Goal: Communication & Community: Answer question/provide support

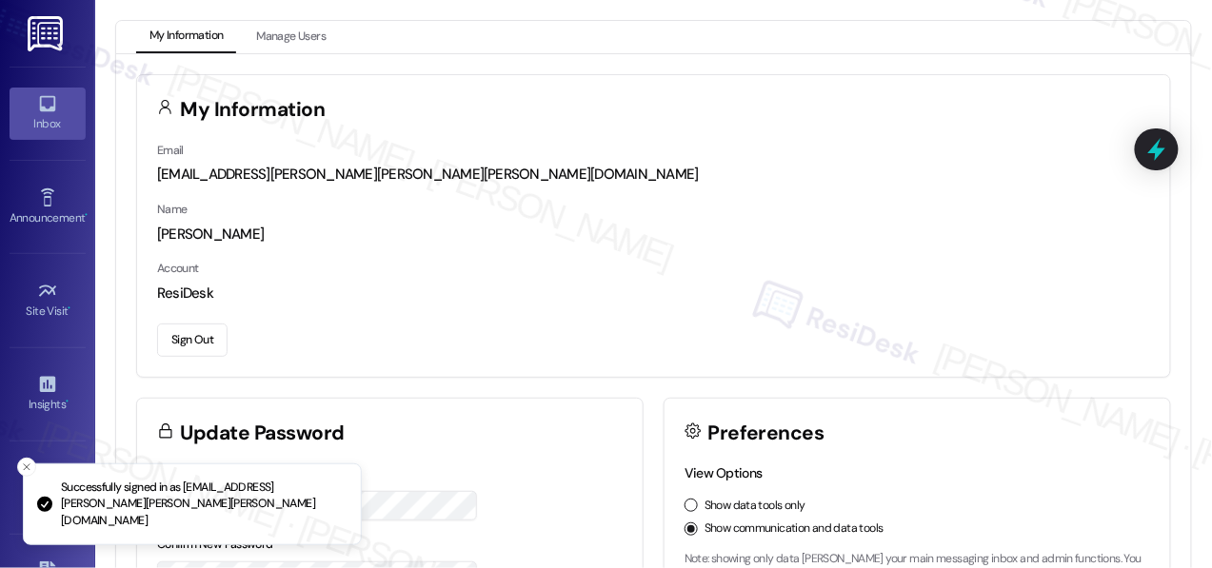
click at [44, 106] on icon at bounding box center [47, 103] width 21 height 21
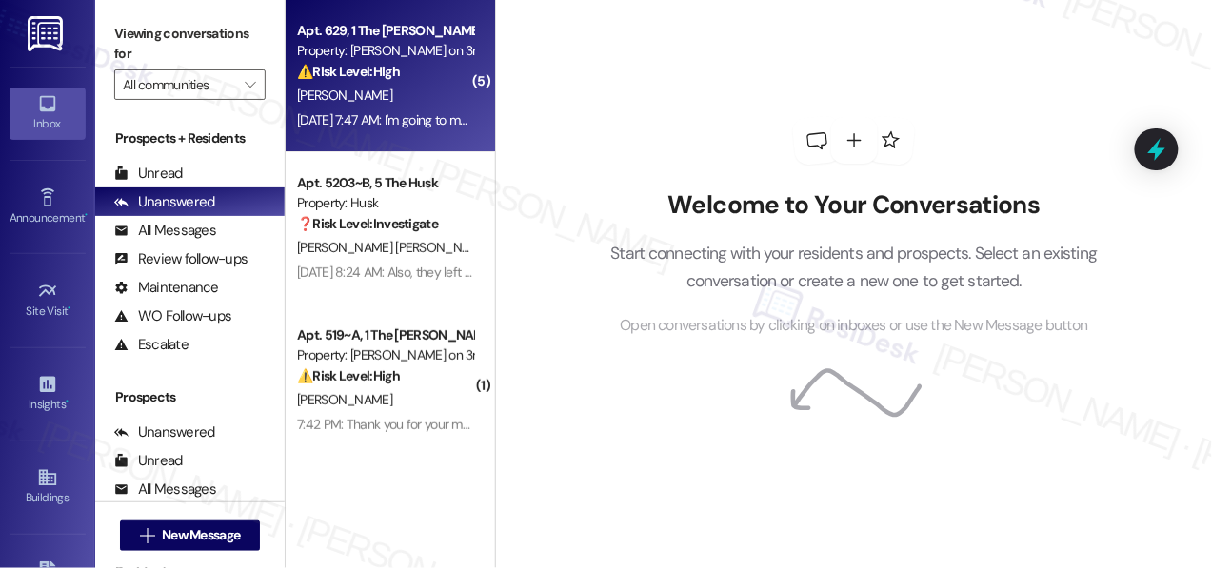
click at [413, 101] on div "[PERSON_NAME]" at bounding box center [385, 96] width 180 height 24
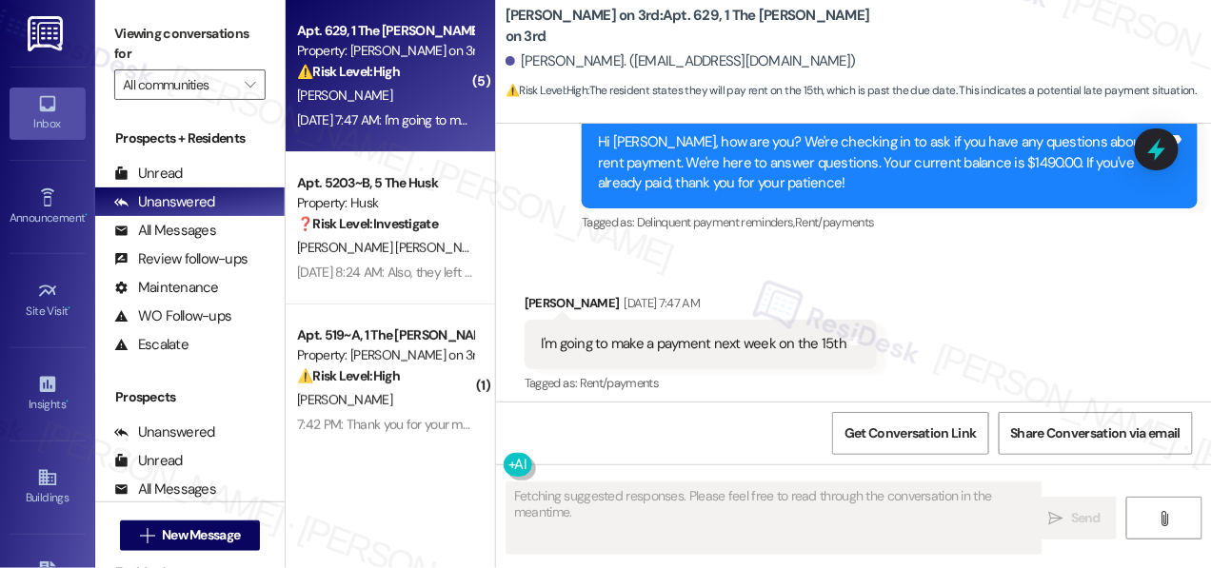
scroll to position [8156, 0]
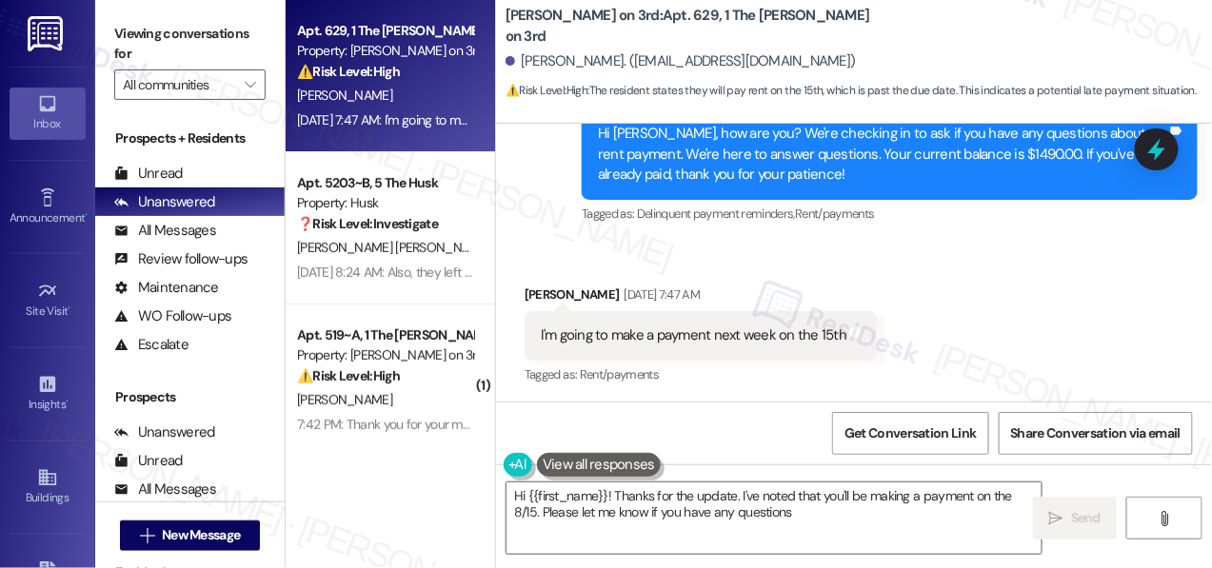
type textarea "Hi {{first_name}}! Thanks for the update. I've noted that you'll be making a pa…"
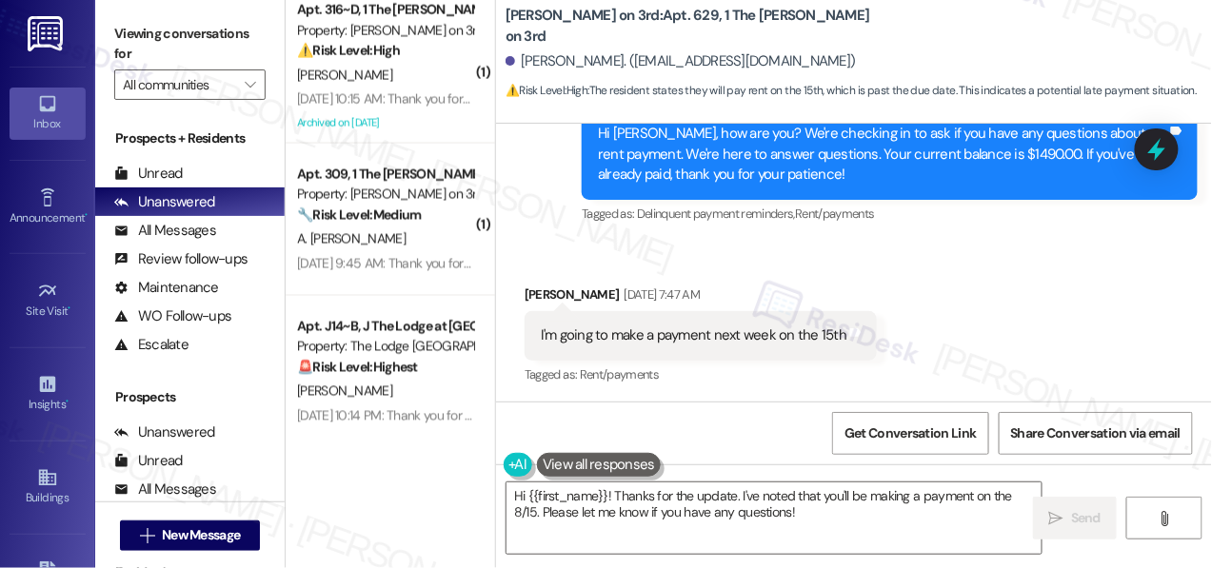
scroll to position [785, 0]
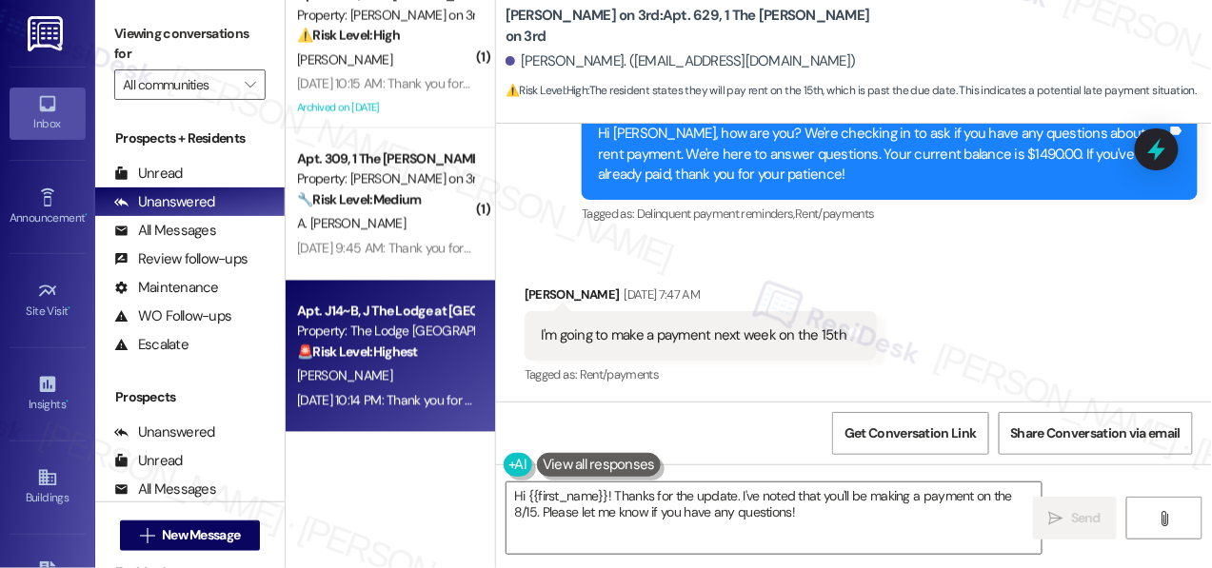
click at [415, 353] on strong "🚨 Risk Level: Highest" at bounding box center [357, 352] width 121 height 17
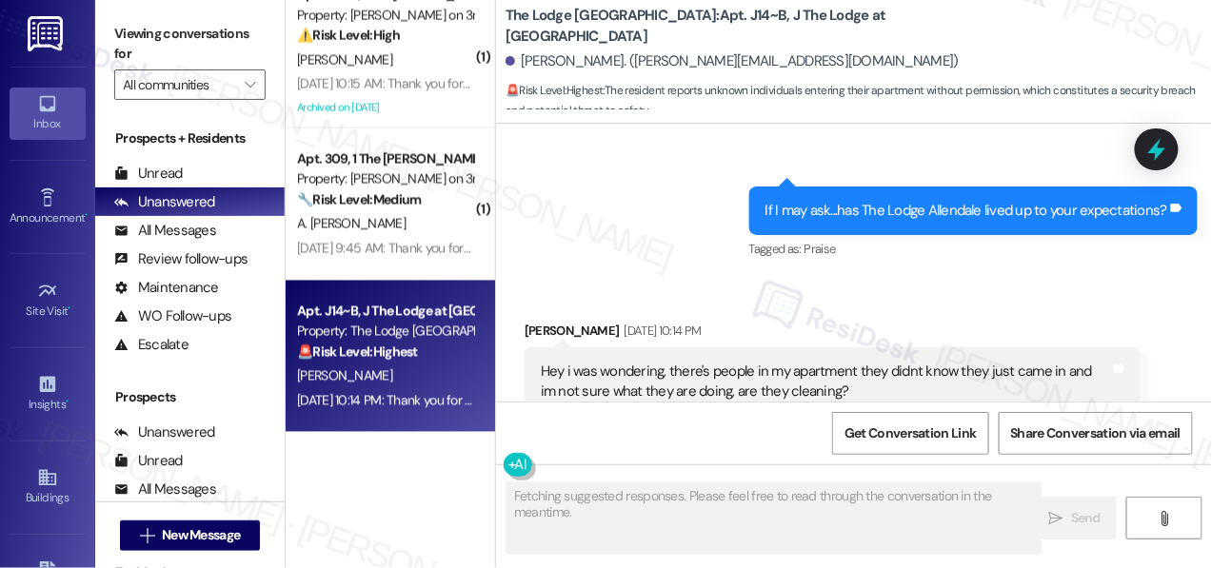
scroll to position [5292, 0]
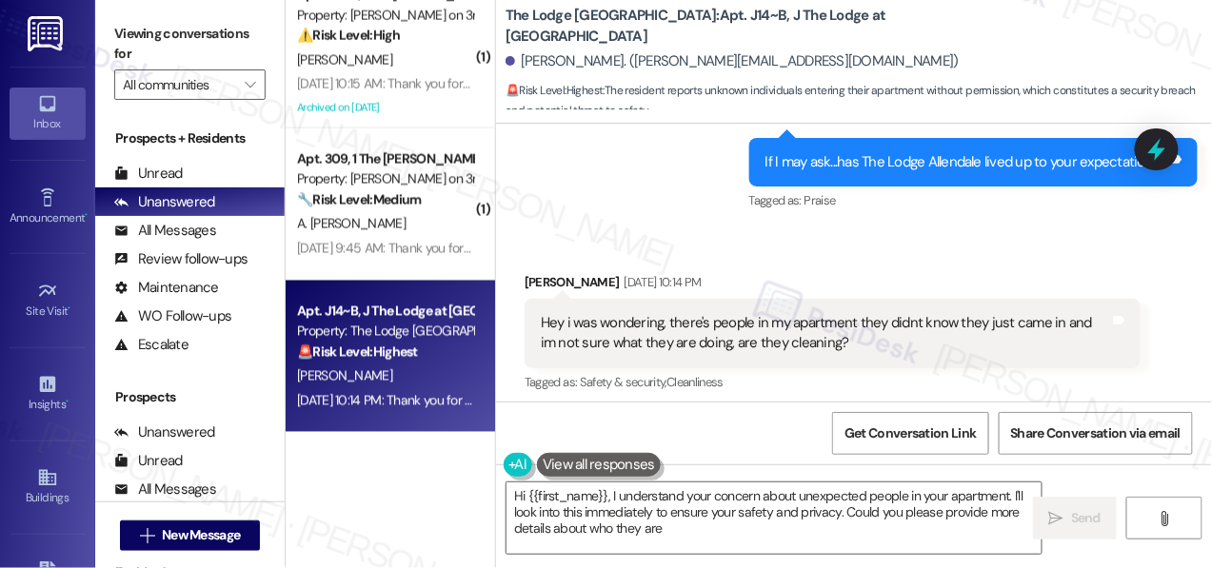
type textarea "Hi {{first_name}}, I understand your concern about unexpected people in your ap…"
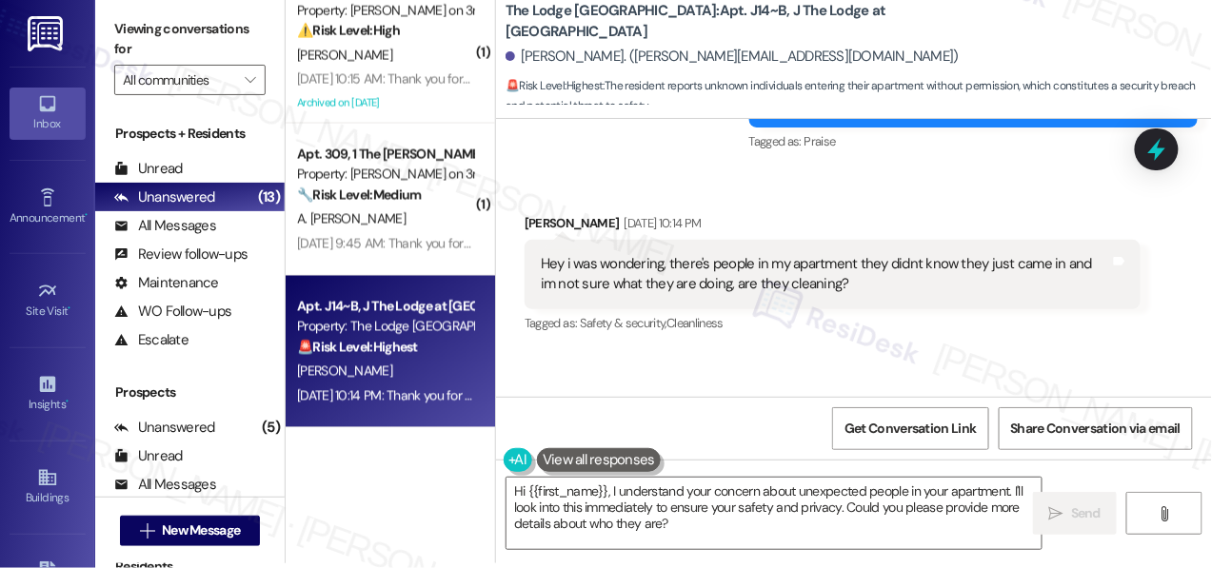
scroll to position [5395, 0]
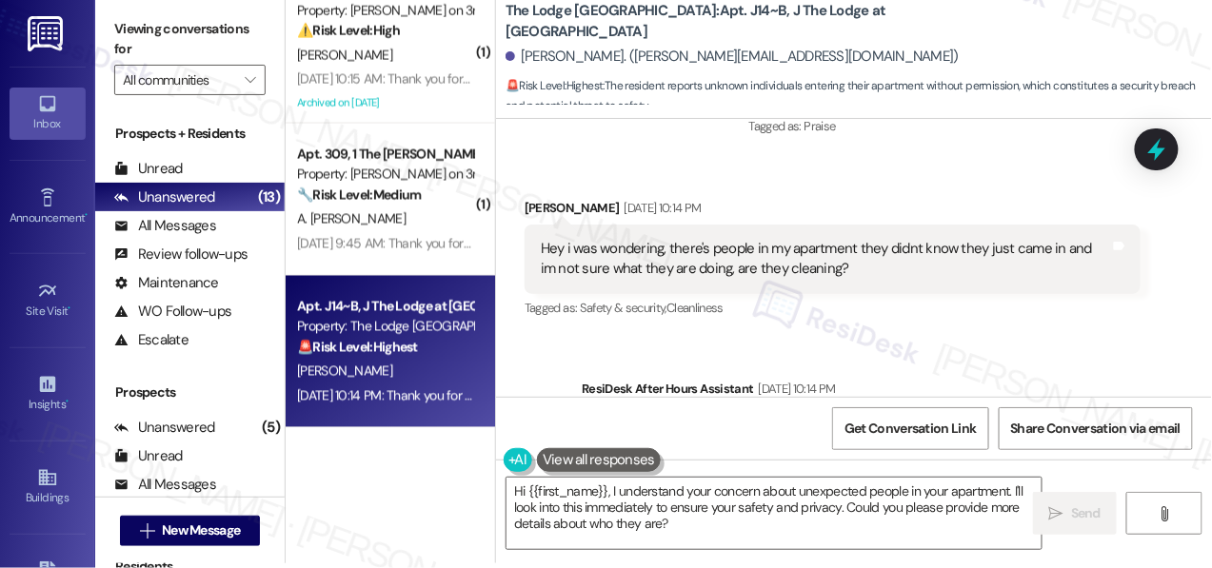
click at [650, 239] on div "Hey i was wondering, there's people in my apartment they didnt know they just c…" at bounding box center [825, 259] width 569 height 41
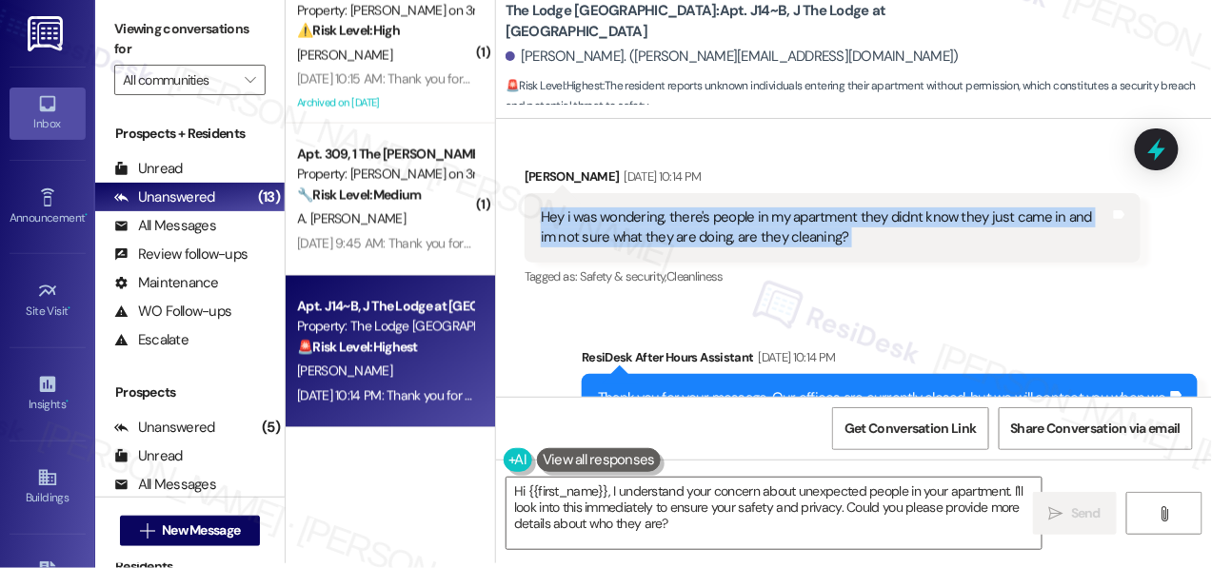
scroll to position [5441, 0]
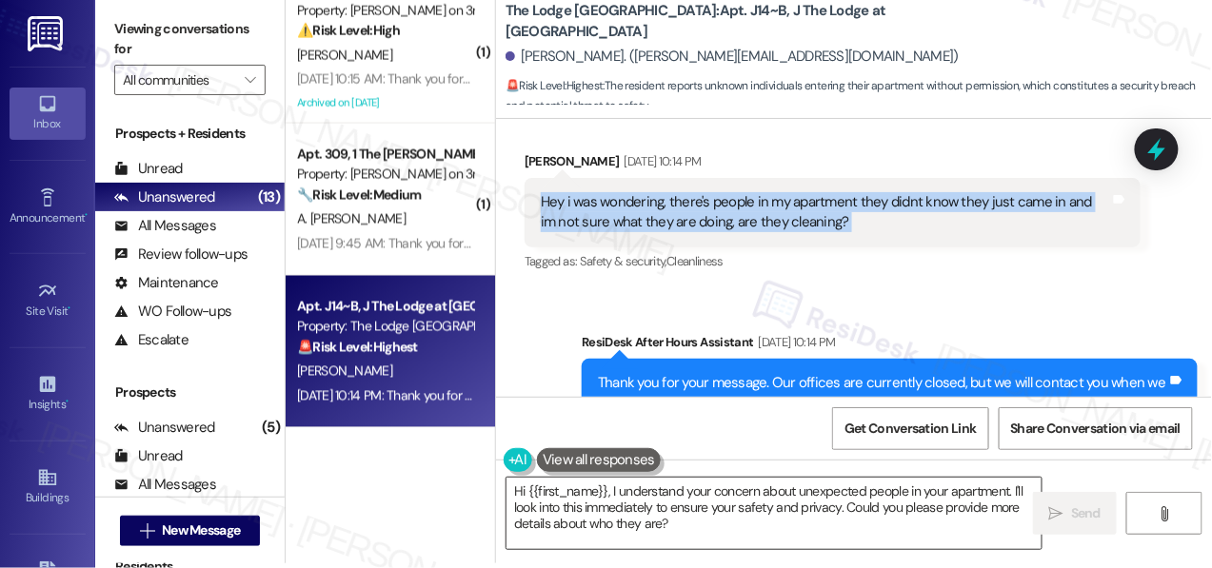
click at [788, 530] on textarea "Hi {{first_name}}, I understand your concern about unexpected people in your ap…" at bounding box center [774, 513] width 535 height 71
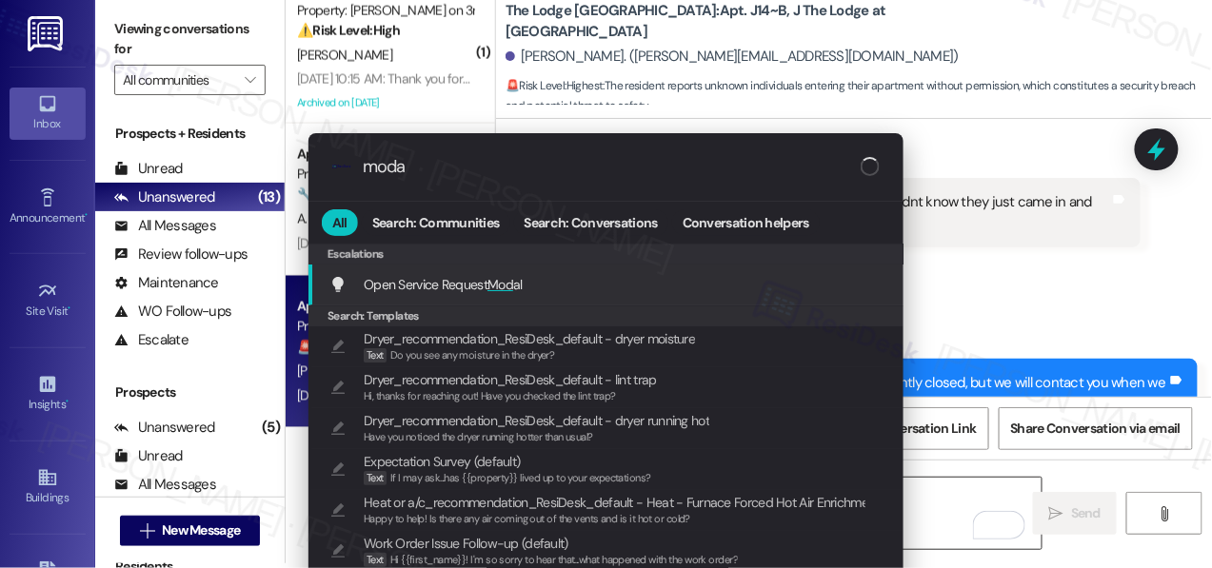
type input "modal"
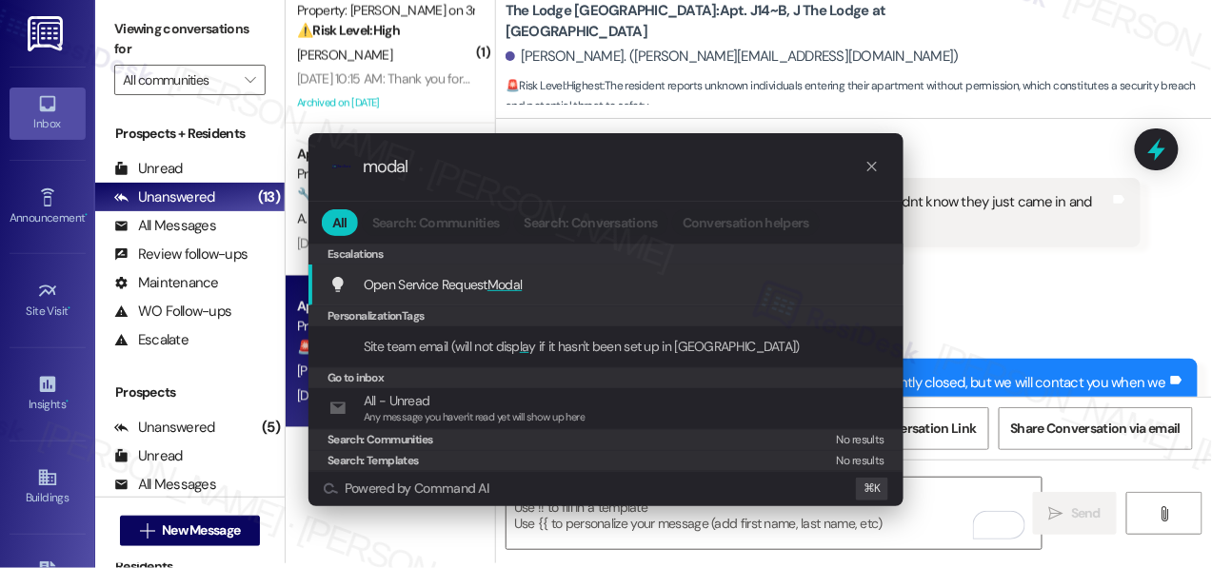
click at [735, 287] on div "Open Service Request Modal Add shortcut" at bounding box center [607, 284] width 557 height 21
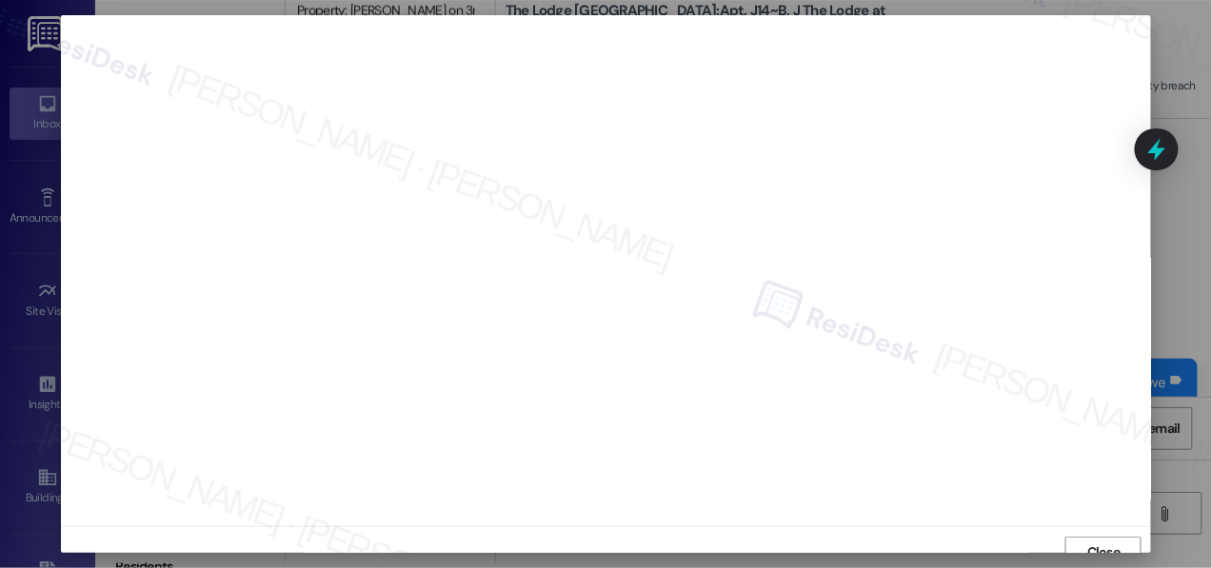
scroll to position [14, 0]
click at [1099, 536] on span "Close" at bounding box center [1103, 538] width 33 height 20
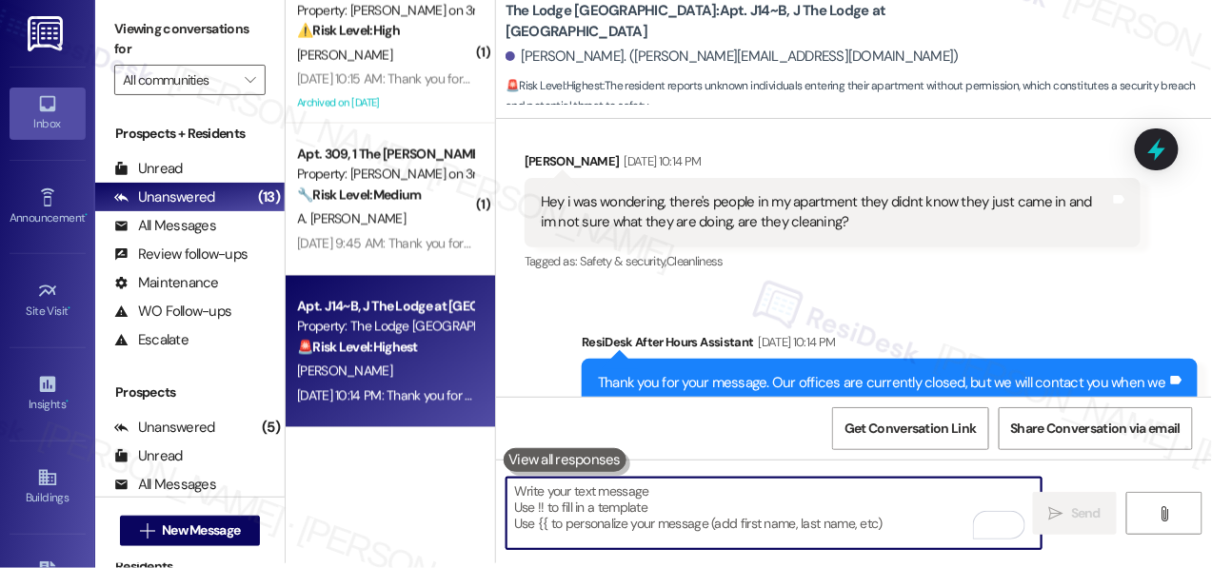
scroll to position [0, 0]
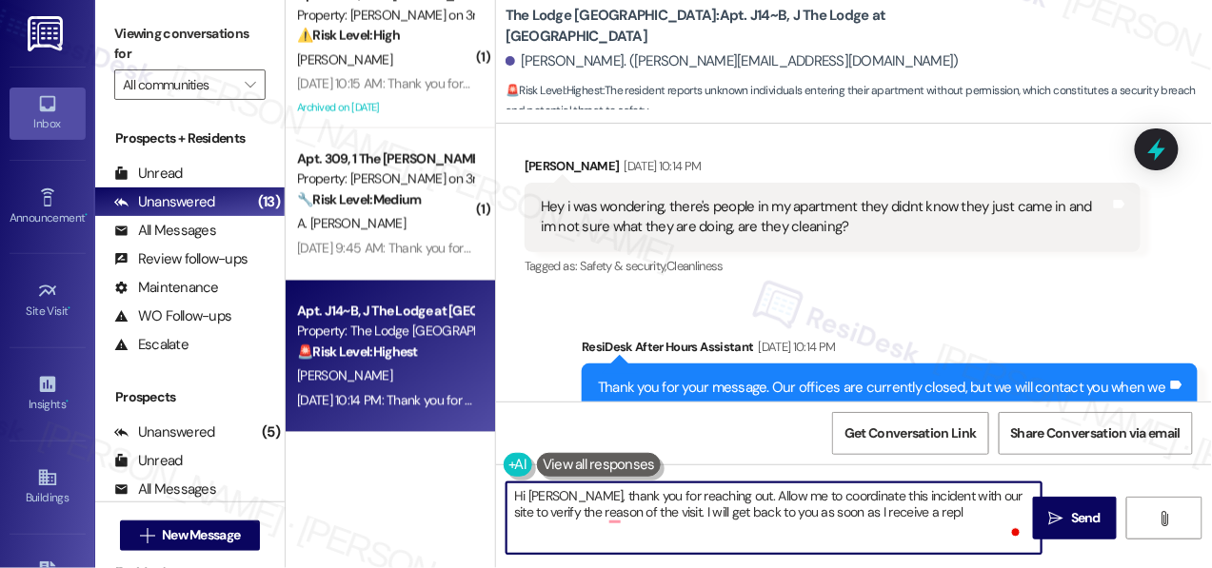
type textarea "Hi [PERSON_NAME], thank you for reaching out. Allow me to coordinate this incid…"
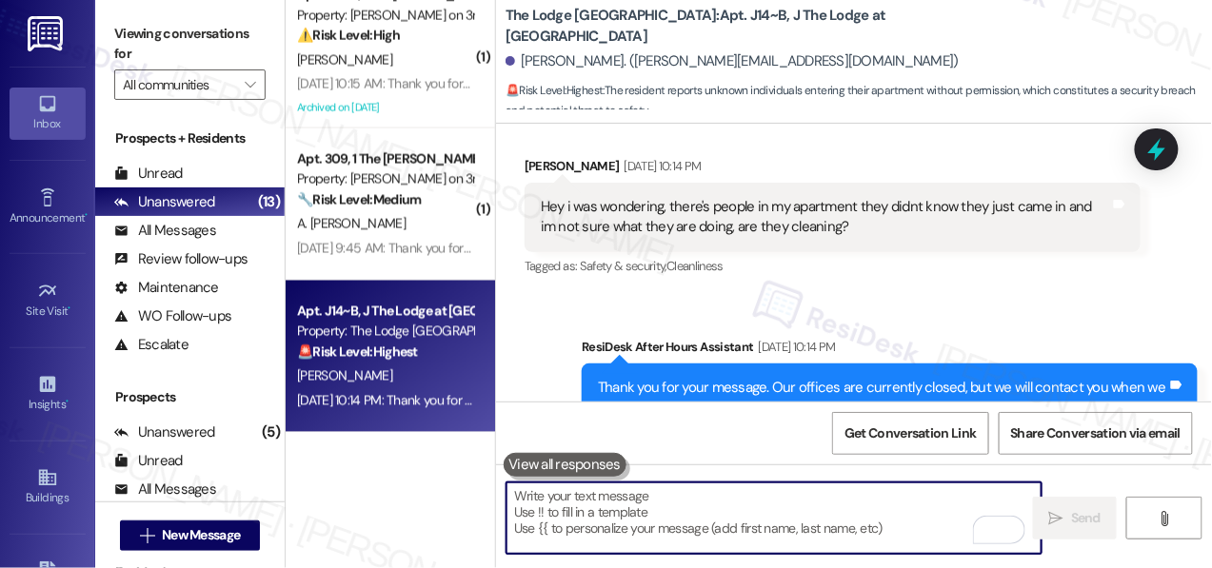
paste textarea "Hi [PERSON_NAME], thank you for reaching out. I’ll coordinate with our site tea…"
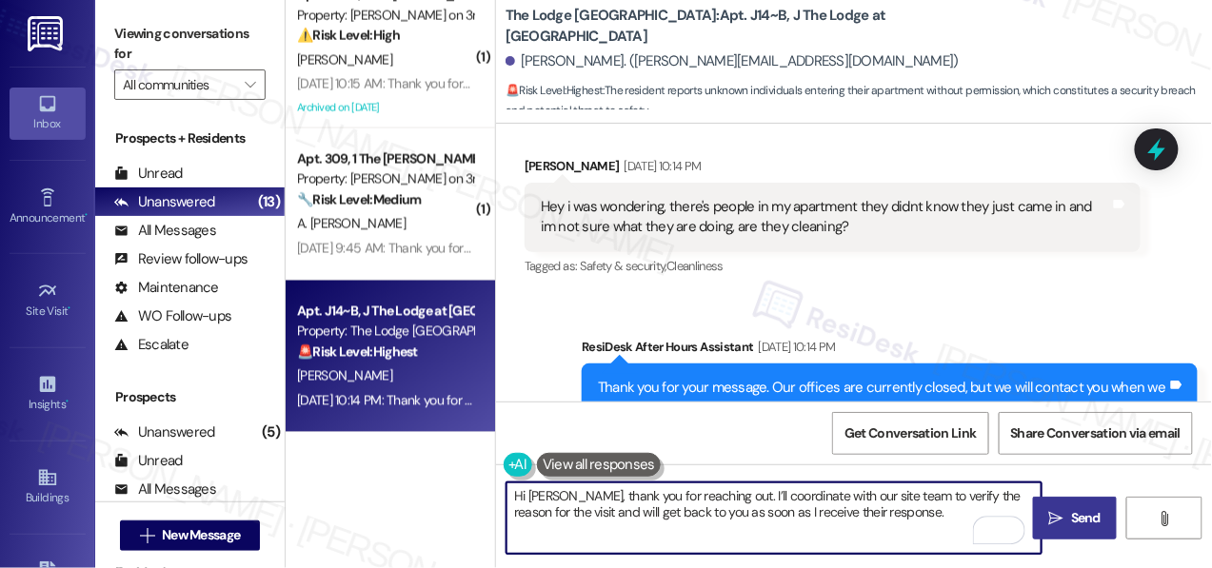
type textarea "Hi [PERSON_NAME], thank you for reaching out. I’ll coordinate with our site tea…"
click at [1067, 527] on span "Send" at bounding box center [1085, 518] width 37 height 20
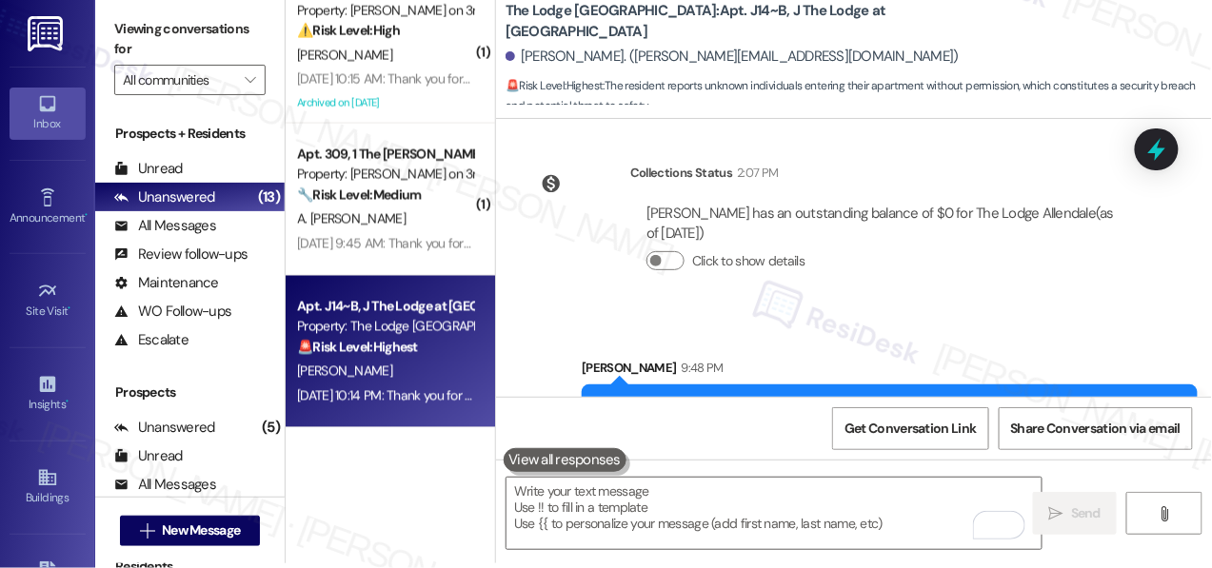
scroll to position [5843, 0]
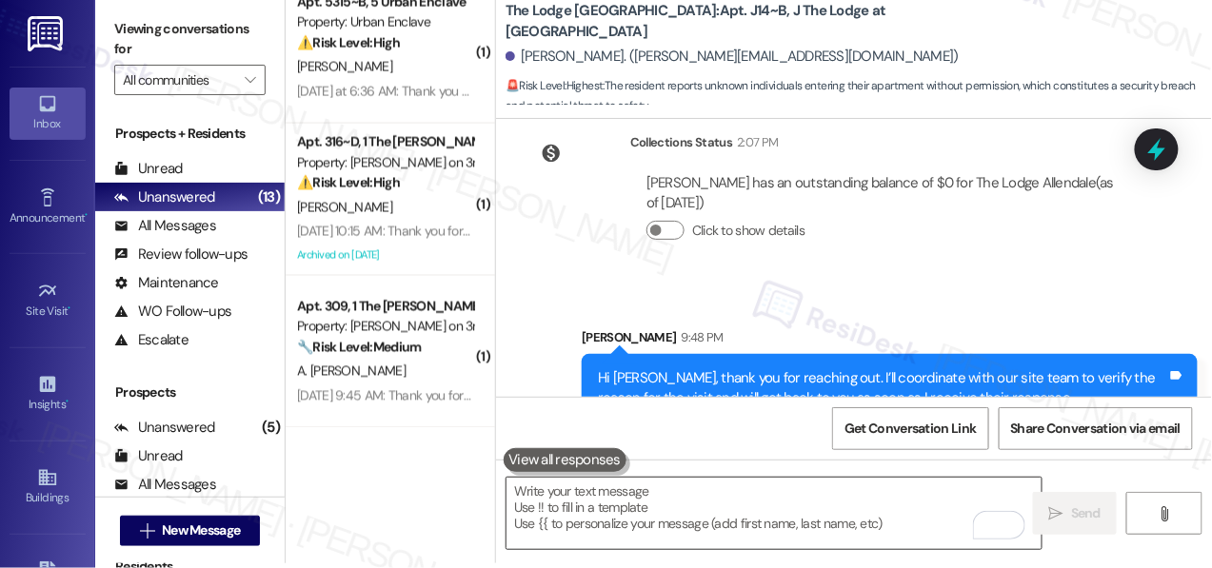
click at [773, 493] on textarea "To enrich screen reader interactions, please activate Accessibility in Grammarl…" at bounding box center [774, 513] width 535 height 71
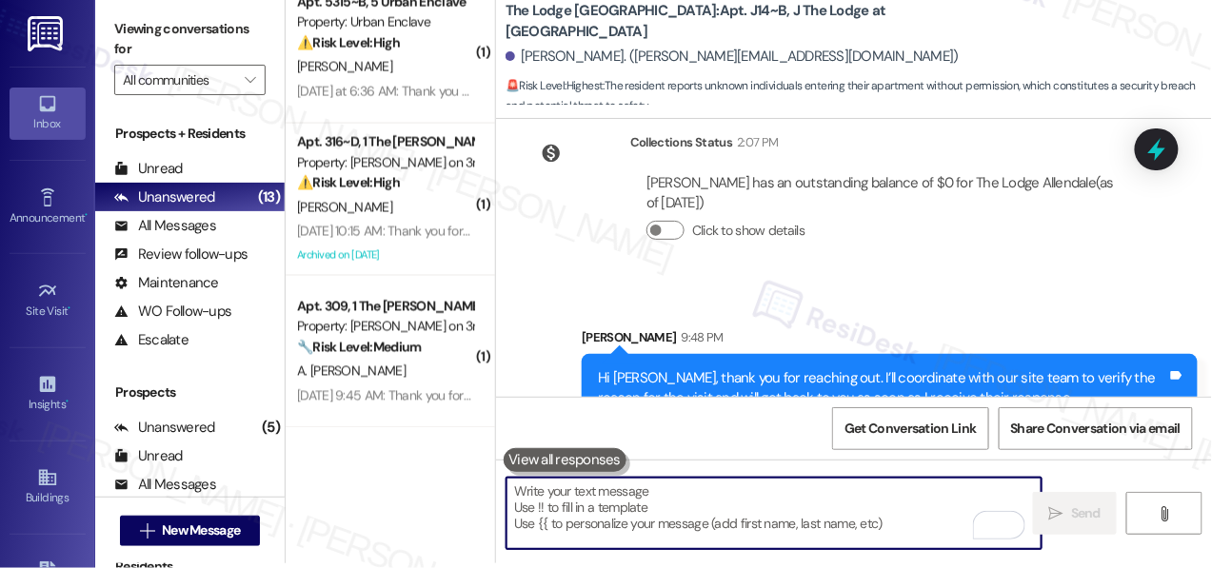
click at [772, 493] on textarea "To enrich screen reader interactions, please activate Accessibility in Grammarl…" at bounding box center [774, 513] width 535 height 71
click at [772, 498] on textarea "To enrich screen reader interactions, please activate Accessibility in Grammarl…" at bounding box center [774, 513] width 535 height 71
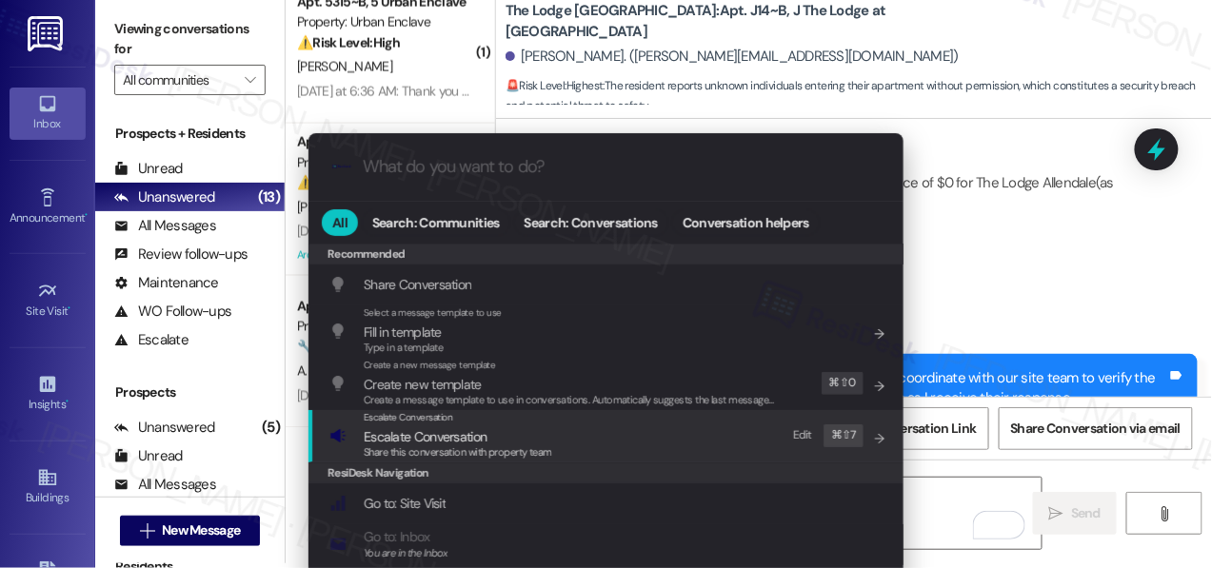
click at [561, 437] on div "Escalate Conversation Escalate Conversation Share this conversation with proper…" at bounding box center [607, 435] width 557 height 51
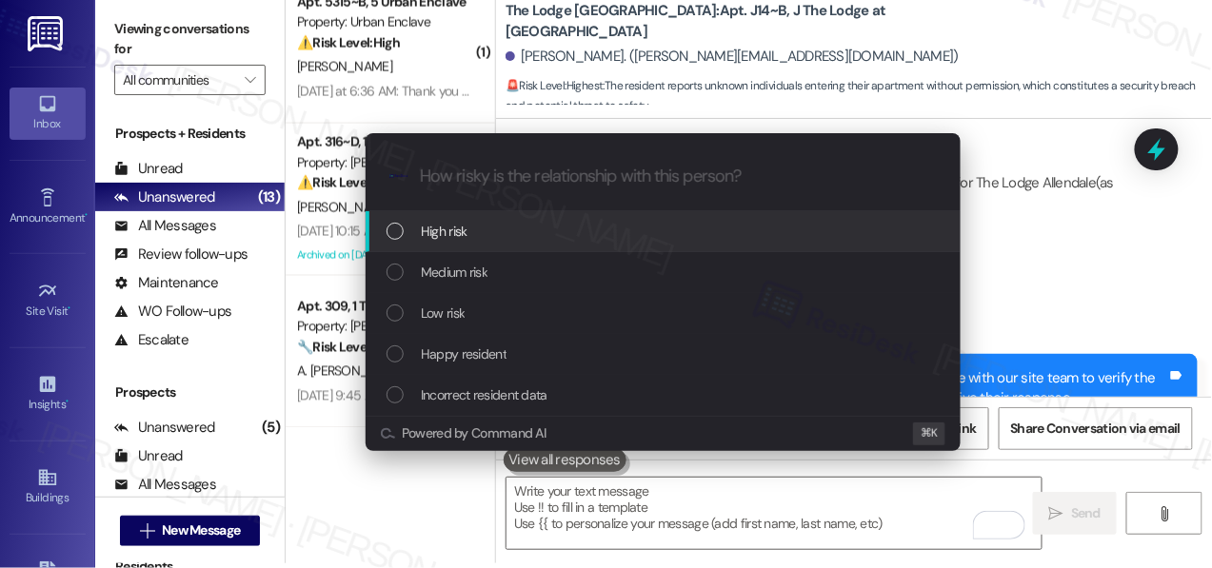
click at [580, 241] on div "High risk" at bounding box center [665, 231] width 557 height 21
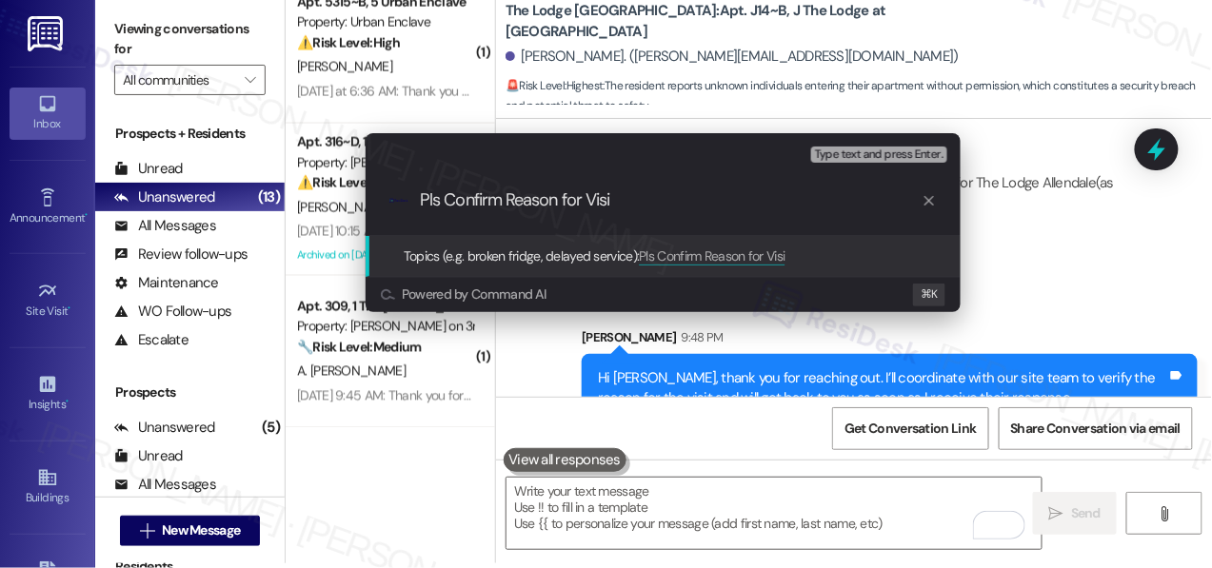
type input "Pls Confirm Reason for Visit"
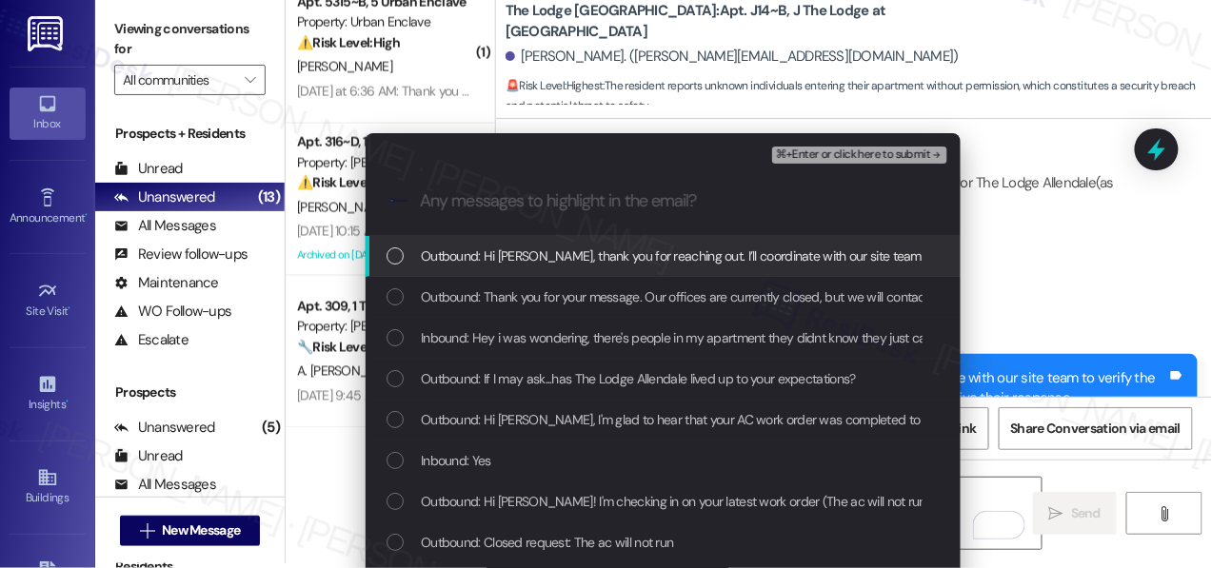
click at [584, 261] on span "Outbound: Hi [PERSON_NAME], thank you for reaching out. I’ll coordinate with ou…" at bounding box center [922, 256] width 1003 height 21
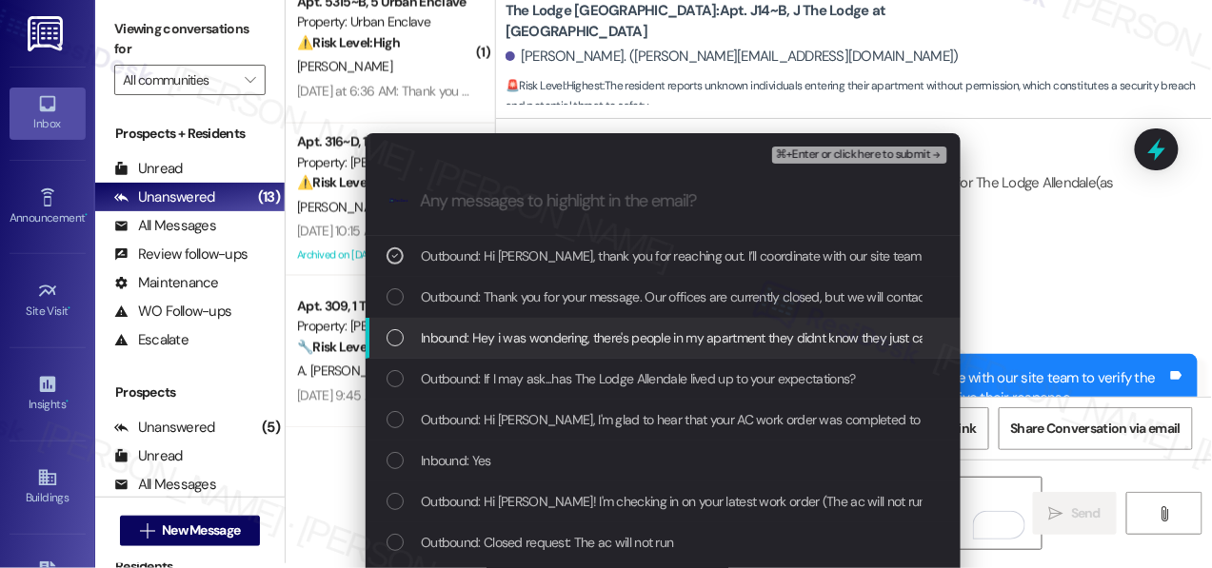
click at [583, 334] on span "Inbound: Hey i was wondering, there's people in my apartment they didnt know th…" at bounding box center [843, 338] width 845 height 21
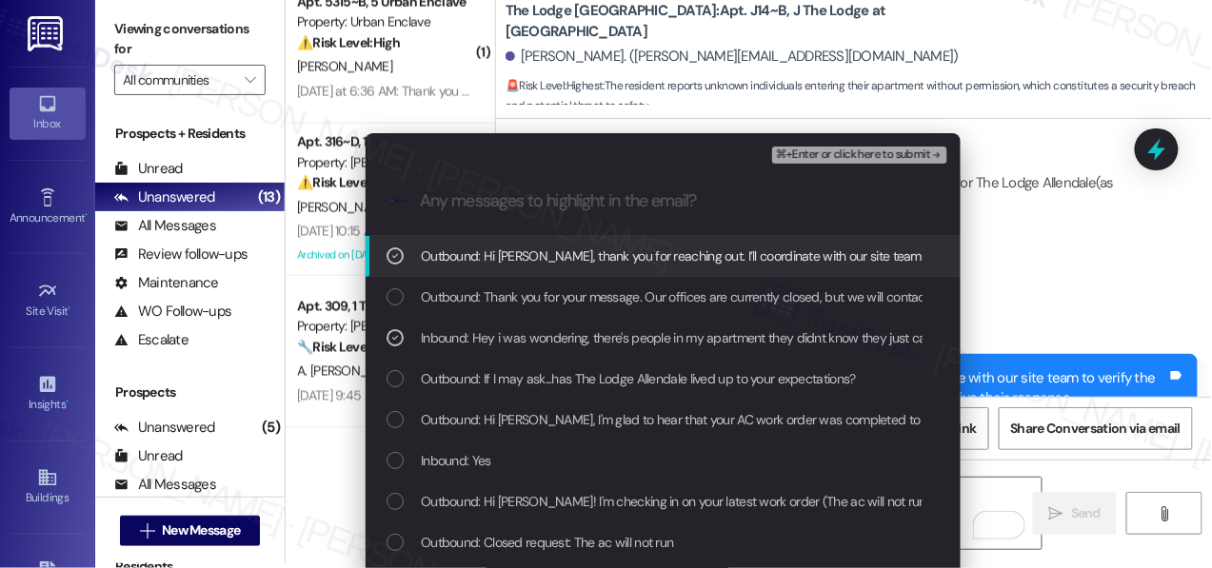
click at [829, 164] on div "⌘+Enter or click here to submit" at bounding box center [861, 155] width 179 height 25
click at [829, 159] on span "⌘+Enter or click here to submit" at bounding box center [853, 155] width 154 height 13
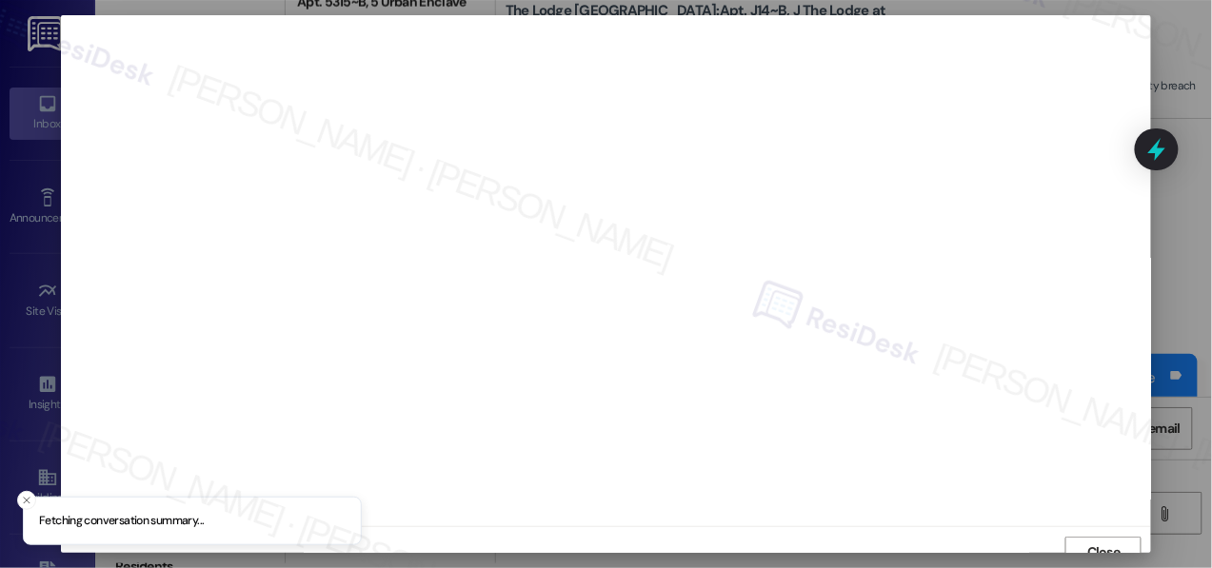
scroll to position [14, 0]
click at [1087, 538] on span "Close" at bounding box center [1103, 538] width 33 height 20
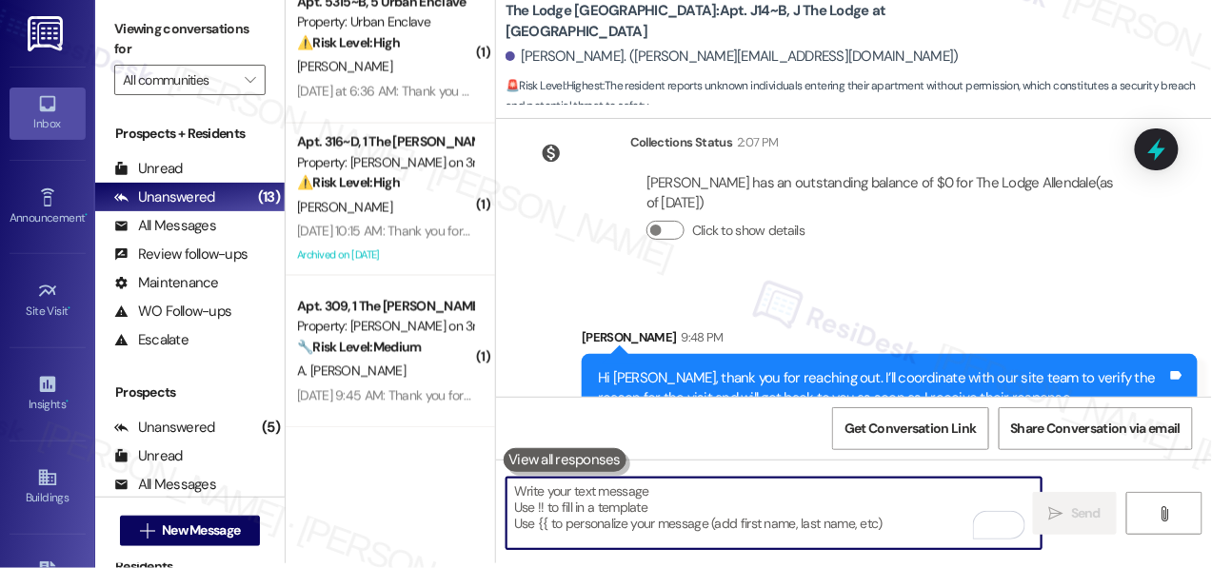
click at [725, 524] on textarea "To enrich screen reader interactions, please activate Accessibility in Grammarl…" at bounding box center [774, 513] width 535 height 71
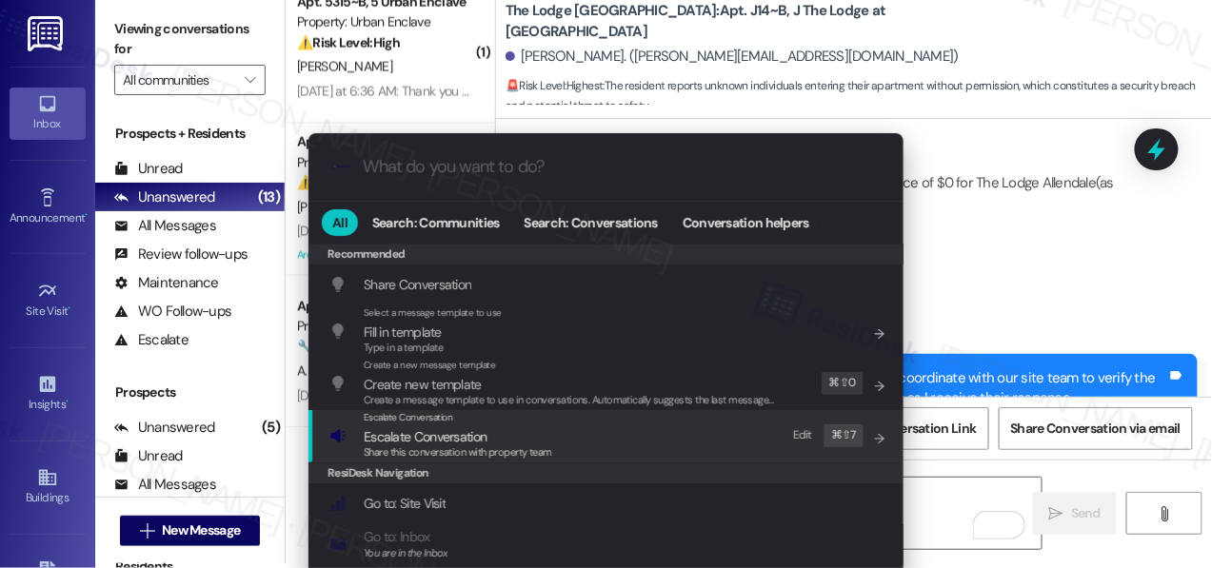
click at [550, 437] on div "Escalate Conversation Escalate Conversation Share this conversation with proper…" at bounding box center [607, 435] width 557 height 51
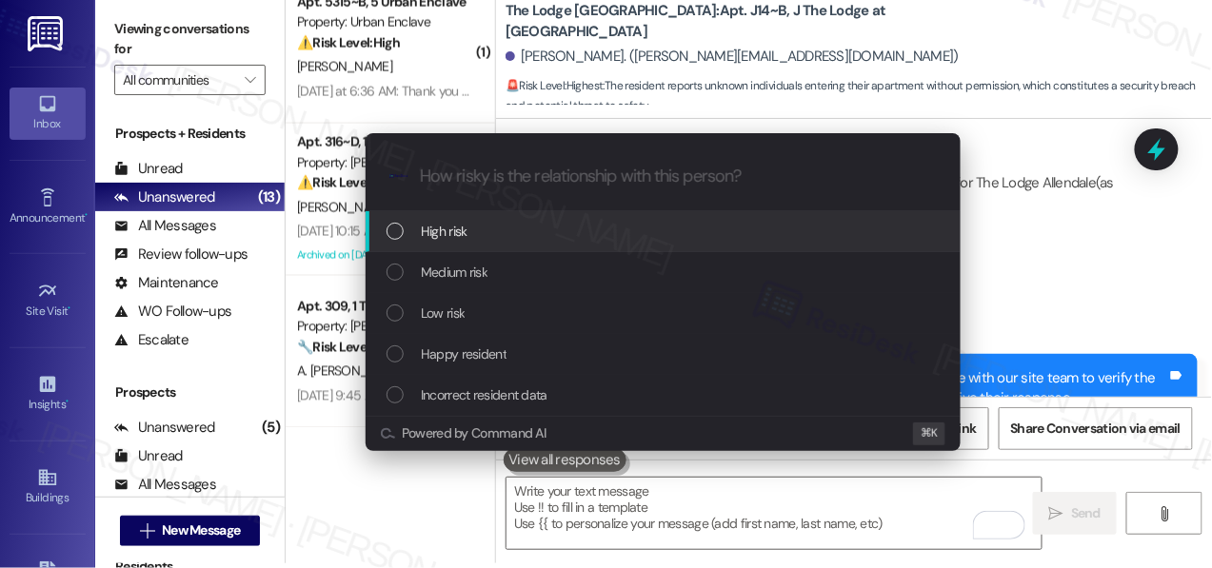
click at [527, 245] on div "High risk" at bounding box center [663, 231] width 595 height 41
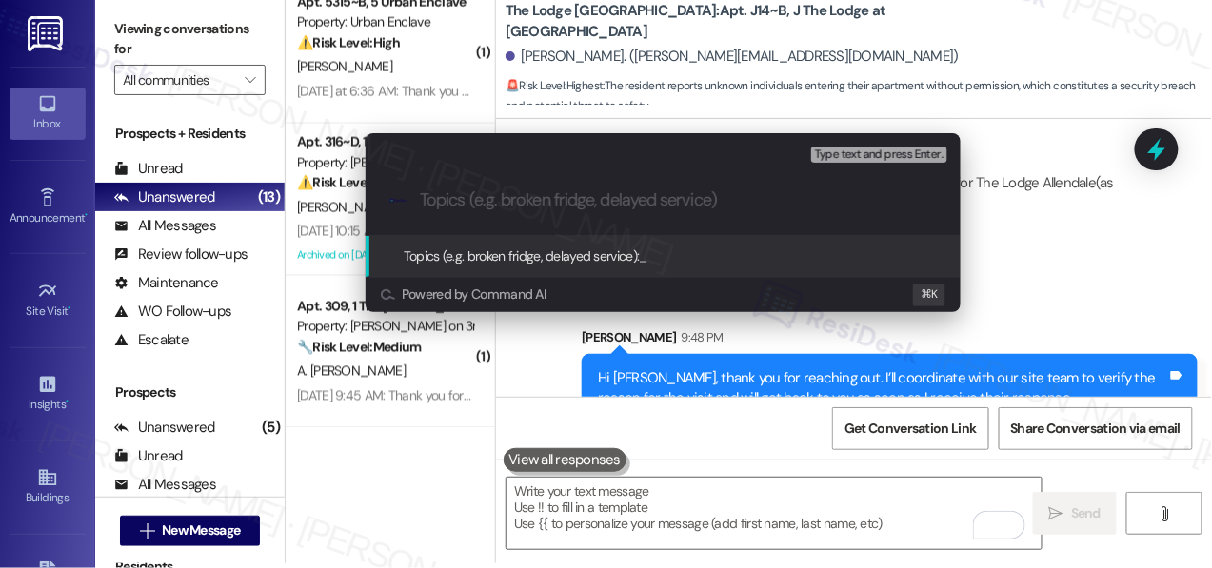
paste input "Follow-up on Site Visit Verification Ask ChatGPT"
type input "Follow-up on Site Visit Verification"
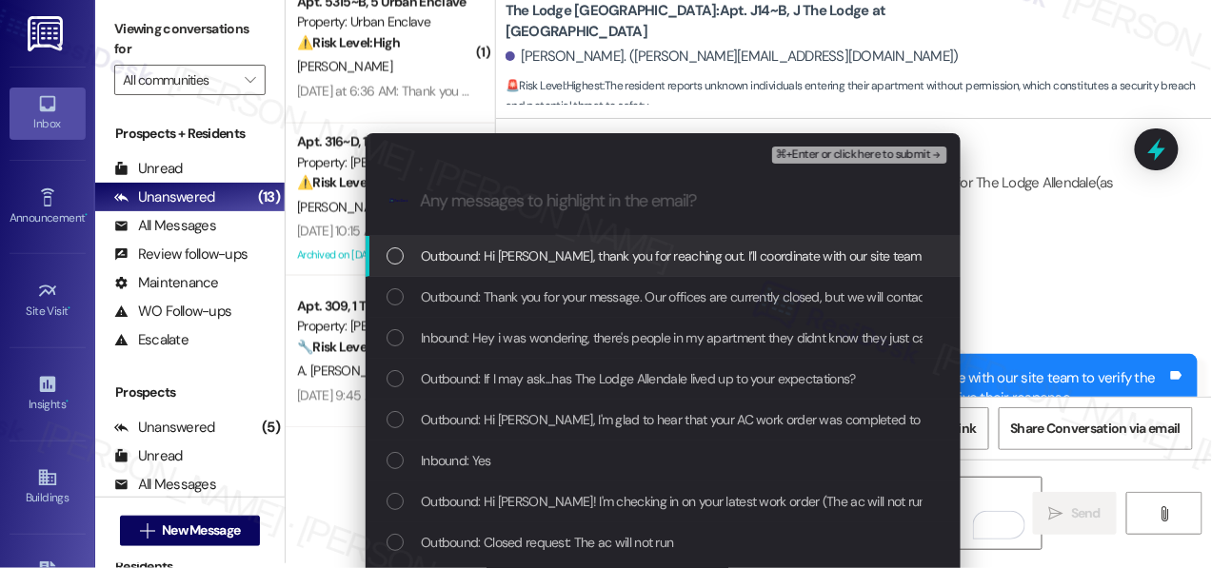
click at [524, 261] on span "Outbound: Hi [PERSON_NAME], thank you for reaching out. I’ll coordinate with ou…" at bounding box center [922, 256] width 1003 height 21
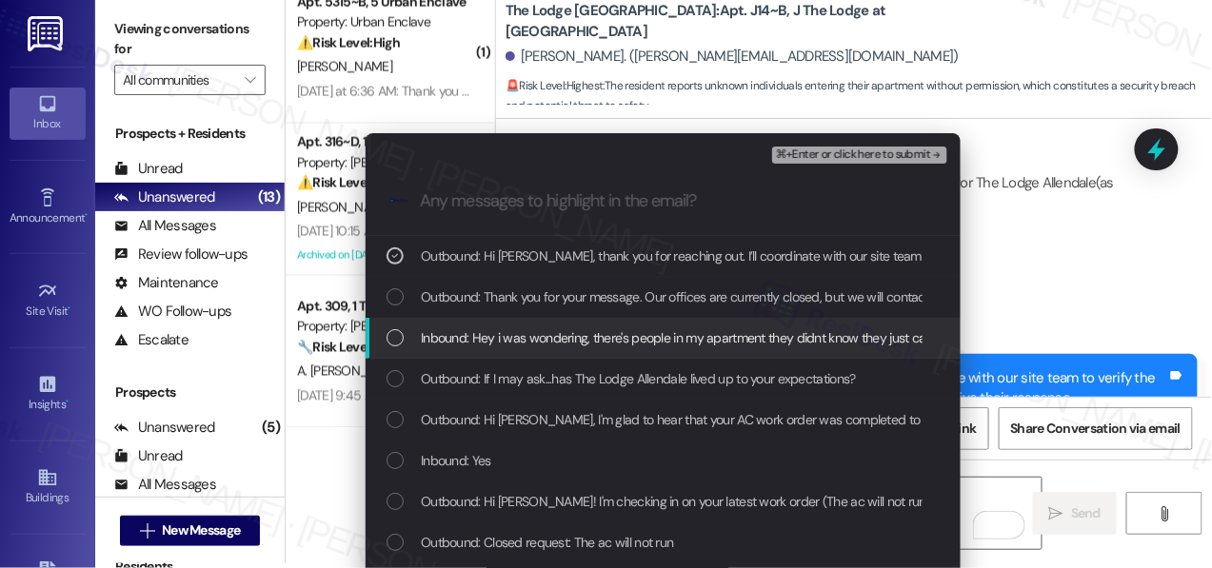
click at [516, 346] on span "Inbound: Hey i was wondering, there's people in my apartment they didnt know th…" at bounding box center [843, 338] width 845 height 21
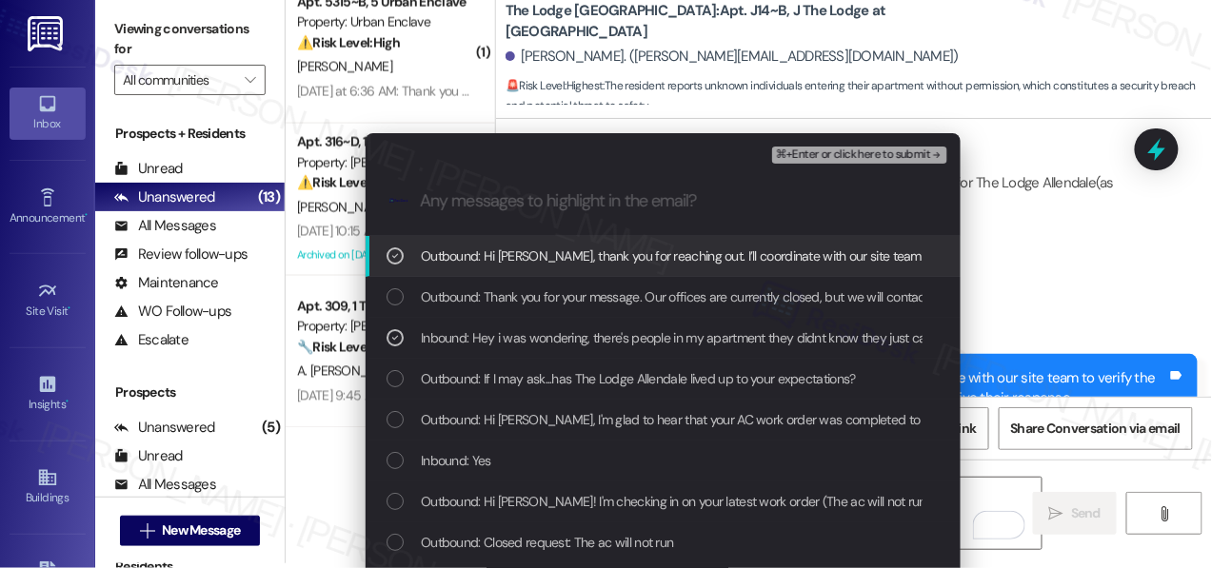
click at [819, 153] on span "⌘+Enter or click here to submit" at bounding box center [853, 155] width 154 height 13
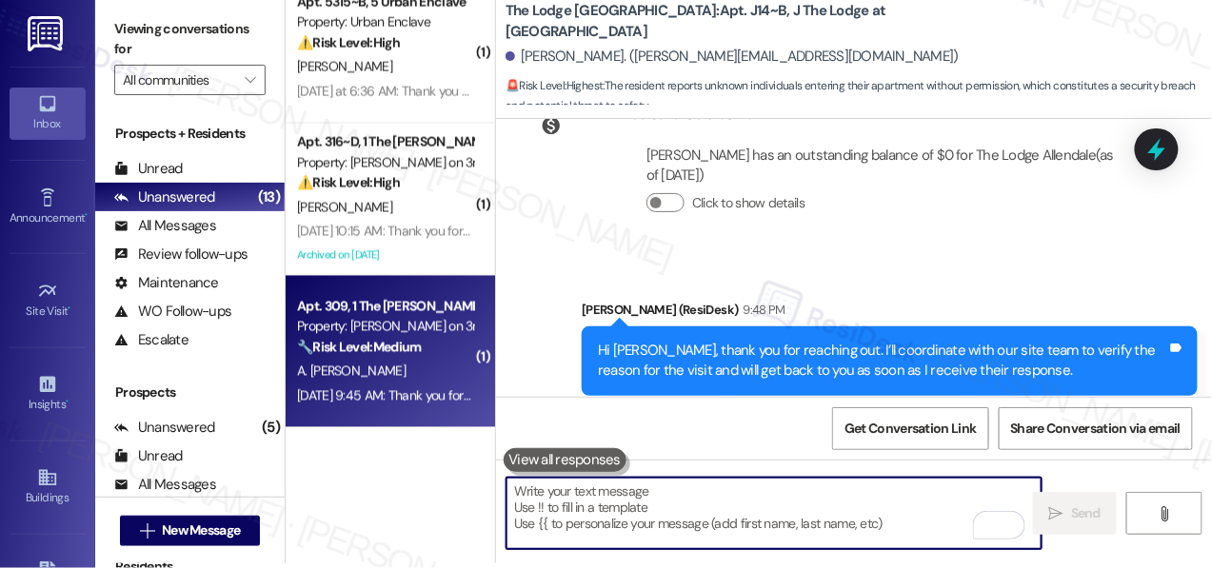
scroll to position [771, 0]
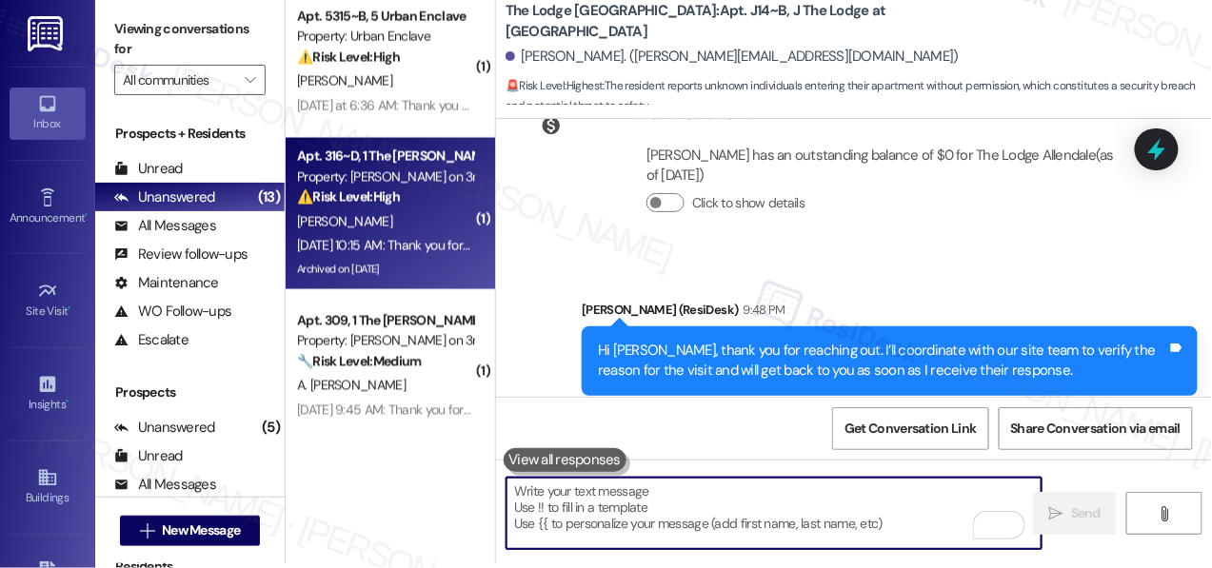
click at [423, 230] on div "[PERSON_NAME]" at bounding box center [385, 222] width 180 height 24
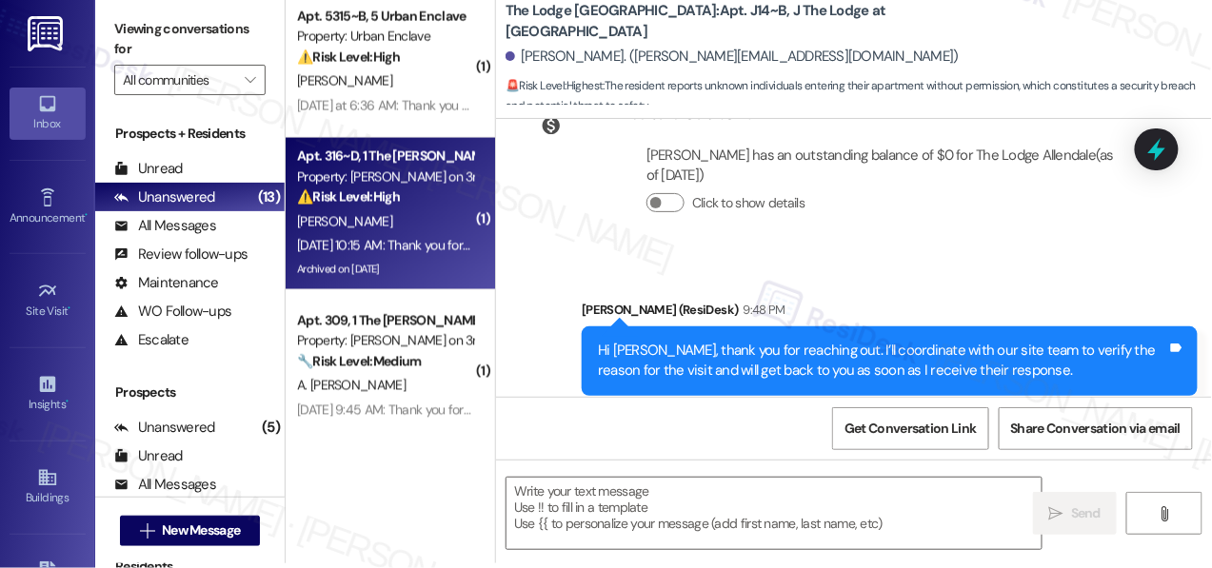
type textarea "Fetching suggested responses. Please feel free to read through the conversation…"
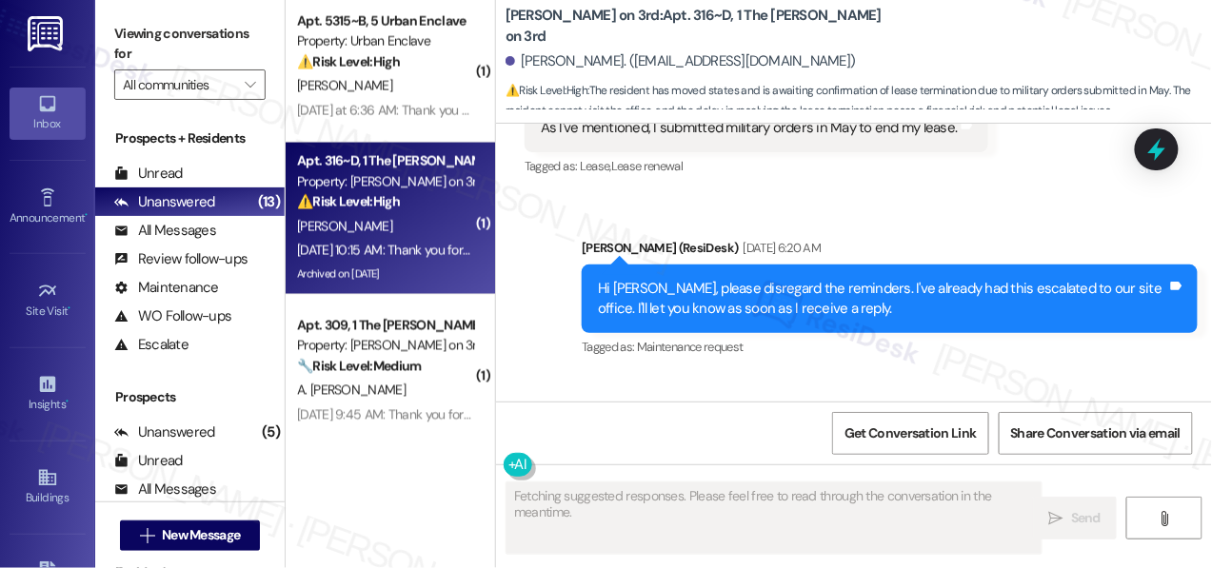
scroll to position [11842, 0]
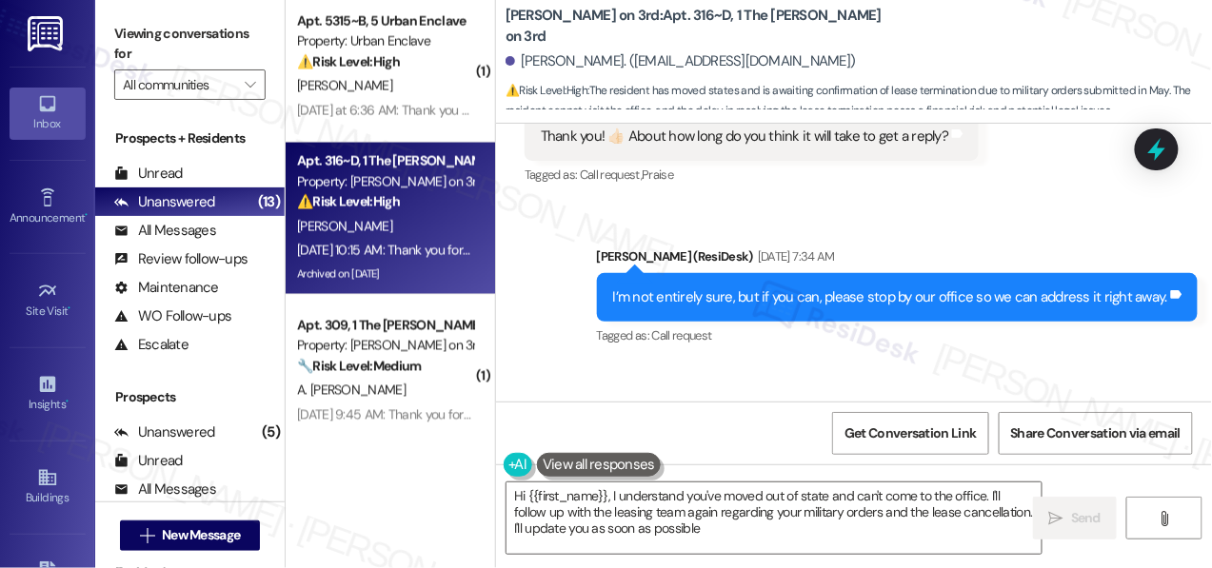
type textarea "Hi {{first_name}}, I understand you've moved out of state and can't come to the…"
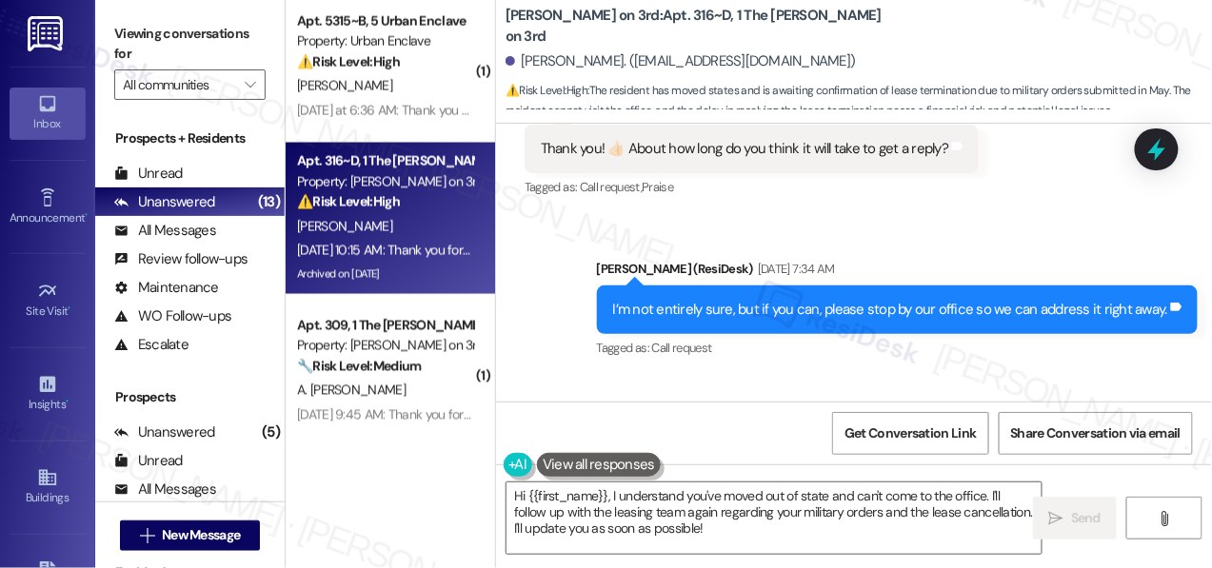
scroll to position [11918, 0]
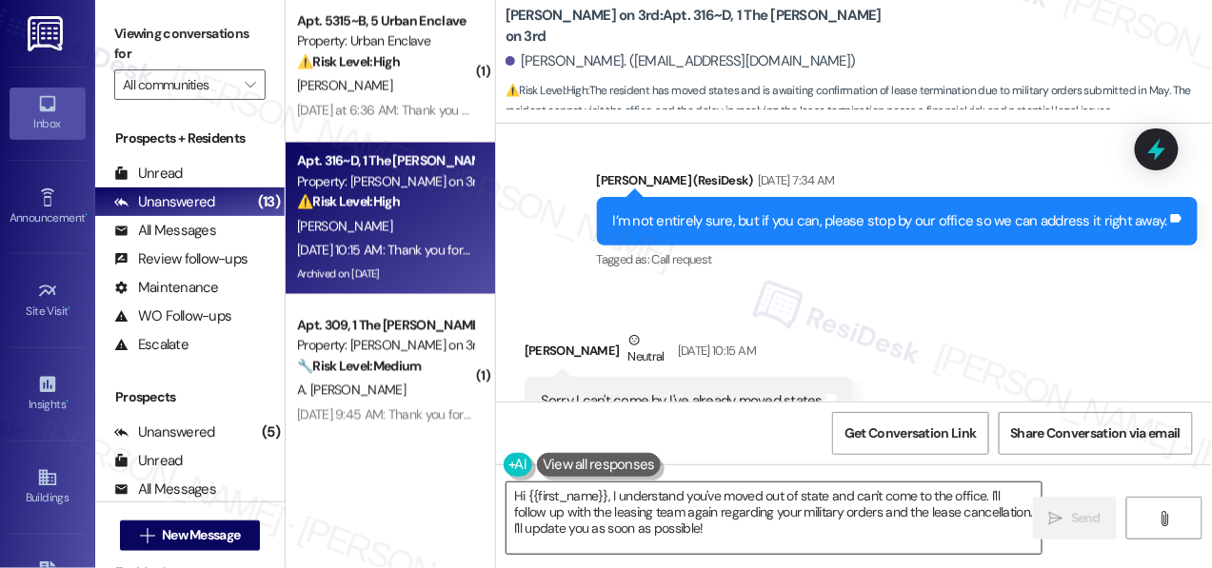
click at [901, 533] on textarea "Hi {{first_name}}, I understand you've moved out of state and can't come to the…" at bounding box center [774, 518] width 535 height 71
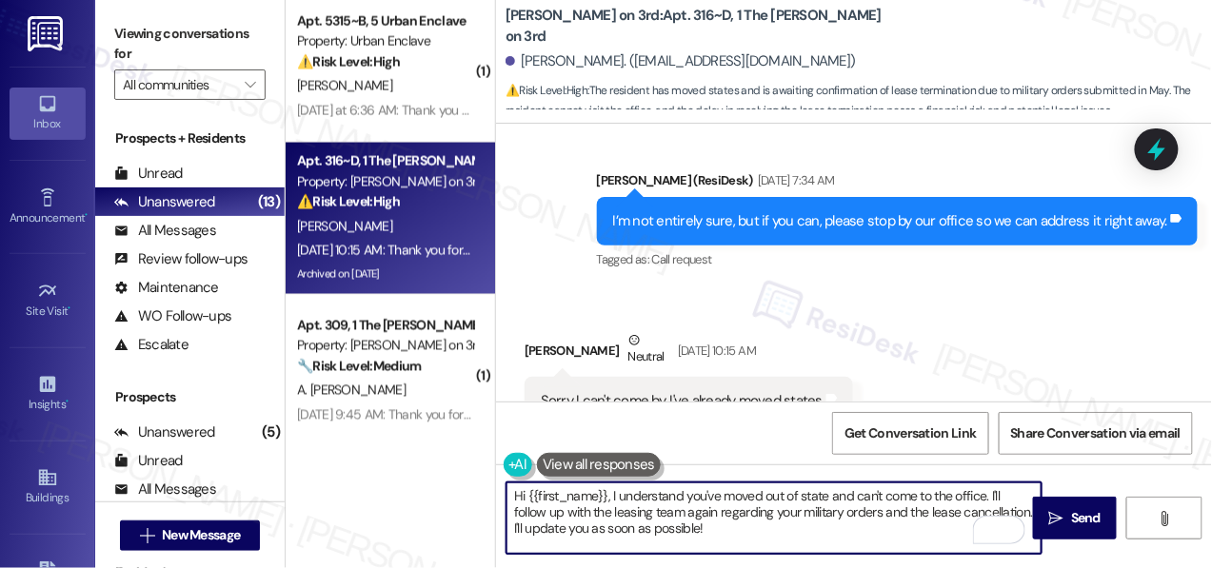
click at [901, 533] on textarea "Hi {{first_name}}, I understand you've moved out of state and can't come to the…" at bounding box center [774, 518] width 535 height 71
click at [1067, 526] on span "Send" at bounding box center [1085, 518] width 37 height 20
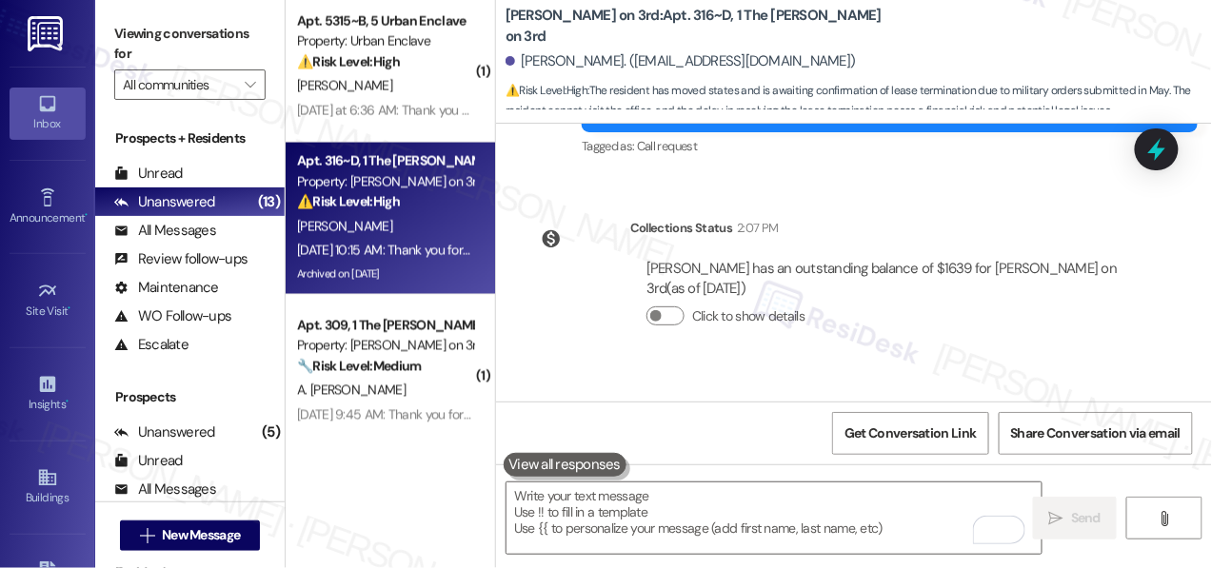
scroll to position [5, 0]
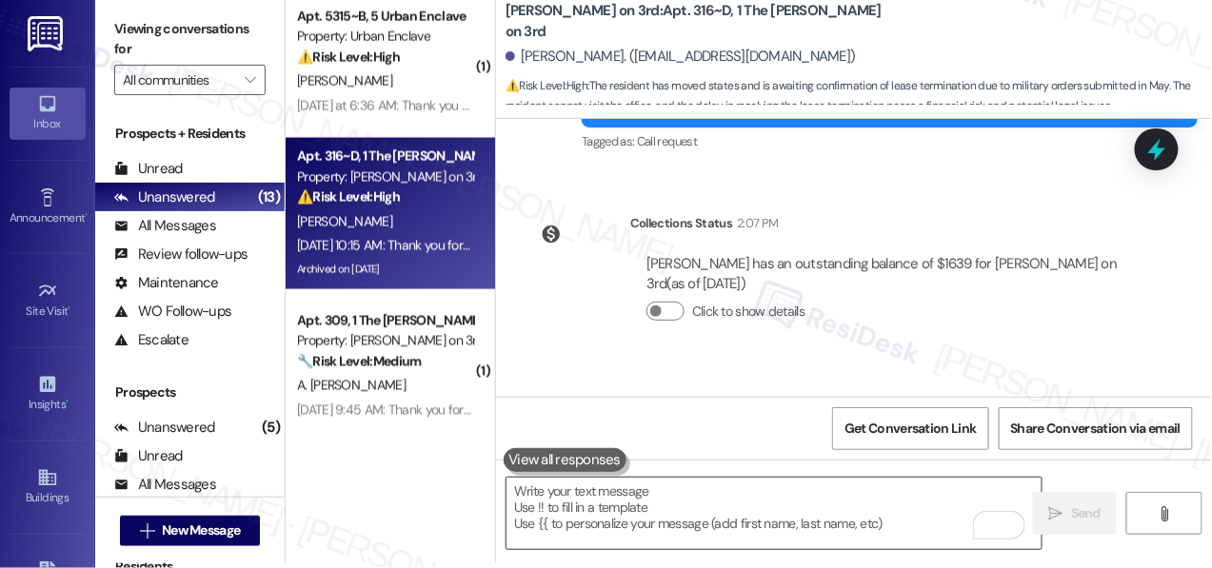
click at [864, 532] on textarea "To enrich screen reader interactions, please activate Accessibility in Grammarl…" at bounding box center [774, 513] width 535 height 71
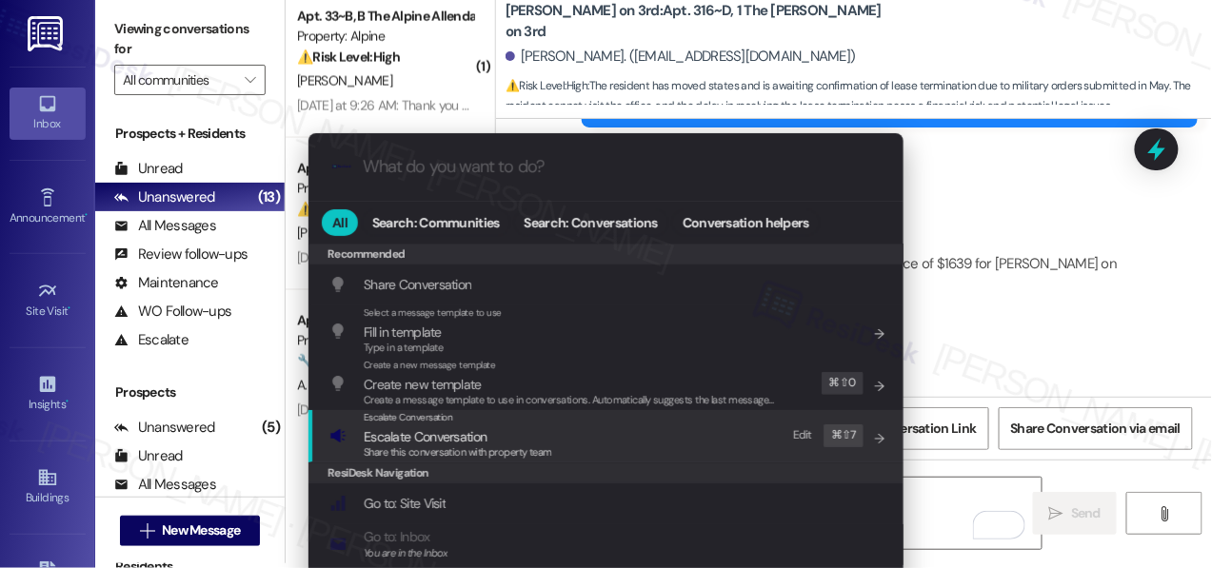
click at [599, 426] on div "Escalate Conversation Escalate Conversation Share this conversation with proper…" at bounding box center [607, 435] width 557 height 51
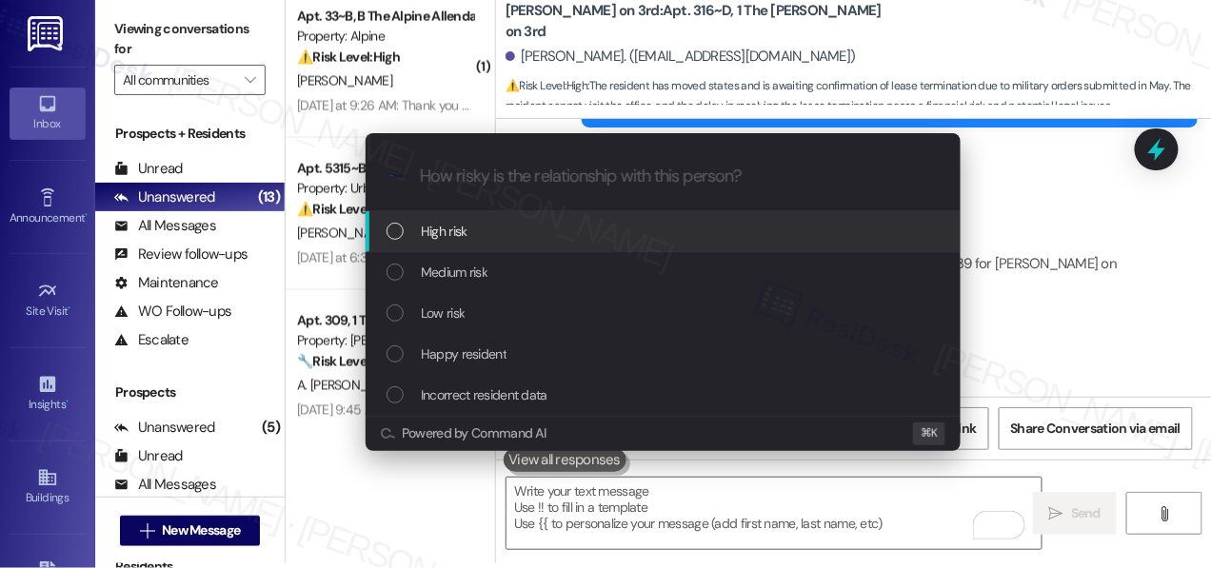
click at [573, 239] on div "High risk" at bounding box center [665, 231] width 557 height 21
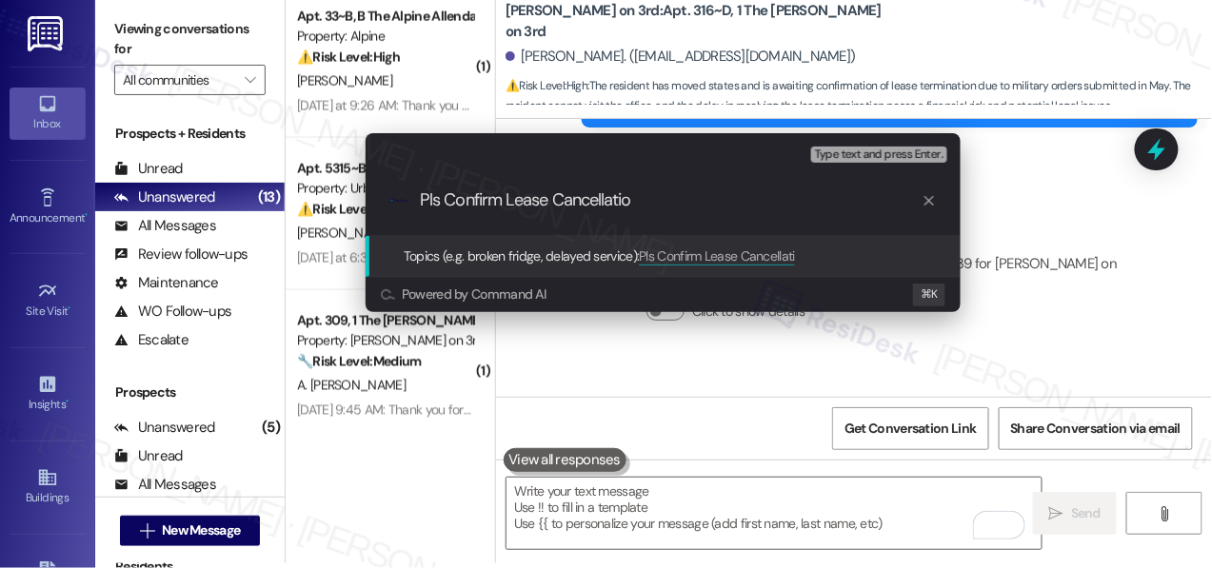
type input "Pls Confirm Lease Cancellation"
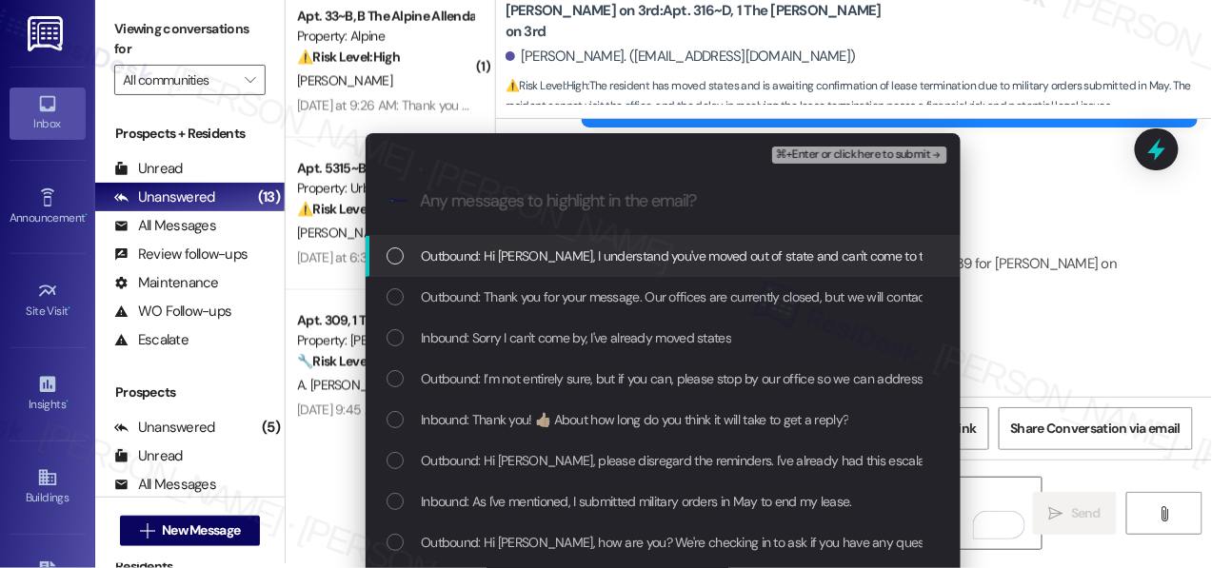
click at [503, 250] on span "Outbound: Hi [PERSON_NAME], I understand you've moved out of state and can't co…" at bounding box center [1060, 256] width 1279 height 21
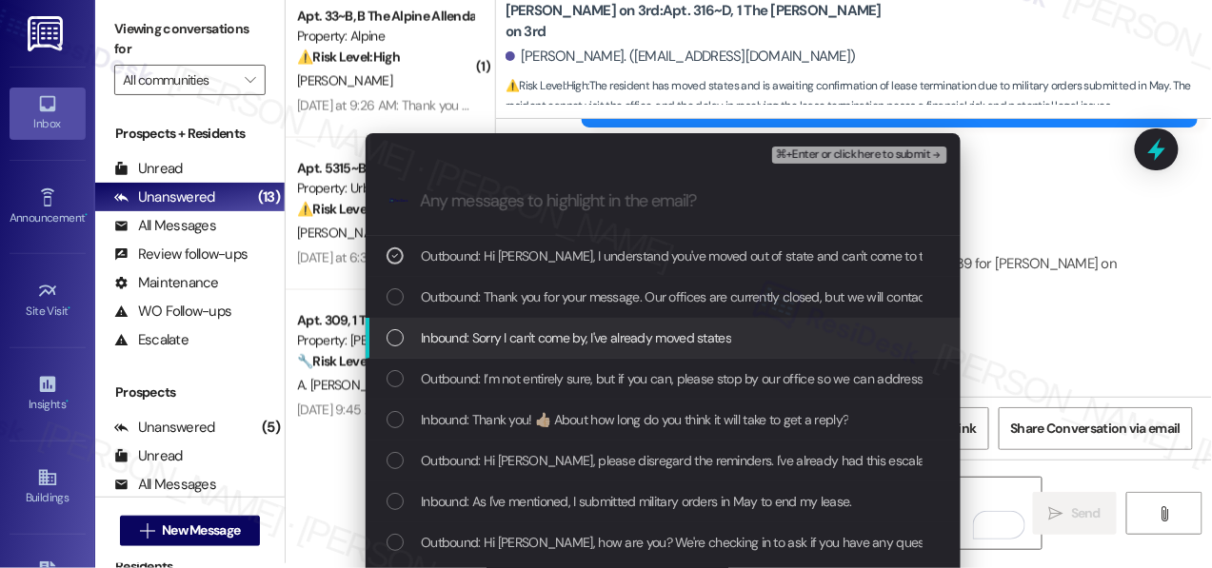
click at [504, 341] on span "Inbound: Sorry I can't come by, I've already moved states" at bounding box center [576, 338] width 310 height 21
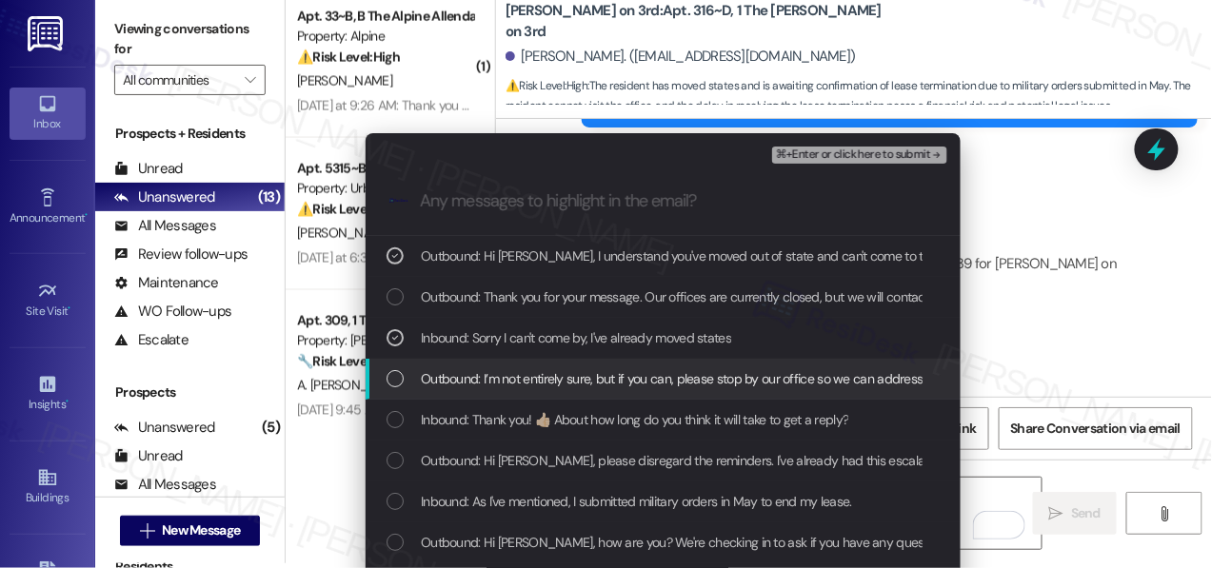
click at [746, 380] on span "Outbound: I’m not entirely sure, but if you can, please stop by our office so w…" at bounding box center [708, 378] width 574 height 21
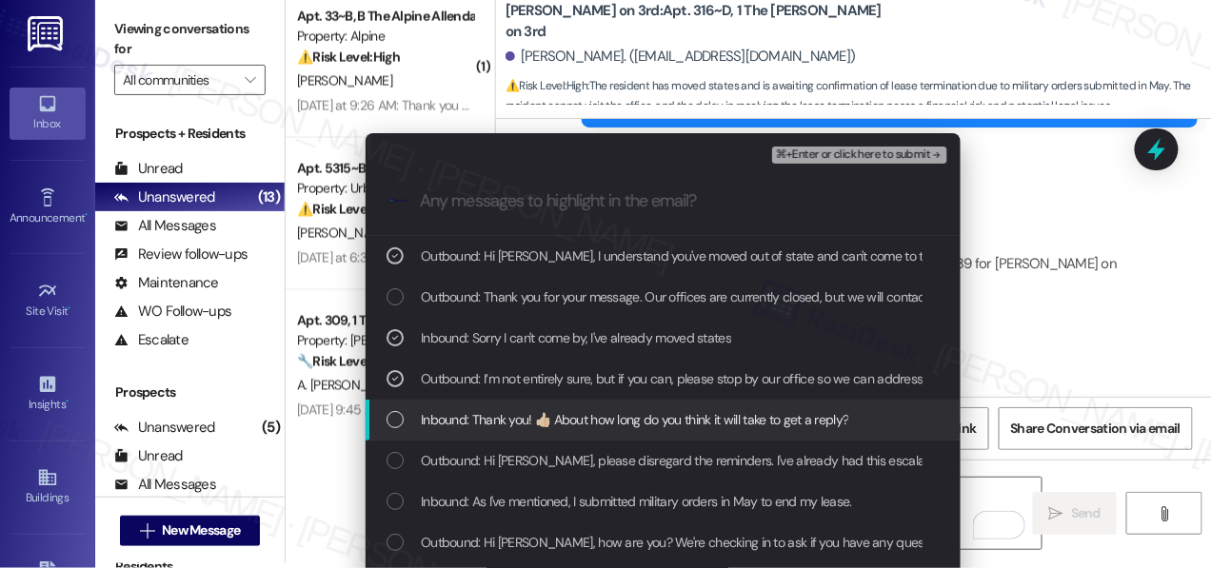
click at [737, 425] on span "Inbound: Thank you! 👍🏻 About how long do you think it will take to get a reply?" at bounding box center [634, 419] width 427 height 21
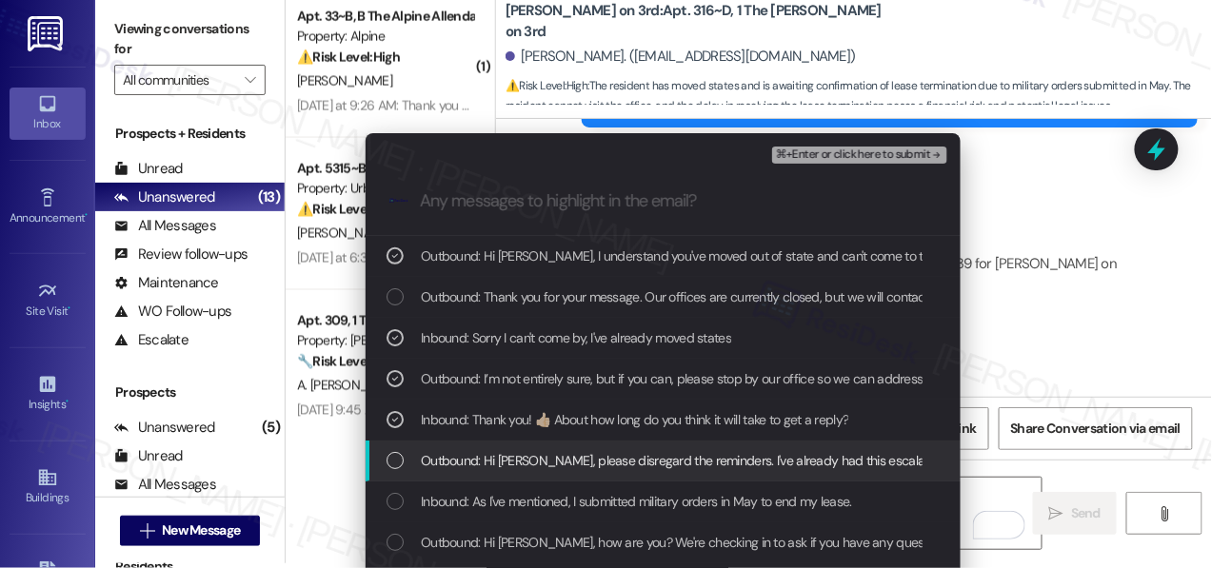
click at [725, 465] on span "Outbound: Hi [PERSON_NAME], please disregard the reminders. I've already had th…" at bounding box center [848, 460] width 854 height 21
click at [727, 459] on span "Outbound: Hi [PERSON_NAME], please disregard the reminders. I've already had th…" at bounding box center [848, 460] width 854 height 21
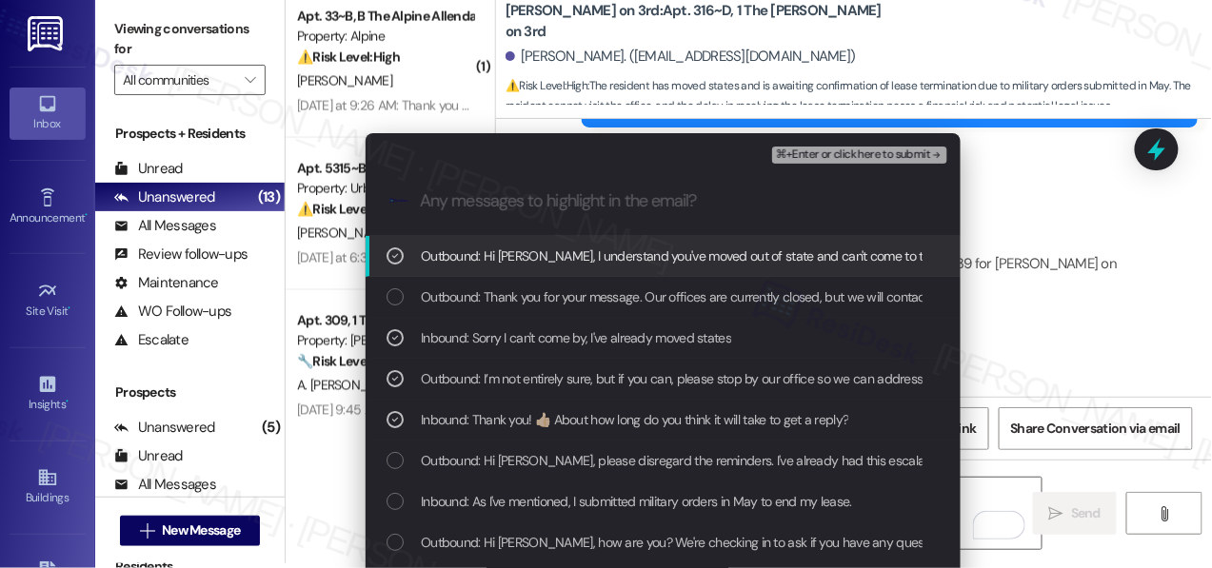
click at [868, 156] on span "⌘+Enter or click here to submit" at bounding box center [853, 155] width 154 height 13
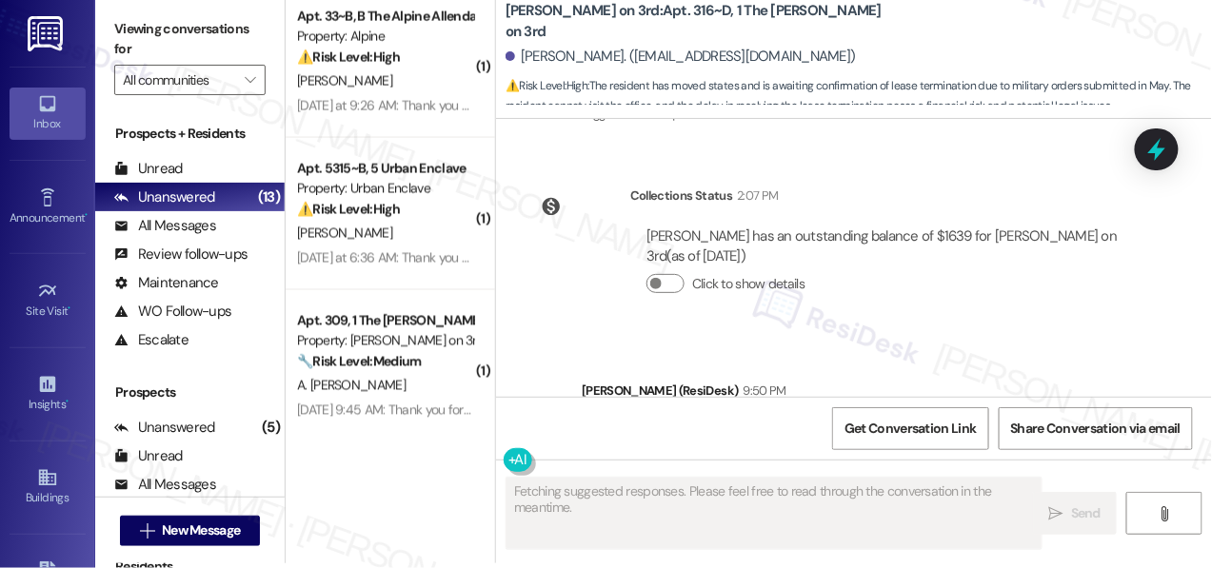
scroll to position [633, 0]
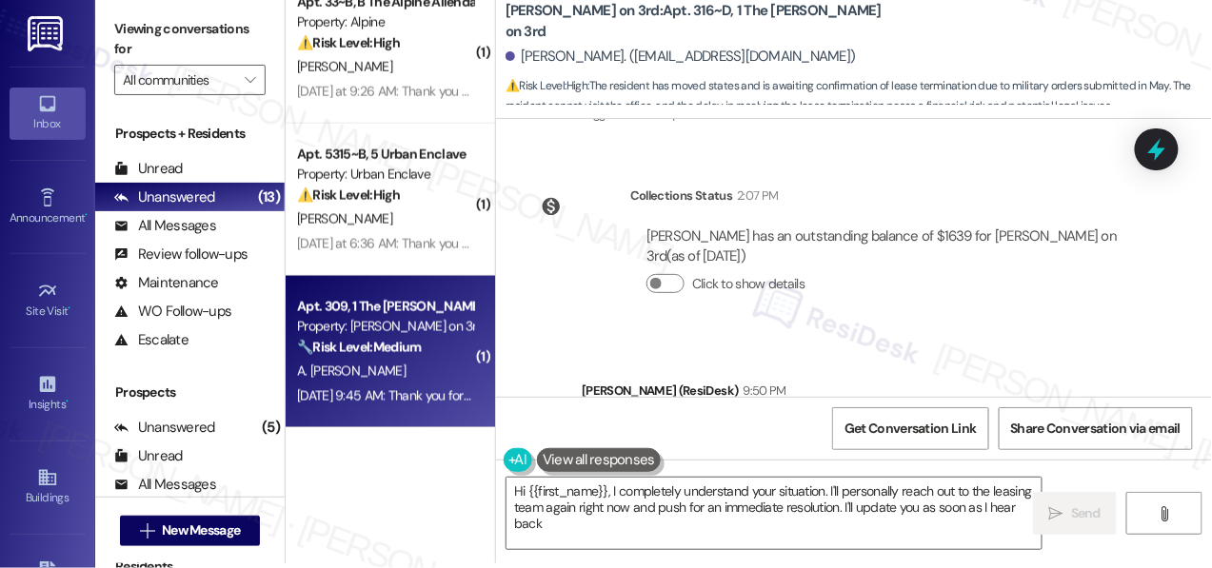
type textarea "Hi {{first_name}}, I completely understand your situation. I'll personally reac…"
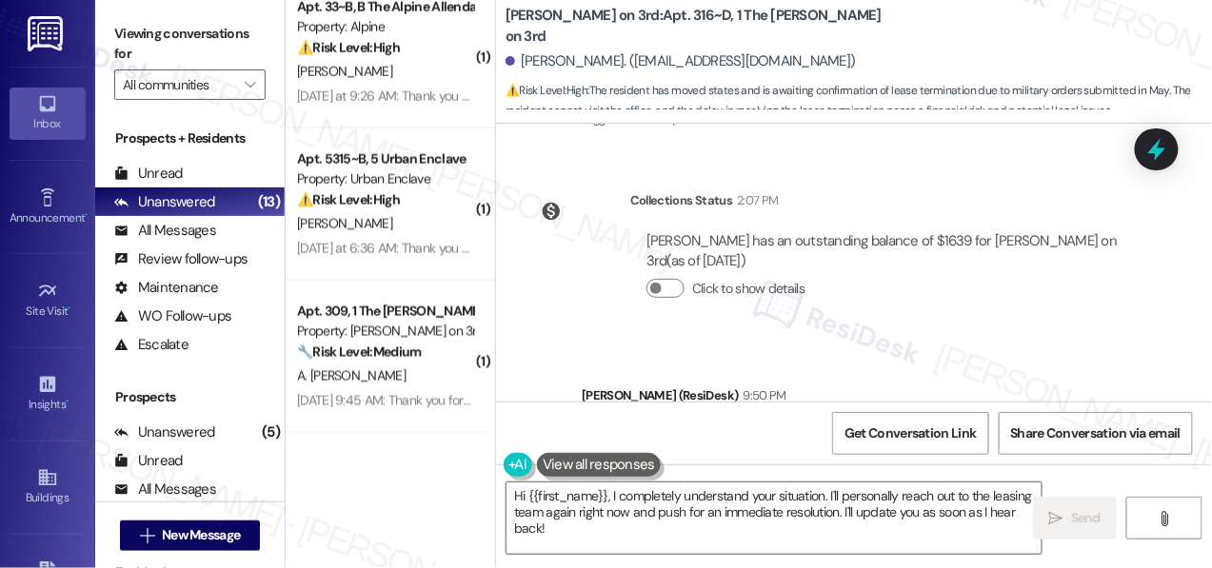
click at [417, 219] on div "[PERSON_NAME]" at bounding box center [385, 224] width 180 height 24
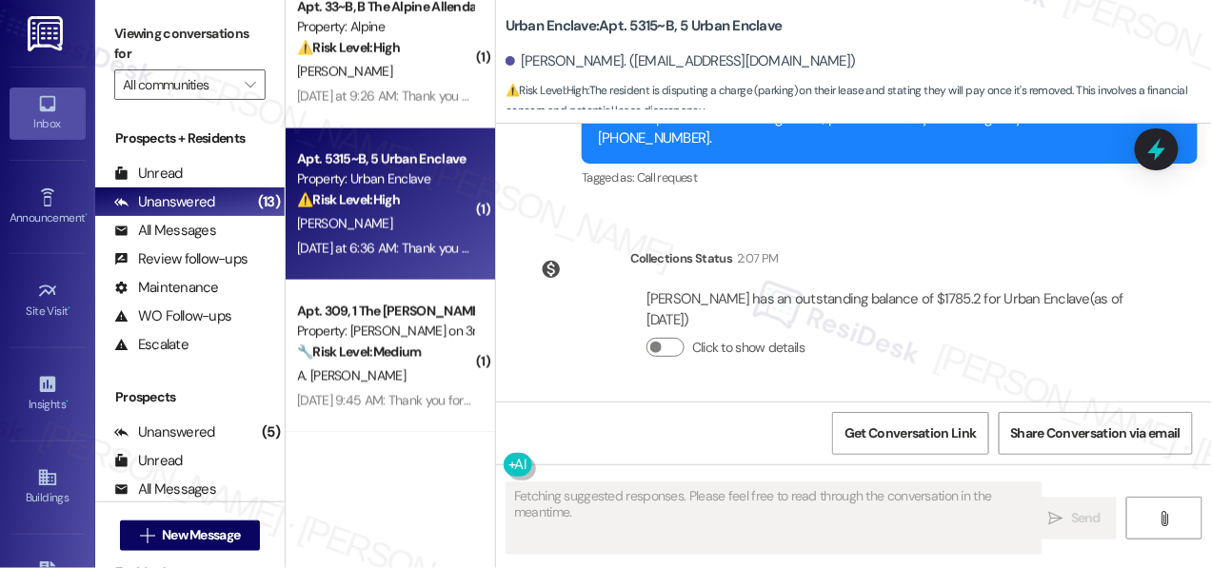
scroll to position [7560, 0]
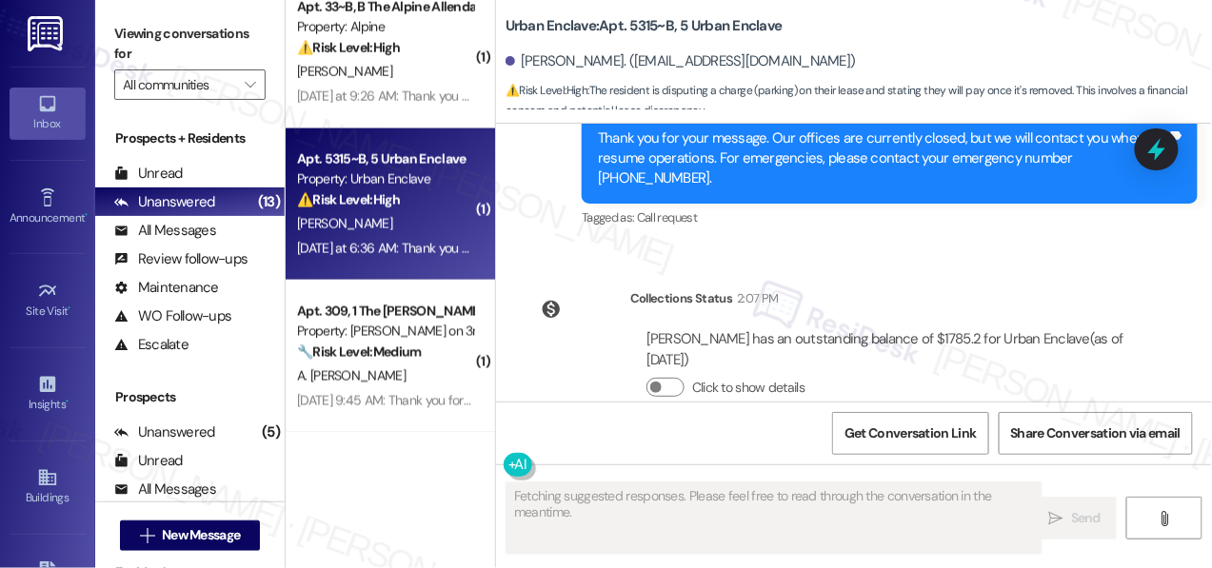
click at [417, 219] on div "[PERSON_NAME]" at bounding box center [385, 224] width 180 height 24
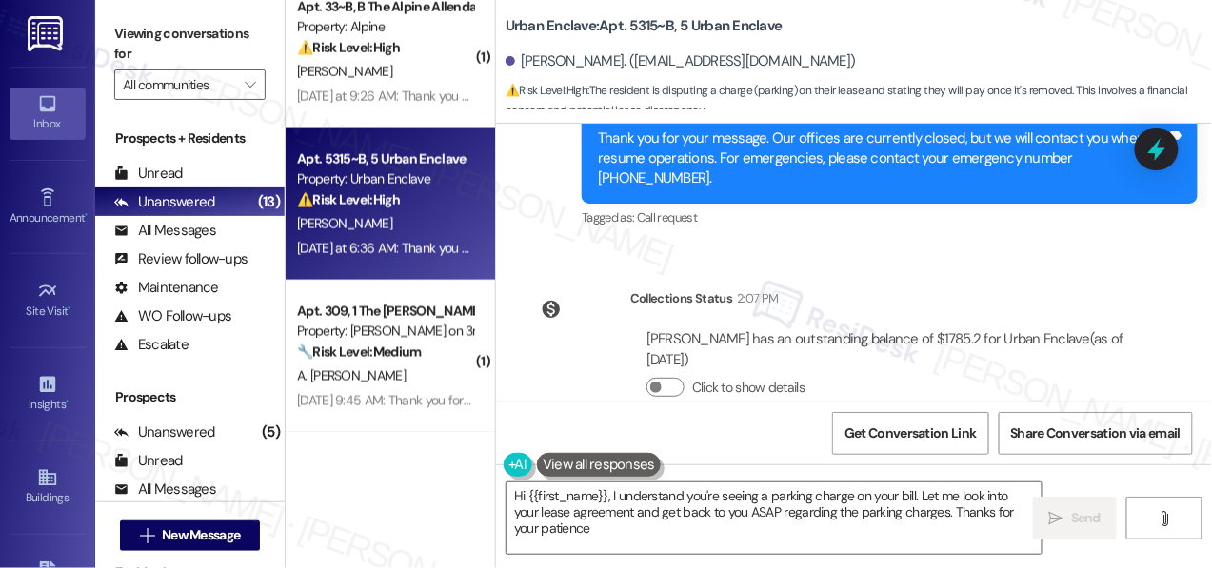
type textarea "Hi {{first_name}}, I understand you're seeing a parking charge on your bill. Le…"
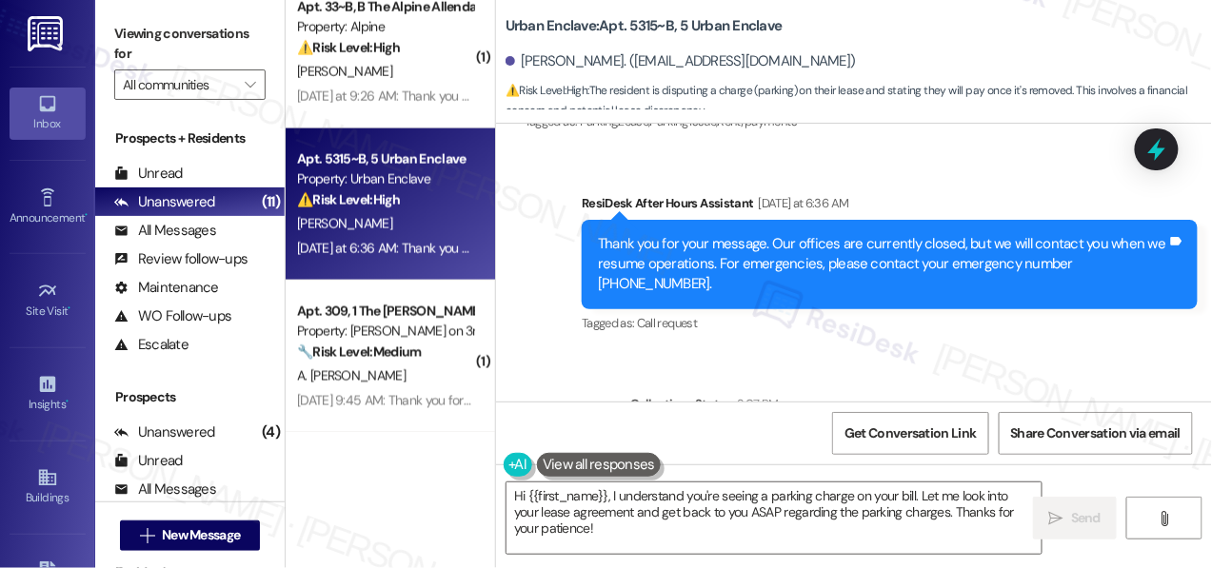
scroll to position [5, 0]
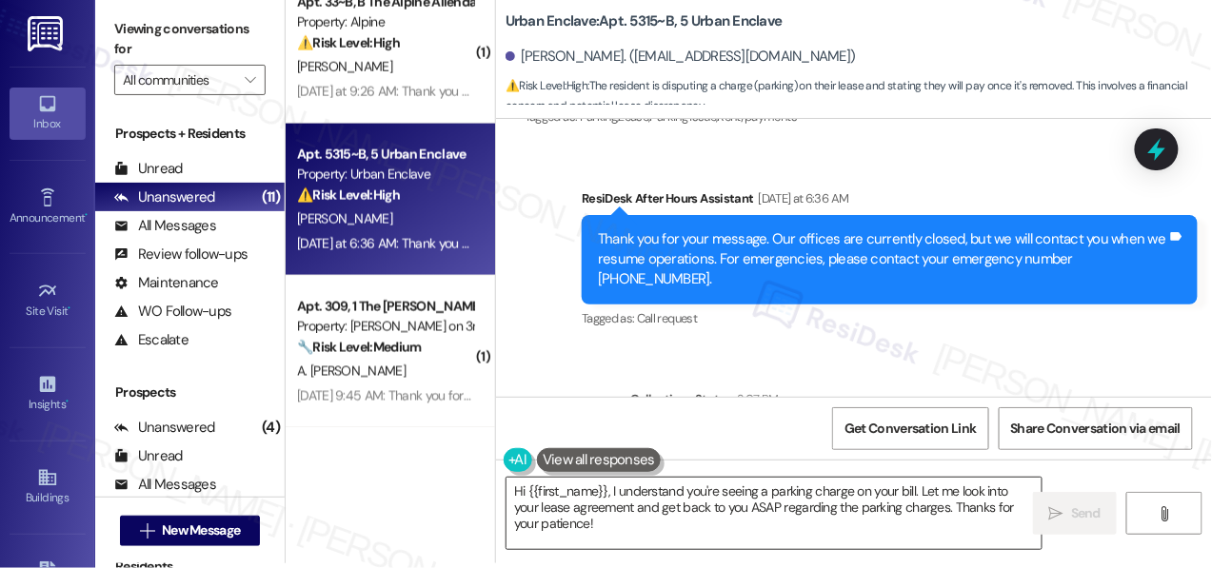
click at [687, 526] on textarea "Hi {{first_name}}, I understand you're seeing a parking charge on your bill. Le…" at bounding box center [774, 513] width 535 height 71
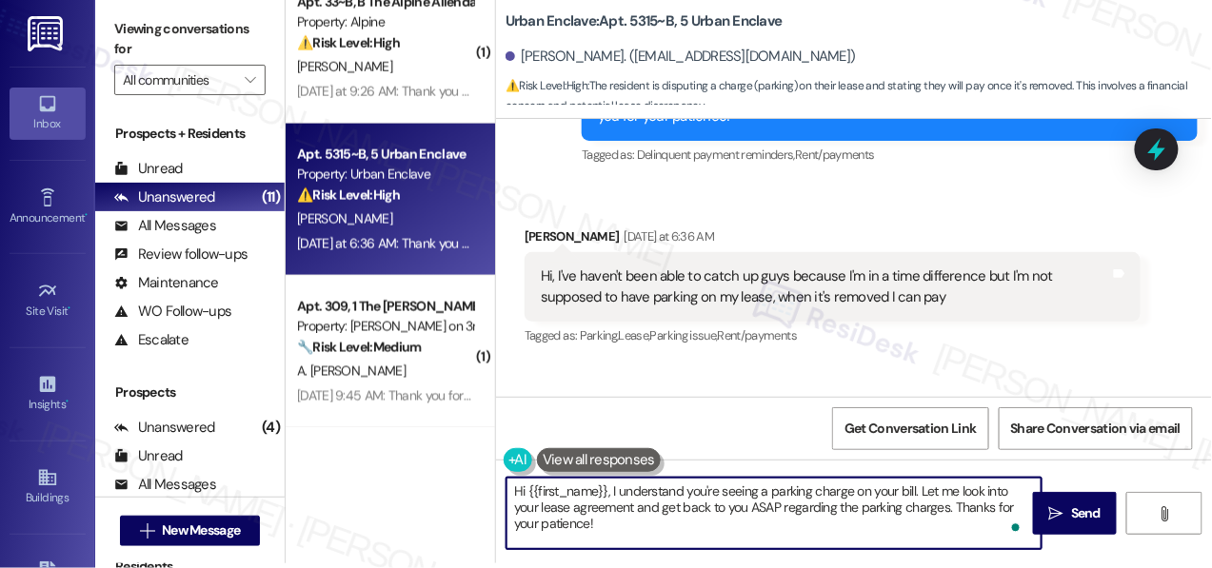
scroll to position [7161, 0]
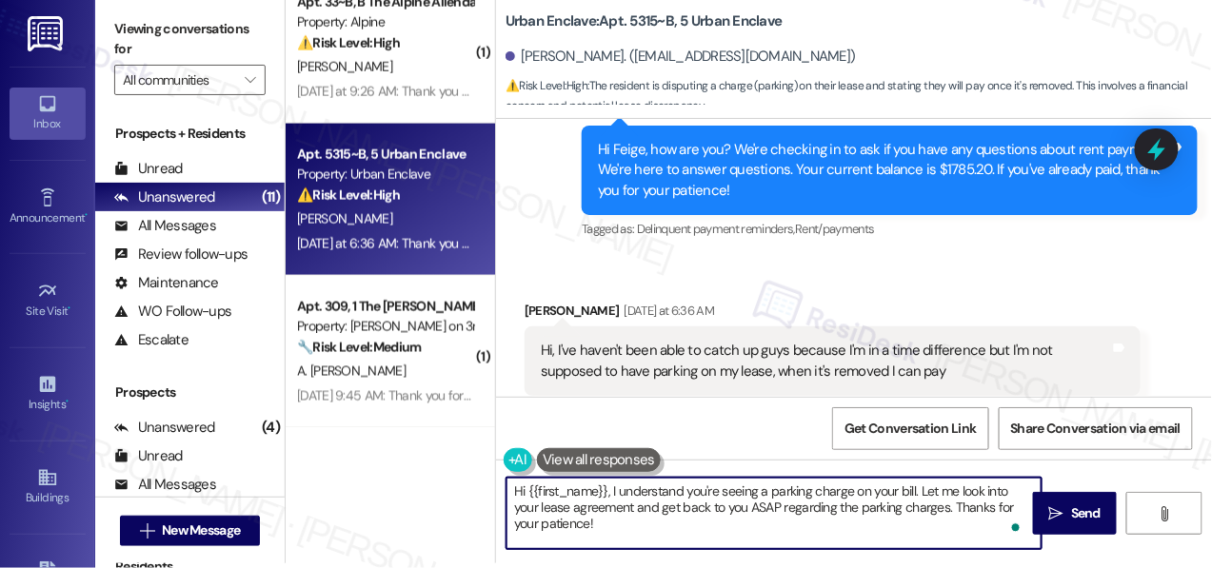
click at [749, 287] on div "Received via SMS [PERSON_NAME] [DATE] at 6:36 AM Hi, I've haven't been able to …" at bounding box center [832, 363] width 645 height 152
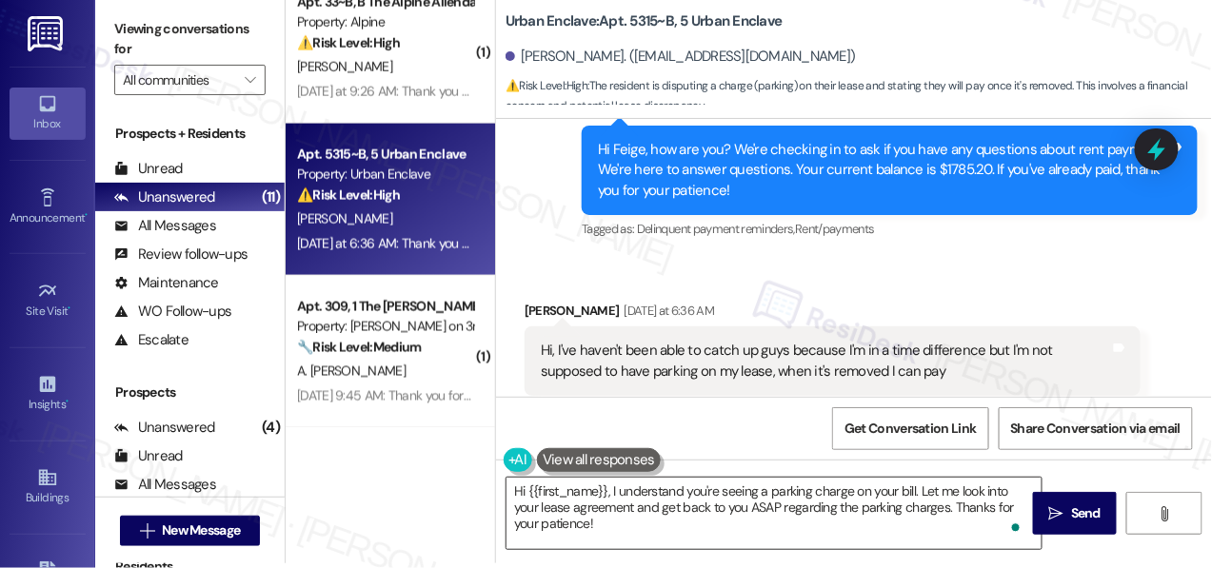
click at [761, 526] on textarea "Hi {{first_name}}, I understand you're seeing a parking charge on your bill. Le…" at bounding box center [774, 513] width 535 height 71
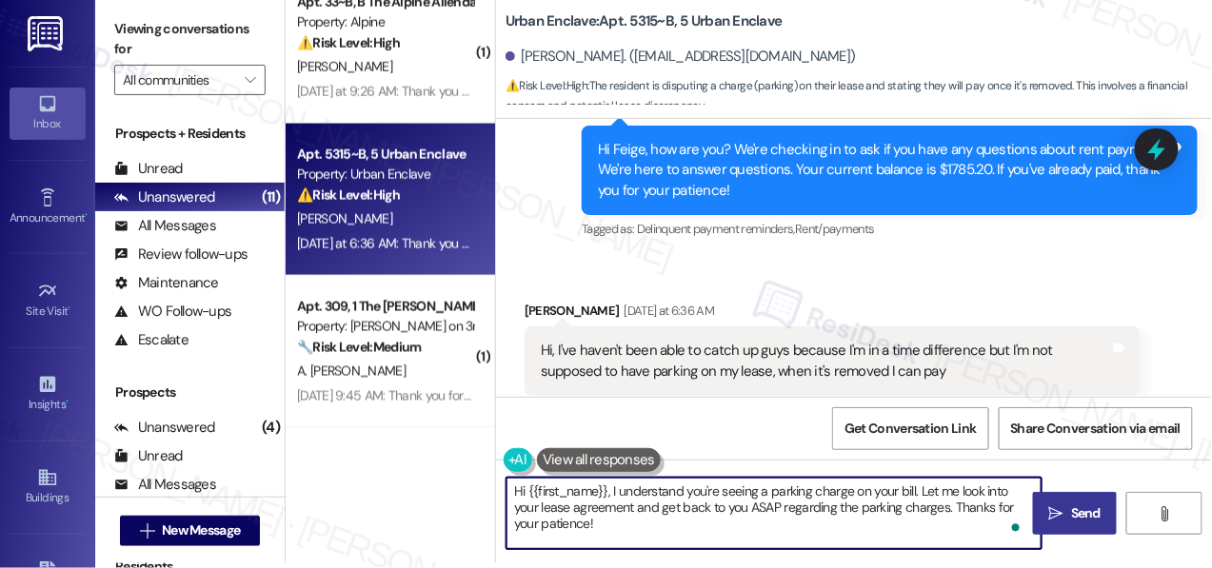
click at [1052, 524] on button " Send" at bounding box center [1075, 513] width 84 height 43
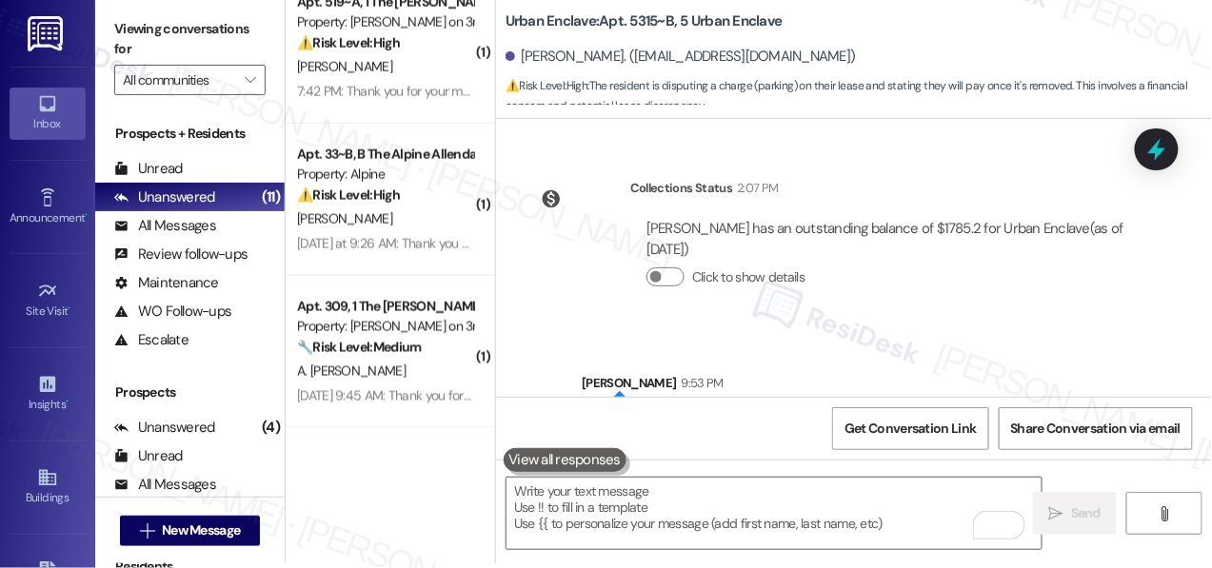
scroll to position [7712, 0]
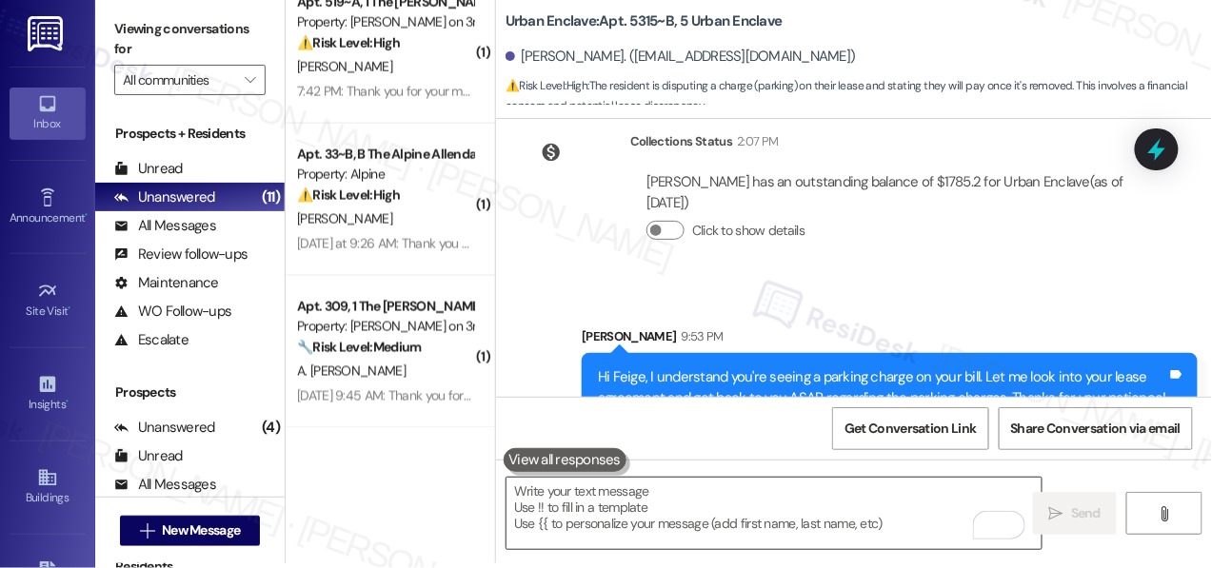
click at [734, 511] on textarea "To enrich screen reader interactions, please activate Accessibility in Grammarl…" at bounding box center [774, 513] width 535 height 71
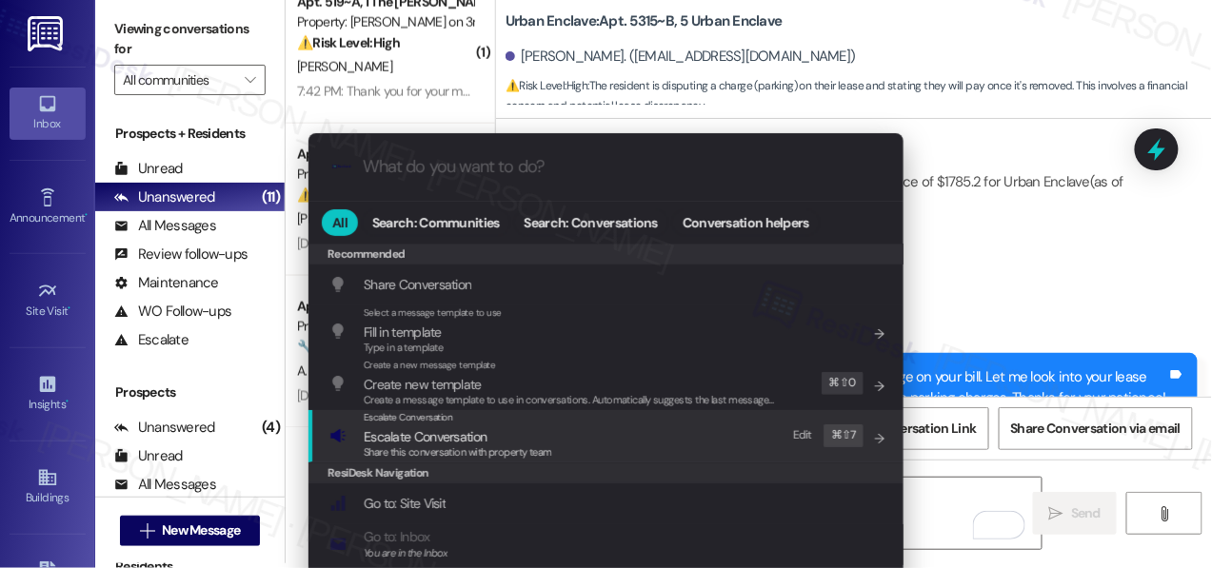
click at [502, 438] on span "Escalate Conversation" at bounding box center [458, 437] width 189 height 21
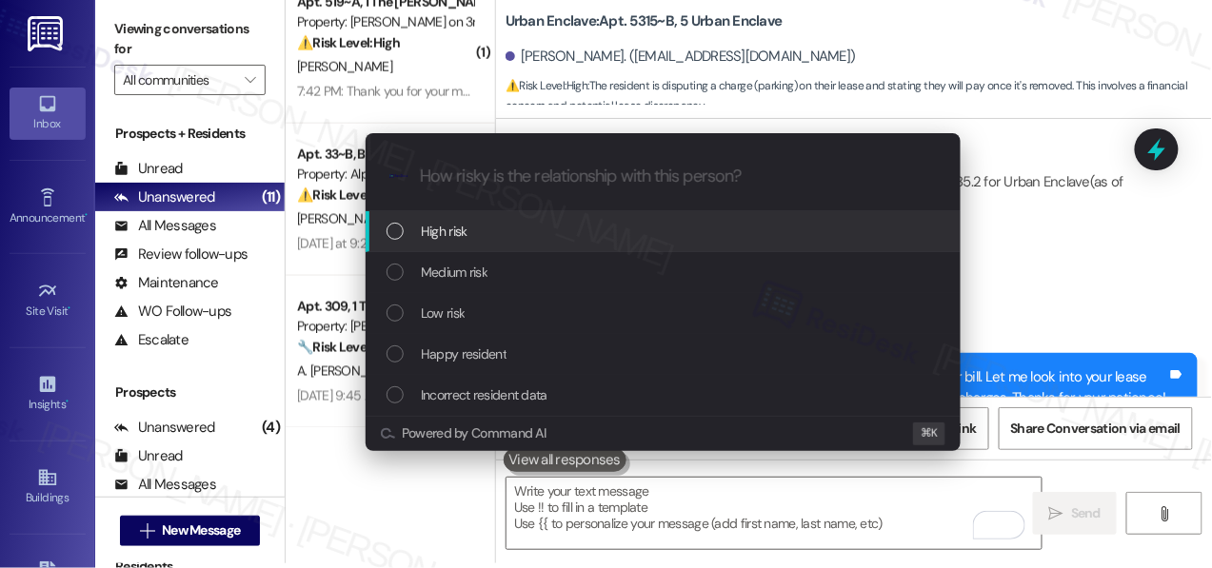
click at [509, 235] on div "High risk" at bounding box center [665, 231] width 557 height 21
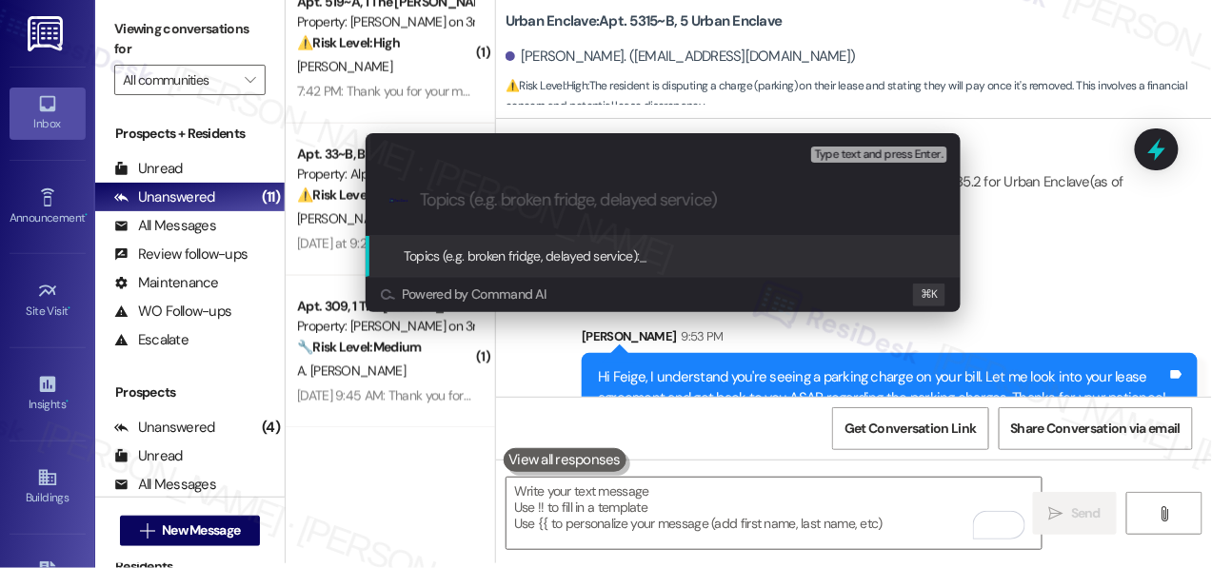
click at [583, 188] on div ".cls-1{fill:#0a055f;}.cls-2{fill:#0cc4c4;} resideskLogoBlueOrange" at bounding box center [663, 201] width 595 height 68
click at [576, 202] on input "Topics (e.g. broken fridge, delayed service)" at bounding box center [678, 200] width 517 height 20
click at [587, 202] on input "Topics (e.g. broken fridge, delayed service)" at bounding box center [678, 200] width 517 height 20
type input "Parking Charge Dispute"
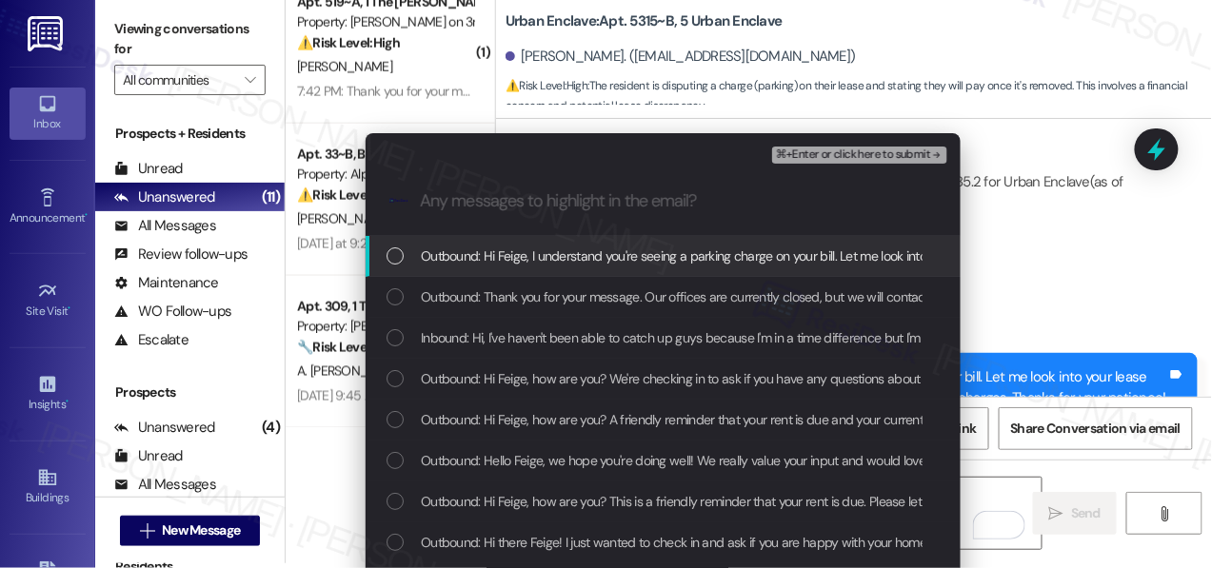
click at [571, 253] on span "Outbound: Hi Feige, I understand you're seeing a parking charge on your bill. L…" at bounding box center [966, 256] width 1091 height 21
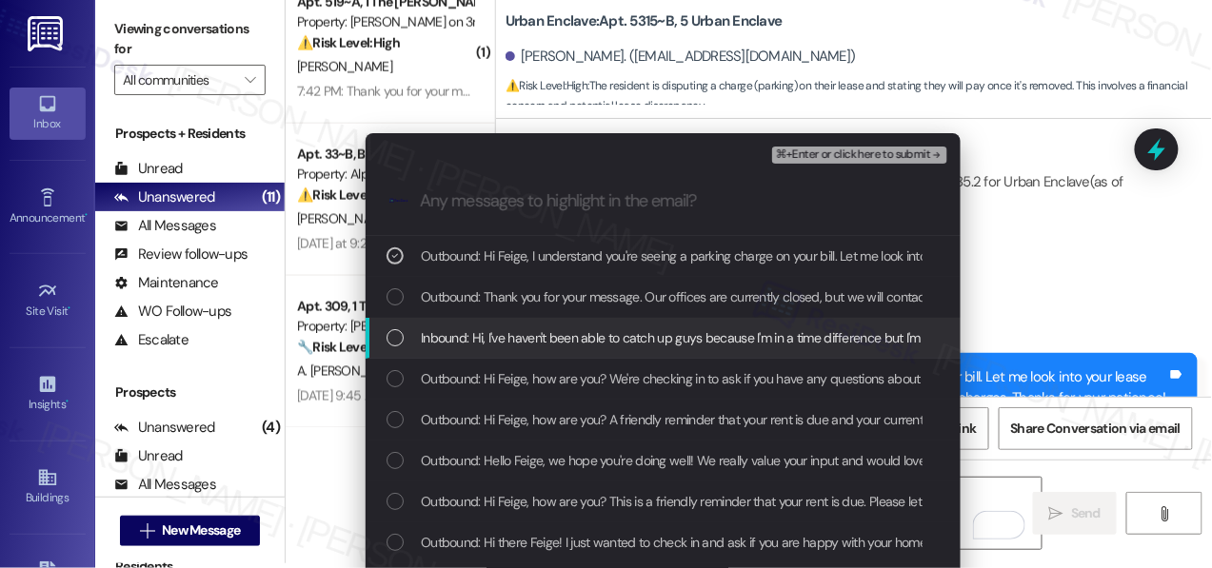
click at [546, 336] on span "Inbound: Hi, I've haven't been able to catch up guys because I'm in a time diff…" at bounding box center [870, 338] width 899 height 21
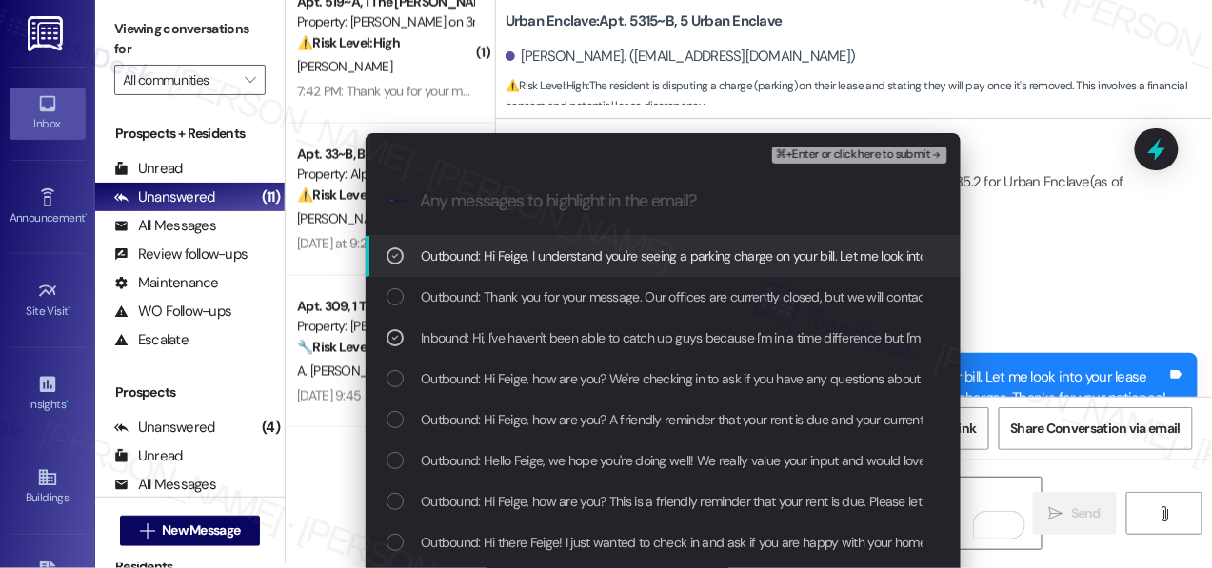
click at [843, 156] on span "⌘+Enter or click here to submit" at bounding box center [853, 155] width 154 height 13
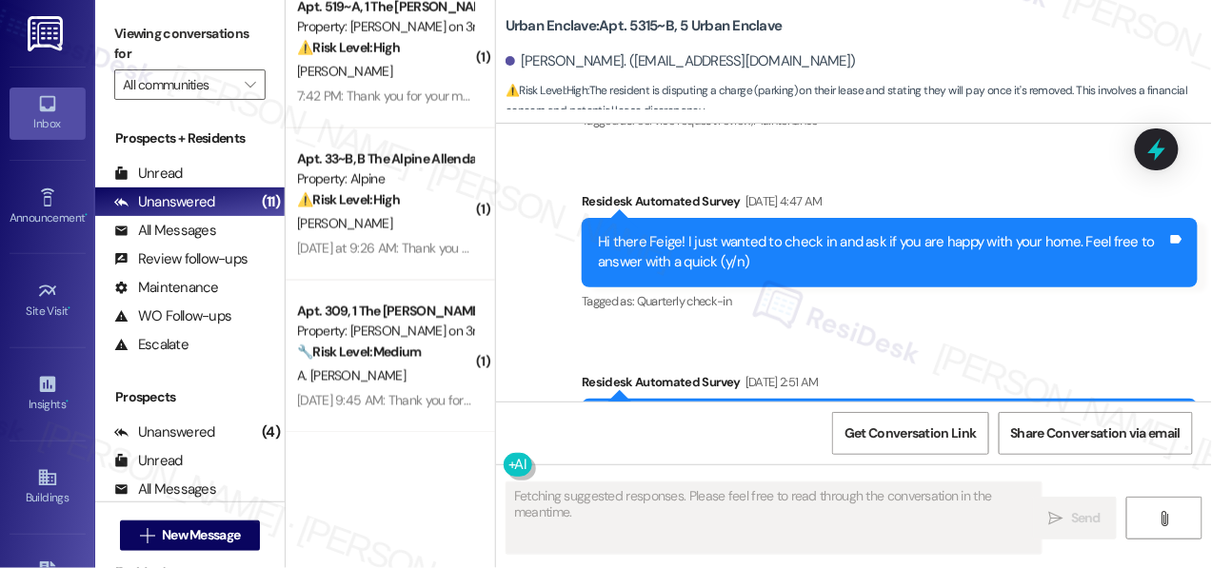
scroll to position [7162, 0]
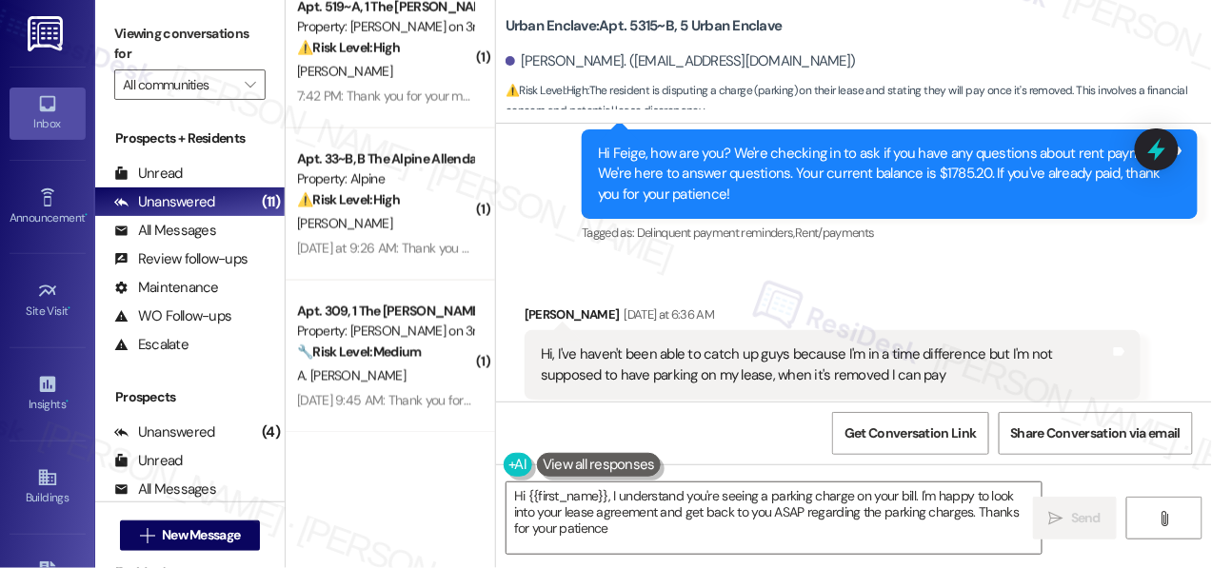
type textarea "Hi {{first_name}}, I understand you're seeing a parking charge on your bill. I'…"
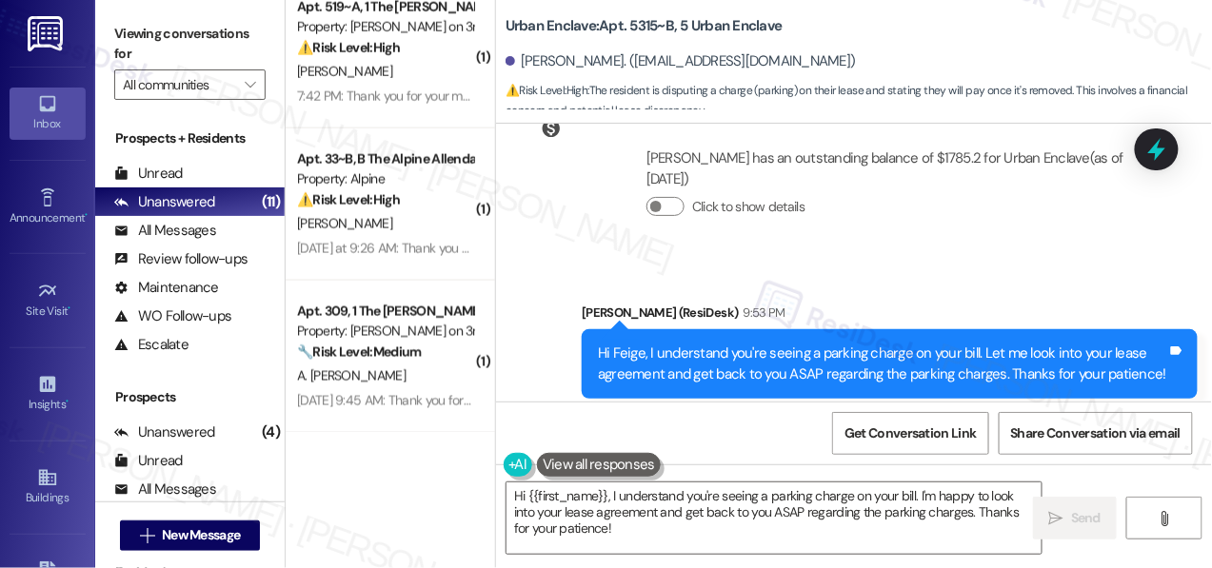
scroll to position [5, 0]
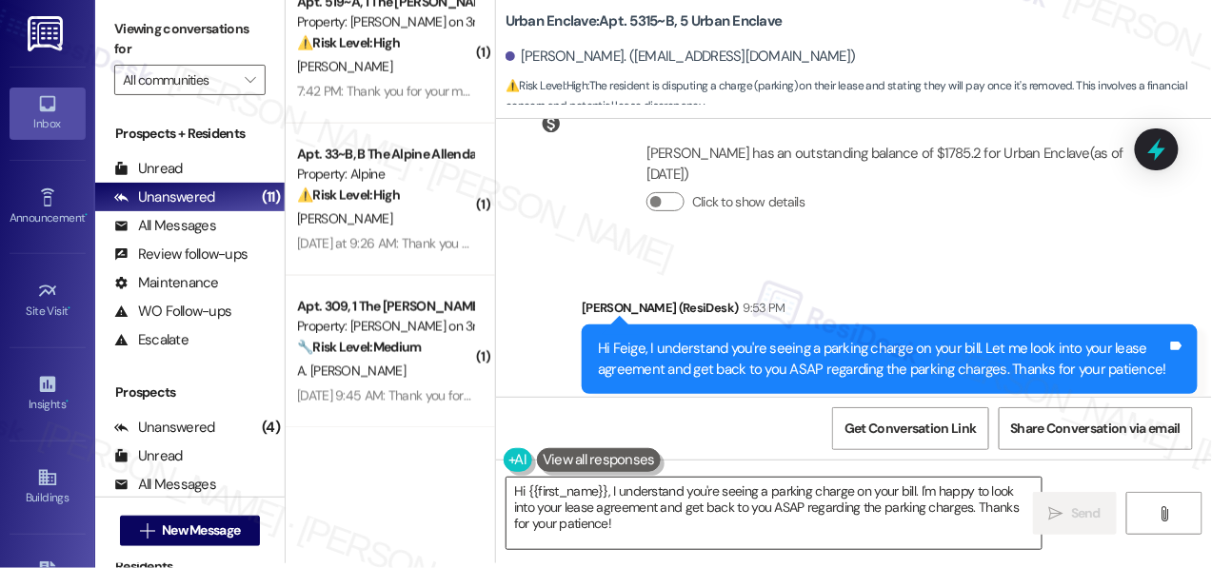
click at [604, 513] on textarea "Hi {{first_name}}, I understand you're seeing a parking charge on your bill. I'…" at bounding box center [774, 513] width 535 height 71
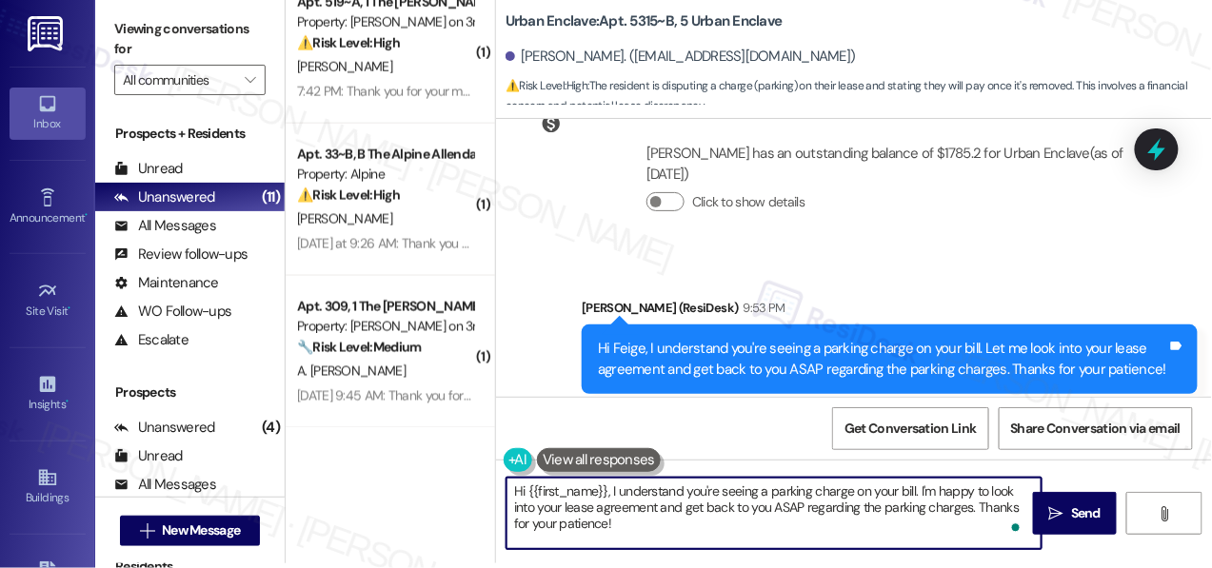
click at [599, 518] on textarea "Hi {{first_name}}, I understand you're seeing a parking charge on your bill. I'…" at bounding box center [774, 513] width 535 height 71
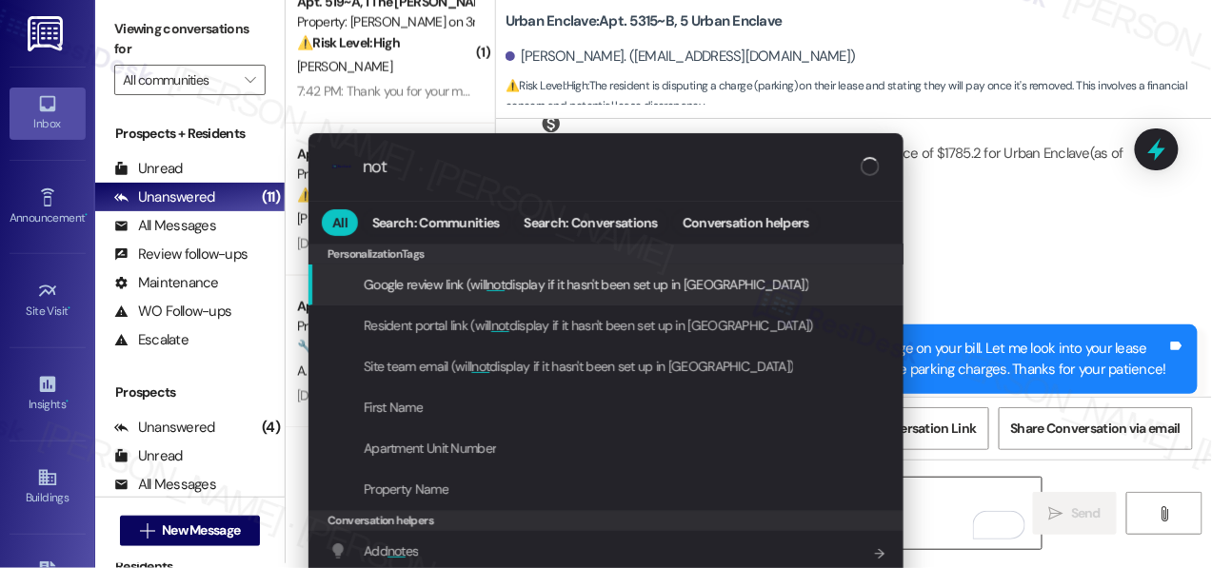
type input "note"
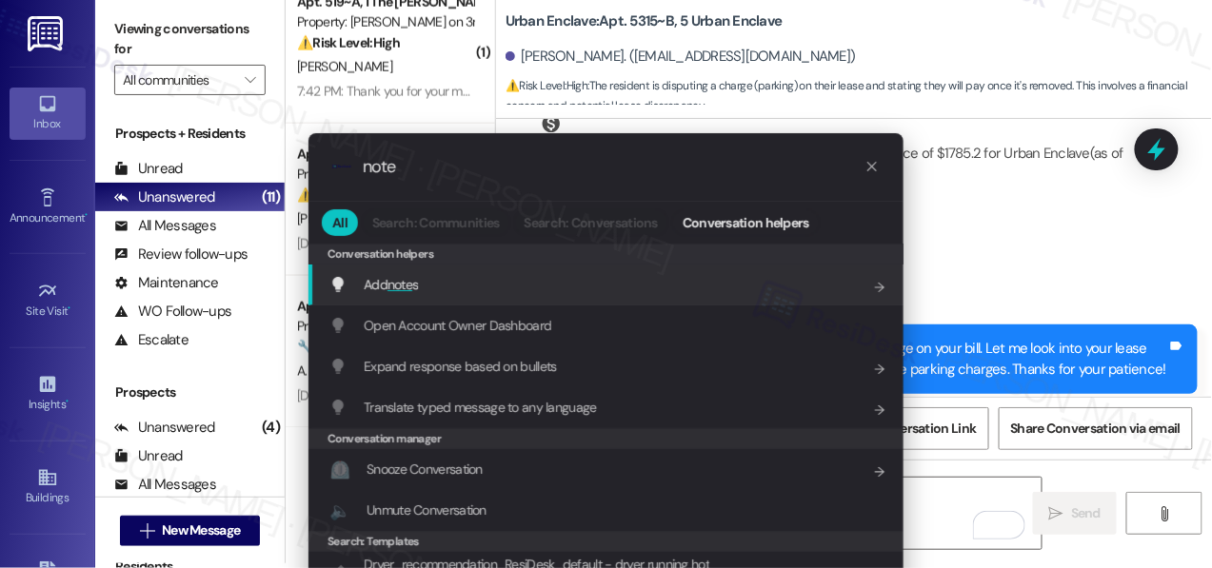
click at [583, 286] on div "Add note s Add shortcut" at bounding box center [607, 284] width 557 height 21
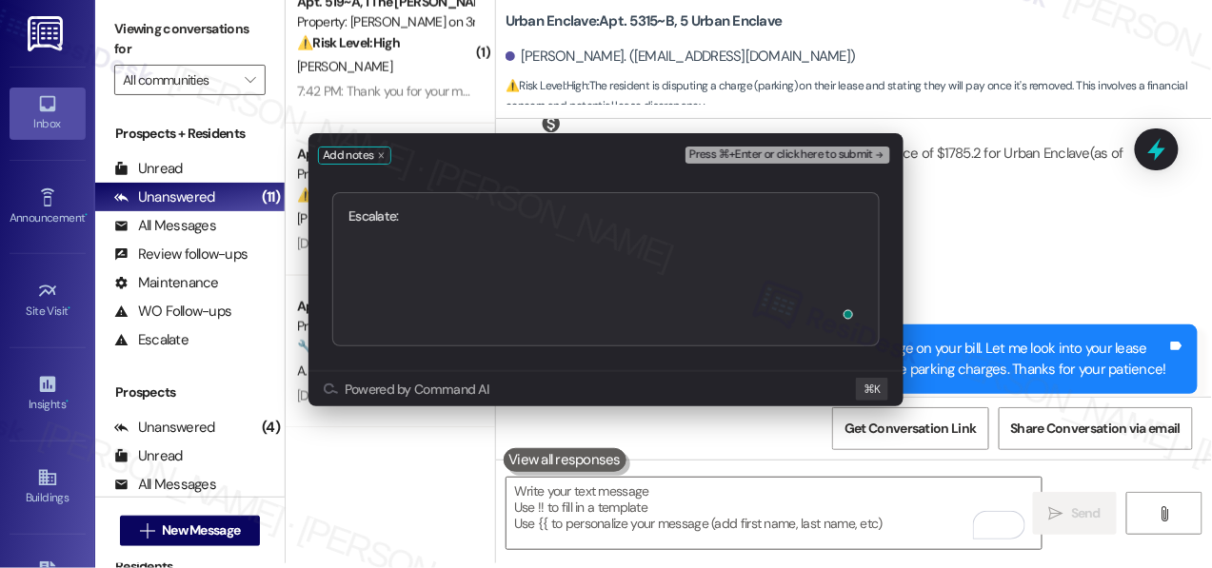
type textarea "Escalate: Parking Charge Dispute"
click at [727, 157] on span "Press ⌘+Enter or click here to submit" at bounding box center [781, 155] width 184 height 13
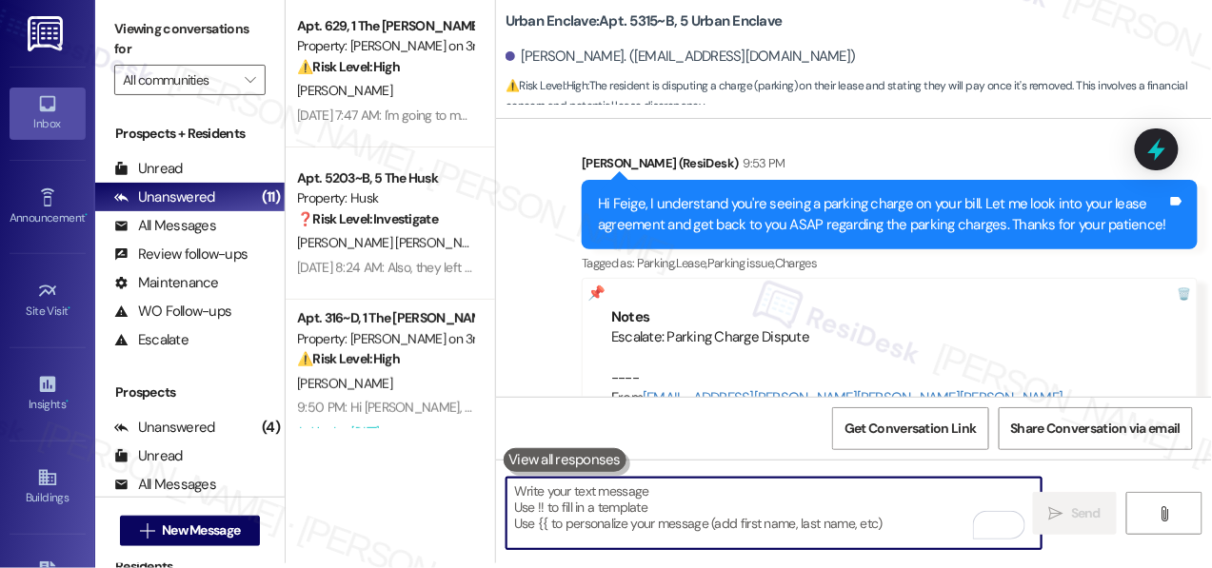
scroll to position [0, 0]
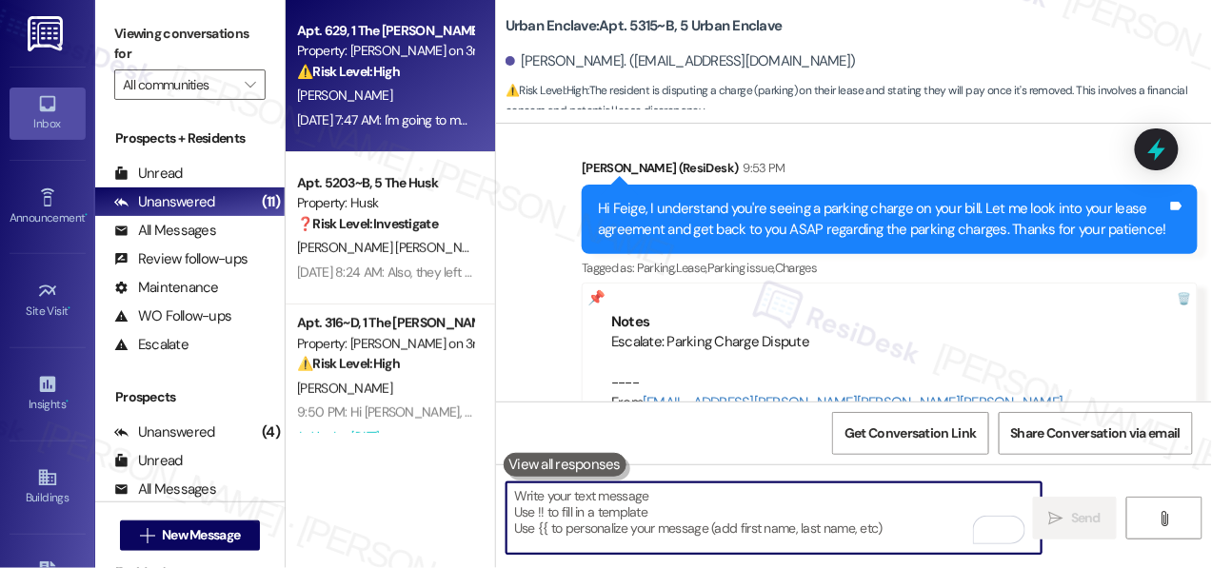
click at [420, 91] on div "[PERSON_NAME]" at bounding box center [385, 96] width 180 height 24
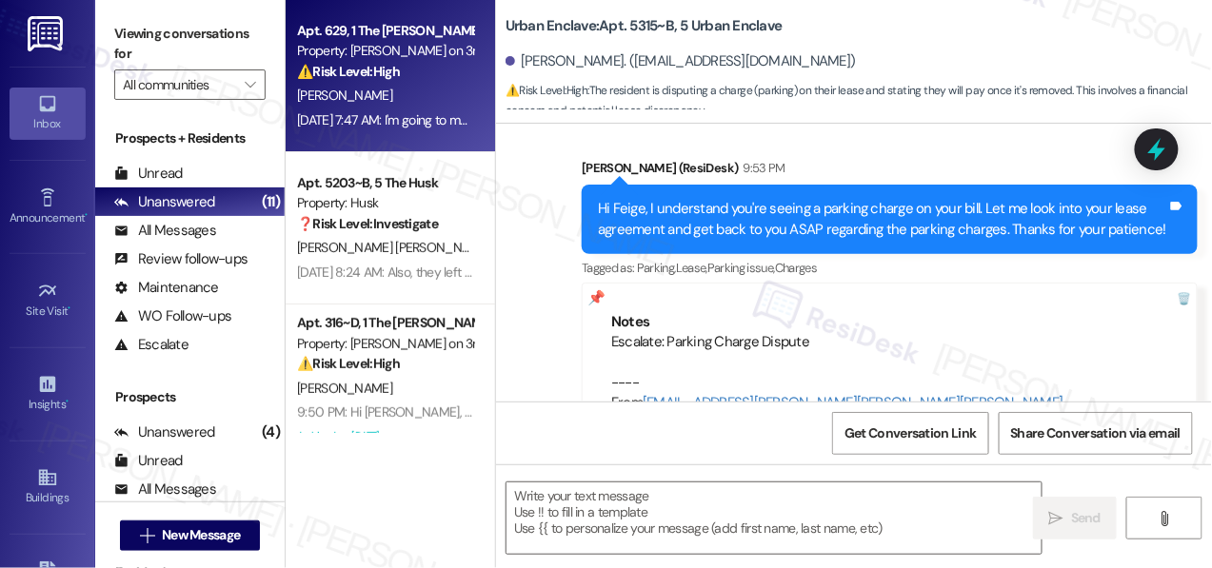
type textarea "Fetching suggested responses. Please feel free to read through the conversation…"
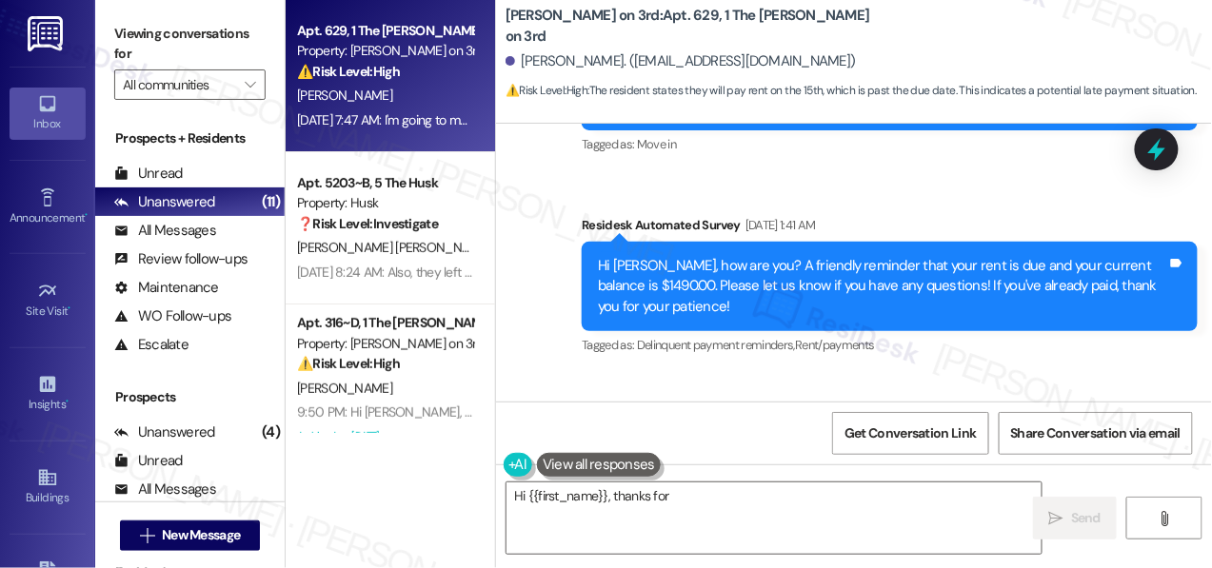
scroll to position [8156, 0]
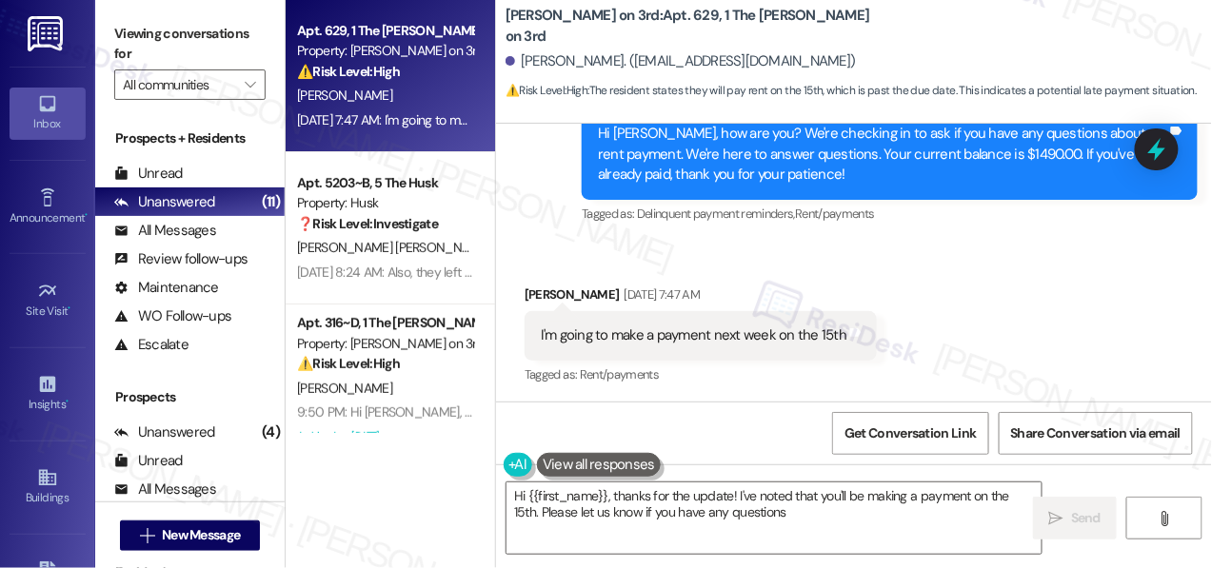
type textarea "Hi {{first_name}}, thanks for the update! I've noted that you'll be making a pa…"
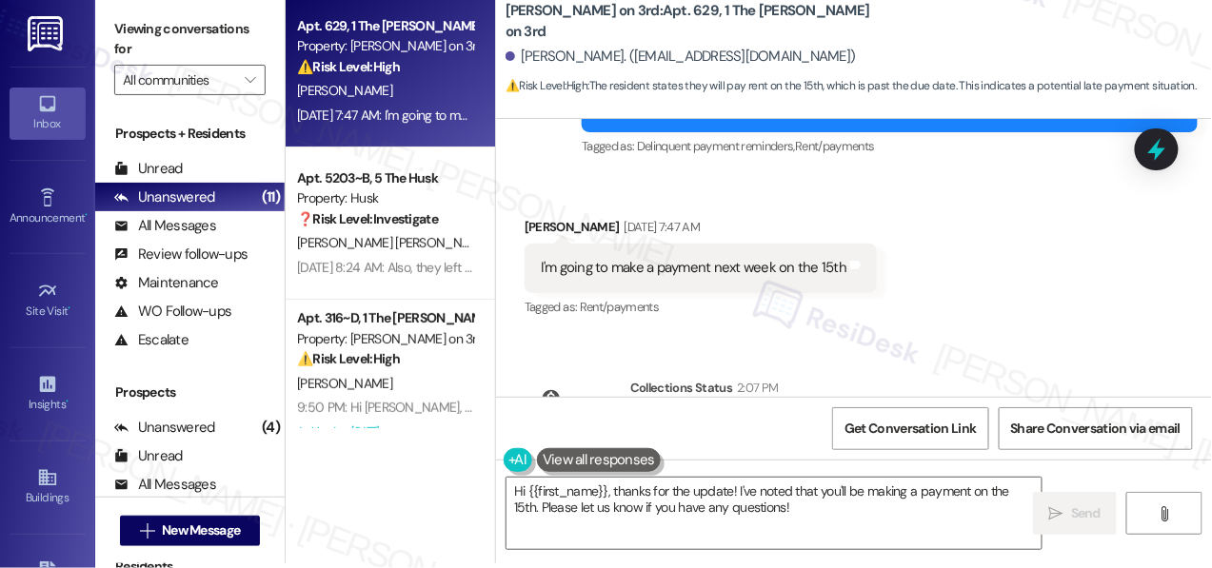
scroll to position [8219, 0]
click at [812, 513] on textarea "Hi {{first_name}}, thanks for the update! I've noted that you'll be making a pa…" at bounding box center [774, 513] width 535 height 71
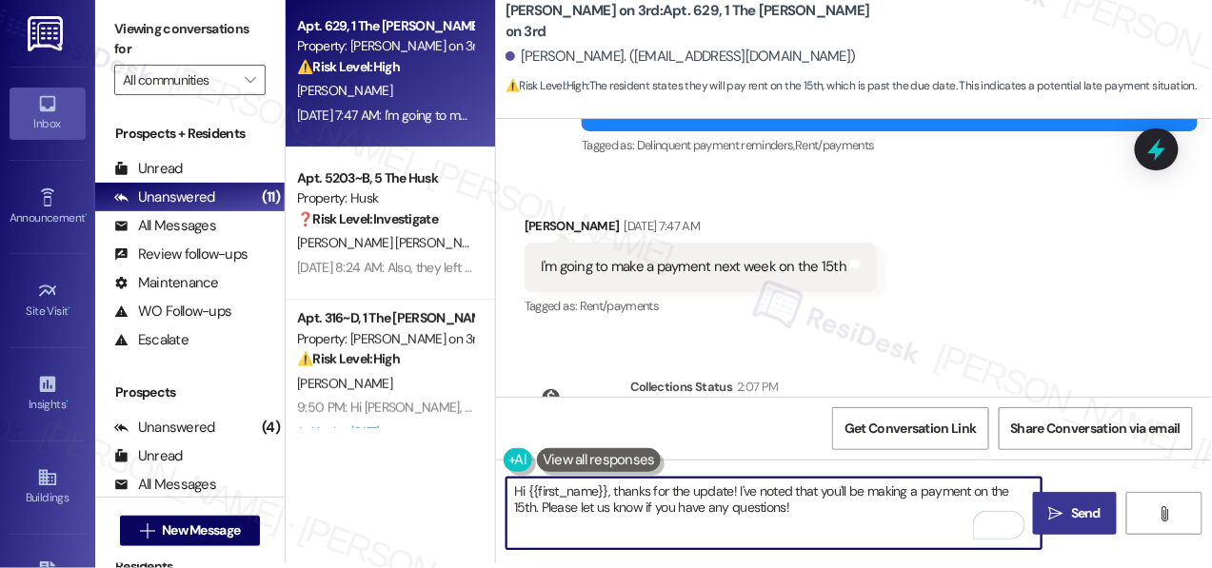
click at [1067, 510] on span "Send" at bounding box center [1085, 514] width 37 height 20
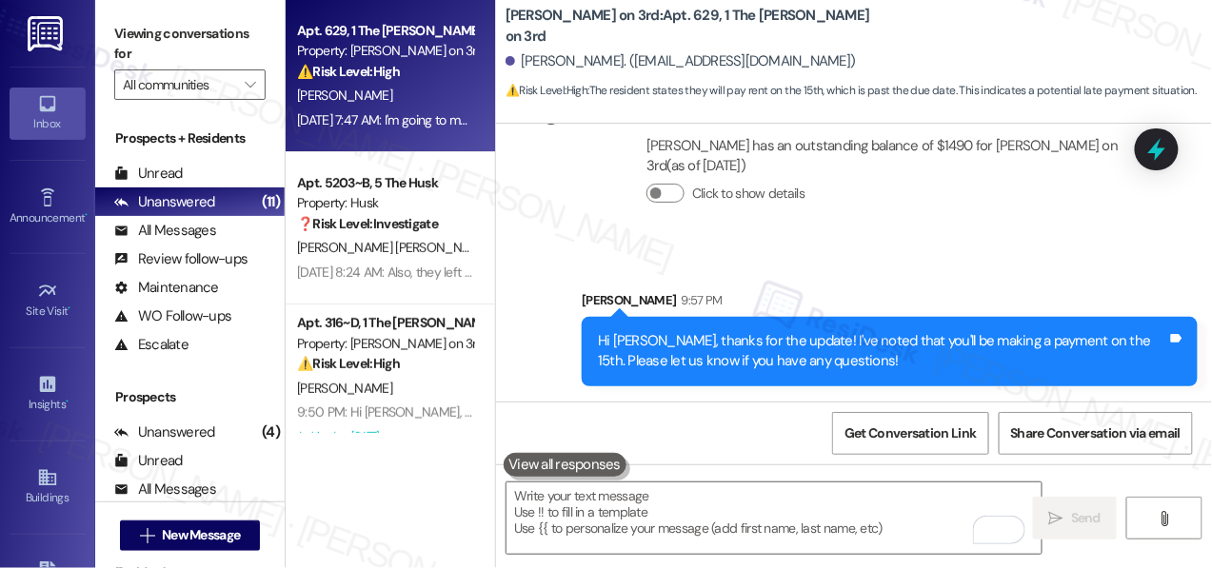
scroll to position [5, 0]
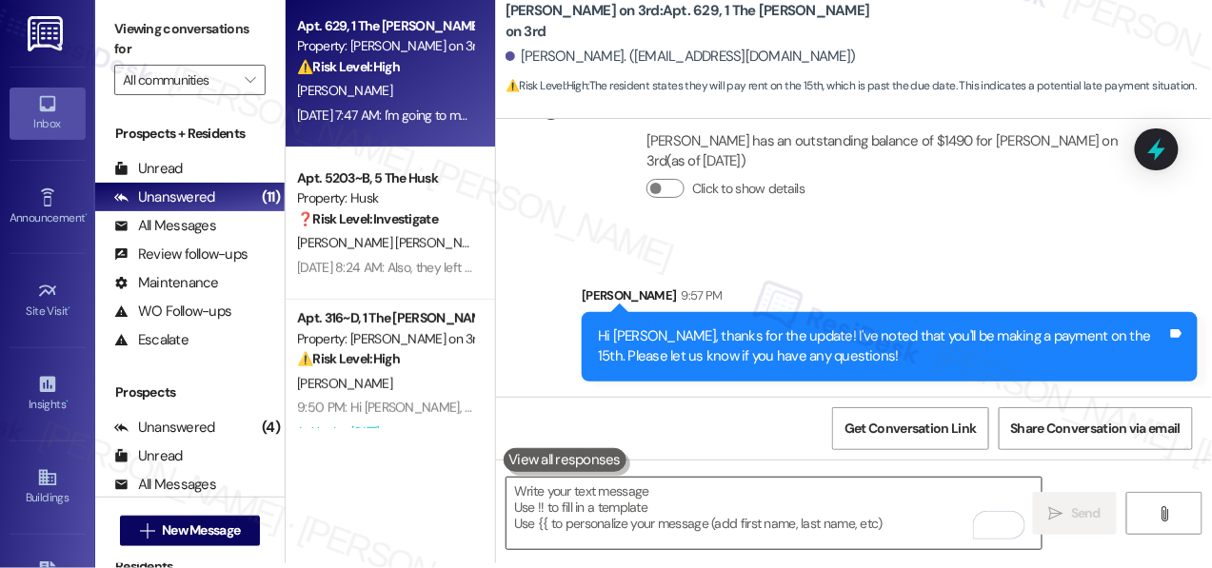
click at [850, 515] on textarea "To enrich screen reader interactions, please activate Accessibility in Grammarl…" at bounding box center [774, 513] width 535 height 71
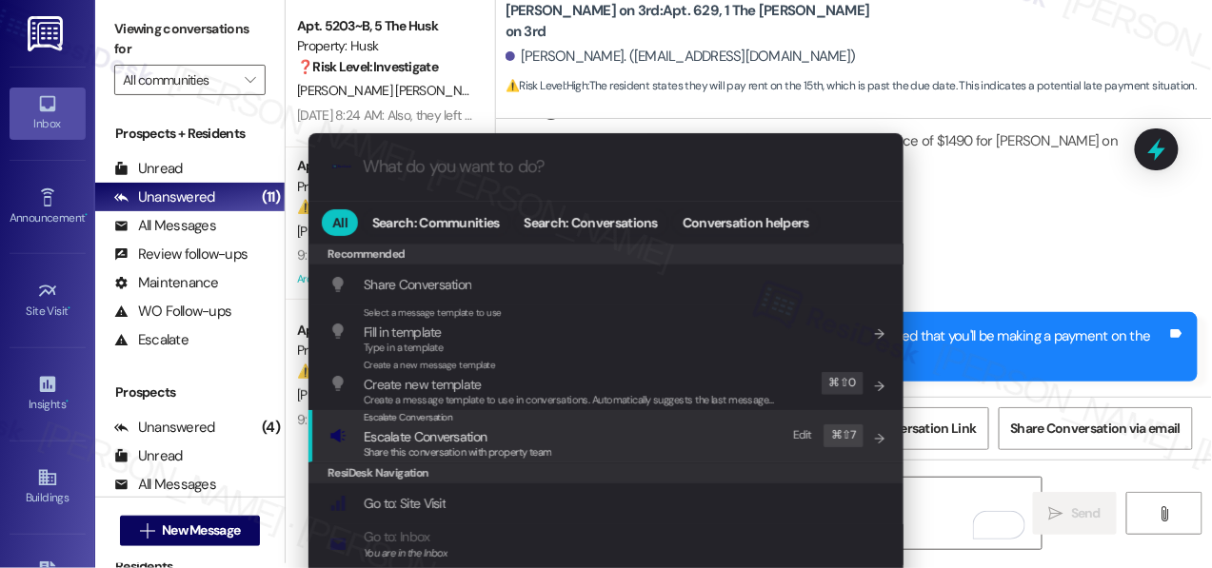
click at [529, 441] on span "Escalate Conversation" at bounding box center [458, 437] width 189 height 21
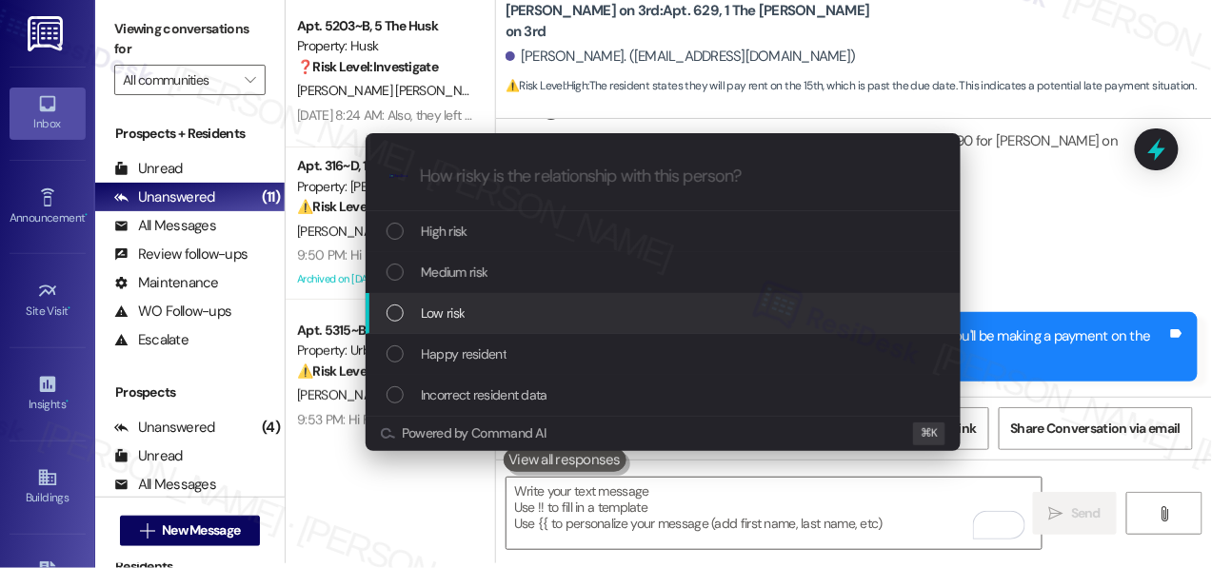
click at [521, 317] on div "Low risk" at bounding box center [665, 313] width 557 height 21
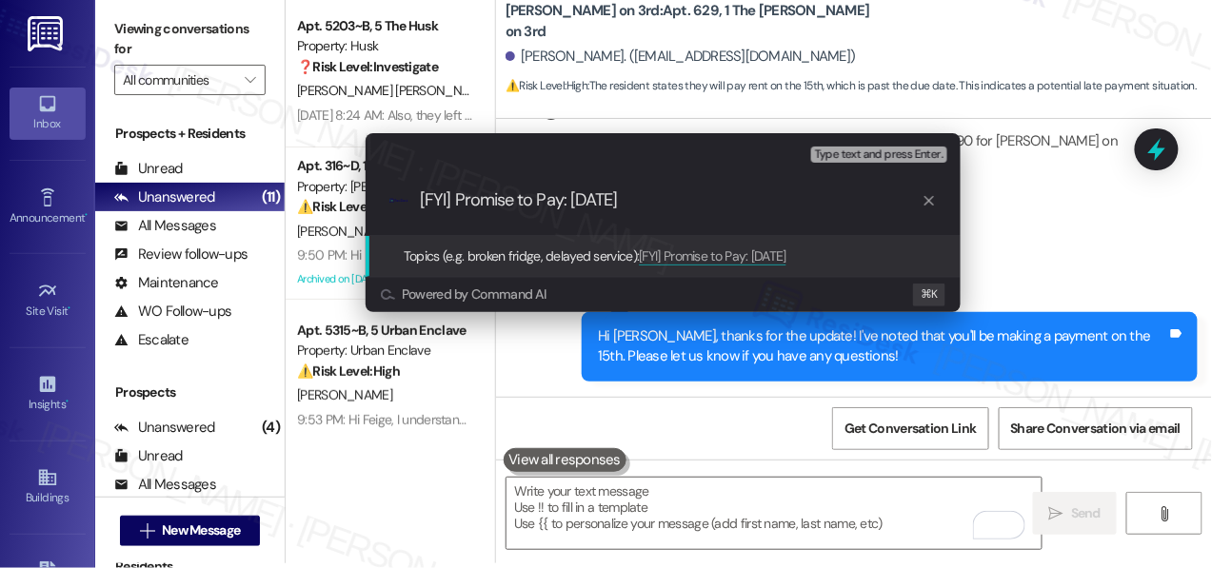
type input "[FYI] Promise to Pay: [DATE]"
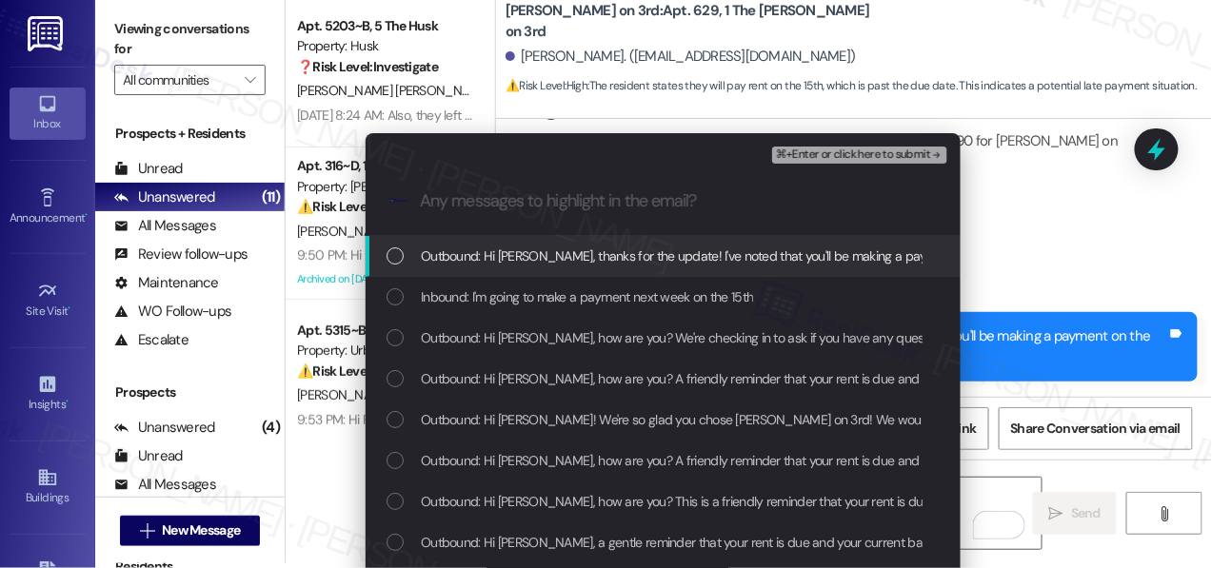
click at [562, 257] on span "Outbound: Hi [PERSON_NAME], thanks for the update! I've noted that you'll be ma…" at bounding box center [847, 256] width 852 height 21
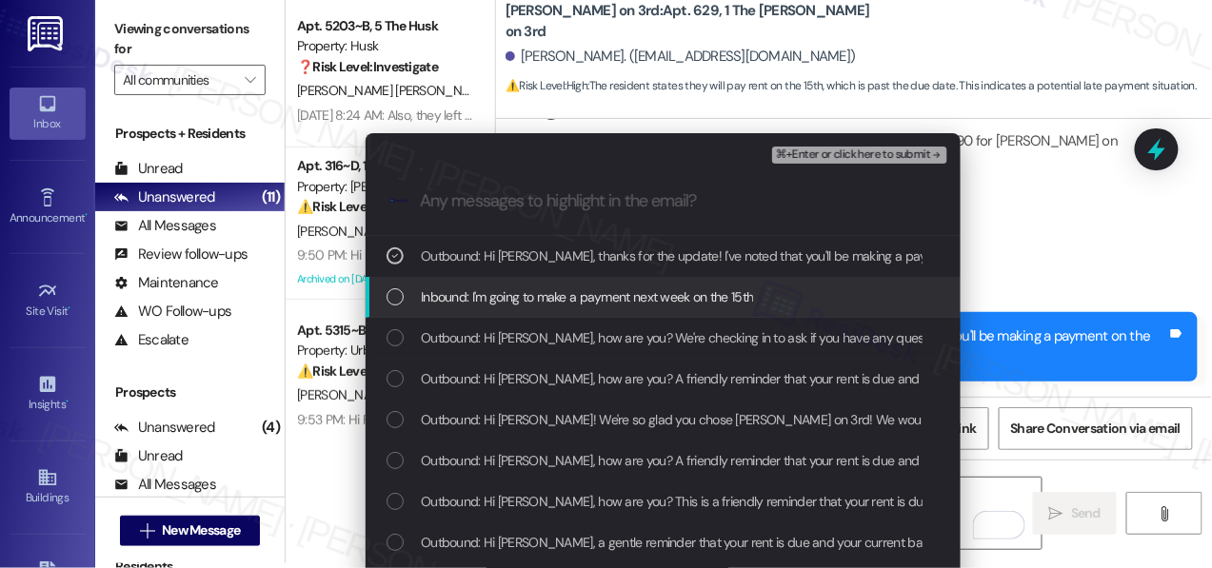
click at [576, 300] on span "Inbound: I'm going to make a payment next week on the 15th" at bounding box center [587, 297] width 332 height 21
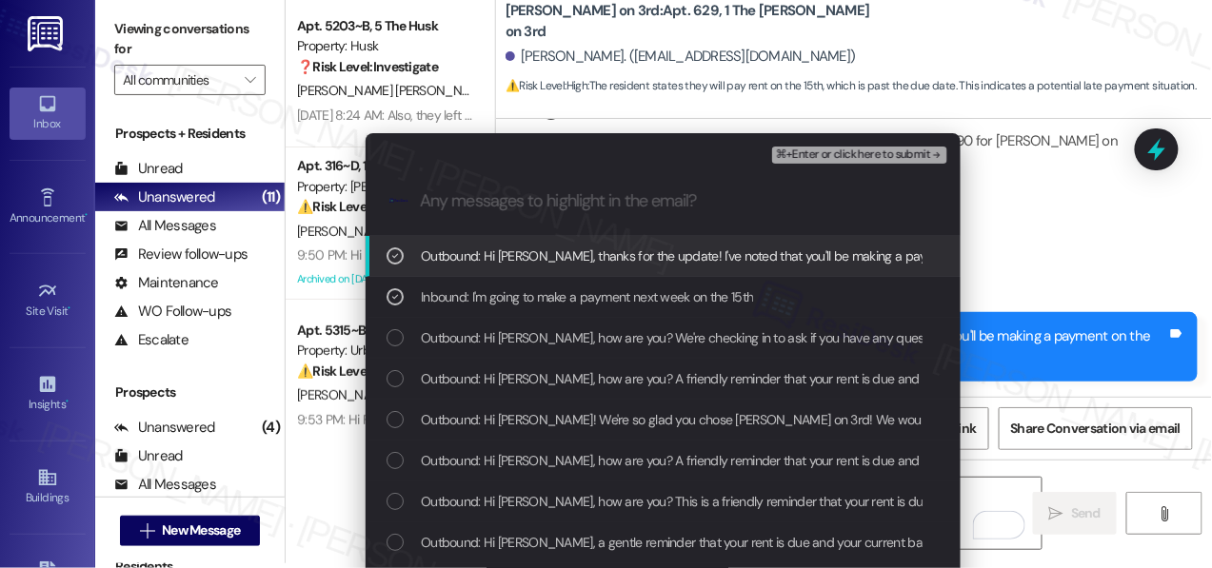
click at [833, 154] on span "⌘+Enter or click here to submit" at bounding box center [853, 155] width 154 height 13
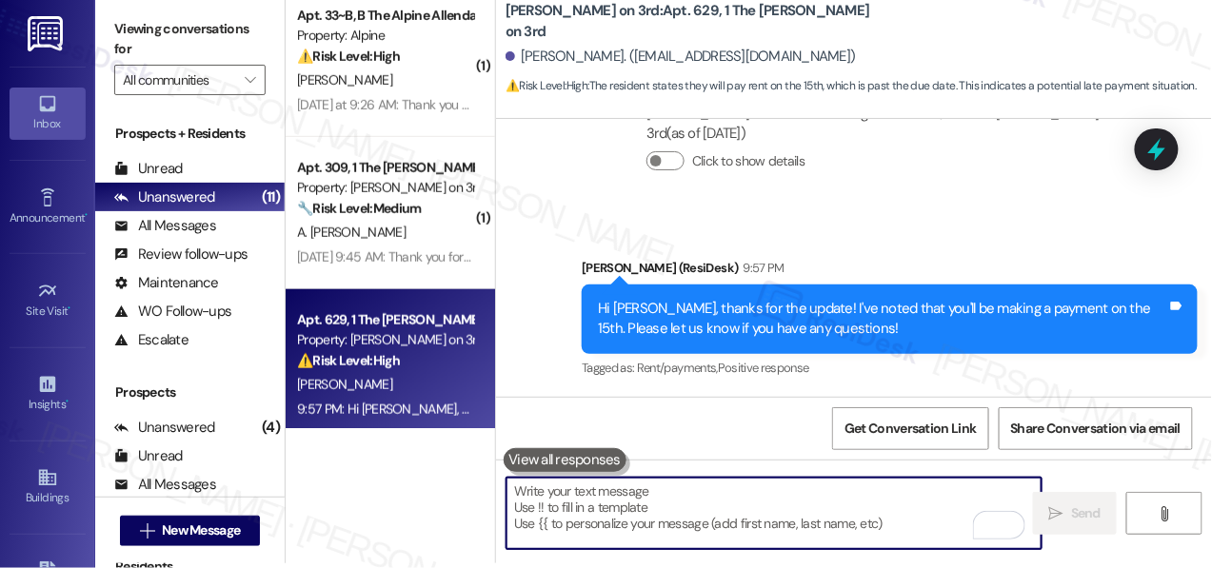
scroll to position [328, 0]
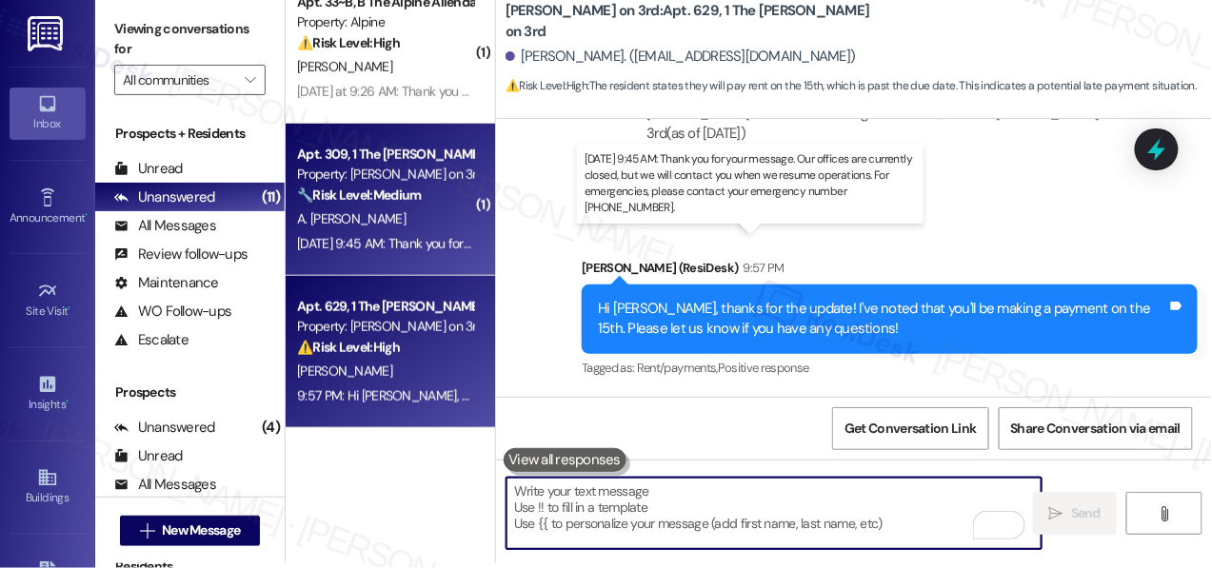
click at [422, 244] on div "[DATE] 9:45 AM: Thank you for your message. Our offices are currently closed, b…" at bounding box center [875, 243] width 1156 height 17
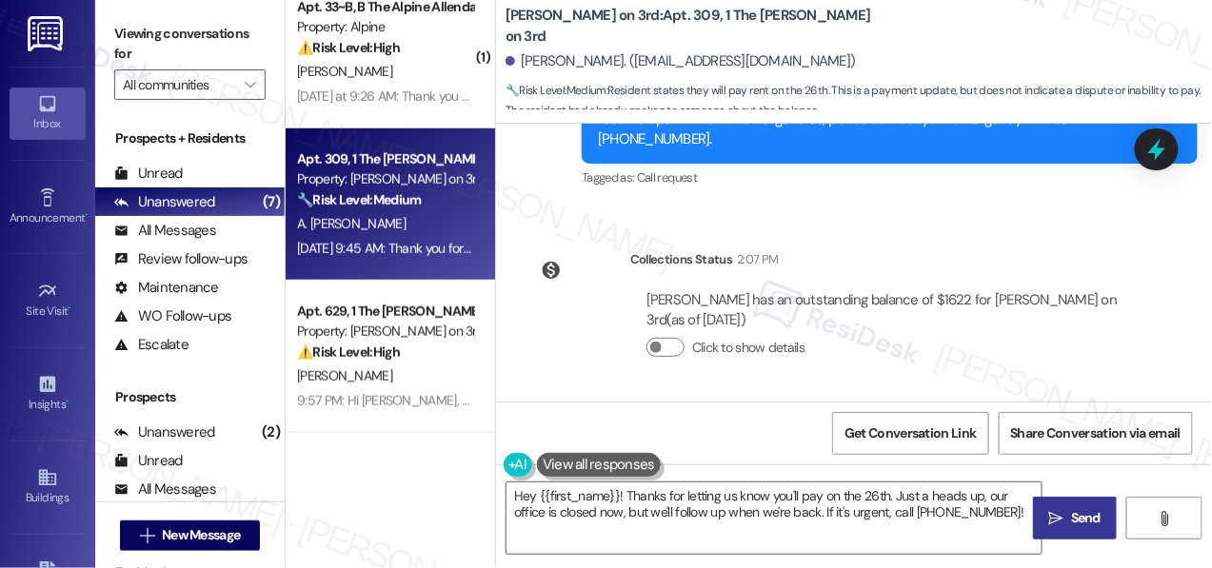
scroll to position [5, 0]
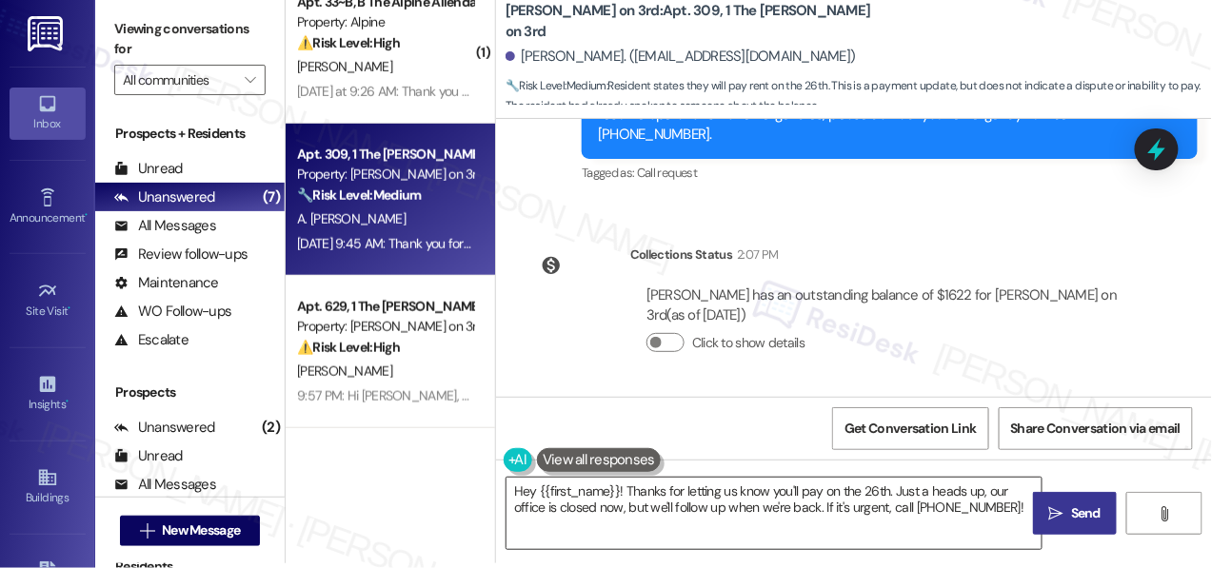
click at [574, 516] on textarea "Hey {{first_name}}! Thanks for letting us know you'll pay on the 26th. Just a h…" at bounding box center [774, 513] width 535 height 71
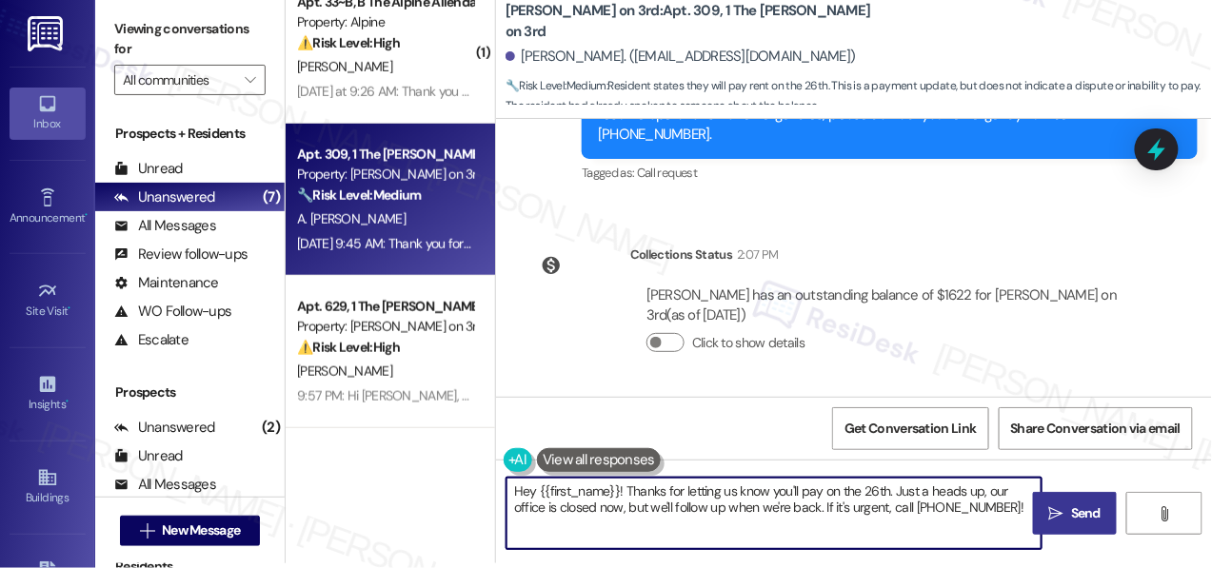
click at [574, 516] on textarea "Hey {{first_name}}! Thanks for letting us know you'll pay on the 26th. Just a h…" at bounding box center [774, 513] width 535 height 71
click at [747, 511] on textarea "Hey {{first_name}}! Thanks for letting us know you'll pay on the 26th. Just a h…" at bounding box center [774, 513] width 535 height 71
drag, startPoint x: 893, startPoint y: 490, endPoint x: 904, endPoint y: 520, distance: 31.6
click at [904, 520] on textarea "Hey {{first_name}}! Thanks for letting us know you'll pay on the 26th. Just a h…" at bounding box center [774, 513] width 535 height 71
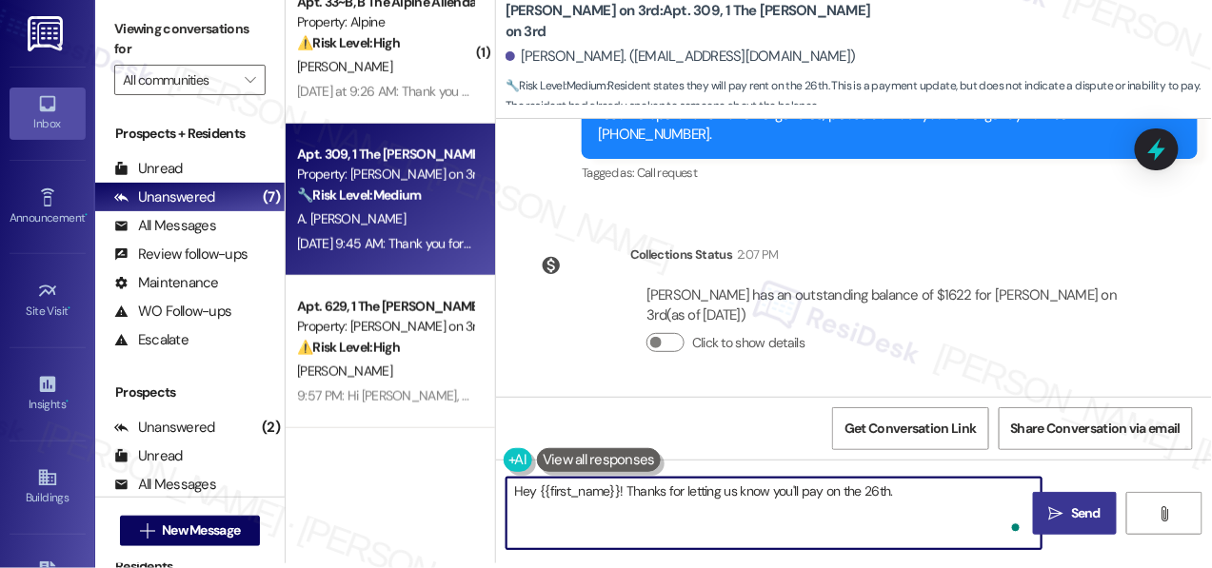
type textarea "Hey {{first_name}}! Thanks for letting us know you'll pay on the 26th."
click at [1072, 501] on button " Send" at bounding box center [1075, 513] width 84 height 43
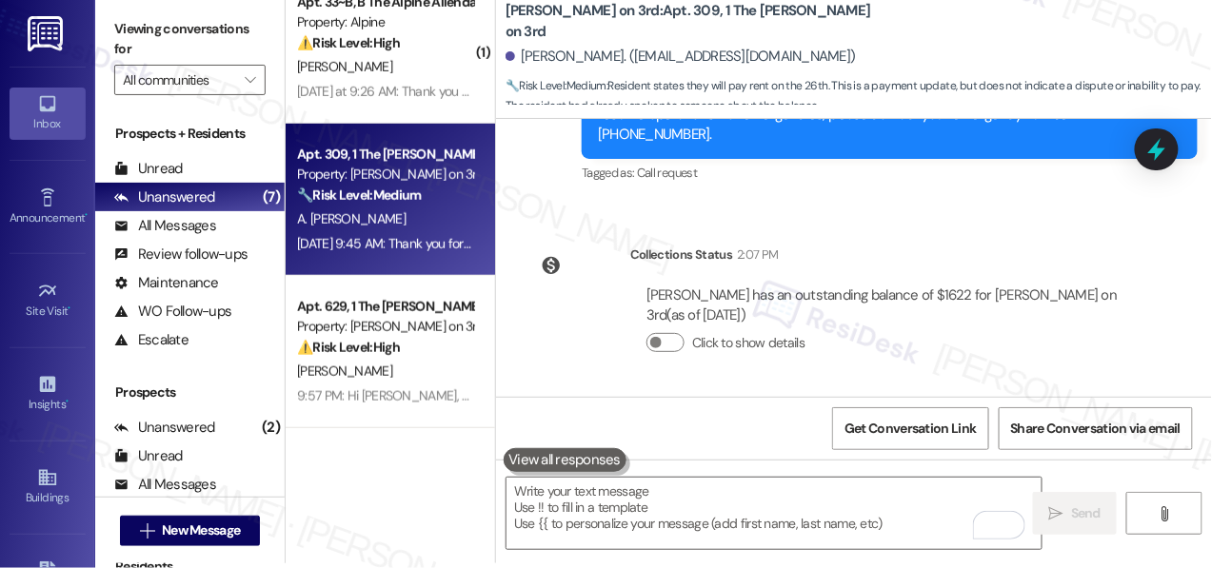
scroll to position [1683, 0]
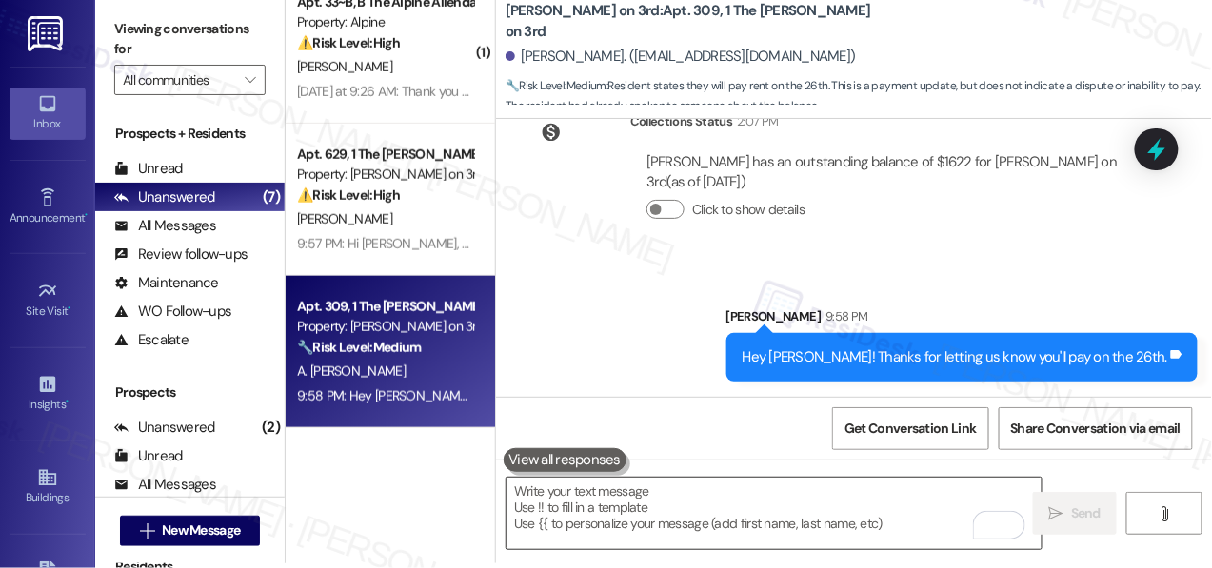
click at [933, 506] on textarea "To enrich screen reader interactions, please activate Accessibility in Grammarl…" at bounding box center [774, 513] width 535 height 71
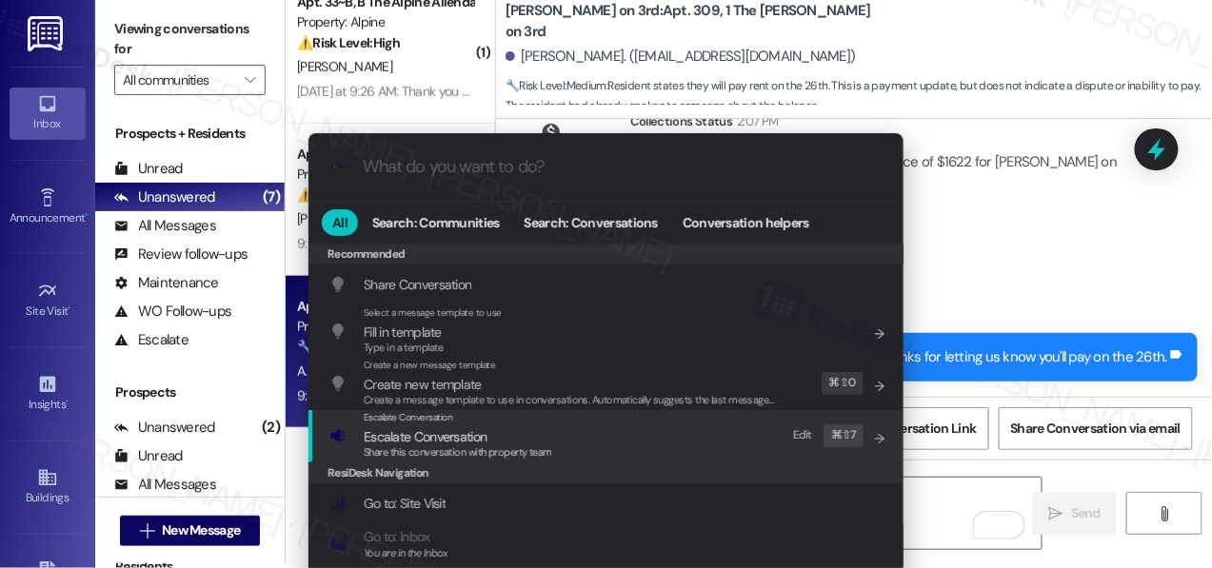
click at [630, 445] on div "Escalate Conversation Escalate Conversation Share this conversation with proper…" at bounding box center [607, 435] width 557 height 51
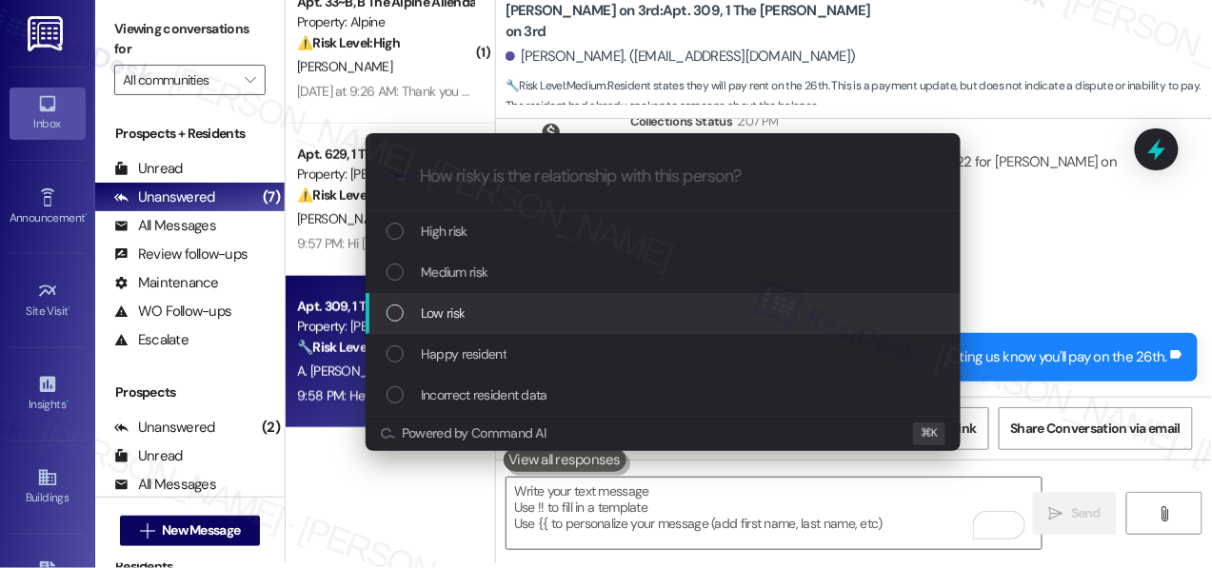
click at [624, 318] on div "Low risk" at bounding box center [665, 313] width 557 height 21
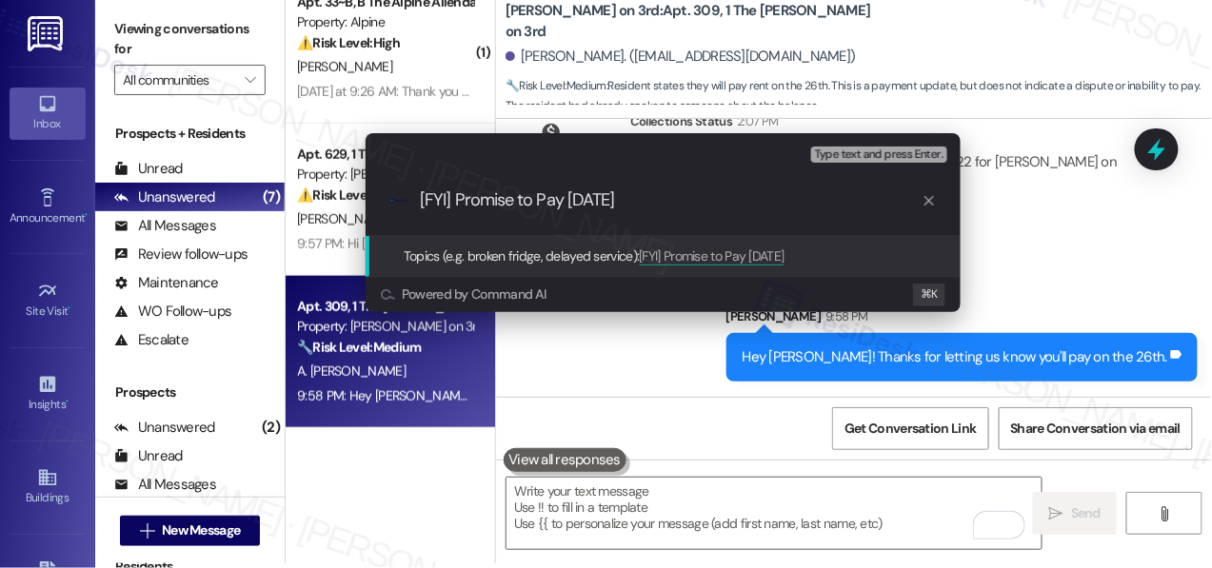
type input "[FYI] Promise to Pay [DATE]"
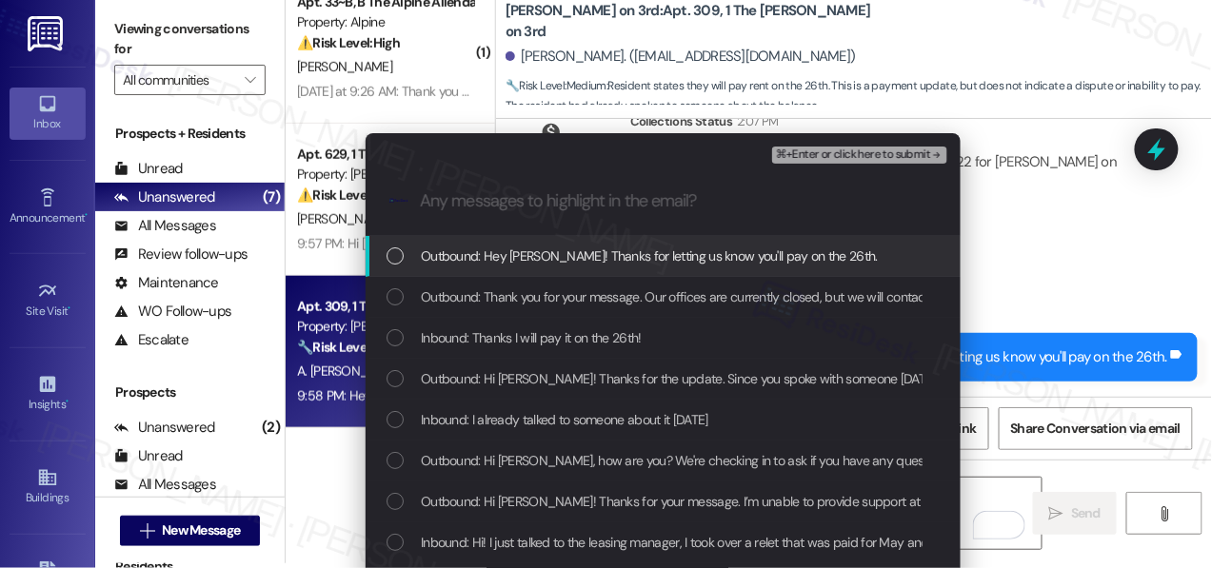
click at [608, 251] on span "Outbound: Hey [PERSON_NAME]! Thanks for letting us know you'll pay on the 26th." at bounding box center [649, 256] width 457 height 21
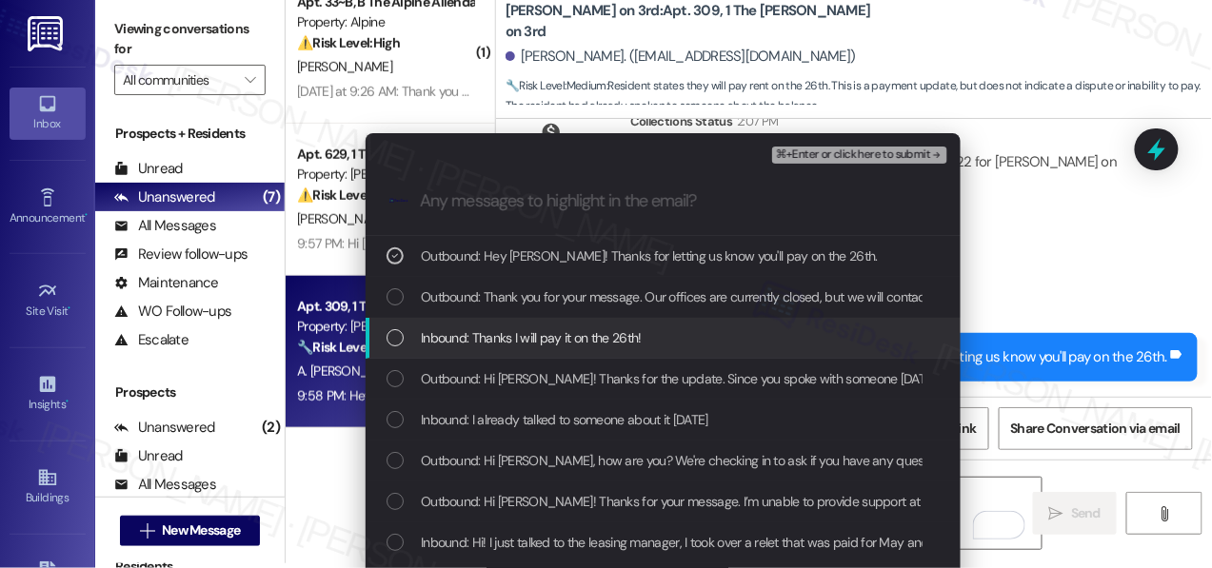
click at [589, 336] on span "Inbound: Thanks I will pay it on the 26th!" at bounding box center [531, 338] width 221 height 21
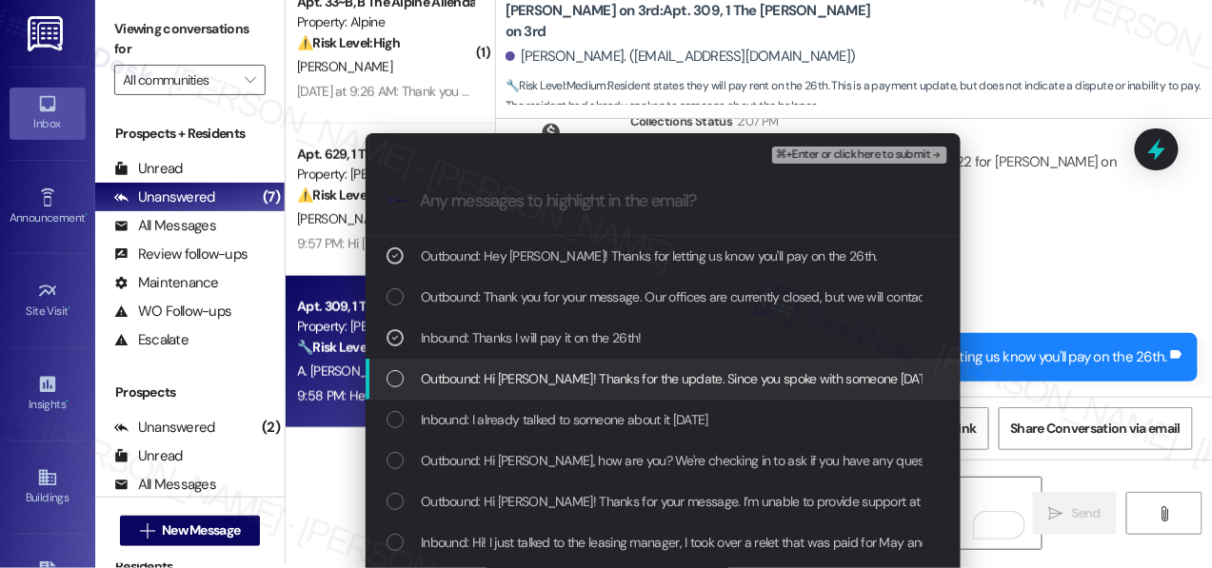
click at [652, 382] on span "Outbound: Hi [PERSON_NAME]! Thanks for the update. Since you spoke with someone…" at bounding box center [765, 378] width 688 height 21
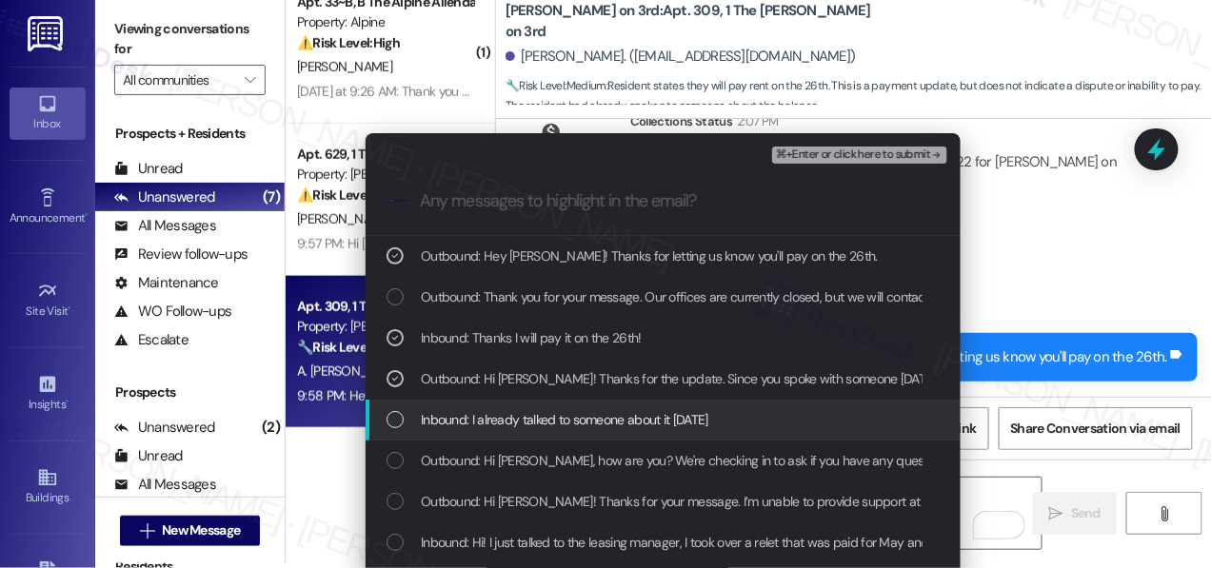
click at [649, 423] on span "Inbound: I already talked to someone about it [DATE]" at bounding box center [565, 419] width 288 height 21
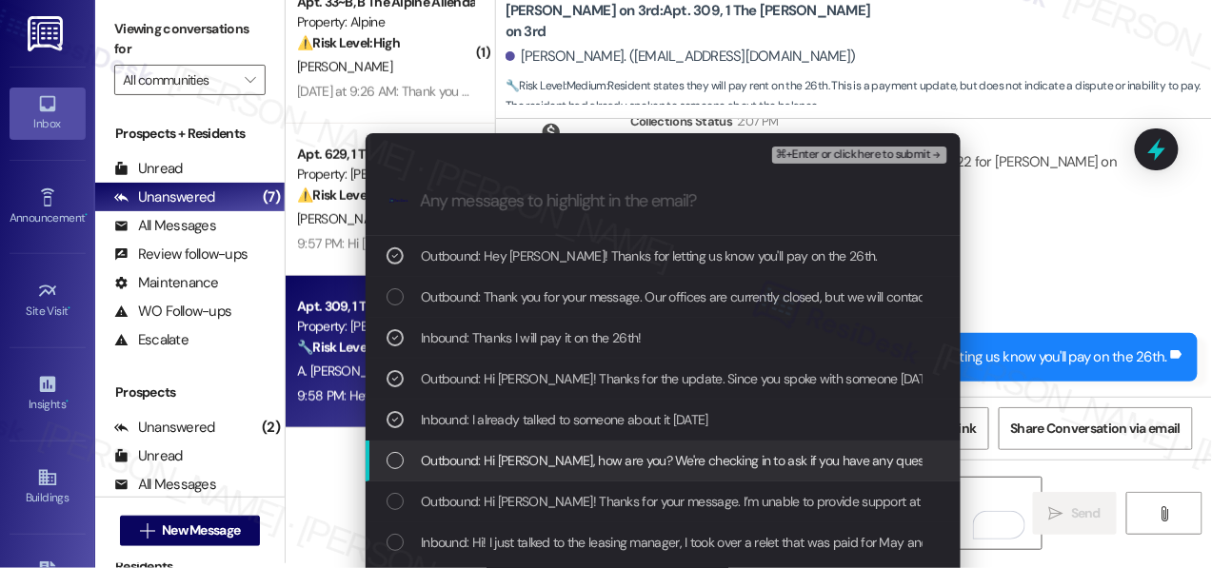
click at [645, 468] on span "Outbound: Hi [PERSON_NAME], how are you? We're checking in to ask if you have a…" at bounding box center [1066, 460] width 1290 height 21
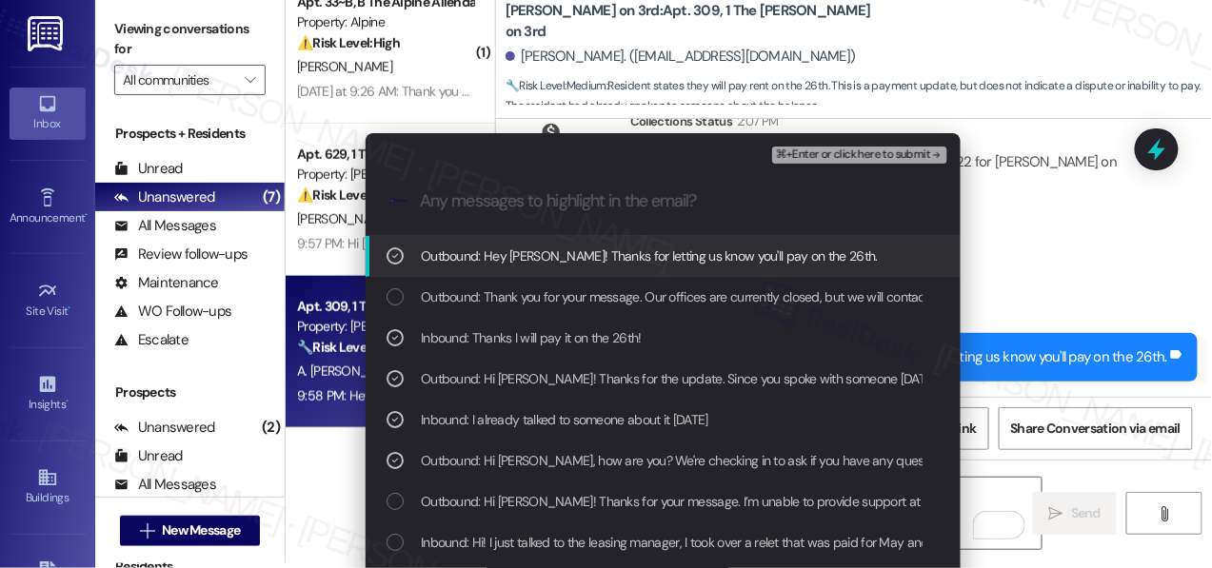
click at [809, 160] on span "⌘+Enter or click here to submit" at bounding box center [853, 155] width 154 height 13
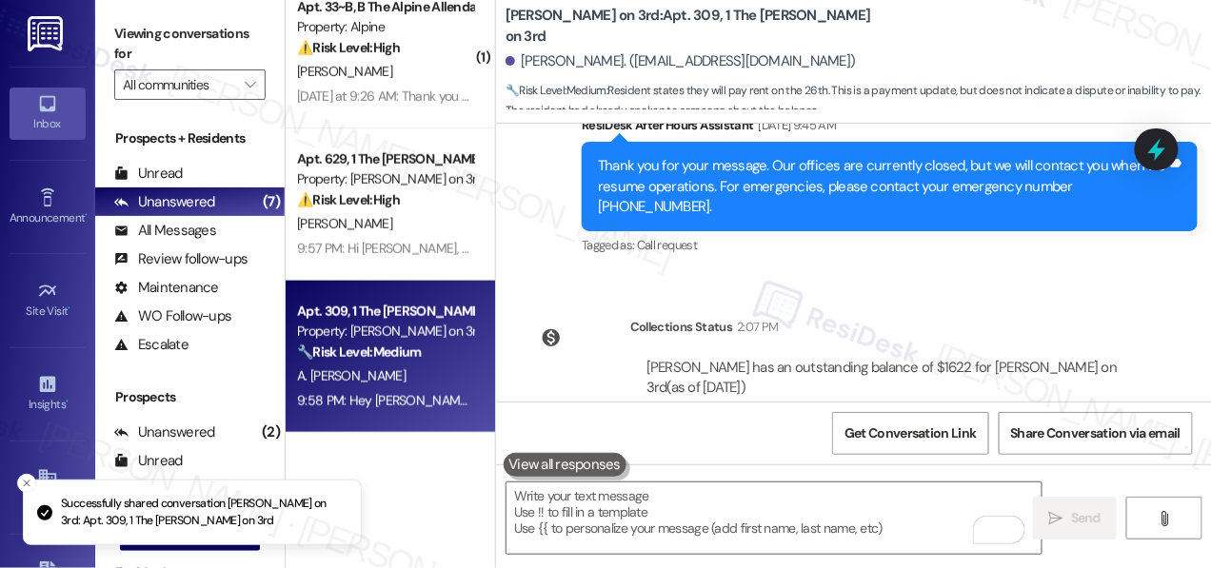
scroll to position [1184, 0]
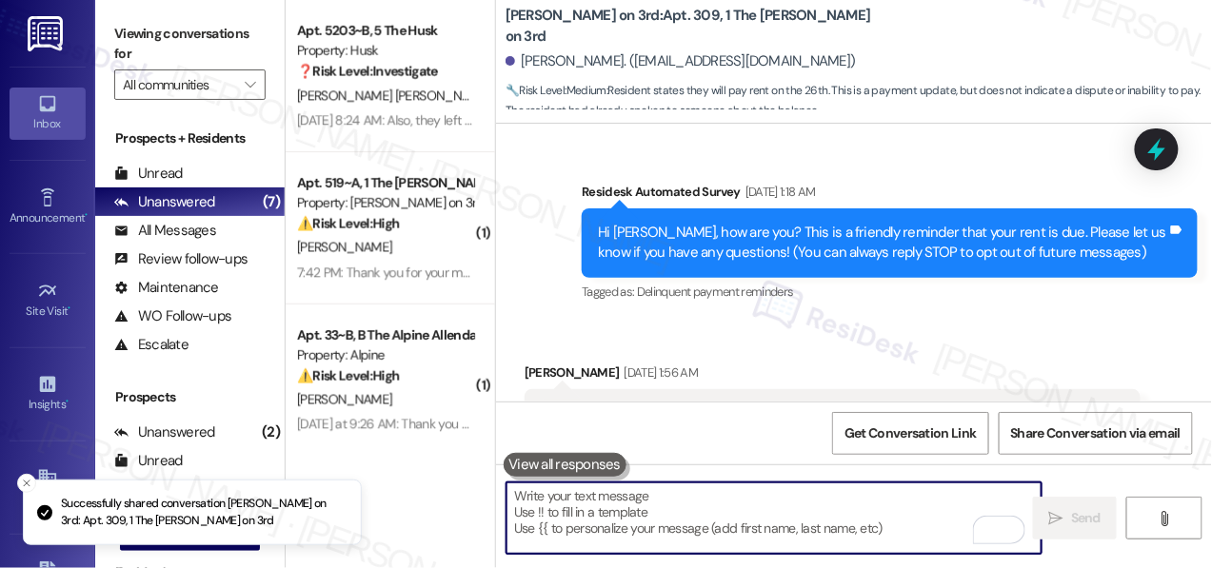
scroll to position [1152, 0]
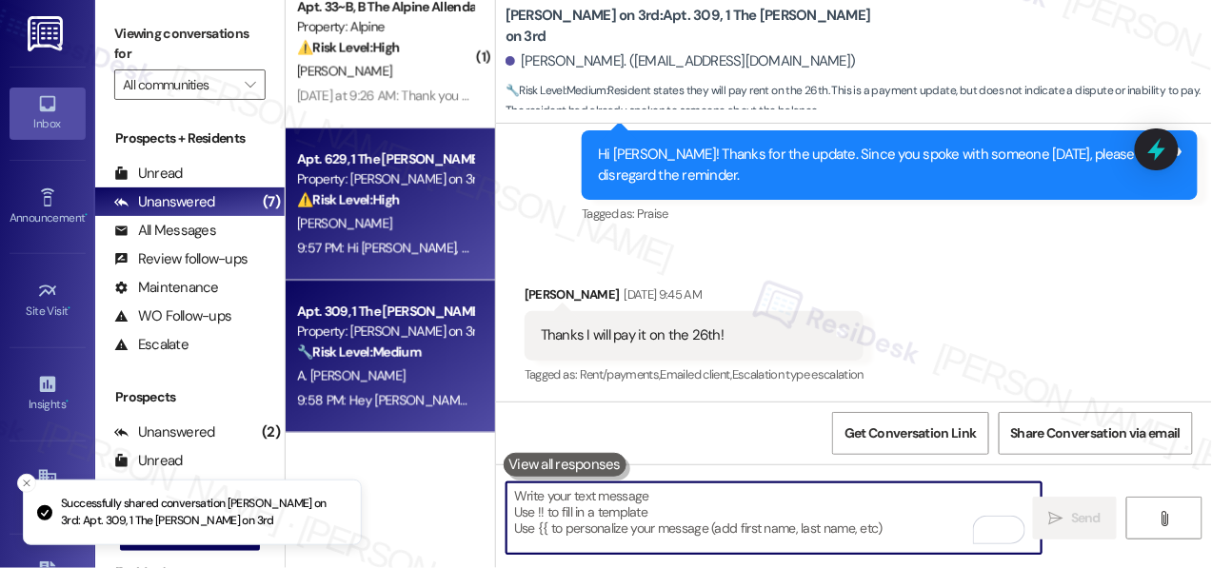
click at [433, 188] on div "Property: [PERSON_NAME] on 3rd" at bounding box center [385, 179] width 176 height 20
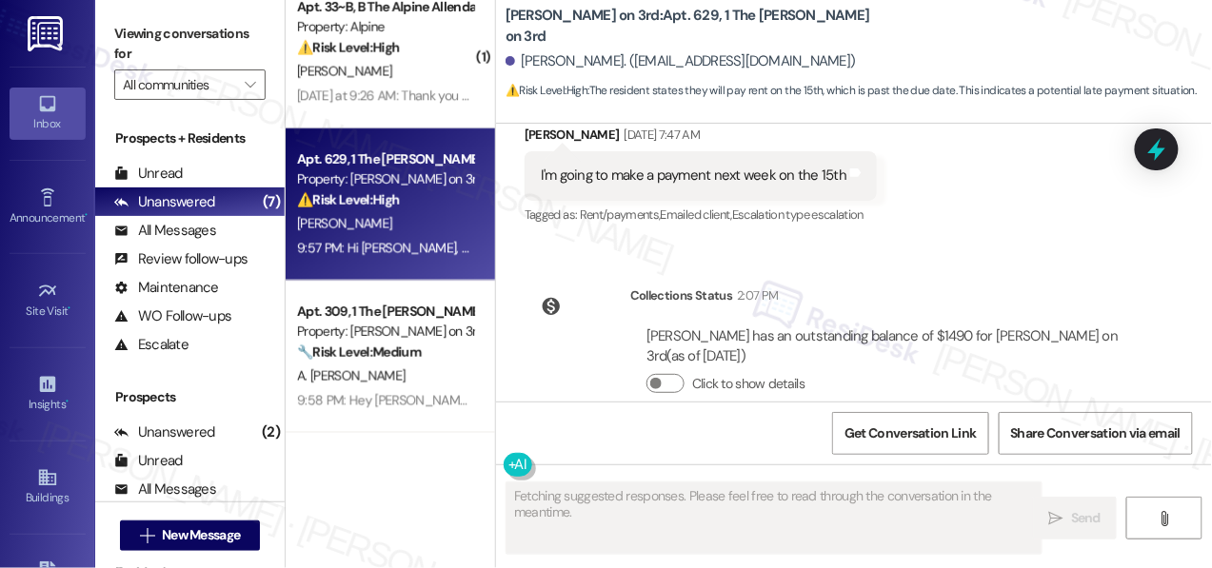
scroll to position [8227, 0]
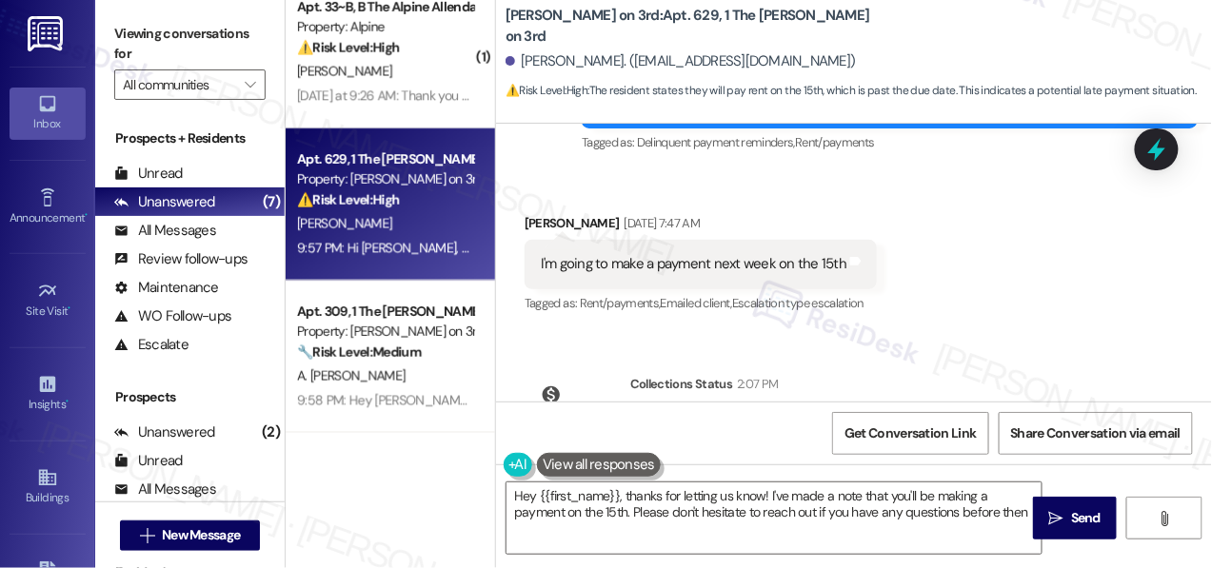
type textarea "Hey {{first_name}}, thanks for letting us know! I've made a note that you'll be…"
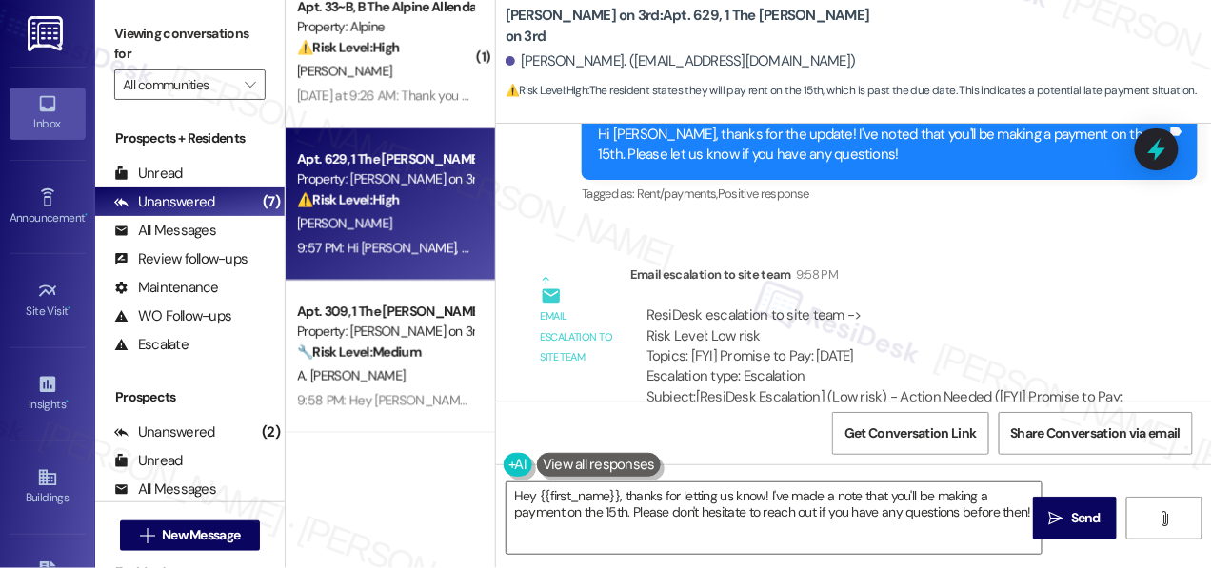
scroll to position [8769, 0]
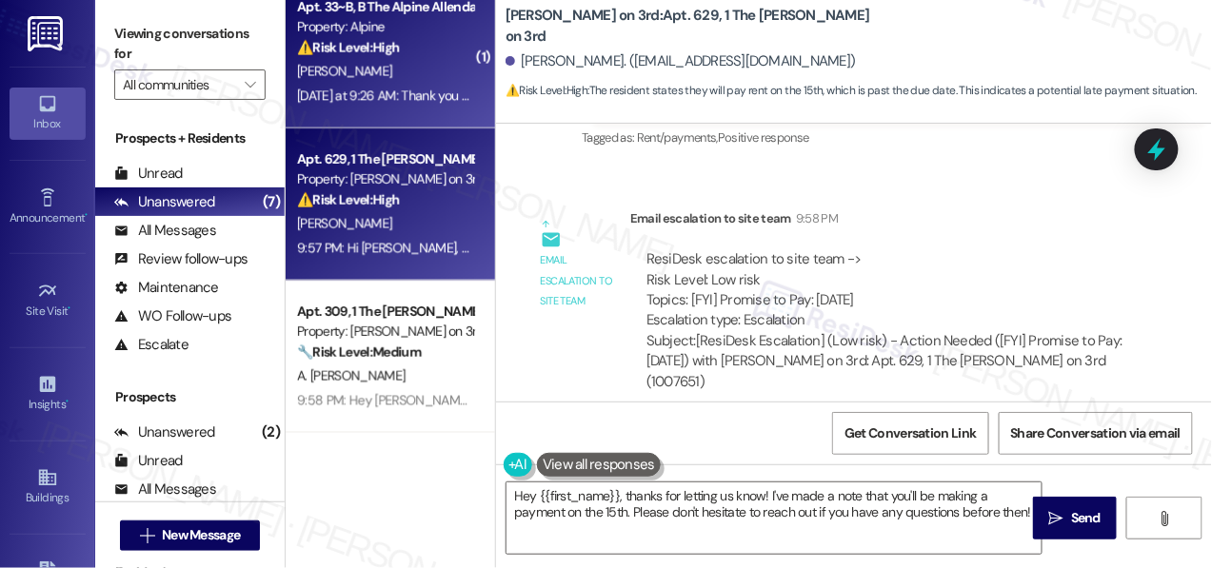
click at [396, 72] on div "[PERSON_NAME]" at bounding box center [385, 72] width 180 height 24
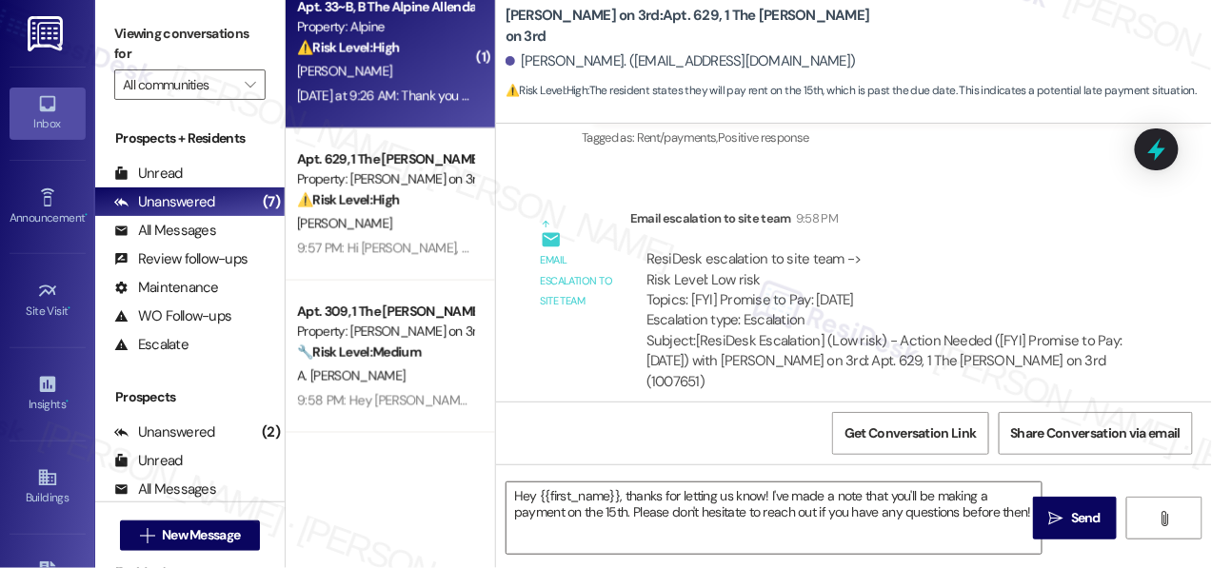
type textarea "Fetching suggested responses. Please feel free to read through the conversation…"
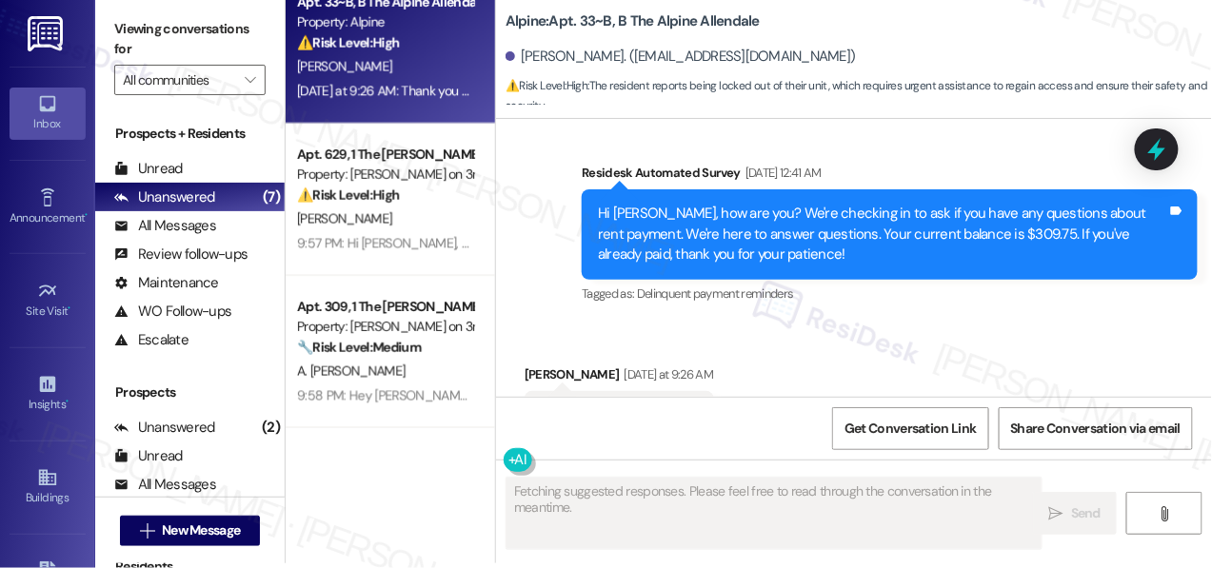
scroll to position [9905, 0]
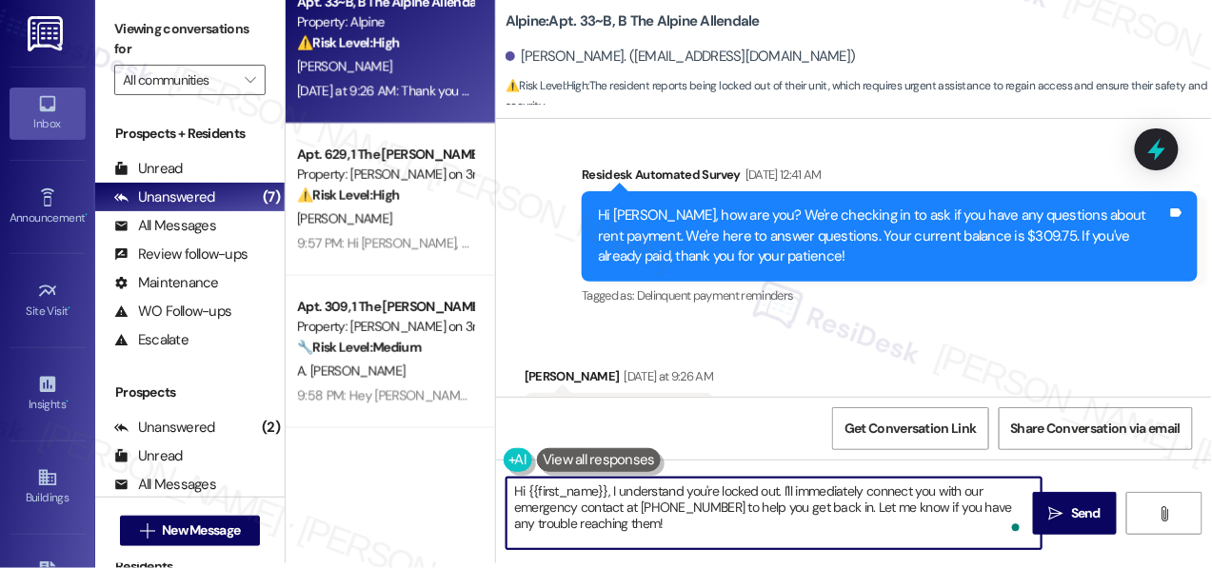
drag, startPoint x: 611, startPoint y: 493, endPoint x: 640, endPoint y: 529, distance: 46.1
click at [640, 529] on textarea "Hi {{first_name}}, I understand you're locked out. I'll immediately connect you…" at bounding box center [774, 513] width 535 height 71
drag, startPoint x: 640, startPoint y: 529, endPoint x: 613, endPoint y: 487, distance: 50.5
click at [613, 487] on textarea "Hi {{first_name}}, I understand you're locked out. I'll immediately connect you…" at bounding box center [774, 513] width 535 height 71
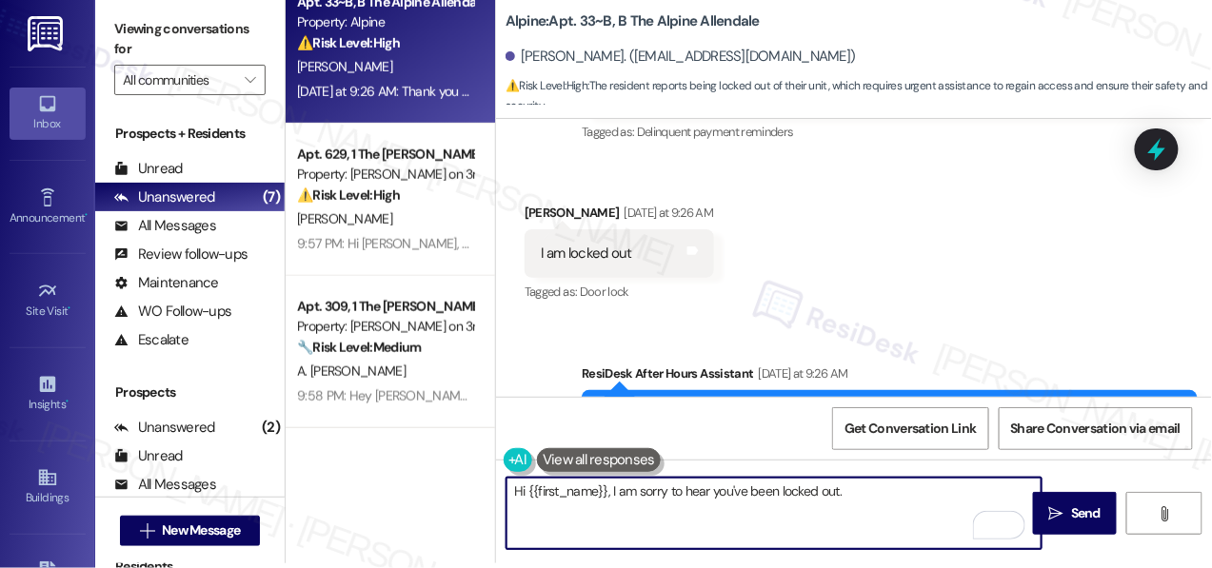
scroll to position [10205, 0]
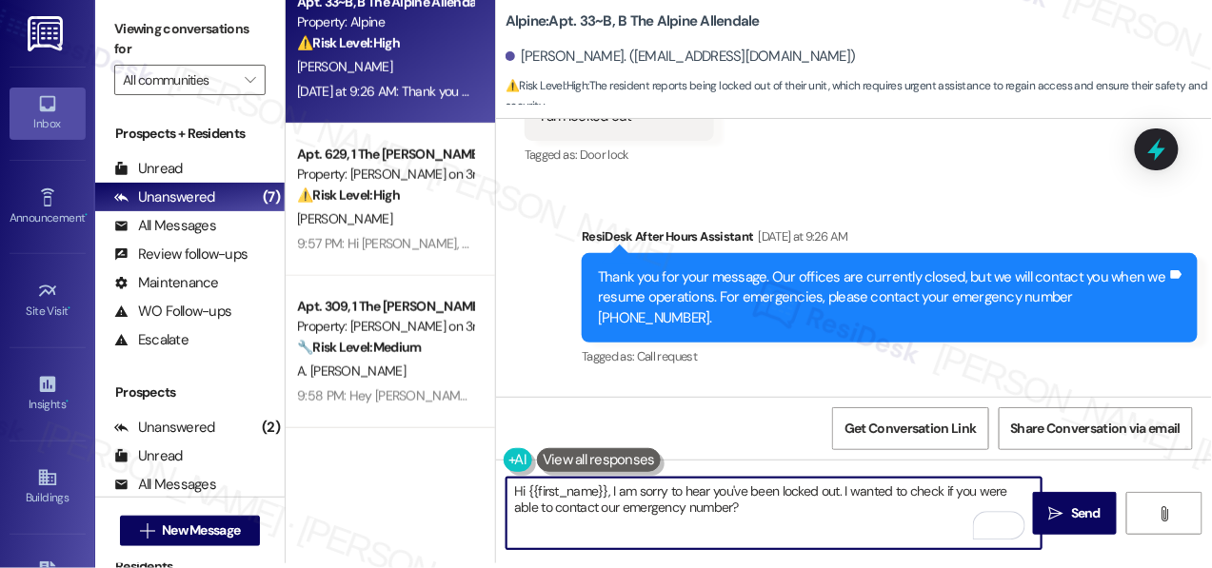
click at [541, 55] on div "Leah Mcguire. (leamcg22@icloud.com)" at bounding box center [681, 57] width 350 height 20
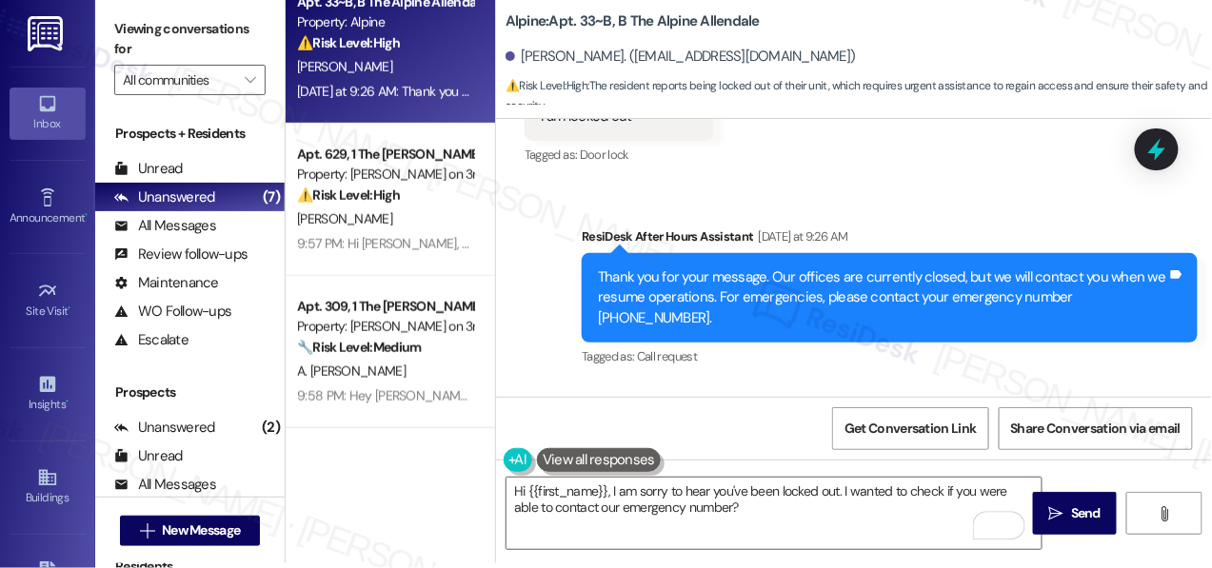
click at [541, 55] on div "Leah Mcguire. (leamcg22@icloud.com)" at bounding box center [681, 57] width 350 height 20
copy div "Leah"
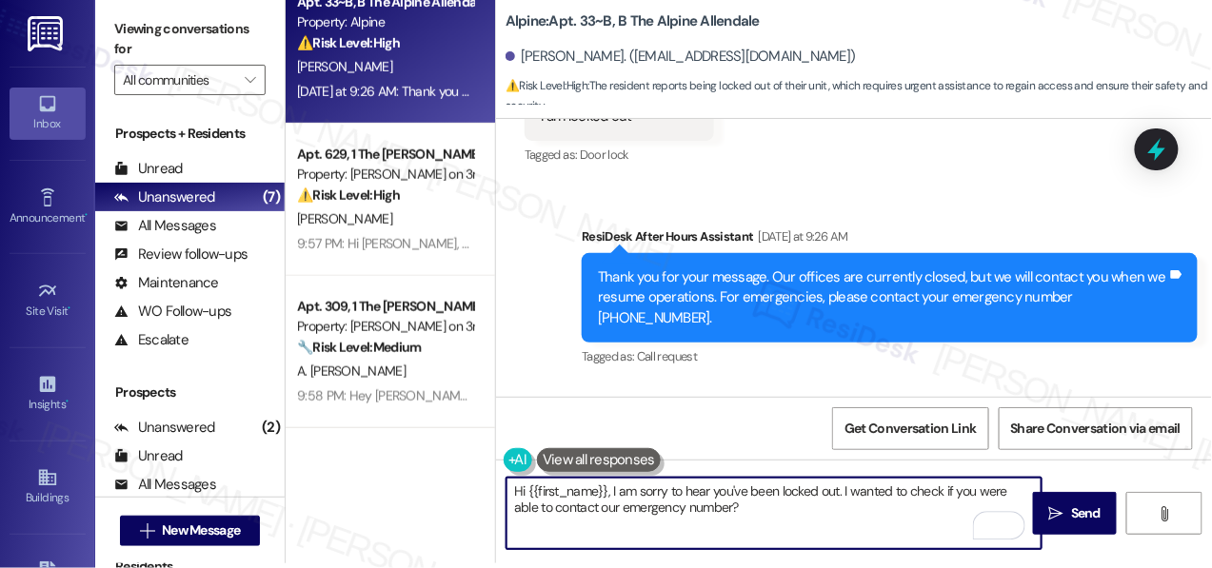
drag, startPoint x: 607, startPoint y: 491, endPoint x: 528, endPoint y: 487, distance: 79.1
click at [528, 487] on textarea "Hi {{first_name}}, I am sorry to hear you've been locked out. I wanted to check…" at bounding box center [774, 513] width 535 height 71
paste textarea "Leah"
type textarea "Hi Leah, I am sorry to hear you've been locked out. I wanted to check if you we…"
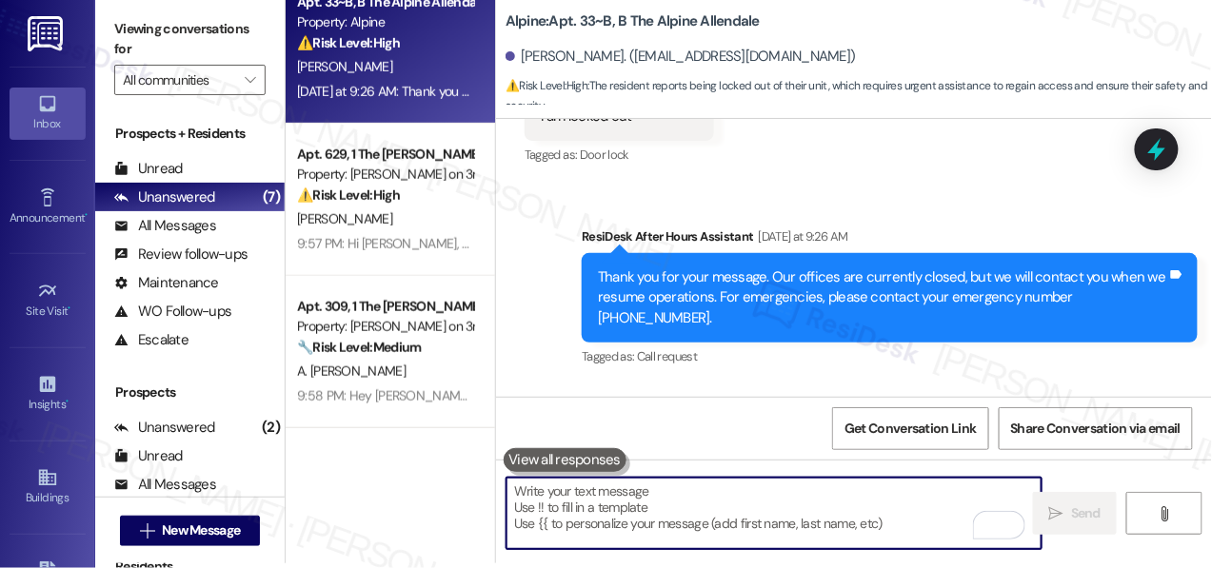
click at [584, 527] on textarea "To enrich screen reader interactions, please activate Accessibility in Grammarl…" at bounding box center [774, 513] width 535 height 71
paste textarea "Hi Leah, I’m sorry to hear you’ve been locked out. Were you able to reach our e…"
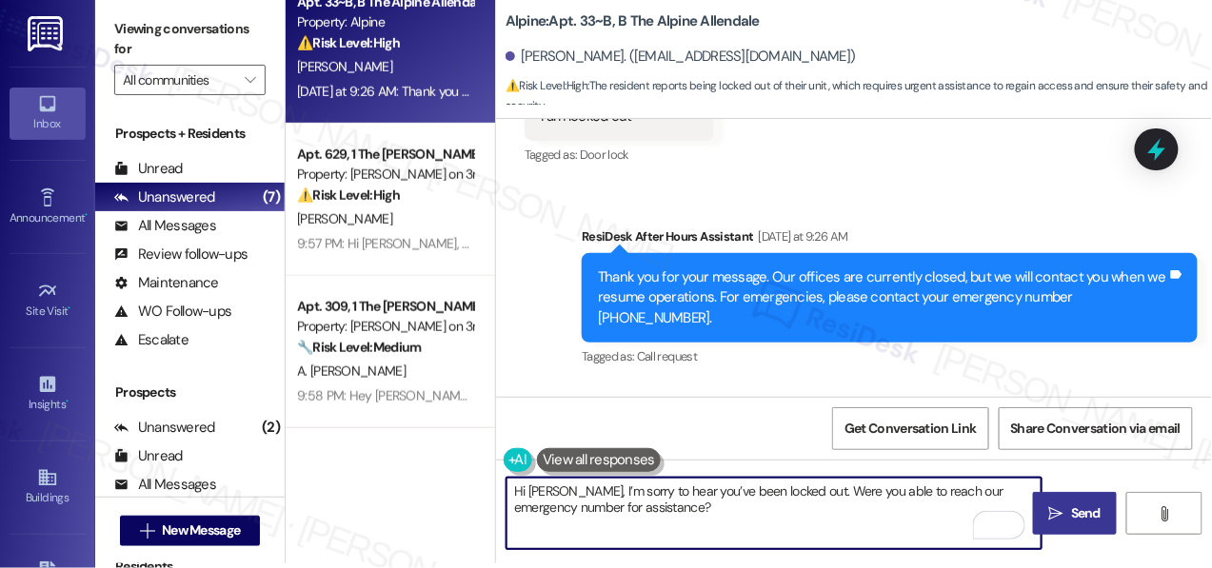
type textarea "Hi Leah, I’m sorry to hear you’ve been locked out. Were you able to reach our e…"
click at [1071, 508] on span "Send" at bounding box center [1086, 514] width 30 height 20
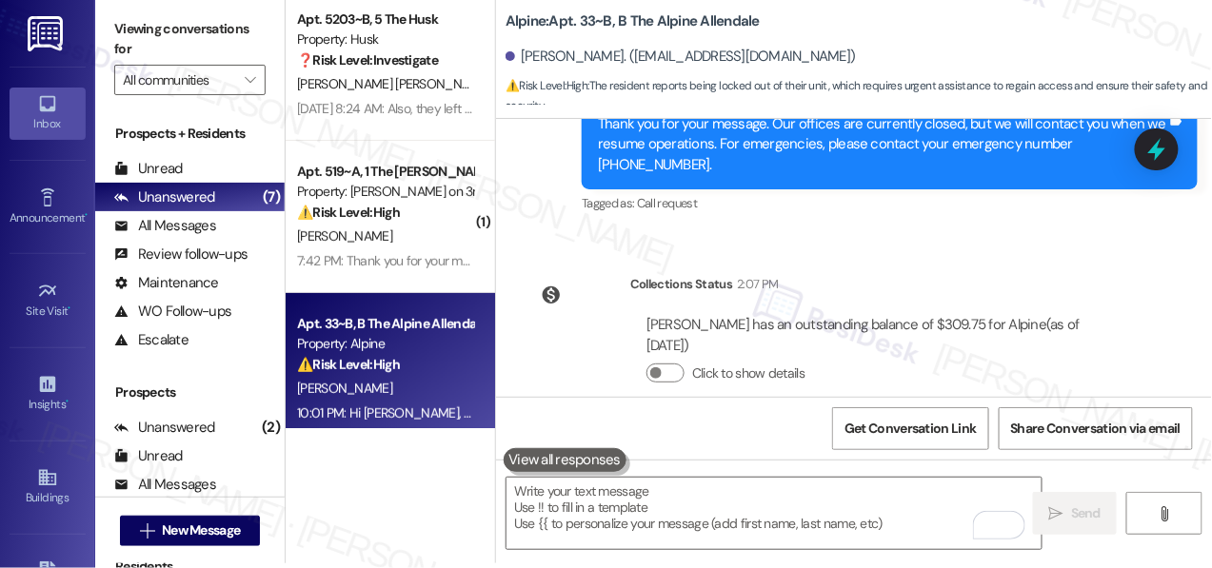
scroll to position [2, 0]
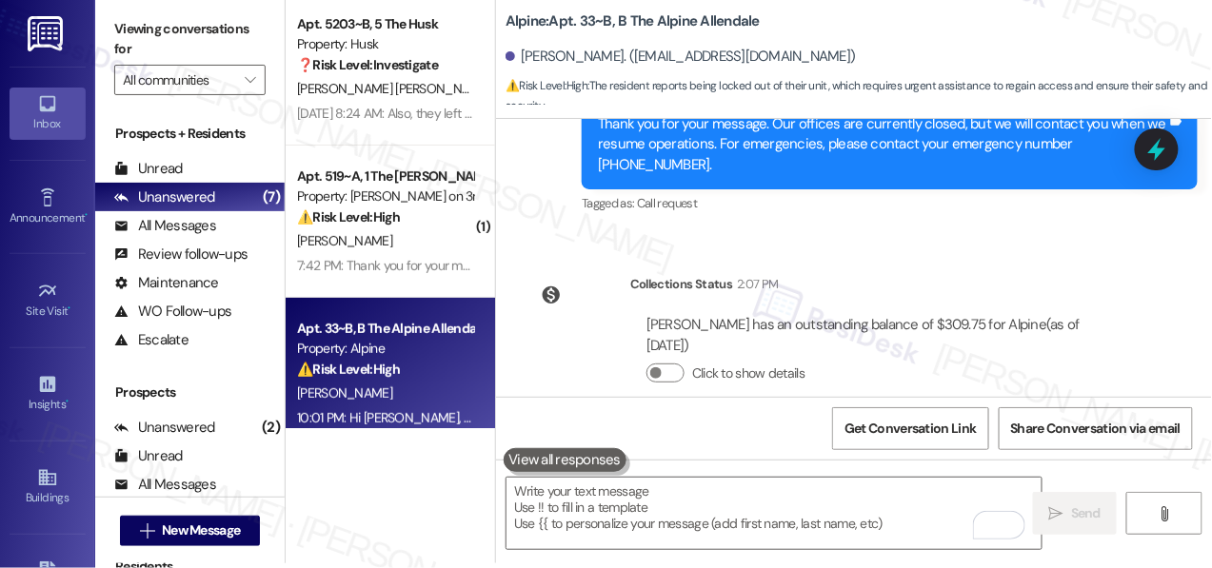
click at [382, 250] on div "[PERSON_NAME]" at bounding box center [385, 241] width 180 height 24
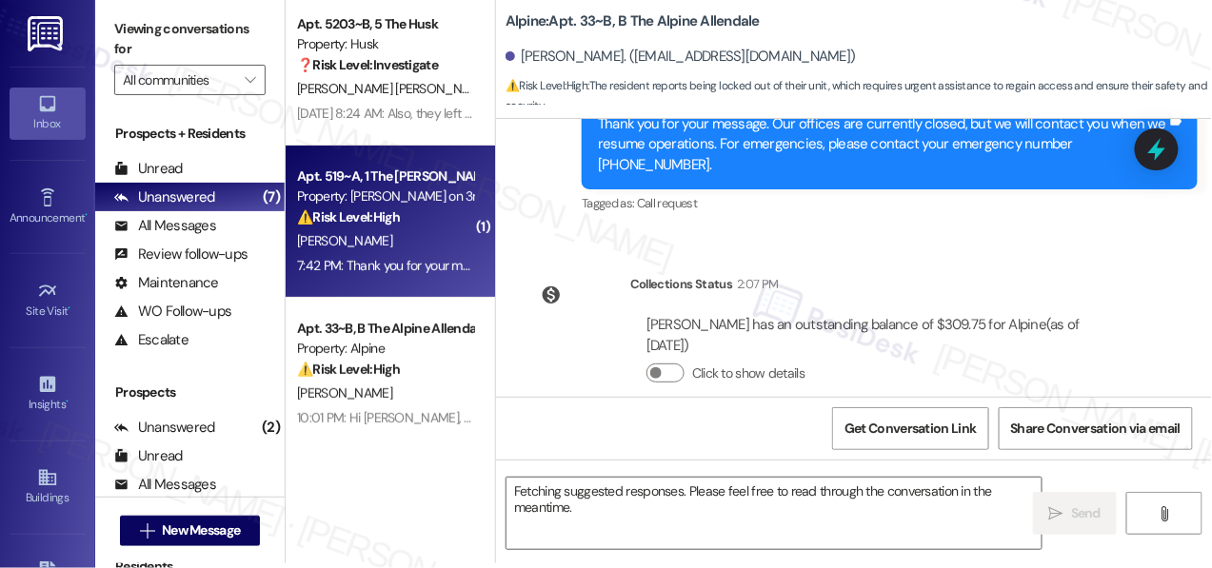
click at [382, 250] on div "[PERSON_NAME]" at bounding box center [385, 241] width 180 height 24
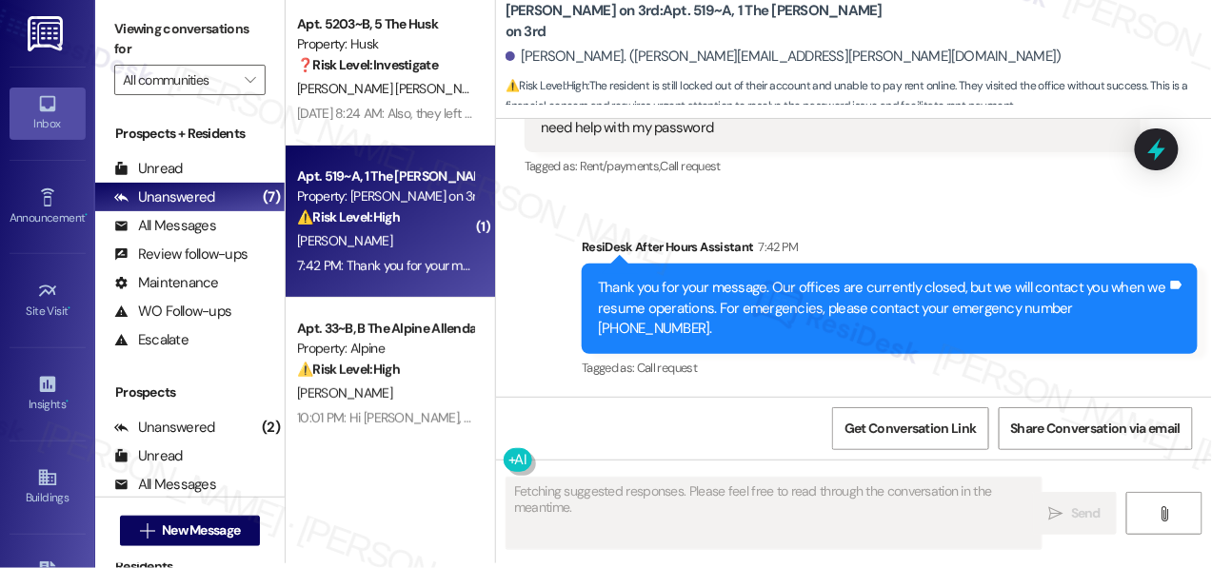
scroll to position [0, 0]
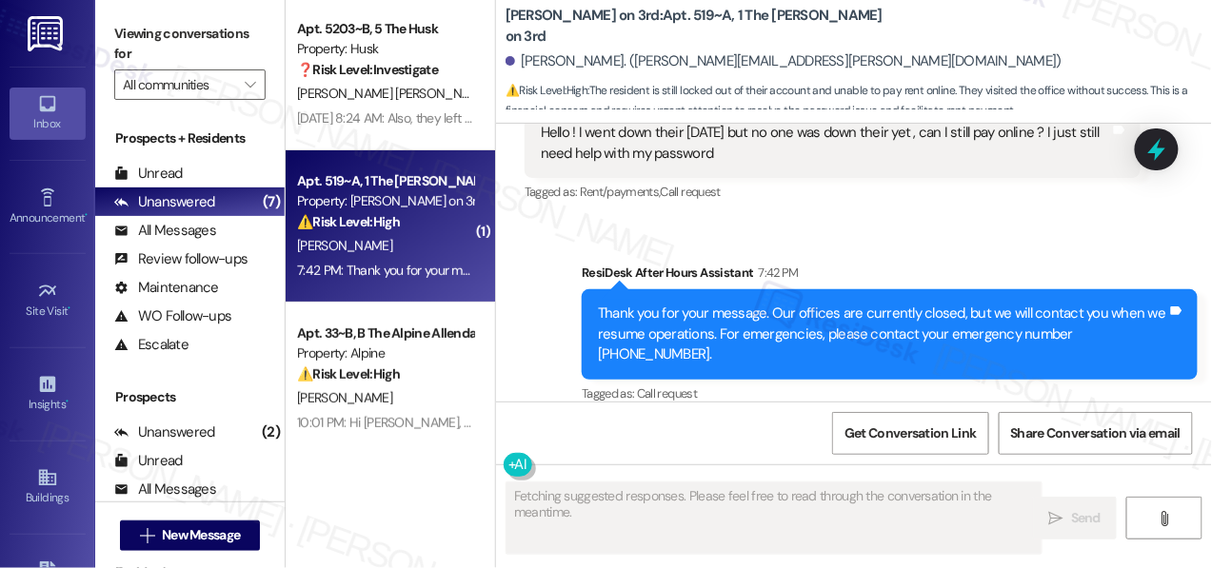
click at [382, 250] on div "[PERSON_NAME]" at bounding box center [385, 246] width 180 height 24
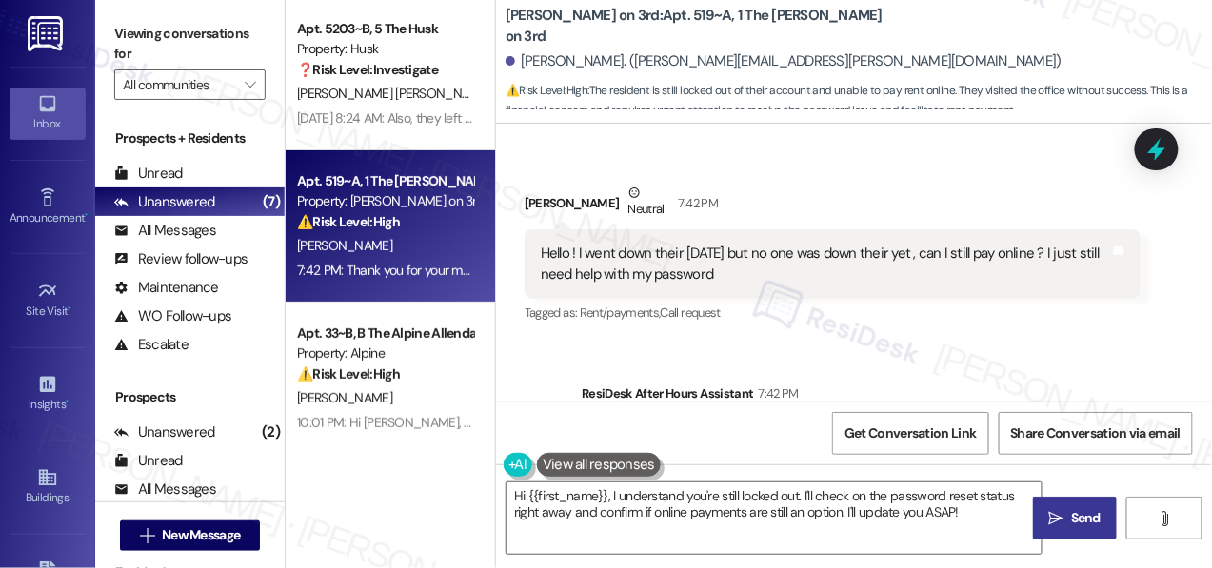
scroll to position [3055, 0]
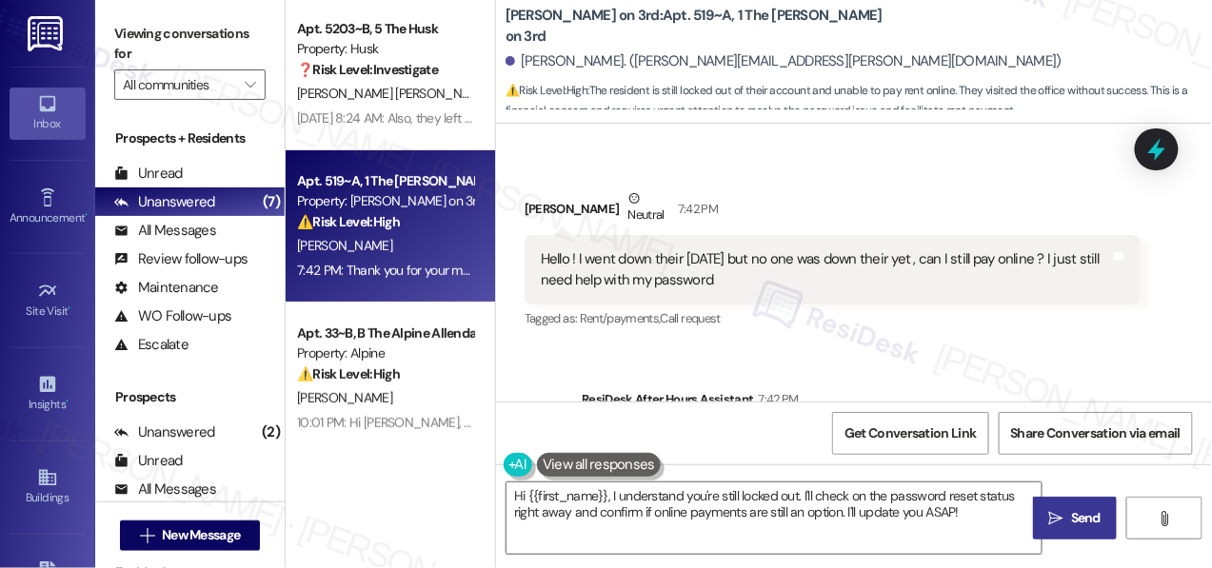
click at [826, 249] on div "Hello ! I went down their yesterday but no one was down their yet , can I still…" at bounding box center [825, 269] width 569 height 41
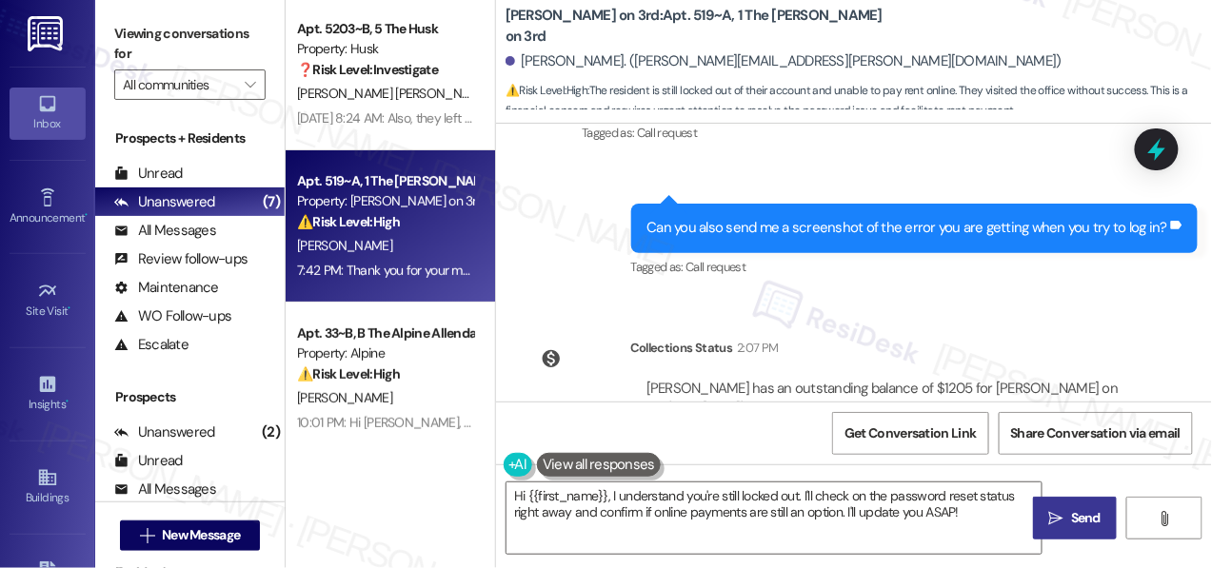
scroll to position [2663, 0]
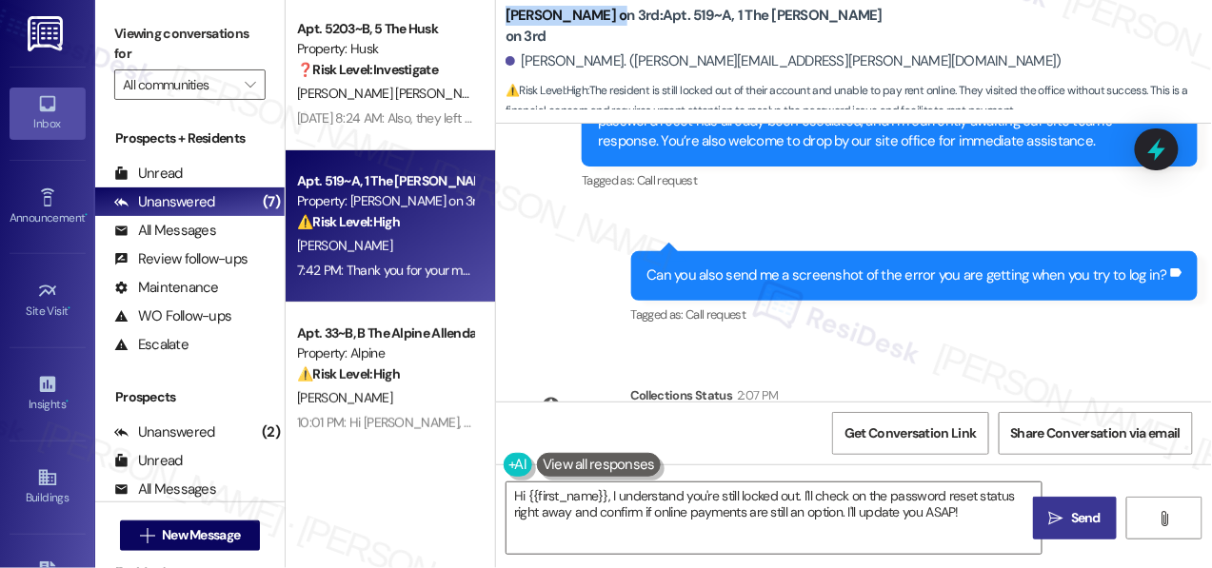
drag, startPoint x: 508, startPoint y: 27, endPoint x: 599, endPoint y: 26, distance: 90.5
click at [599, 26] on b "Marshall on 3rd: Apt. 519~A, 1 The Marshall on 3rd" at bounding box center [696, 26] width 381 height 41
copy b "[PERSON_NAME] on 3rd"
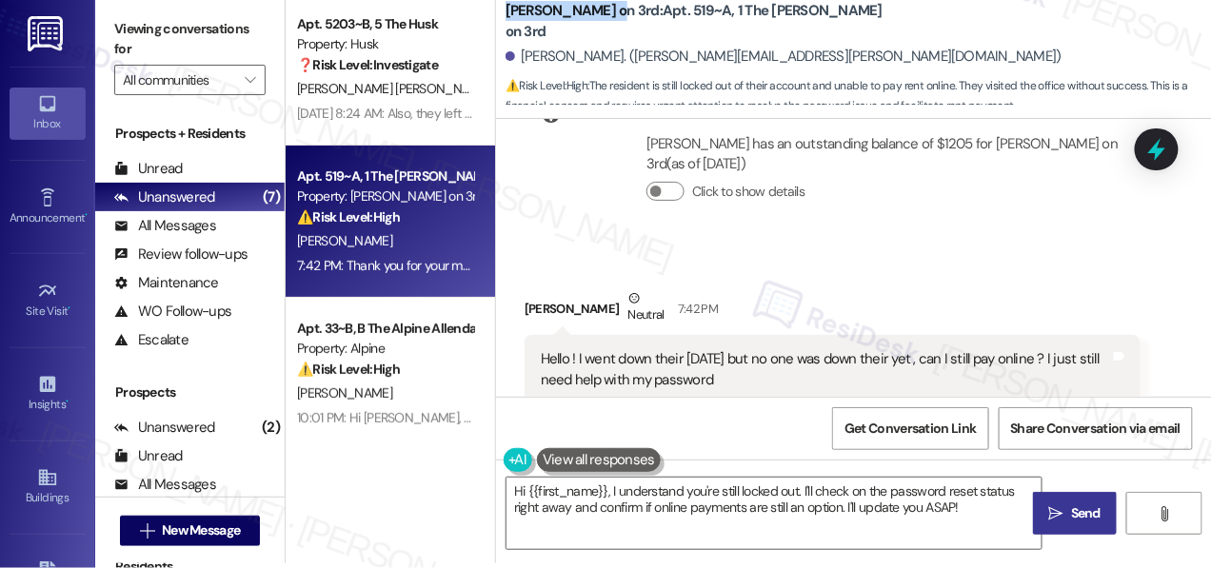
scroll to position [2952, 0]
click at [589, 348] on div "Hello ! I went down their yesterday but no one was down their yet , can I still…" at bounding box center [825, 368] width 569 height 41
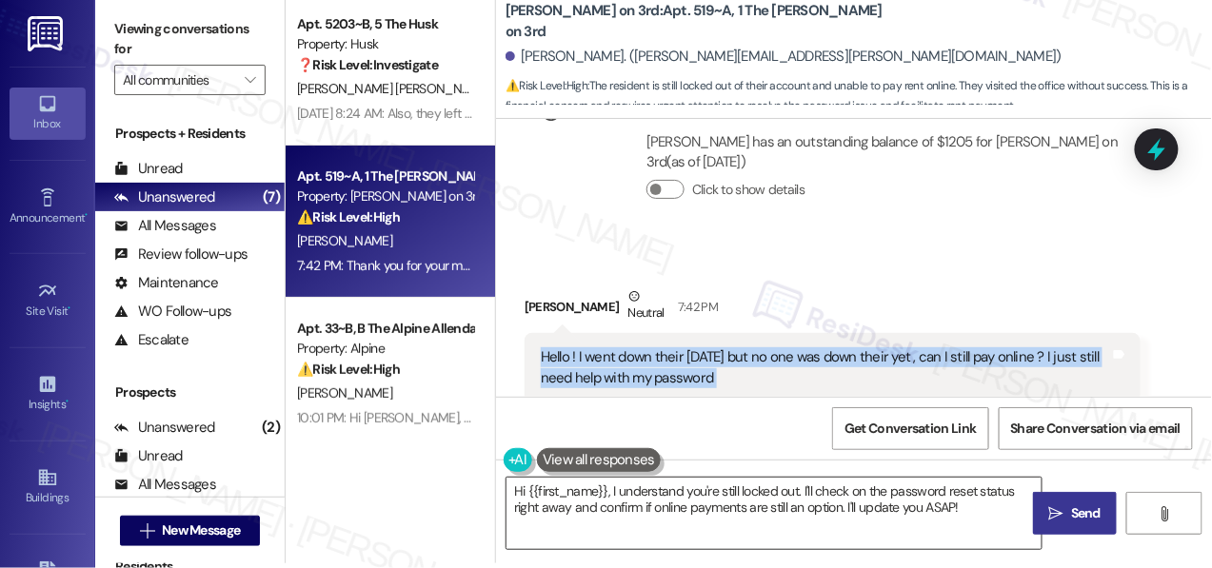
click at [582, 513] on textarea "Hi {{first_name}}, I understand you're still locked out. I'll check on the pass…" at bounding box center [774, 513] width 535 height 71
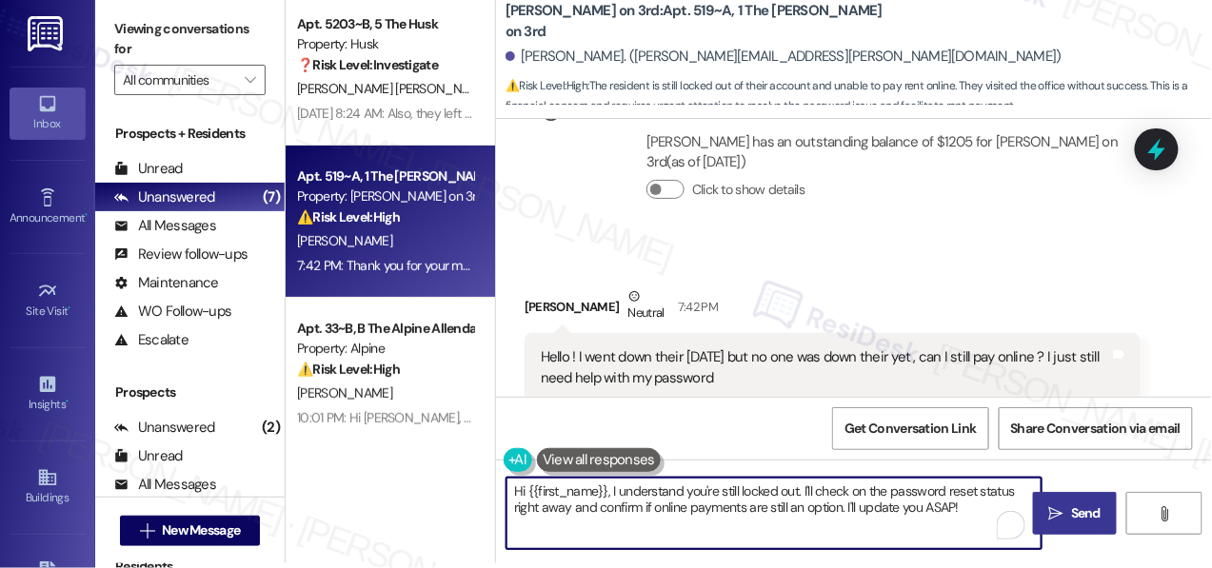
click at [582, 513] on textarea "Hi {{first_name}}, I understand you're still locked out. I'll check on the pass…" at bounding box center [774, 513] width 535 height 71
click at [773, 509] on textarea "Hi {{first_name}}, I understand you're still locked out. I'll check on the pass…" at bounding box center [774, 513] width 535 height 71
drag, startPoint x: 961, startPoint y: 507, endPoint x: 805, endPoint y: 491, distance: 156.9
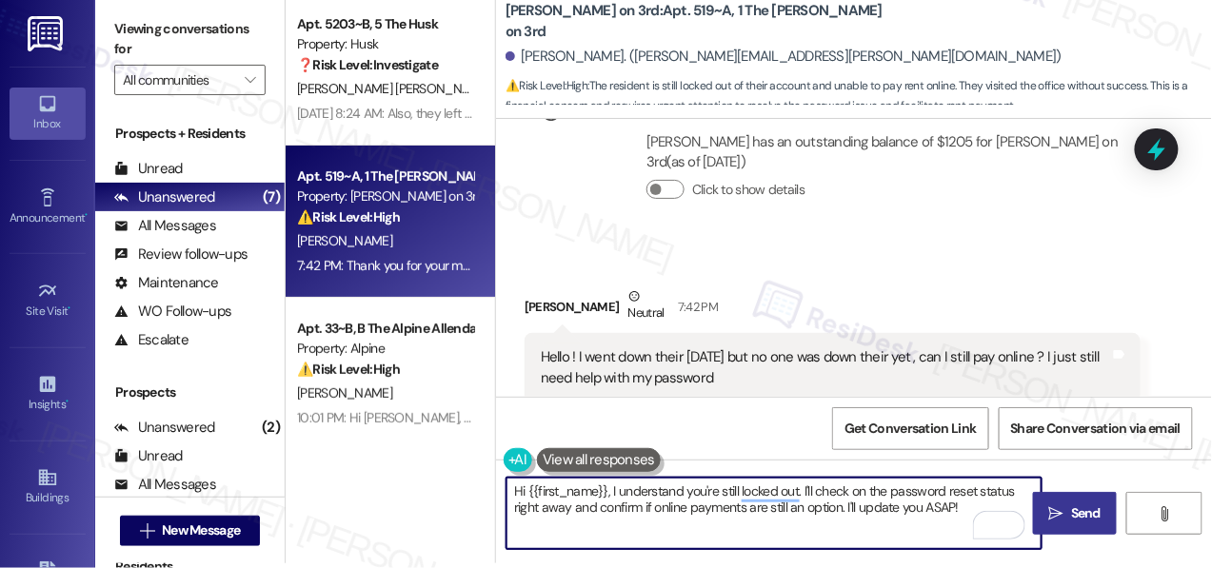
click at [805, 491] on textarea "Hi {{first_name}}, I understand you're still locked out. I'll check on the pass…" at bounding box center [774, 513] width 535 height 71
type textarea "Hi {{first_name}}, I understand you're still locked out. Can you please share t…"
click at [1071, 513] on span "Send" at bounding box center [1086, 514] width 30 height 20
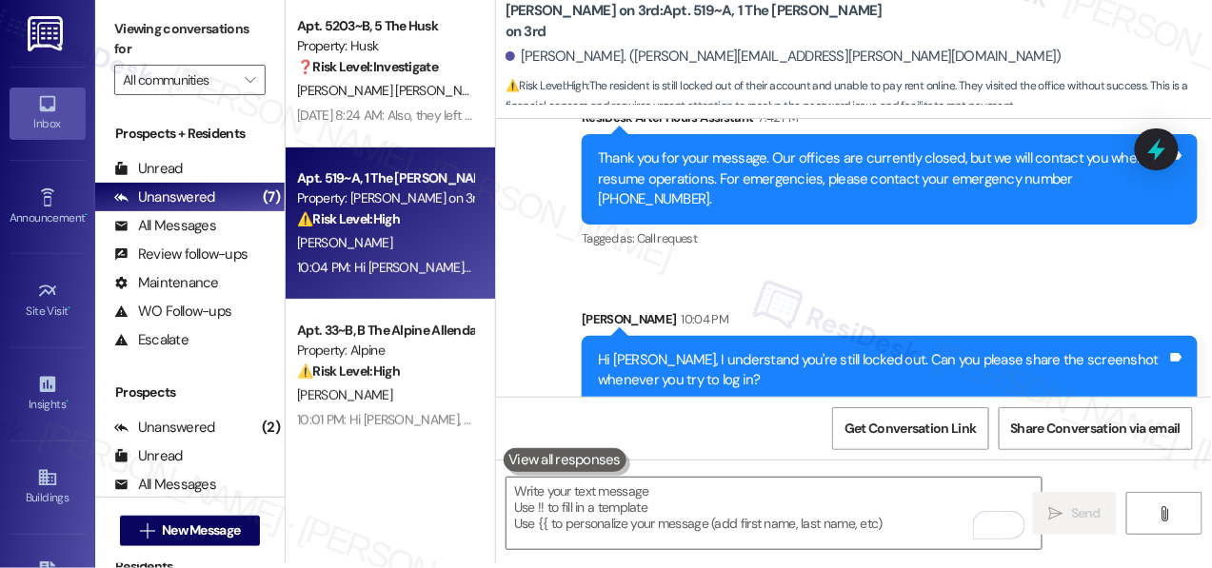
scroll to position [3335, 0]
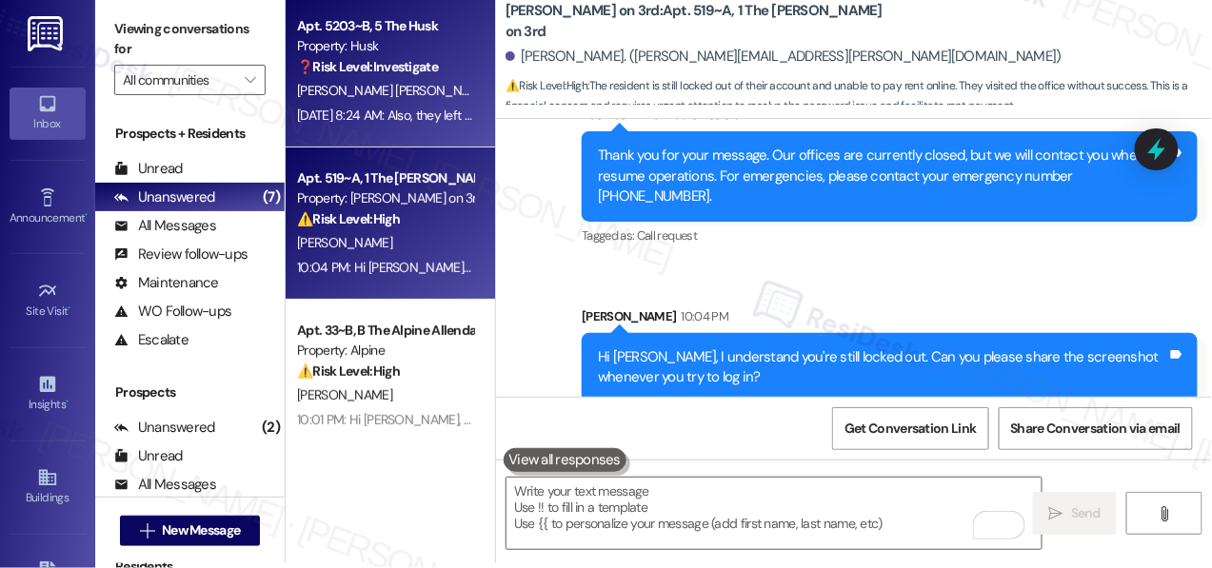
click at [396, 79] on div "[PERSON_NAME] [PERSON_NAME]" at bounding box center [385, 91] width 180 height 24
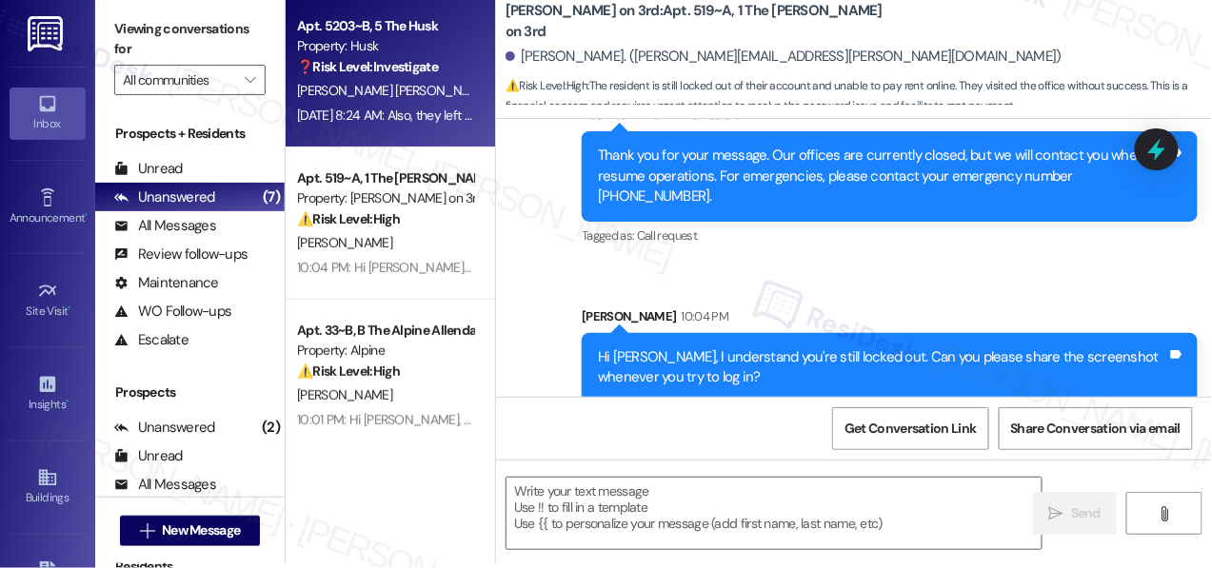
type textarea "Fetching suggested responses. Please feel free to read through the conversation…"
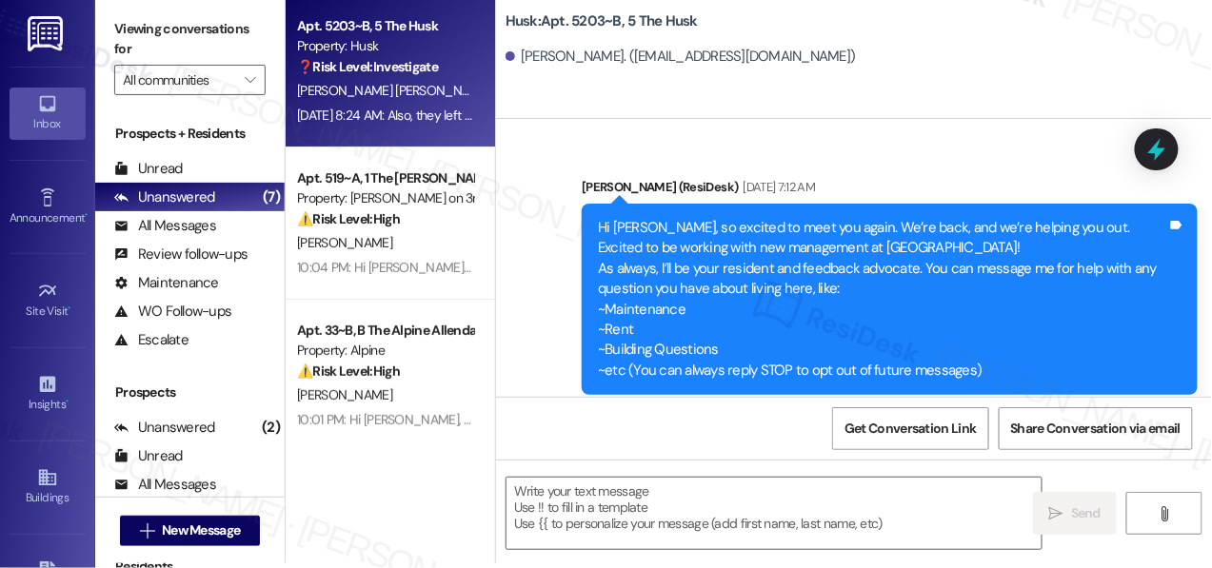
scroll to position [0, 0]
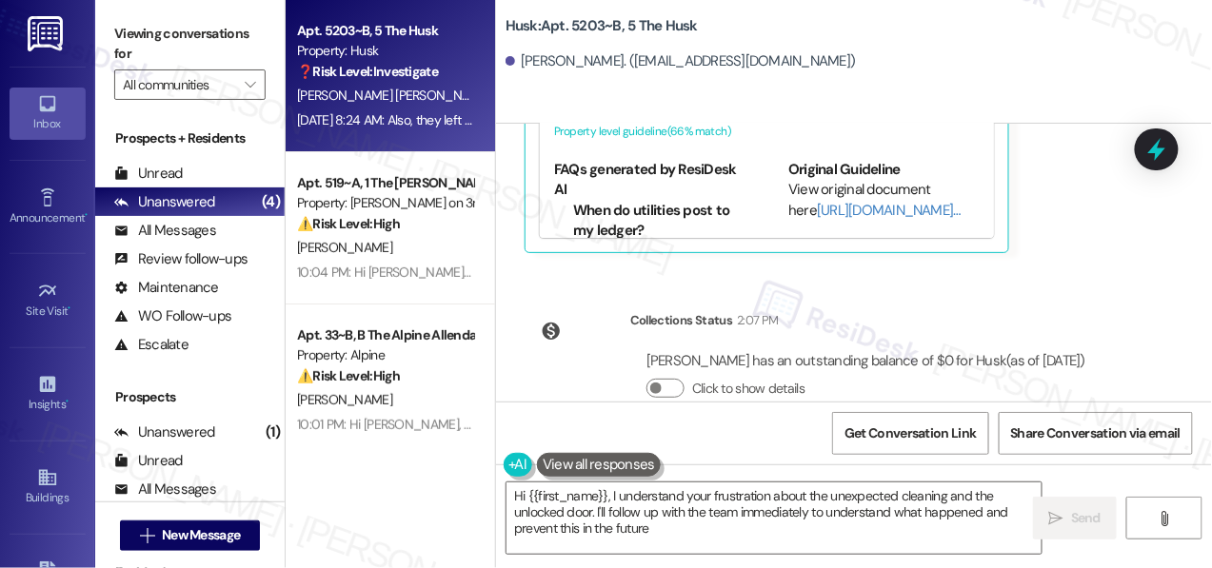
type textarea "Hi {{first_name}}, I understand your frustration about the unexpected cleaning …"
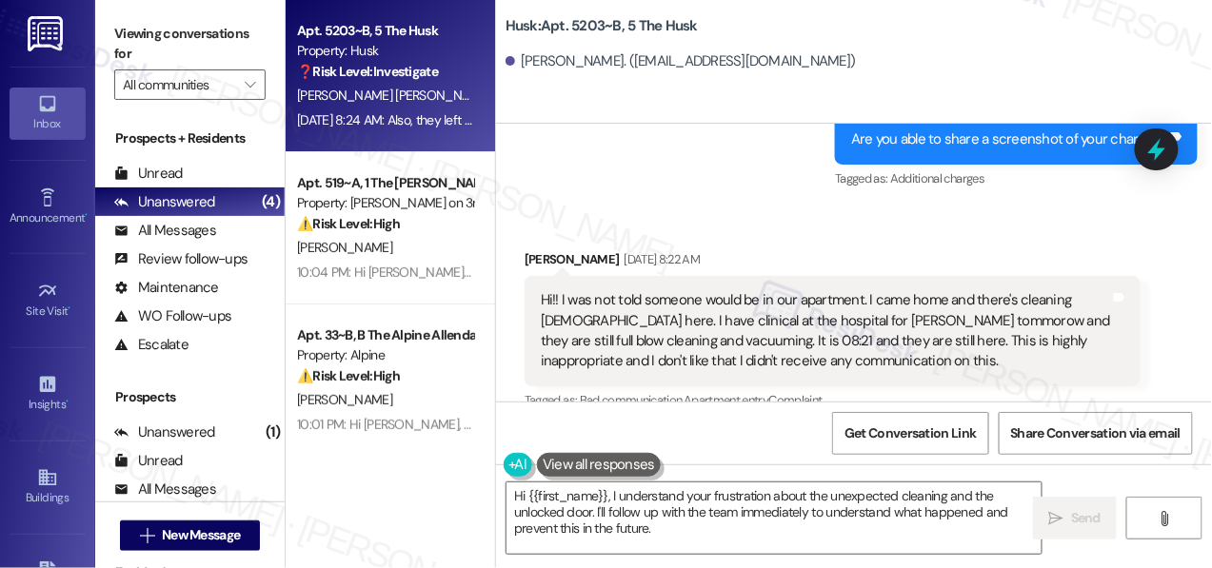
scroll to position [8422, 0]
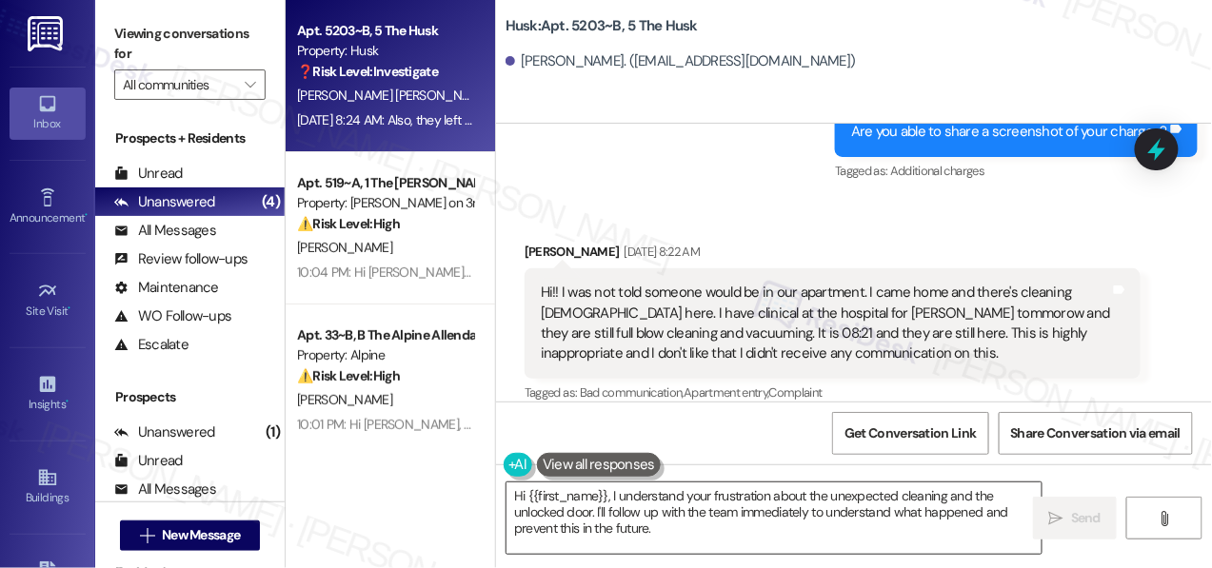
click at [694, 530] on textarea "Hi {{first_name}}, I understand your frustration about the unexpected cleaning …" at bounding box center [774, 518] width 535 height 71
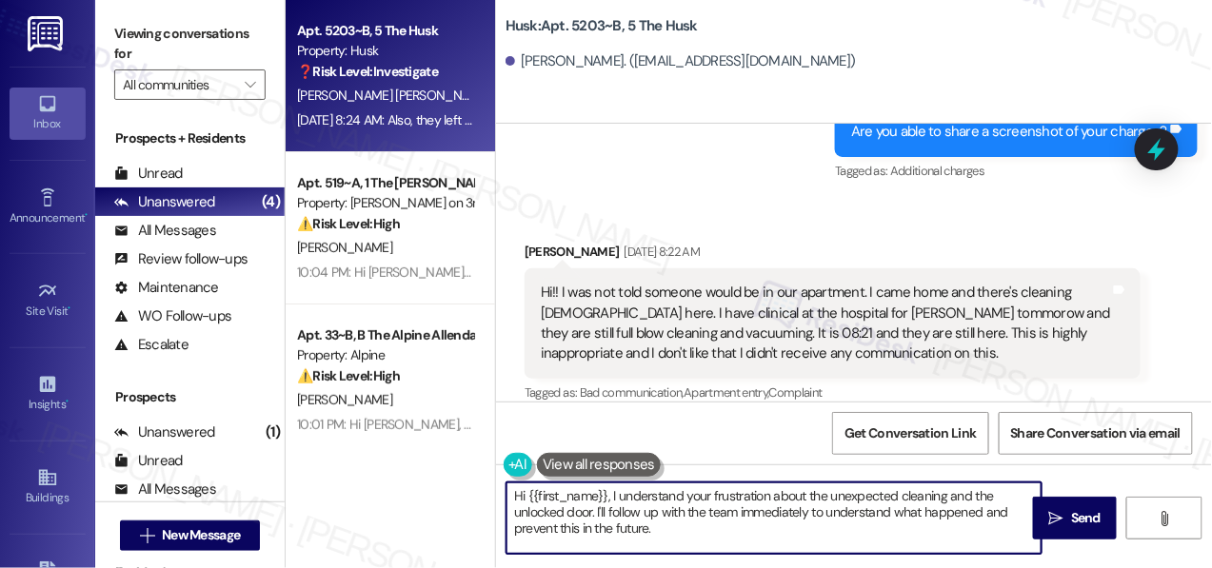
click at [694, 530] on textarea "Hi {{first_name}}, I understand your frustration about the unexpected cleaning …" at bounding box center [774, 518] width 535 height 71
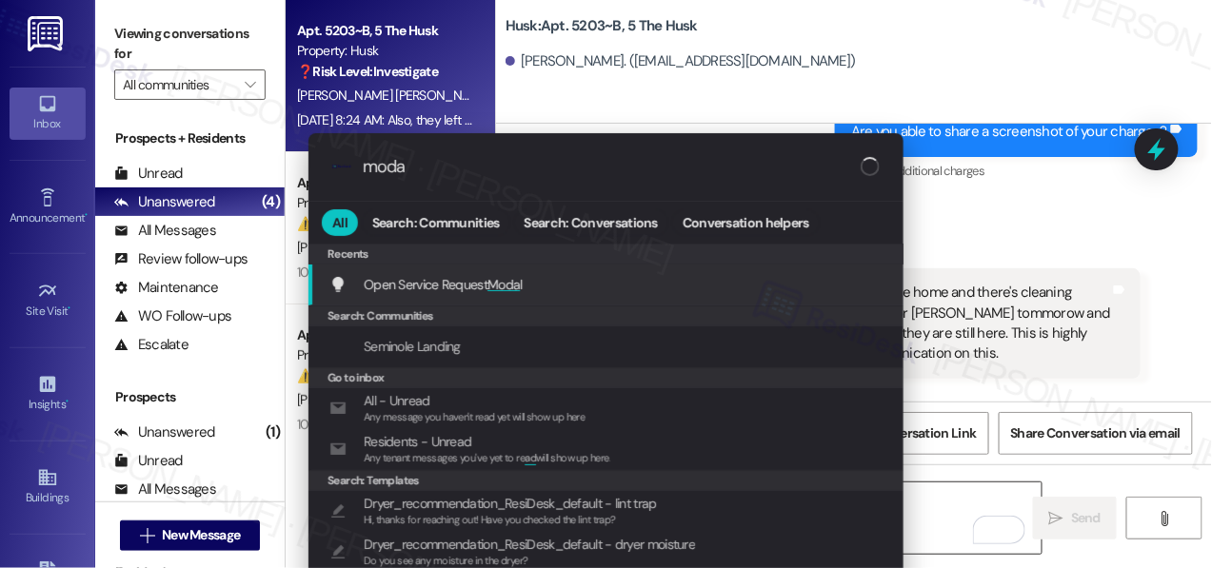
type input "modal"
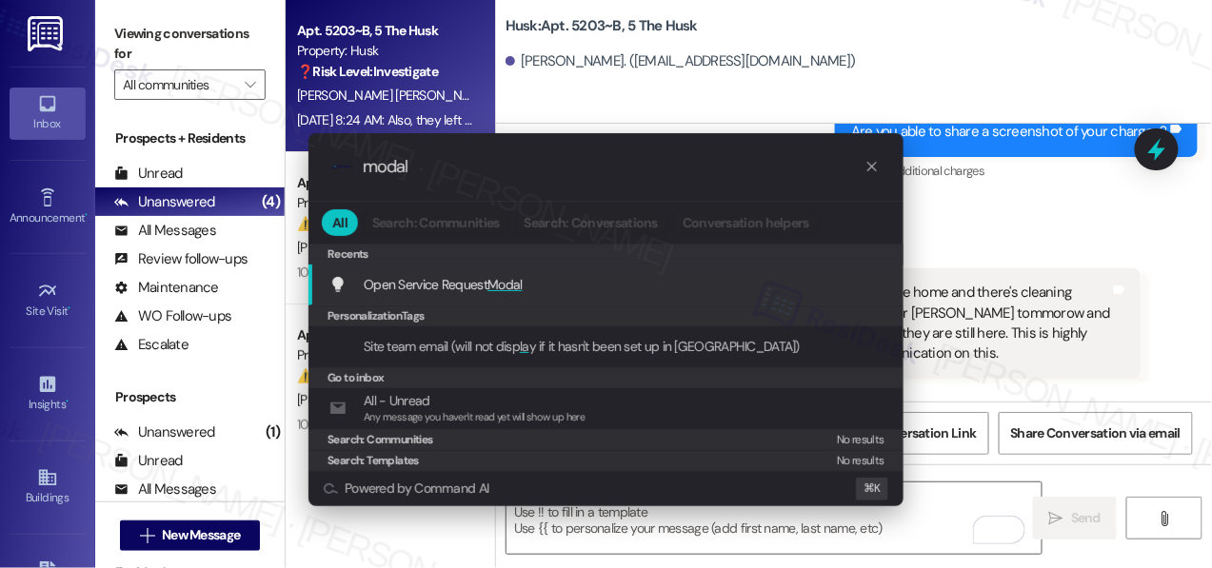
click at [533, 269] on div "Open Service Request Modal Add shortcut" at bounding box center [605, 285] width 595 height 41
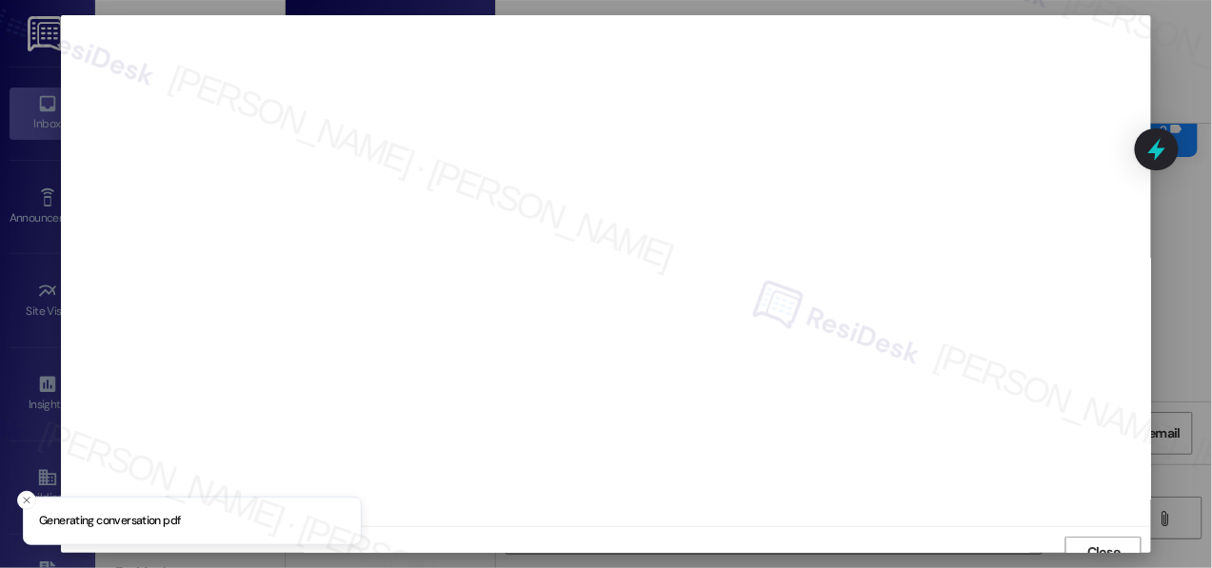
scroll to position [14, 0]
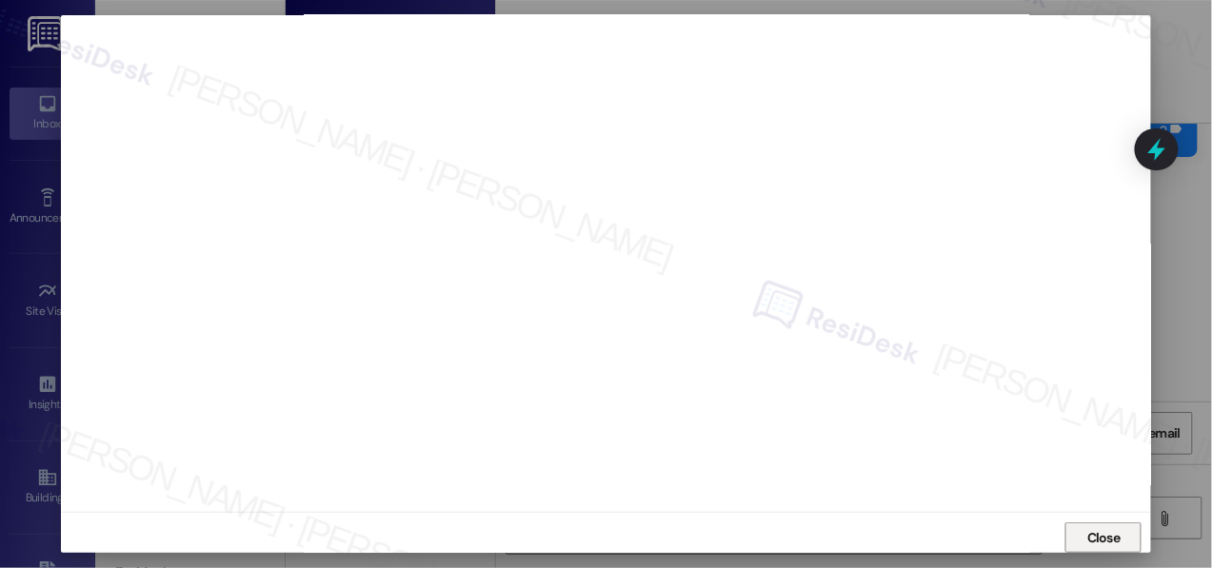
click at [1078, 542] on button "Close" at bounding box center [1103, 538] width 76 height 30
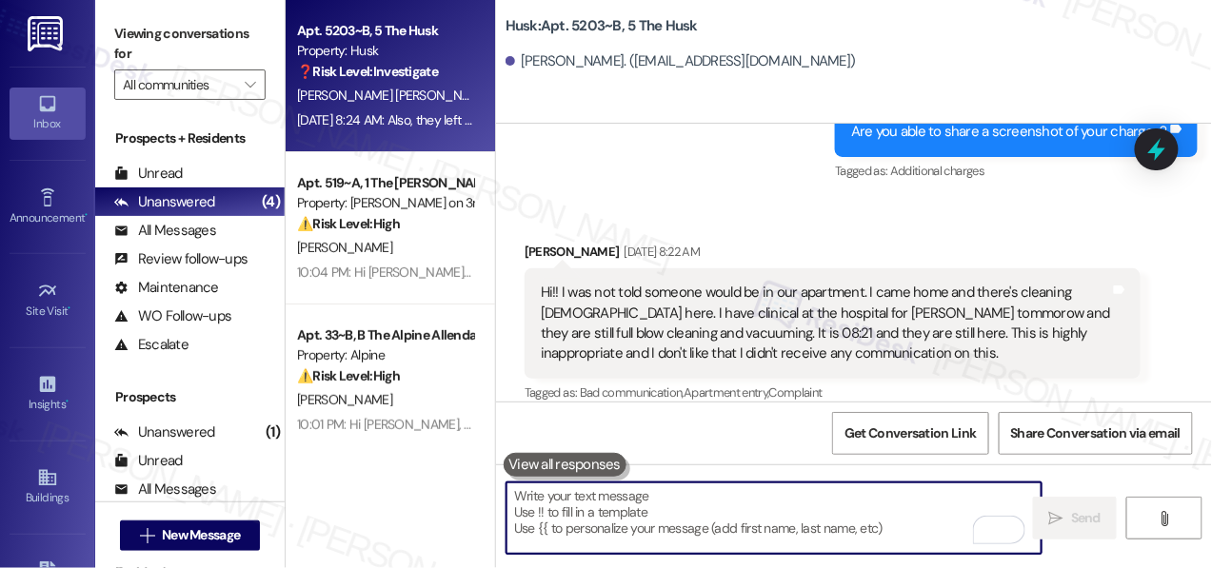
click at [735, 526] on textarea "To enrich screen reader interactions, please activate Accessibility in Grammarl…" at bounding box center [774, 518] width 535 height 71
click at [588, 455] on button at bounding box center [566, 465] width 124 height 24
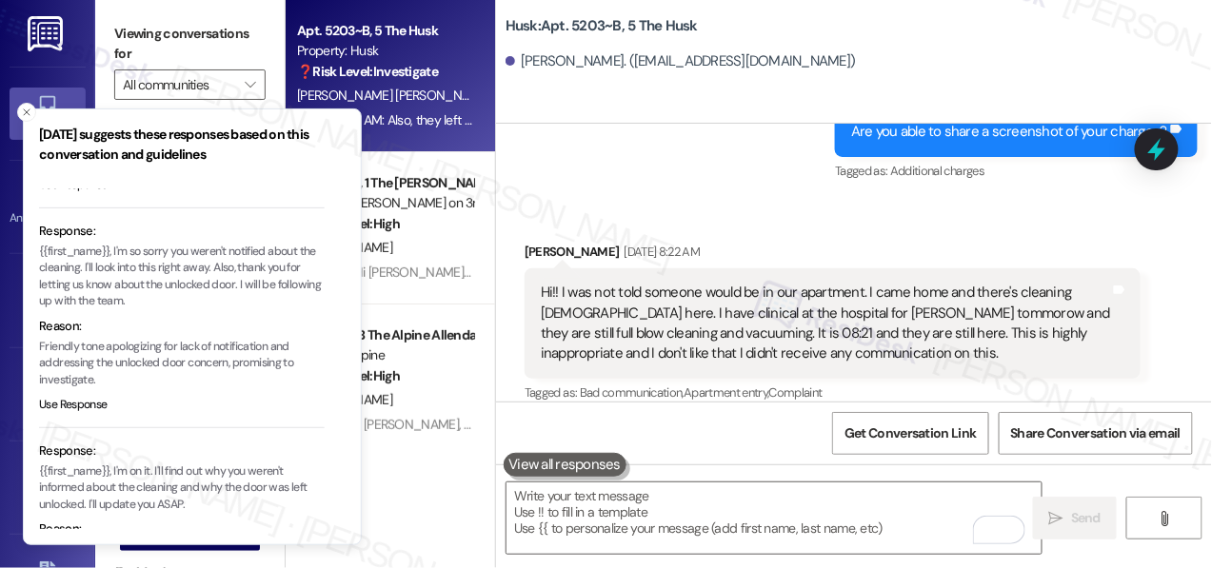
scroll to position [202, 0]
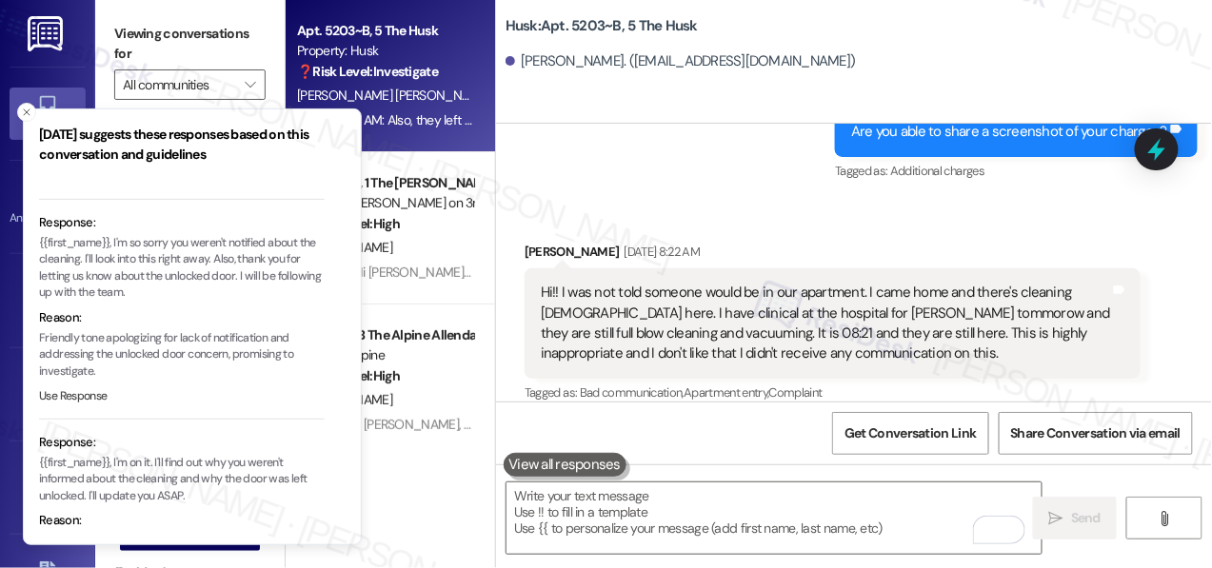
click at [79, 394] on button "Use Response" at bounding box center [73, 396] width 69 height 17
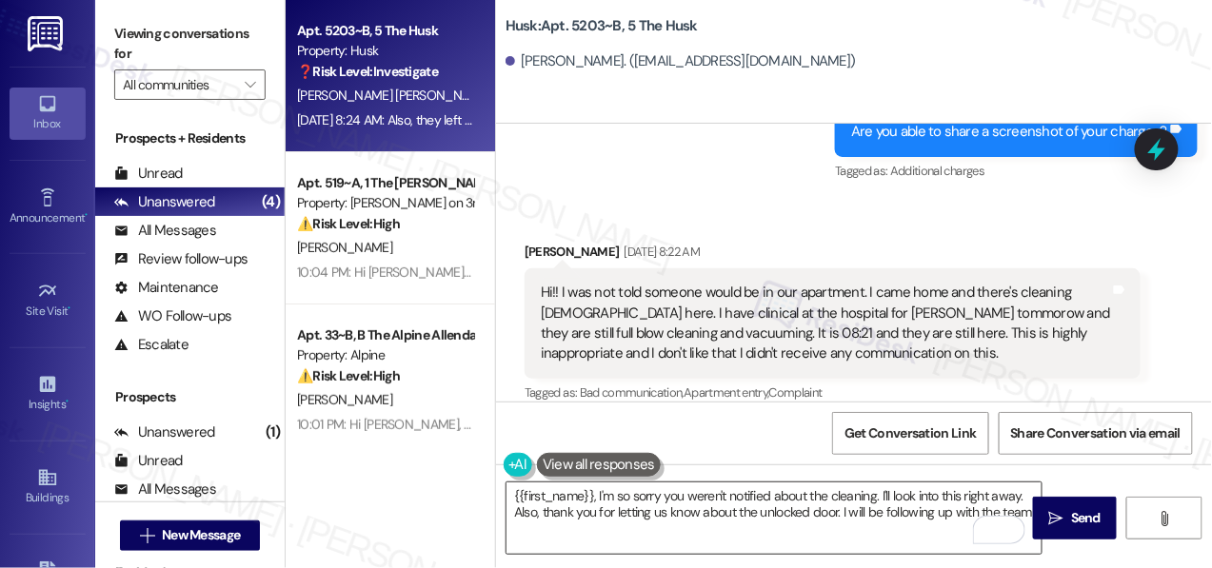
type textarea "{{first_name}}, I'm so sorry you weren't notified about the cleaning. I'll look…"
click at [788, 539] on textarea "{{first_name}}, I'm so sorry you weren't notified about the cleaning. I'll look…" at bounding box center [774, 518] width 535 height 71
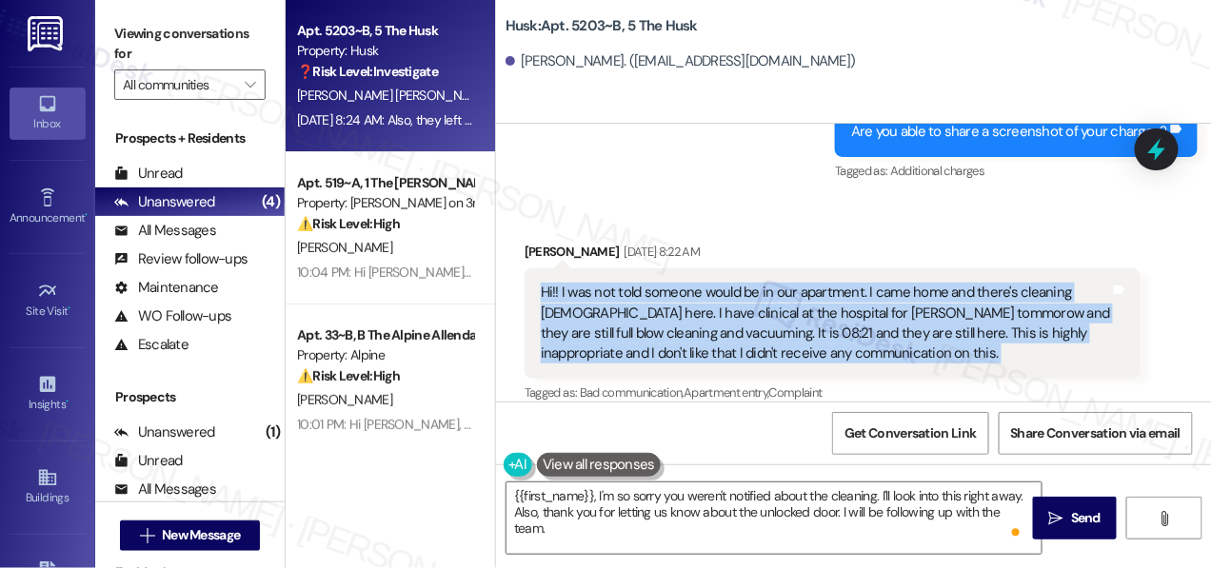
drag, startPoint x: 537, startPoint y: 231, endPoint x: 896, endPoint y: 321, distance: 369.9
click at [896, 322] on div "Josselin Zarceno Arita Aug 08, 2025 at 8:22 AM Hi!! I was not told someone woul…" at bounding box center [833, 352] width 616 height 221
copy div "Hi!! I was not told someone would be in our apartment. I came home and there's …"
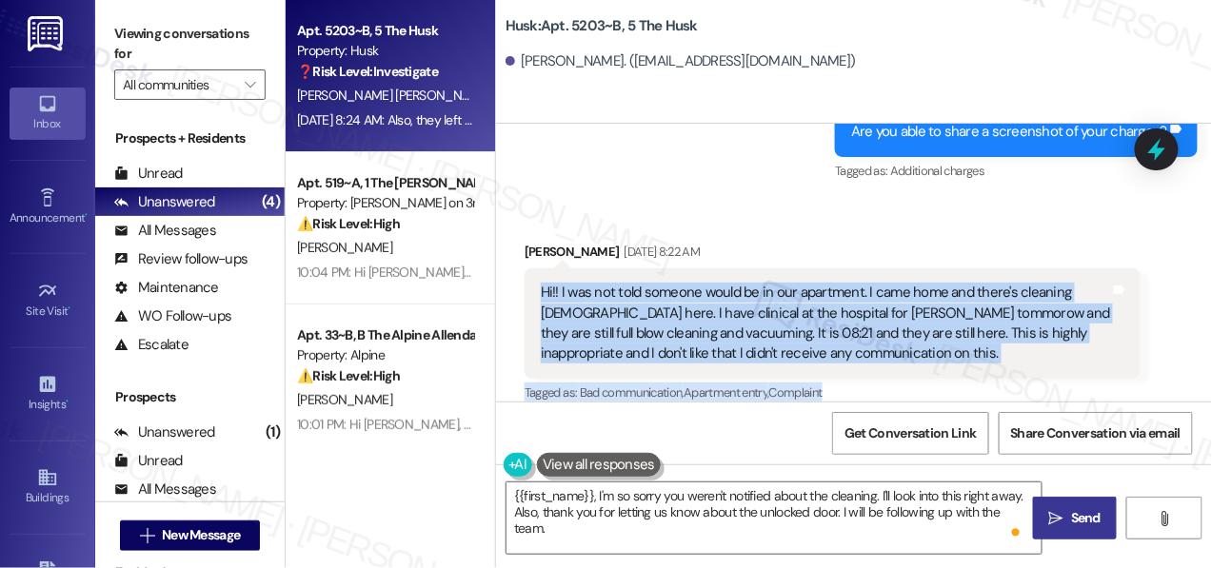
click at [1057, 509] on span " Send" at bounding box center [1075, 518] width 60 height 20
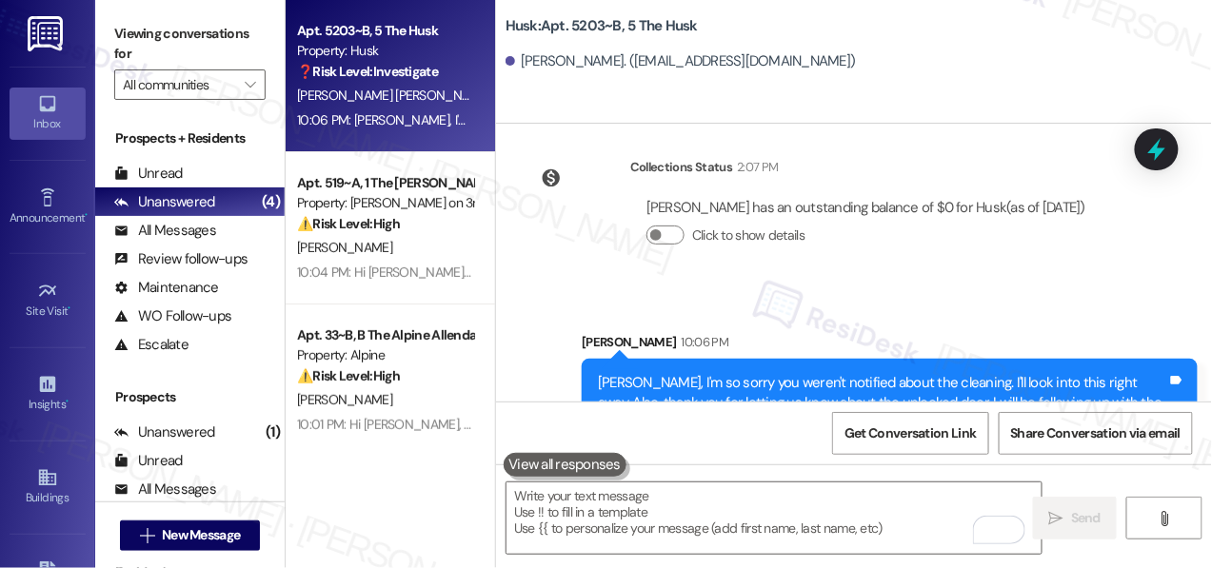
scroll to position [5, 0]
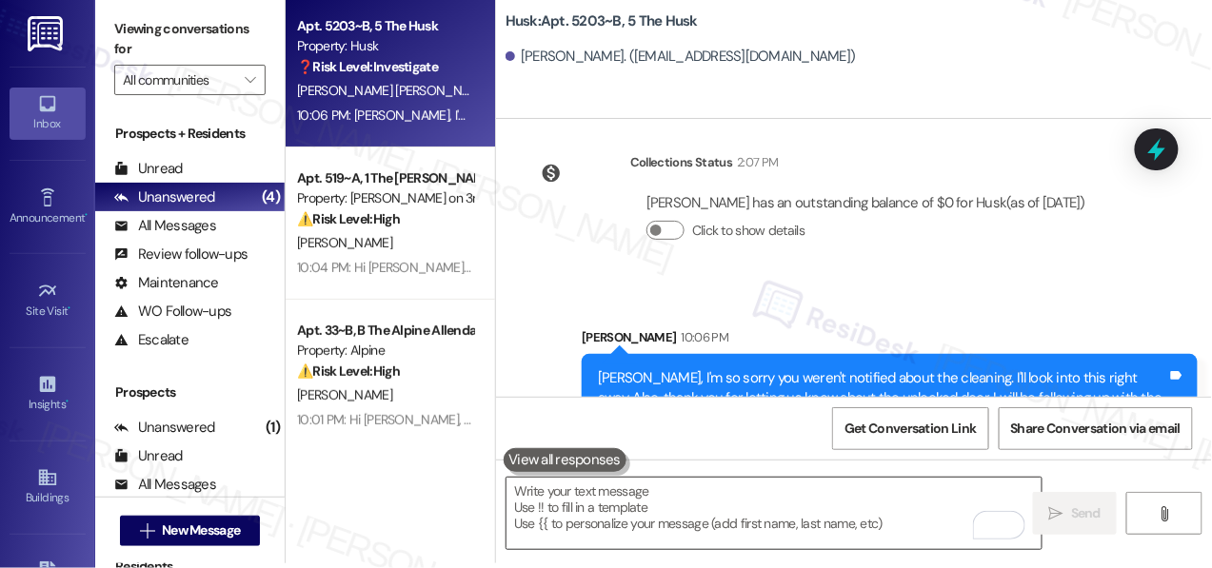
click at [833, 506] on textarea "To enrich screen reader interactions, please activate Accessibility in Grammarl…" at bounding box center [774, 513] width 535 height 71
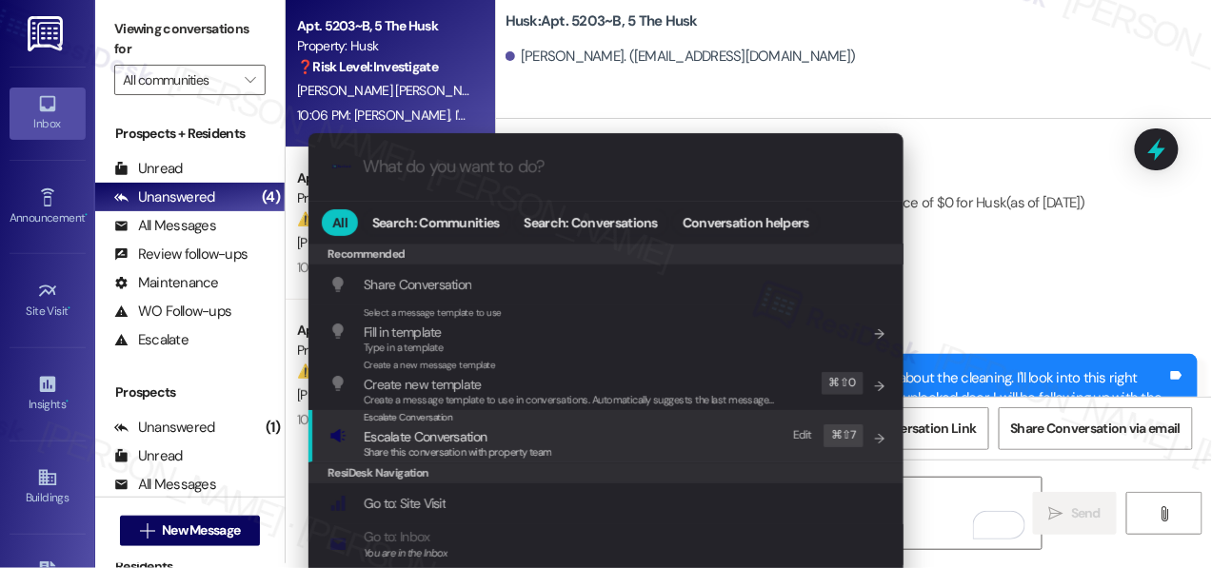
click at [455, 444] on span "Escalate Conversation" at bounding box center [425, 436] width 123 height 17
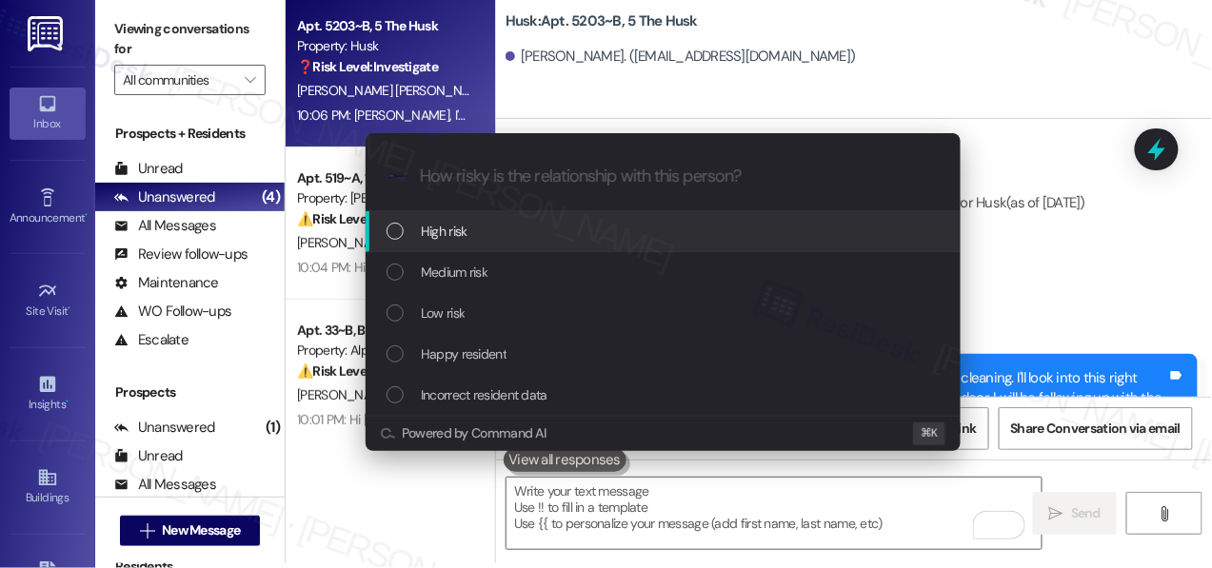
click at [496, 222] on div "High risk" at bounding box center [665, 231] width 557 height 21
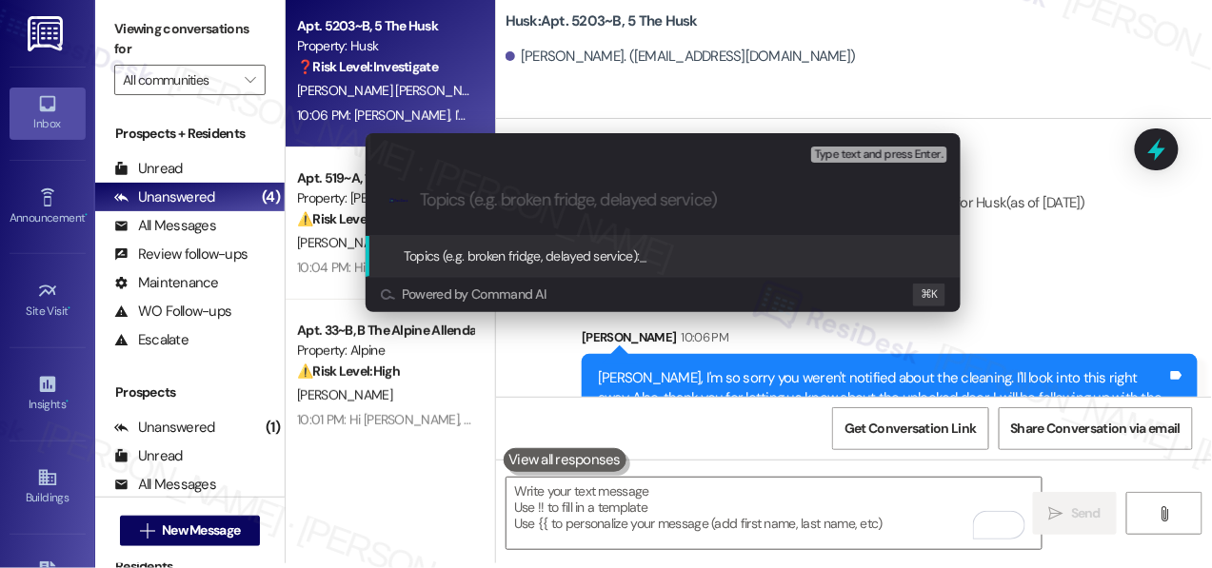
paste input "Unauthorized Apartment Entry and Lack of Communication"
type input "Unauthorized Apartment Entry and Lack of Communication"
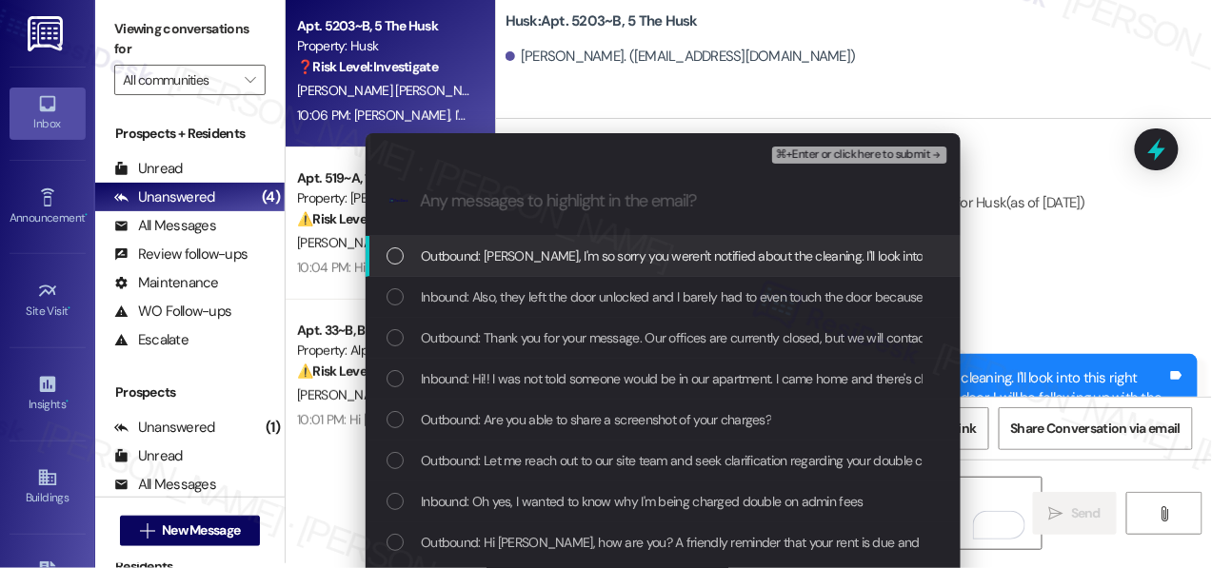
click at [494, 258] on span "Outbound: Josselin, I'm so sorry you weren't notified about the cleaning. I'll …" at bounding box center [976, 256] width 1111 height 21
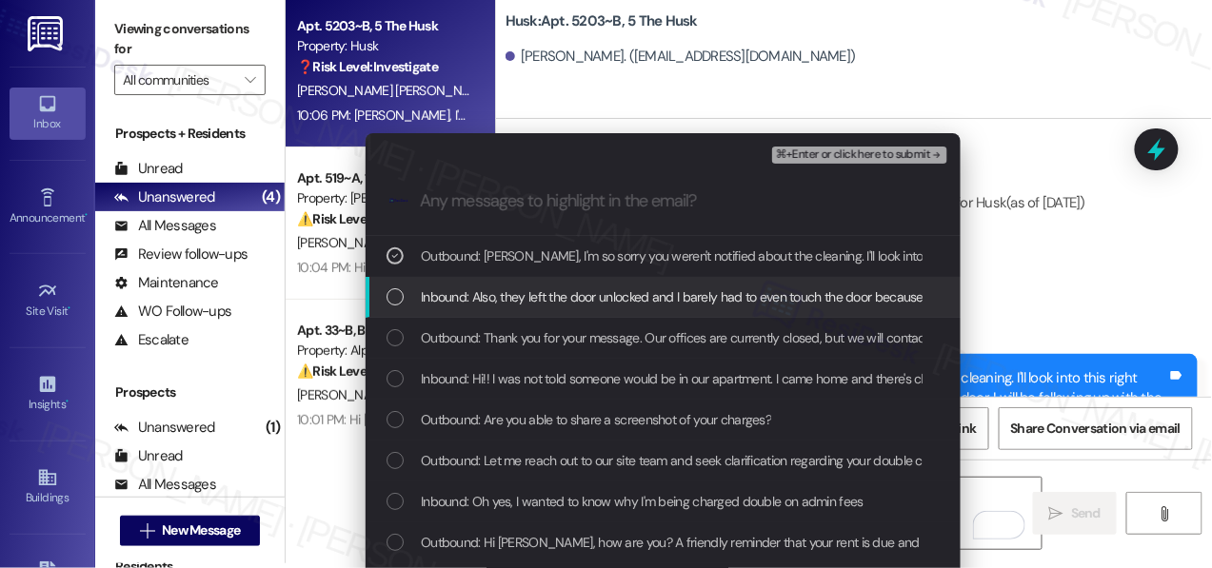
click at [490, 306] on span "Inbound: Also, they left the door unlocked and I barely had to even touch the d…" at bounding box center [1168, 297] width 1494 height 21
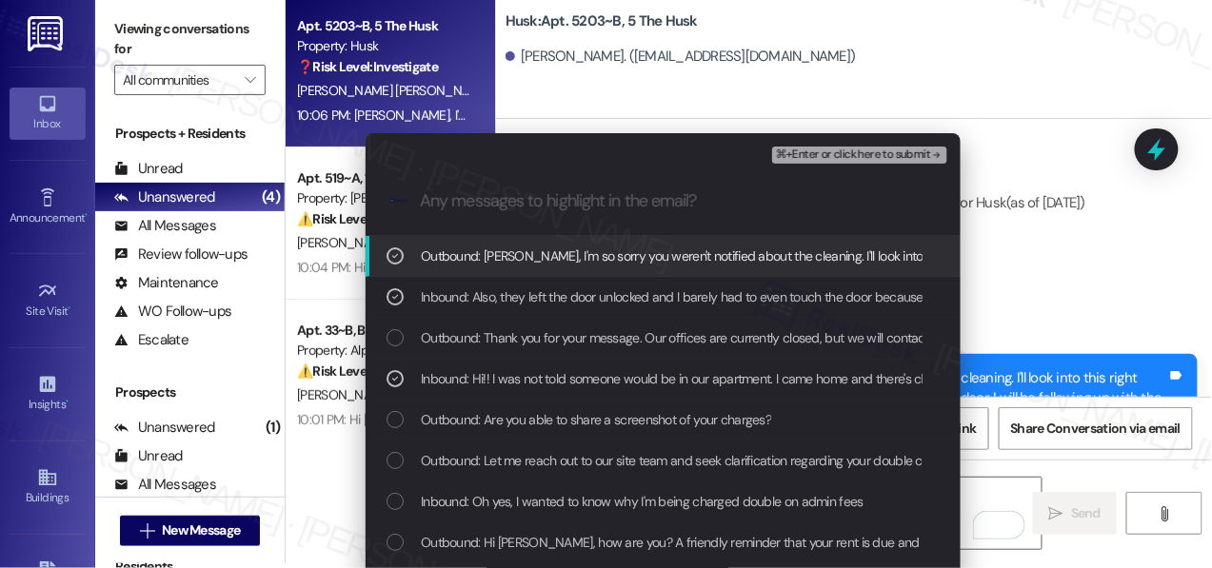
click at [863, 149] on span "⌘+Enter or click here to submit" at bounding box center [853, 155] width 154 height 13
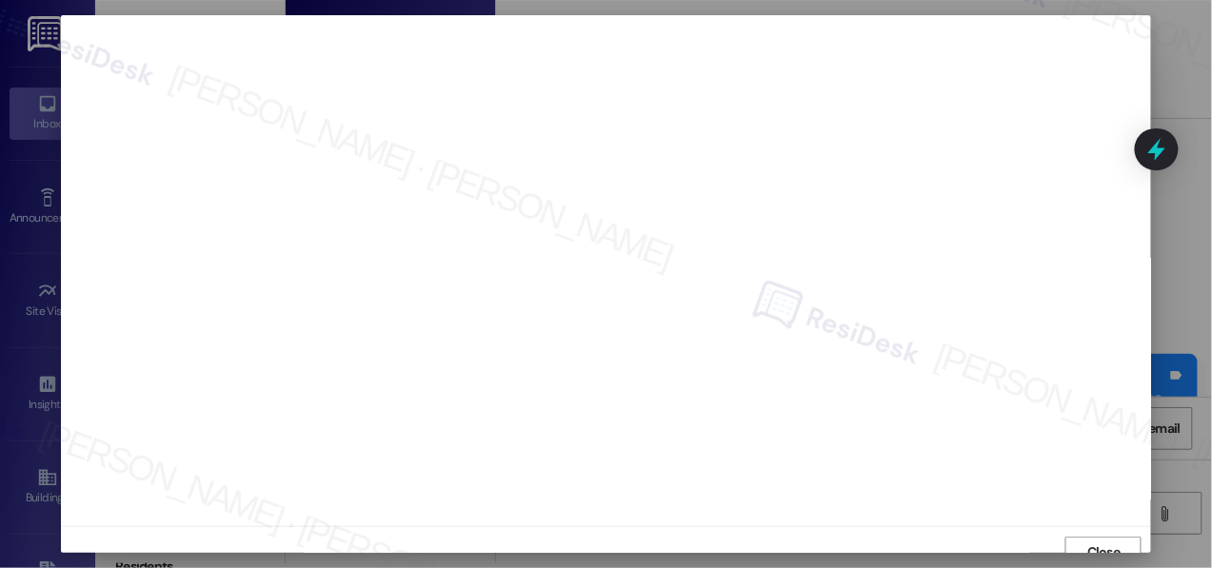
scroll to position [14, 0]
click at [1134, 554] on div at bounding box center [606, 284] width 1212 height 568
click at [1092, 535] on span "Close" at bounding box center [1103, 538] width 33 height 20
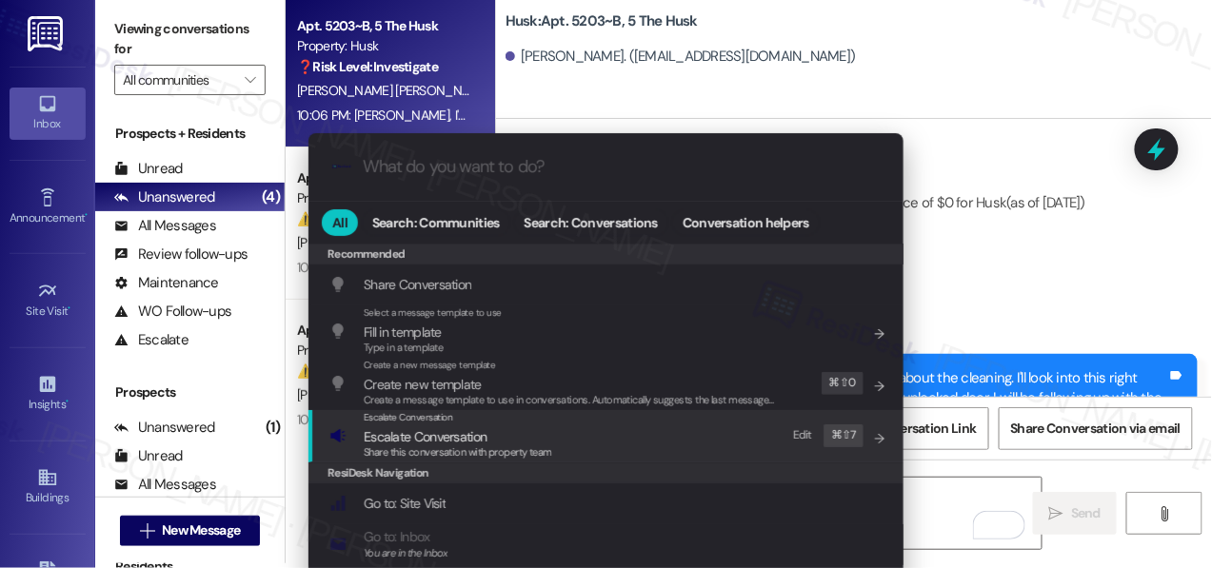
click at [620, 437] on div "Escalate Conversation Escalate Conversation Share this conversation with proper…" at bounding box center [607, 435] width 557 height 51
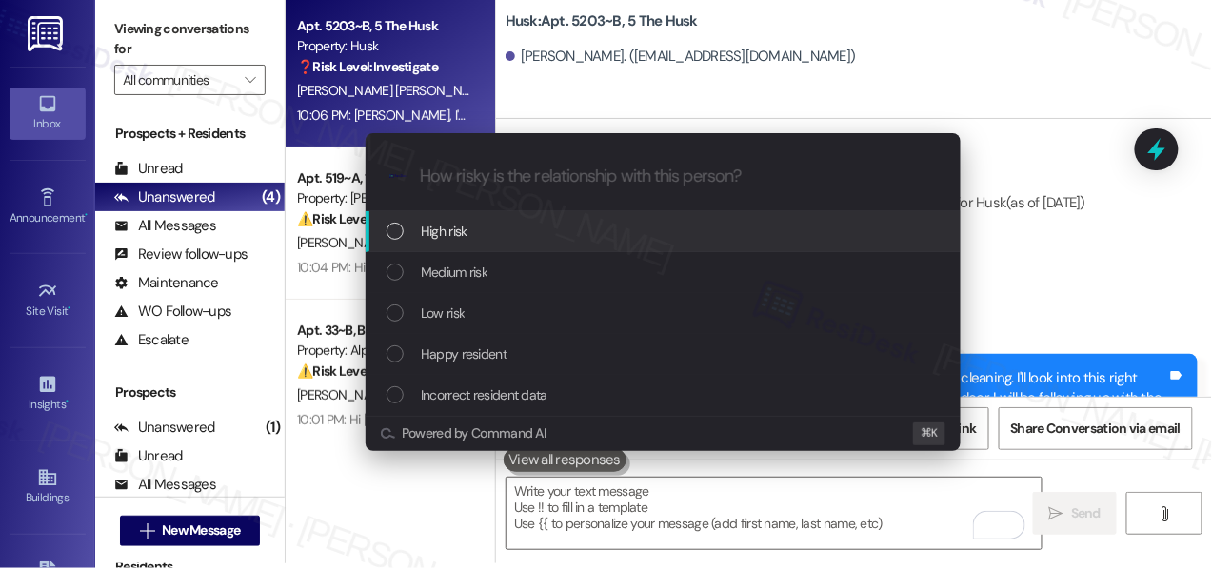
click at [577, 237] on div "High risk" at bounding box center [665, 231] width 557 height 21
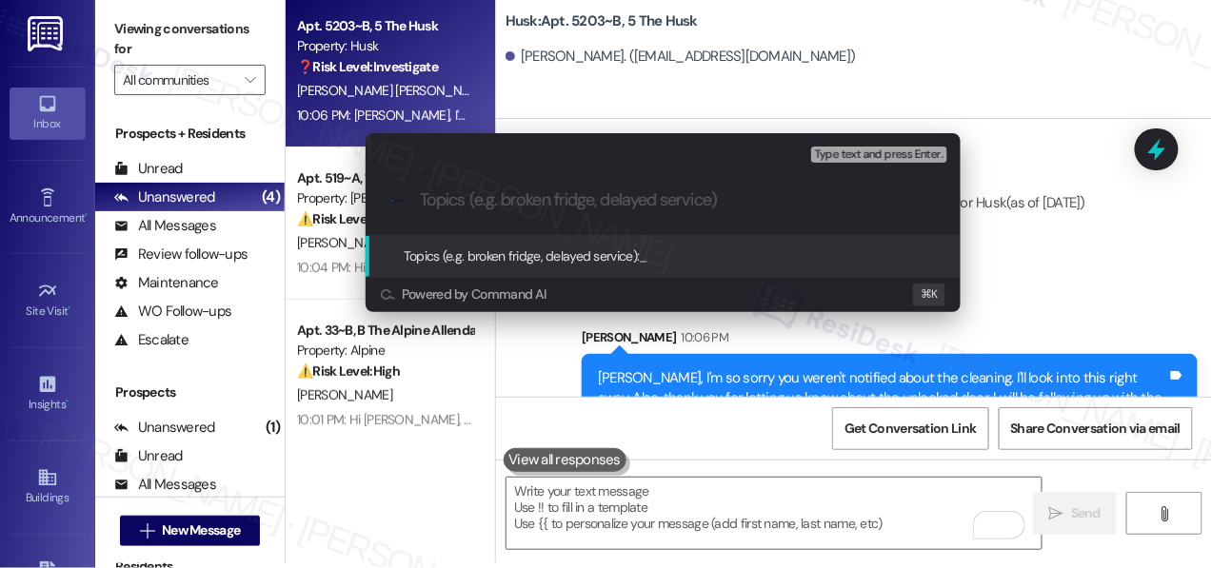
paste input "Unauthorized Apartment Entry and Lack of Communication"
type input "Unauthorized Apartment Entry and Lack of Communication"
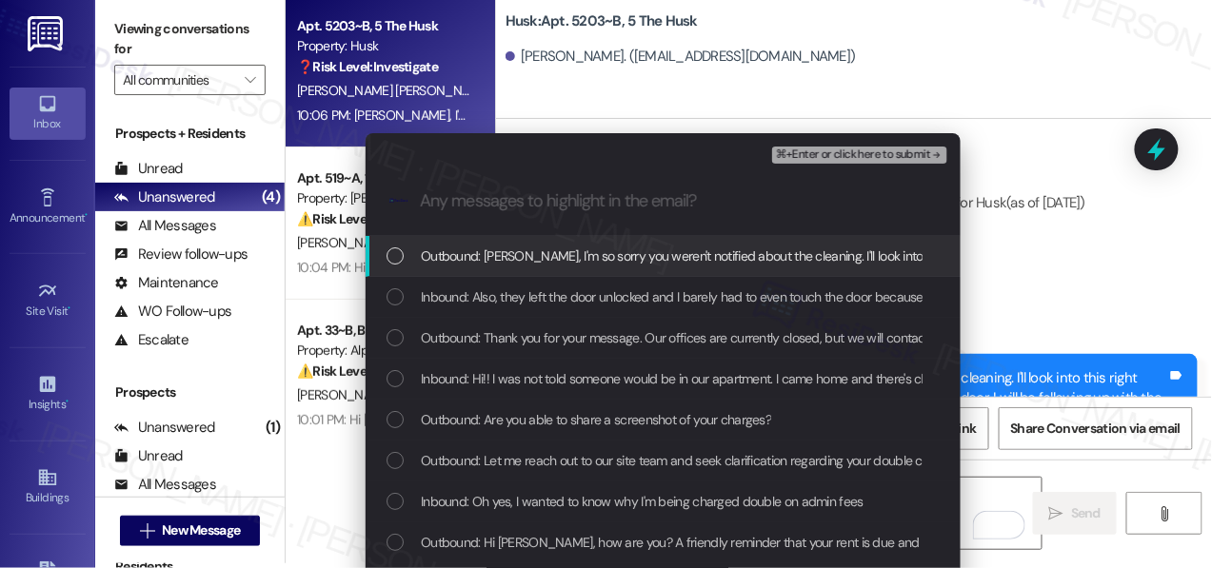
click at [566, 258] on span "Outbound: Josselin, I'm so sorry you weren't notified about the cleaning. I'll …" at bounding box center [976, 256] width 1111 height 21
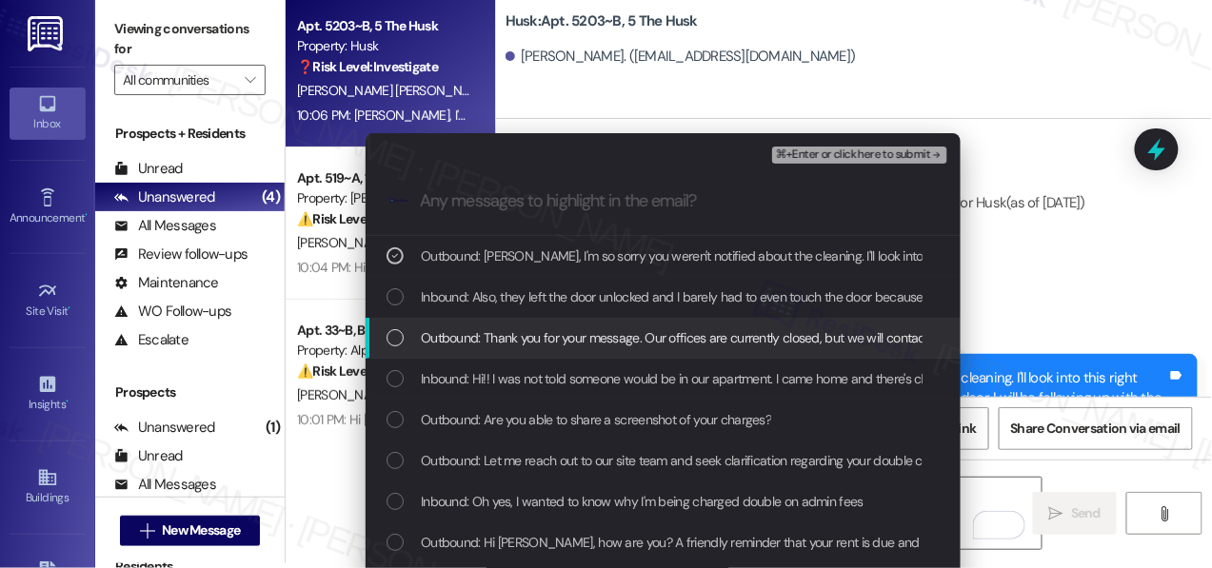
click at [546, 340] on span "Outbound: Thank you for your message. Our offices are currently closed, but we …" at bounding box center [985, 338] width 1128 height 21
click at [764, 349] on div "Outbound: Thank you for your message. Our offices are currently closed, but we …" at bounding box center [663, 338] width 595 height 41
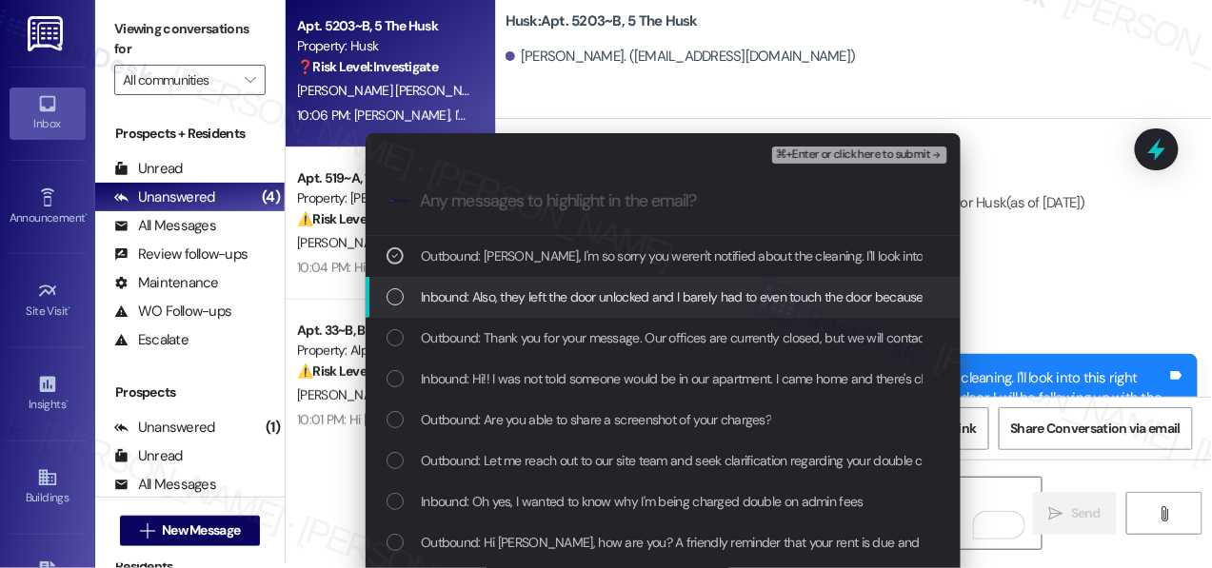
click at [780, 303] on span "Inbound: Also, they left the door unlocked and I barely had to even touch the d…" at bounding box center [1168, 297] width 1494 height 21
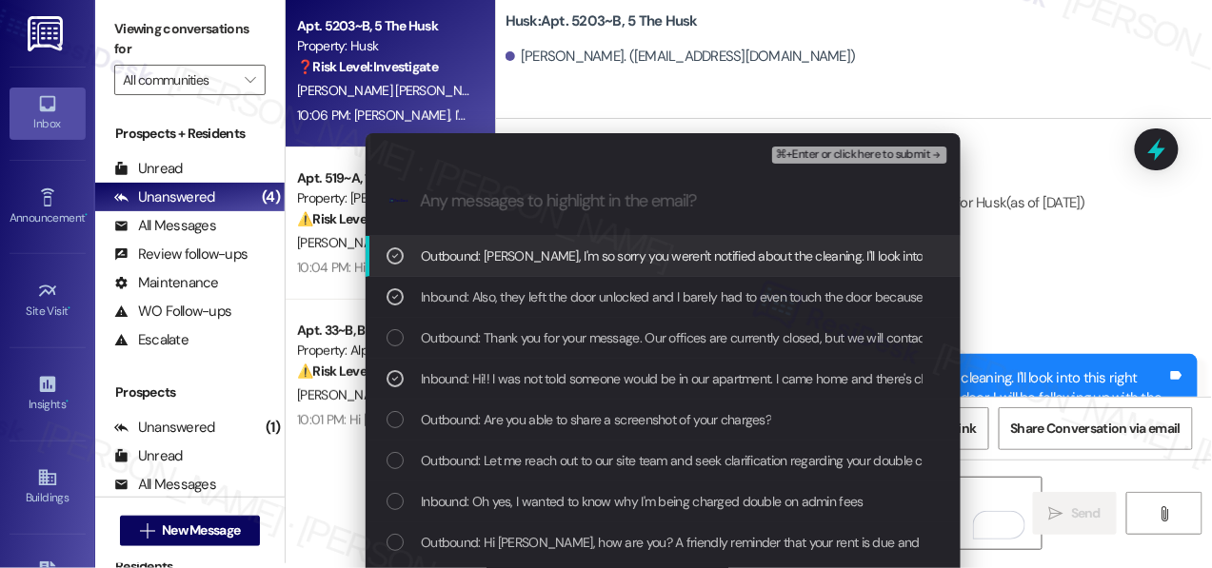
click at [859, 154] on span "⌘+Enter or click here to submit" at bounding box center [853, 155] width 154 height 13
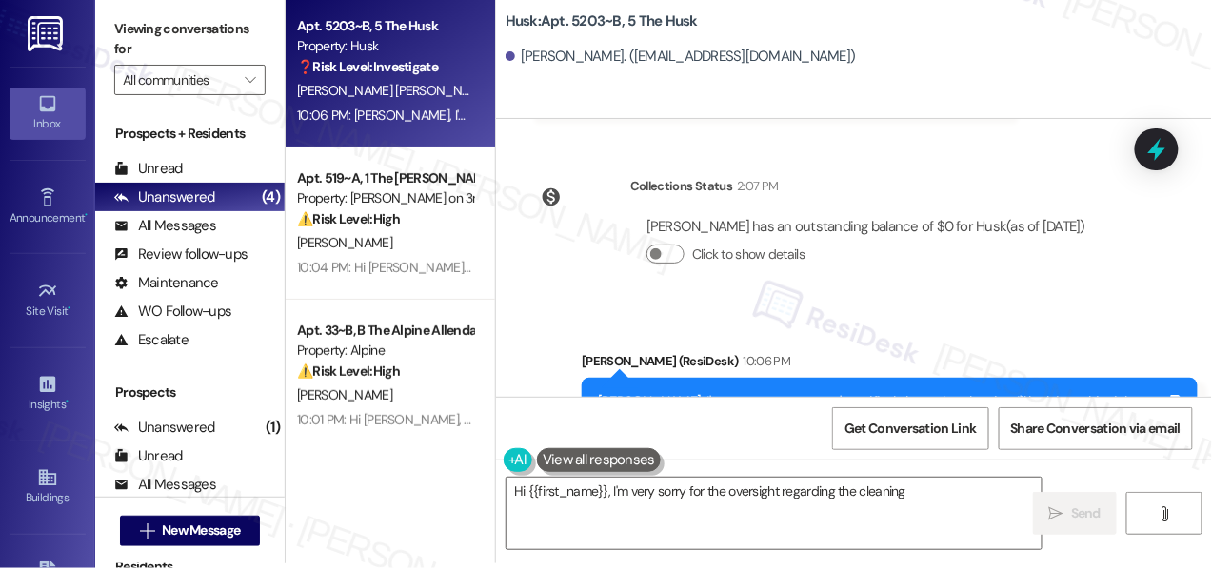
scroll to position [0, 0]
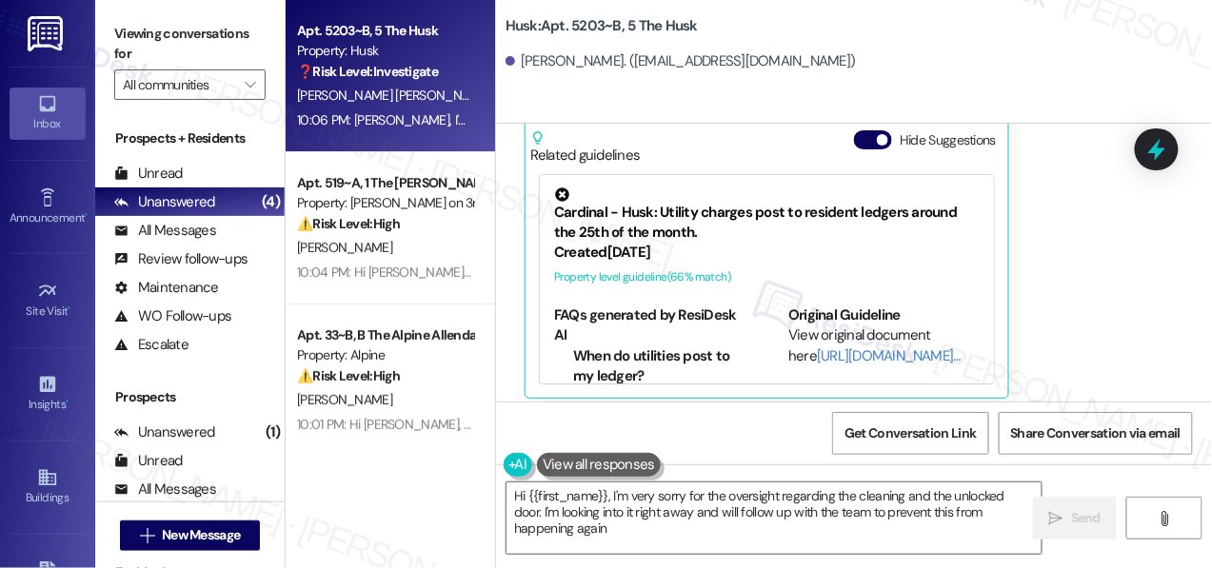
type textarea "Hi {{first_name}}, I'm very sorry for the oversight regarding the cleaning and …"
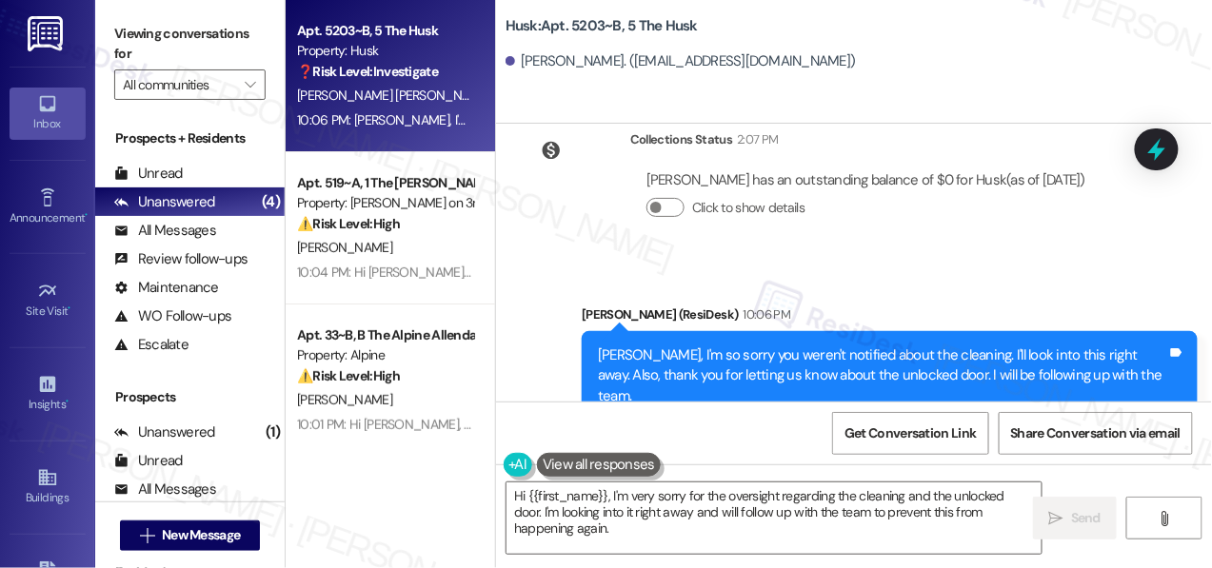
scroll to position [5, 0]
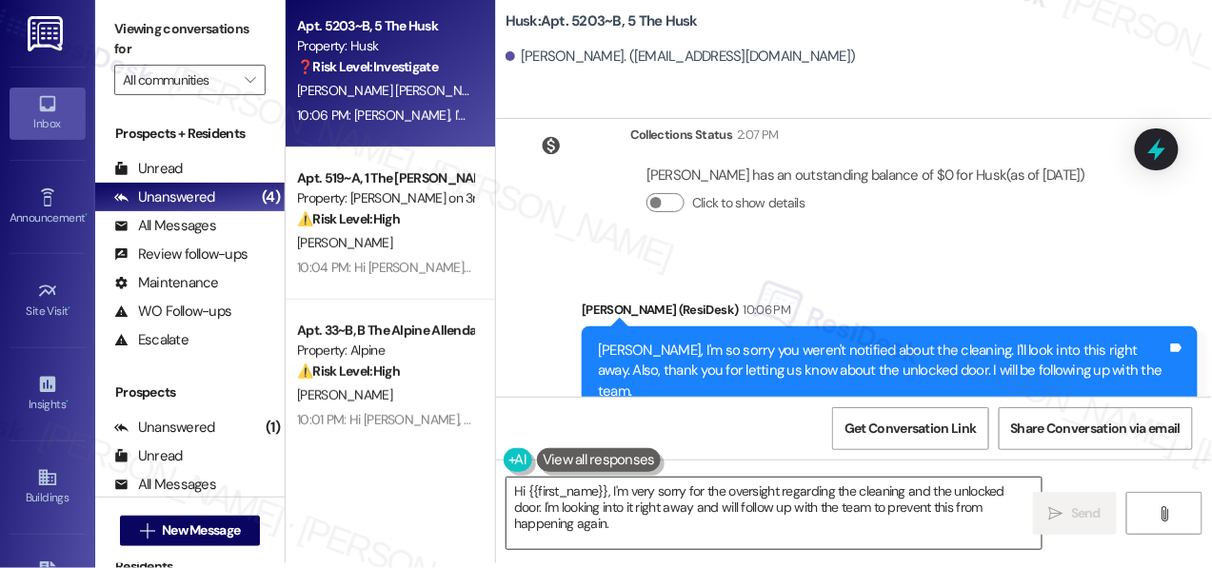
click at [874, 516] on textarea "Hi {{first_name}}, I'm very sorry for the oversight regarding the cleaning and …" at bounding box center [774, 513] width 535 height 71
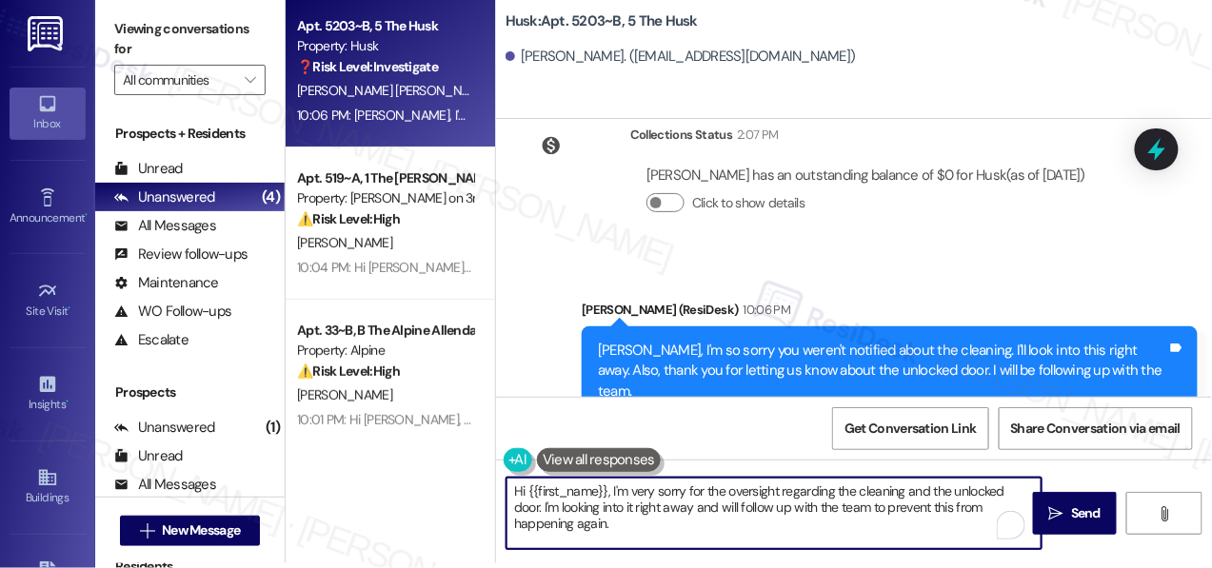
click at [874, 516] on textarea "Hi {{first_name}}, I'm very sorry for the oversight regarding the cleaning and …" at bounding box center [774, 513] width 535 height 71
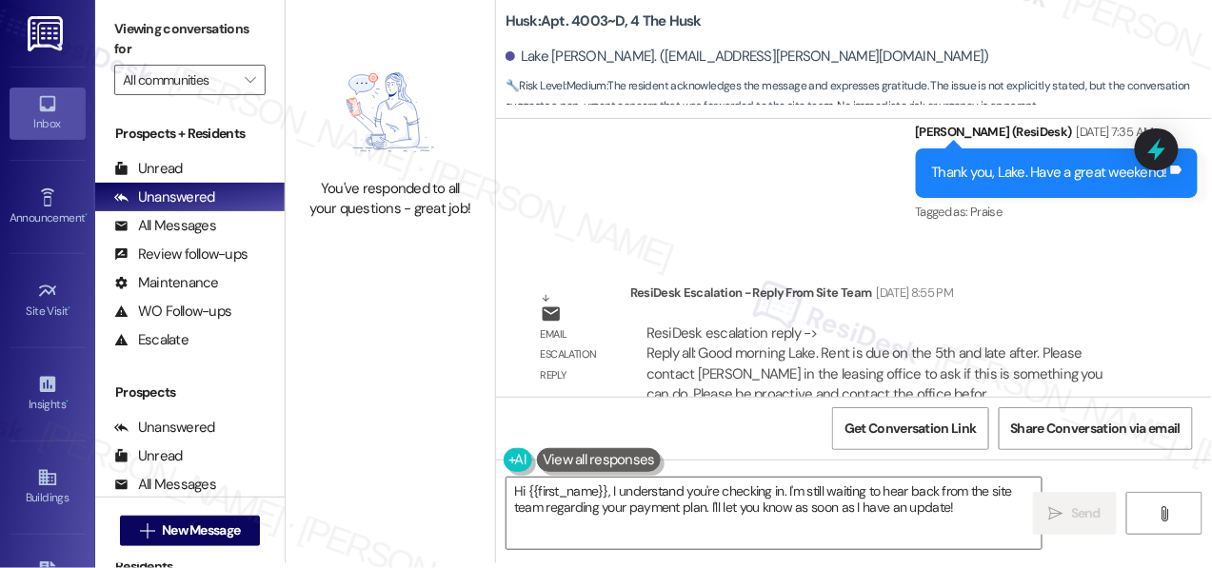
scroll to position [5717, 0]
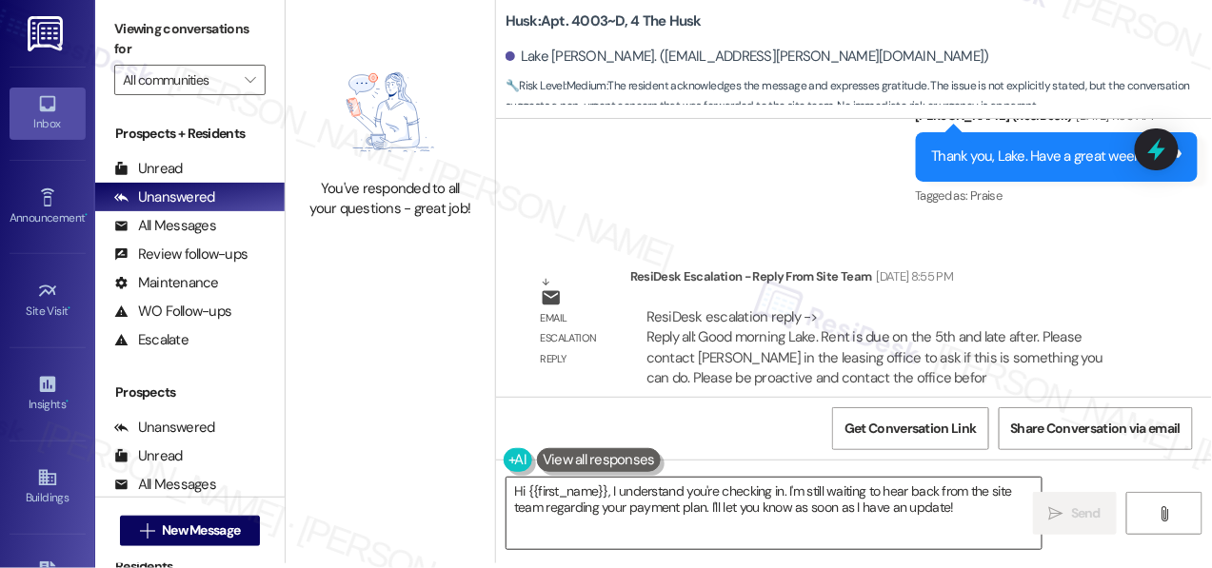
click at [633, 498] on textarea "Hi {{first_name}}, I understand you're checking in. I'm still waiting to hear b…" at bounding box center [774, 513] width 535 height 71
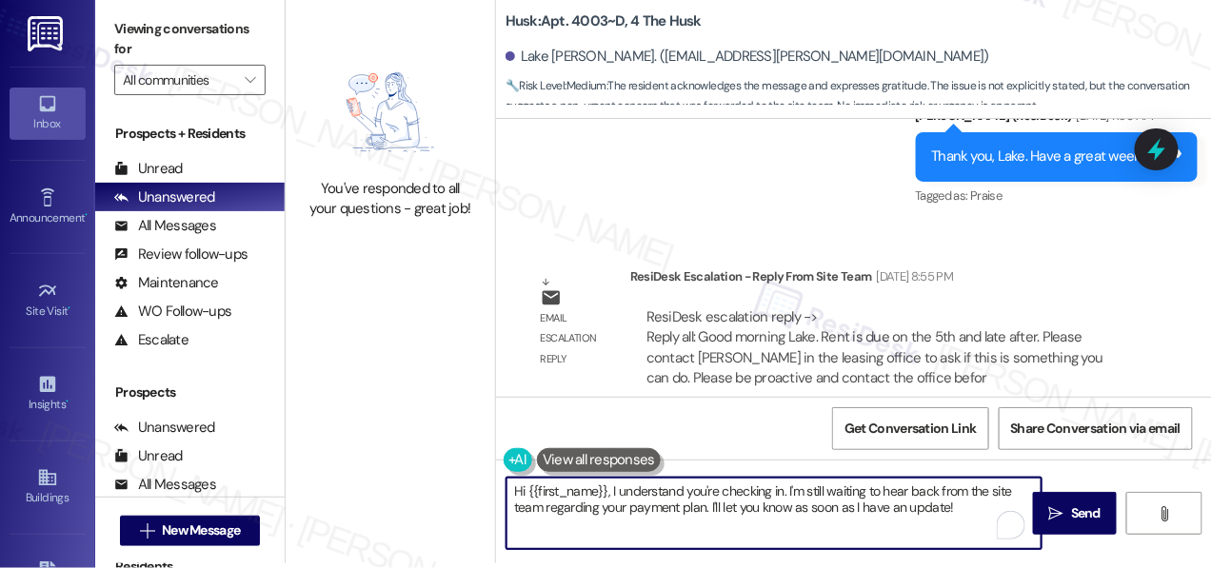
click at [633, 498] on textarea "Hi {{first_name}}, I understand you're checking in. I'm still waiting to hear b…" at bounding box center [774, 513] width 535 height 71
paste textarea "Good morning Lake. Rent is due on the 5th and late after. Please contact Chris …"
paste textarea "Good morning, Lake. Rent is due on the 5th and considered late afterward. Pleas…"
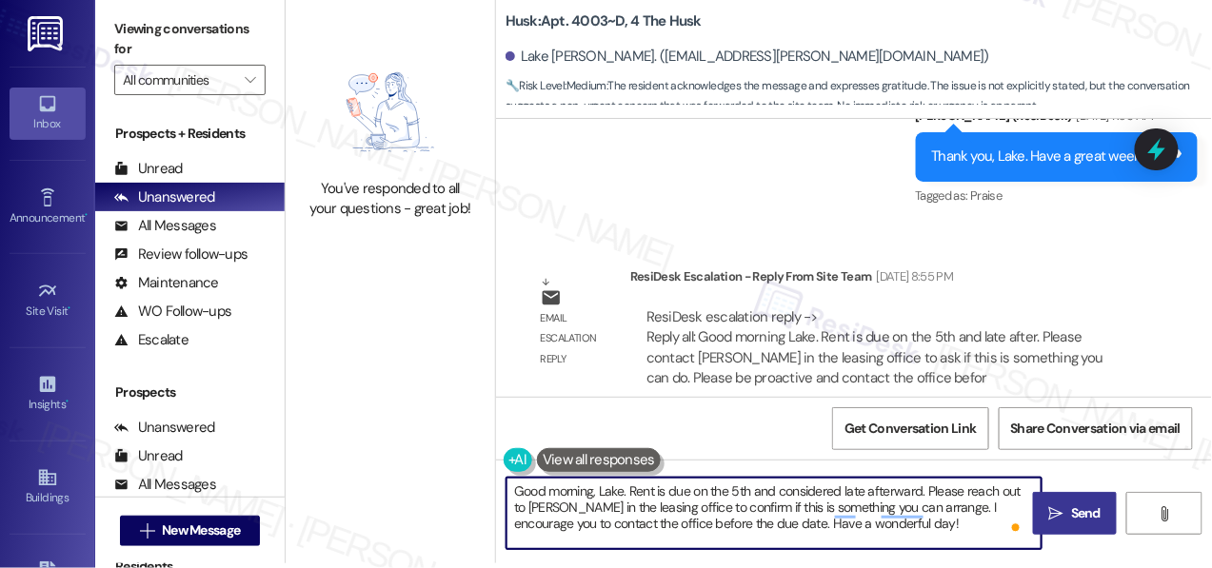
type textarea "Good morning, Lake. Rent is due on the 5th and considered late afterward. Pleas…"
click at [1071, 519] on span "Send" at bounding box center [1086, 514] width 30 height 20
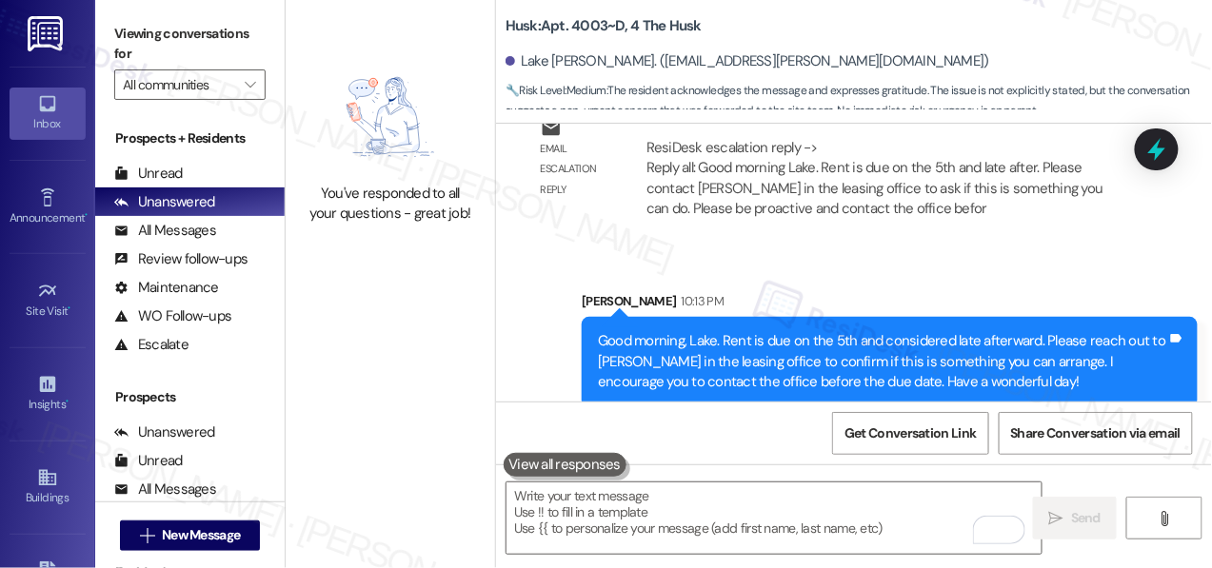
scroll to position [5, 0]
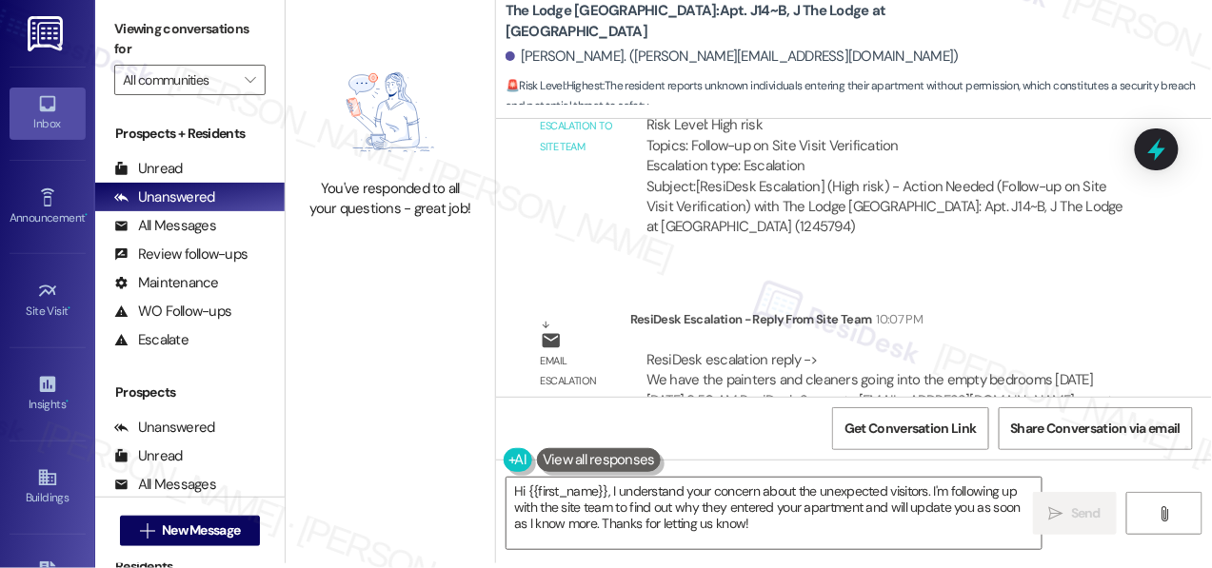
scroll to position [6319, 0]
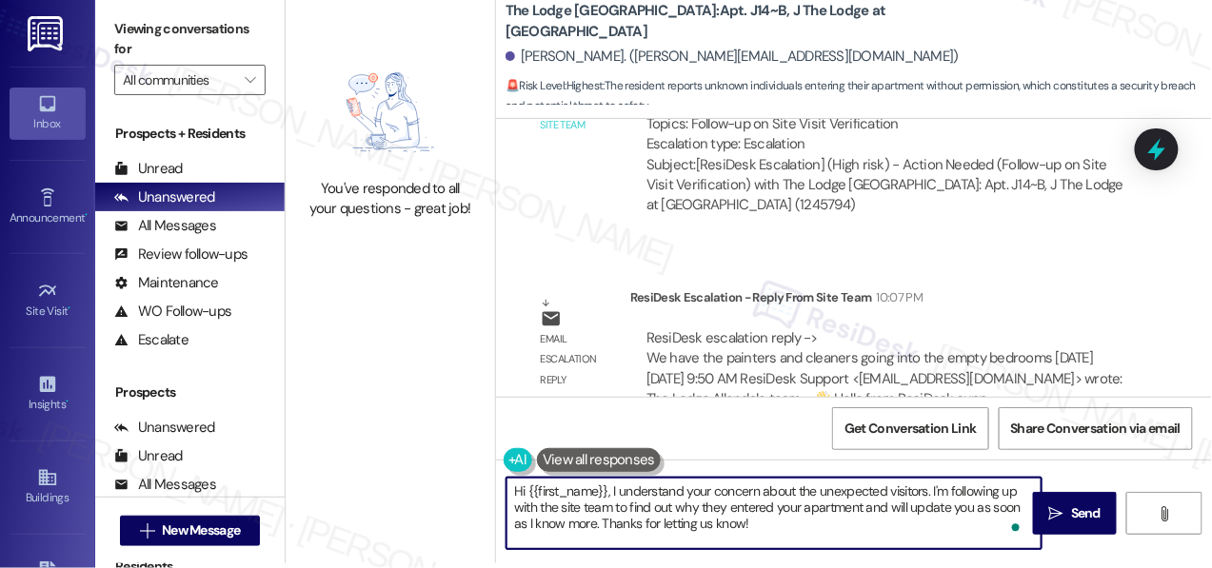
drag, startPoint x: 619, startPoint y: 494, endPoint x: 765, endPoint y: 539, distance: 153.3
click at [765, 539] on textarea "Hi {{first_name}}, I understand your concern about the unexpected visitors. I'm…" at bounding box center [774, 513] width 535 height 71
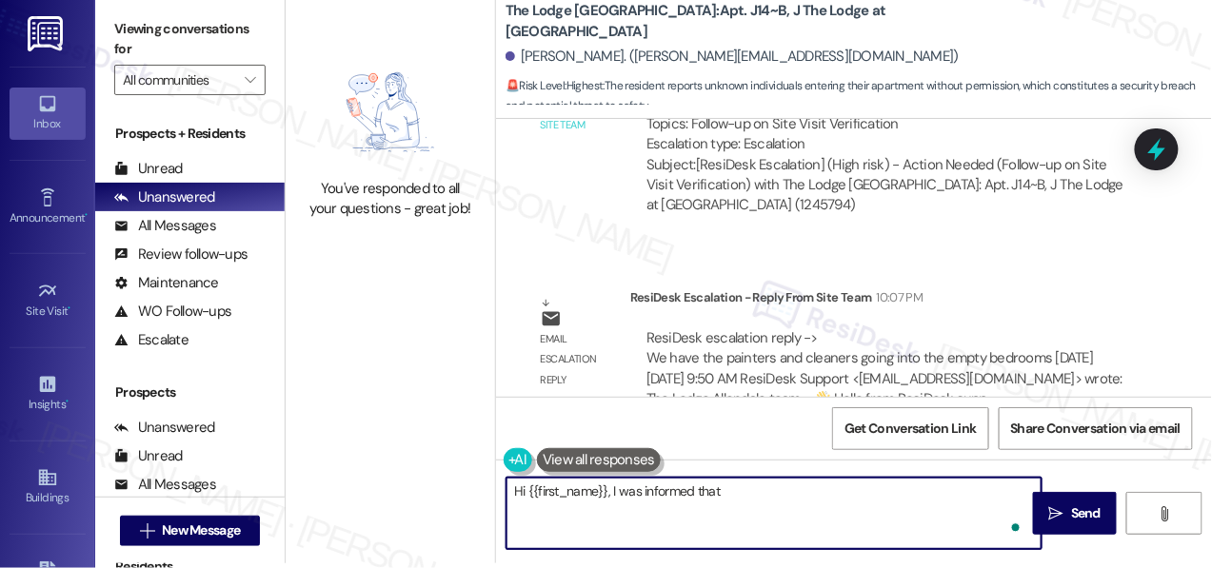
paste textarea "that our painters and cleaners will be working in the unoccupied bedrooms."
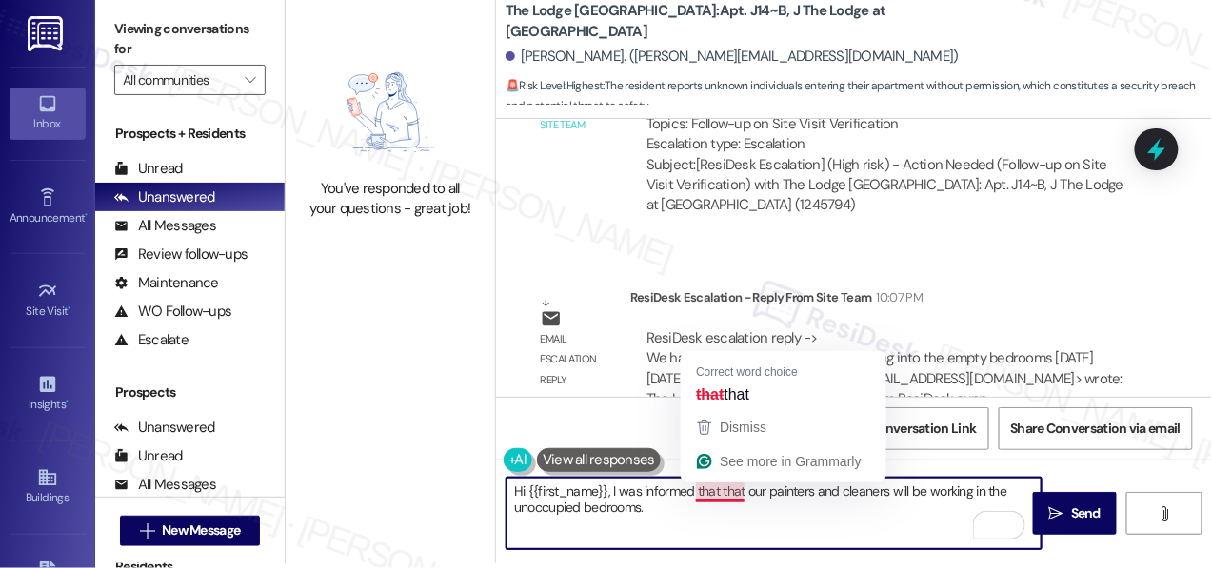
click at [728, 492] on textarea "Hi {{first_name}}, I was informed that that our painters and cleaners will be w…" at bounding box center [774, 513] width 535 height 71
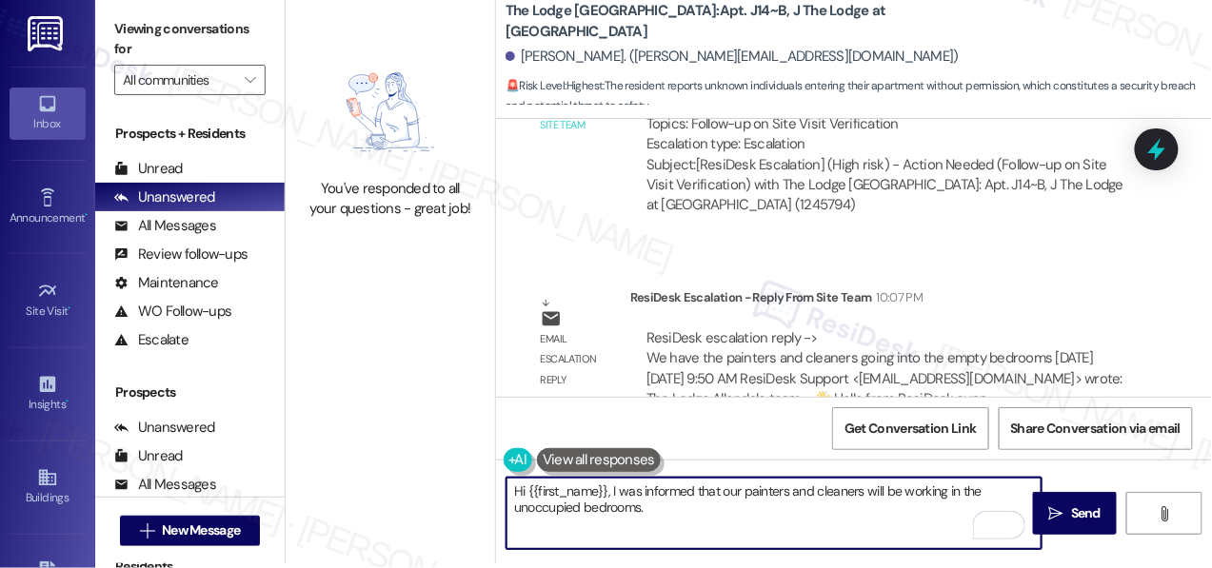
click at [781, 521] on textarea "Hi {{first_name}}, I was informed that our painters and cleaners will be workin…" at bounding box center [774, 513] width 535 height 71
type textarea "Hi {{first_name}}, I was informed that our painters and cleaners will be workin…"
click at [1058, 526] on button " Send" at bounding box center [1075, 513] width 84 height 43
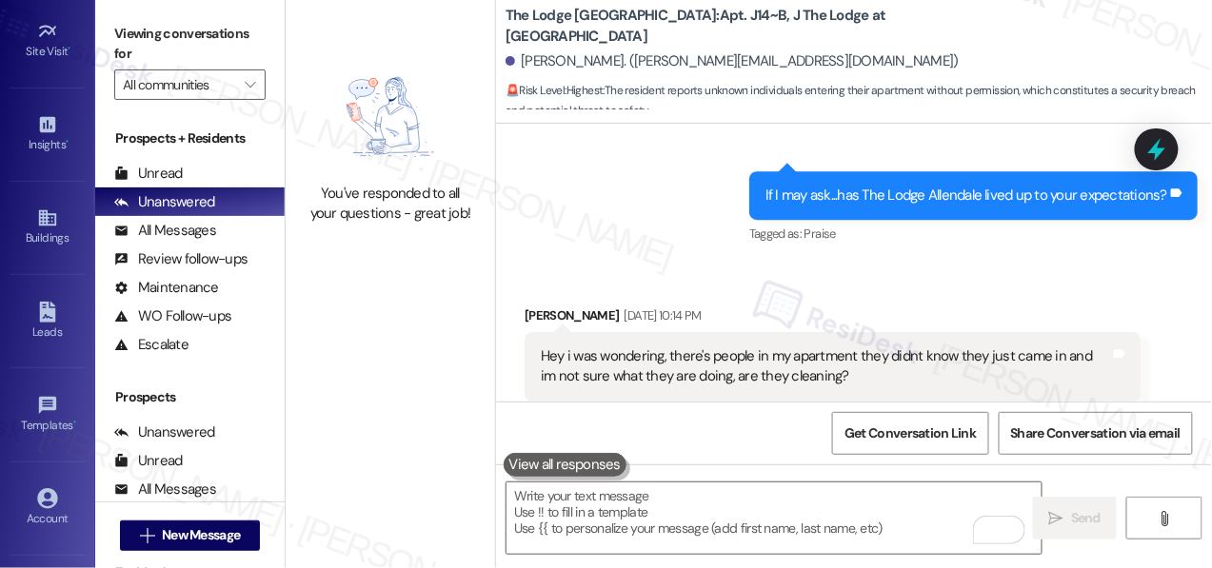
scroll to position [337, 0]
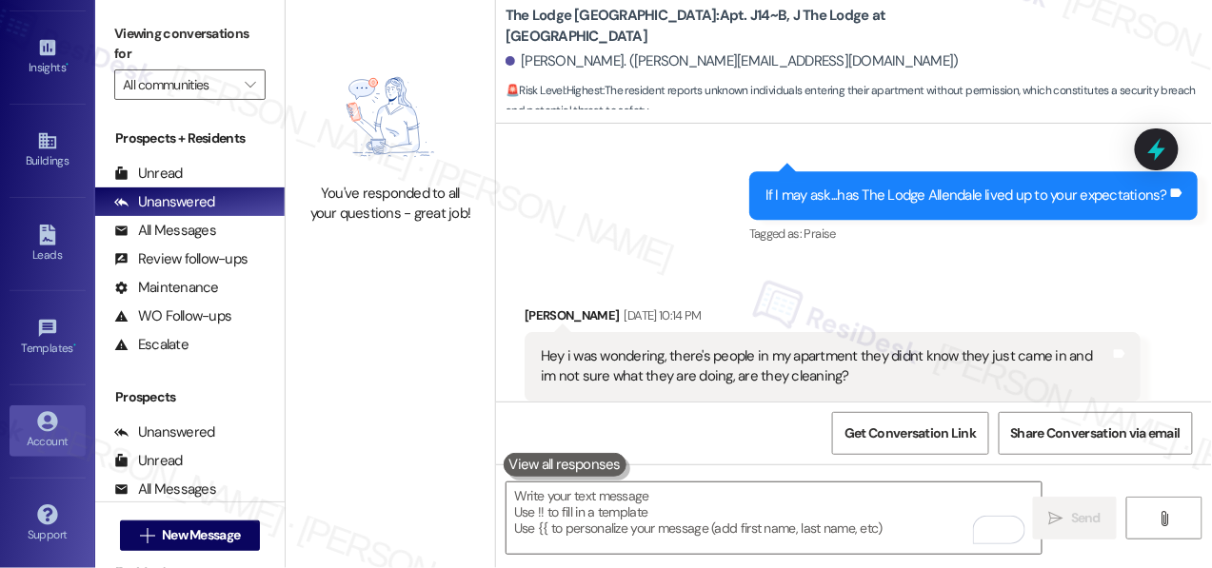
click at [45, 417] on icon at bounding box center [47, 421] width 21 height 21
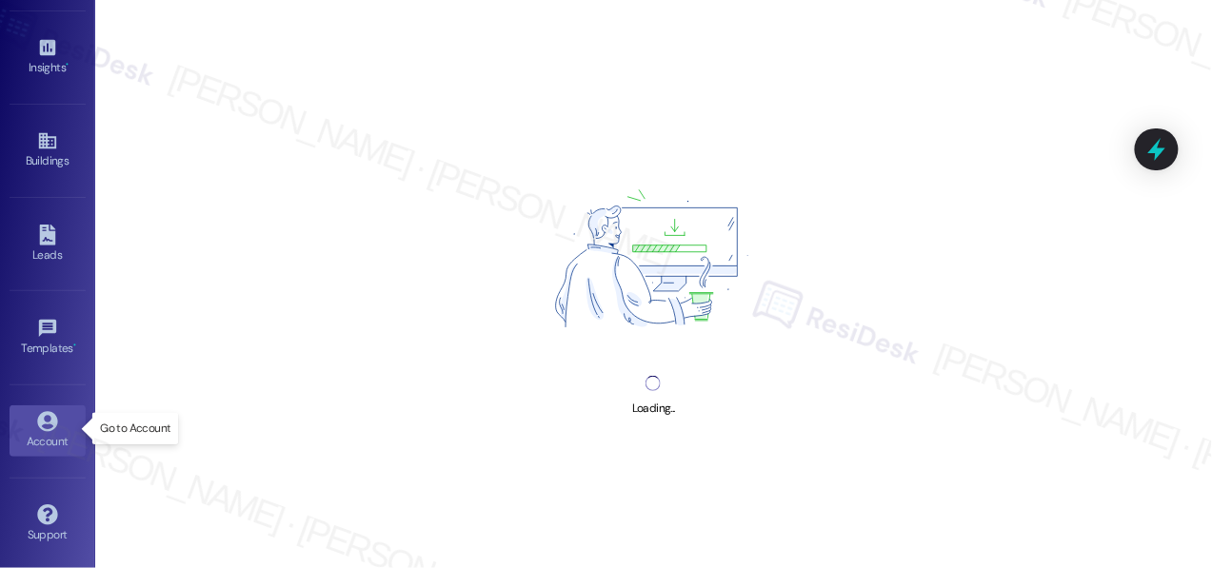
click at [45, 417] on icon at bounding box center [47, 421] width 21 height 21
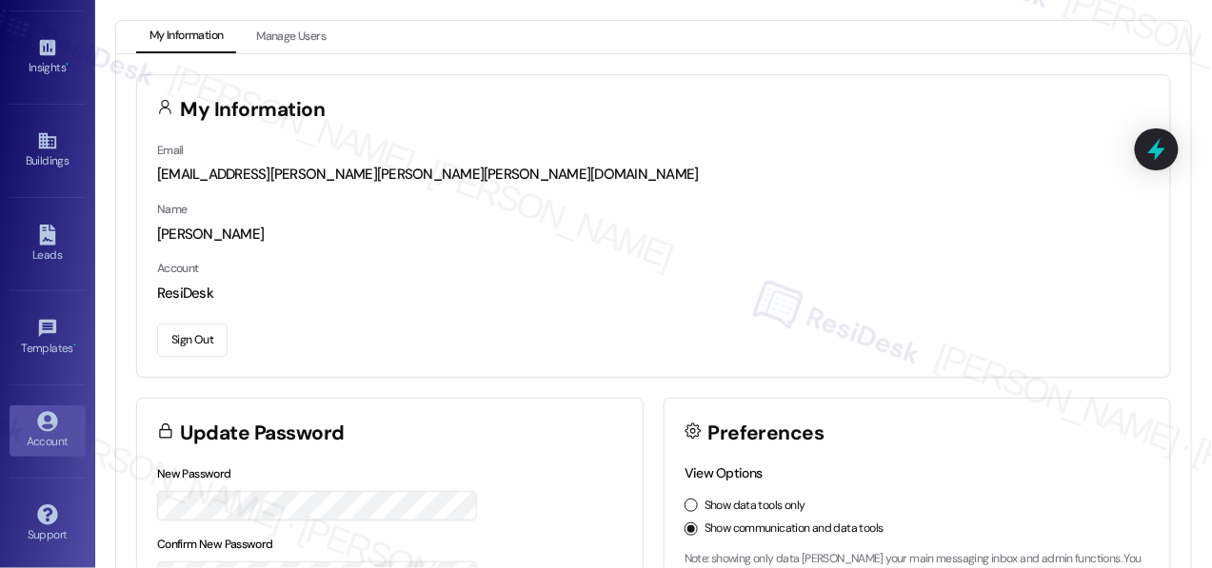
click at [200, 343] on button "Sign Out" at bounding box center [192, 340] width 70 height 33
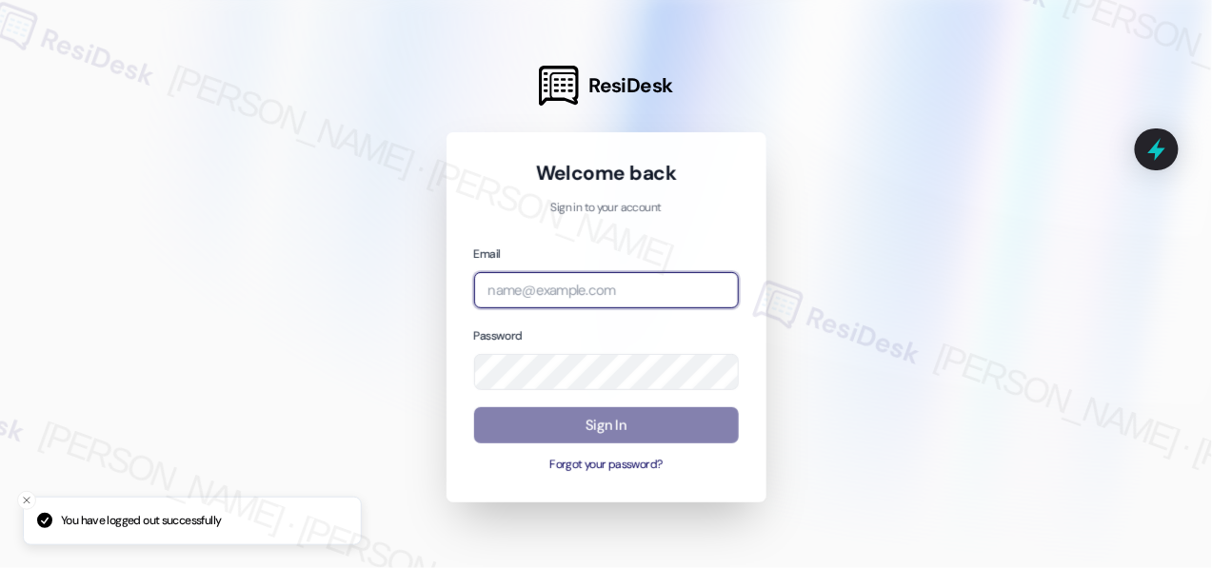
click at [644, 299] on input "email" at bounding box center [606, 290] width 265 height 37
type input "automated-surveys-affinity_property-mary.grace.tingson@affinity_property.com"
